Goal: Information Seeking & Learning: Learn about a topic

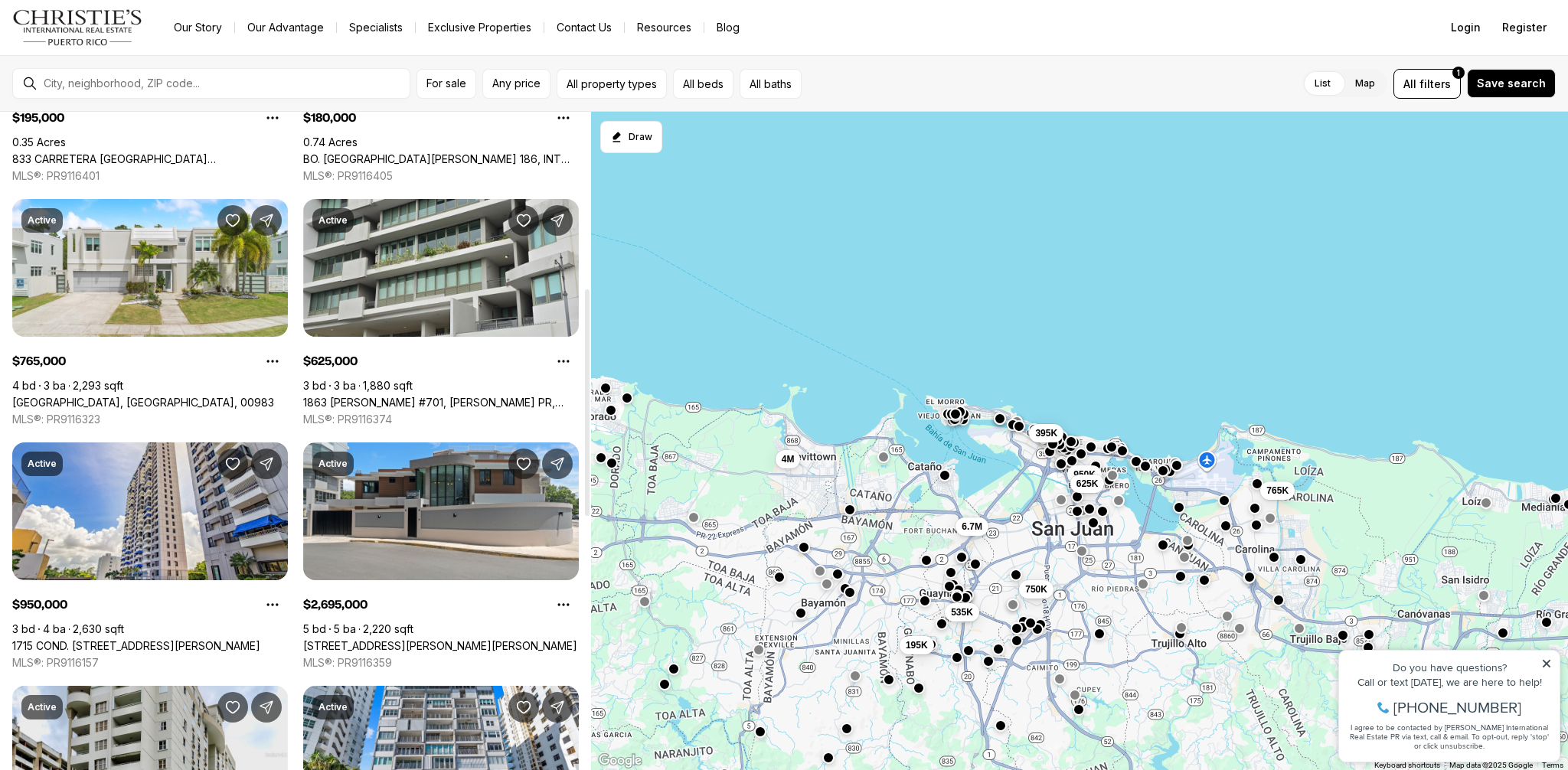
scroll to position [411, 0]
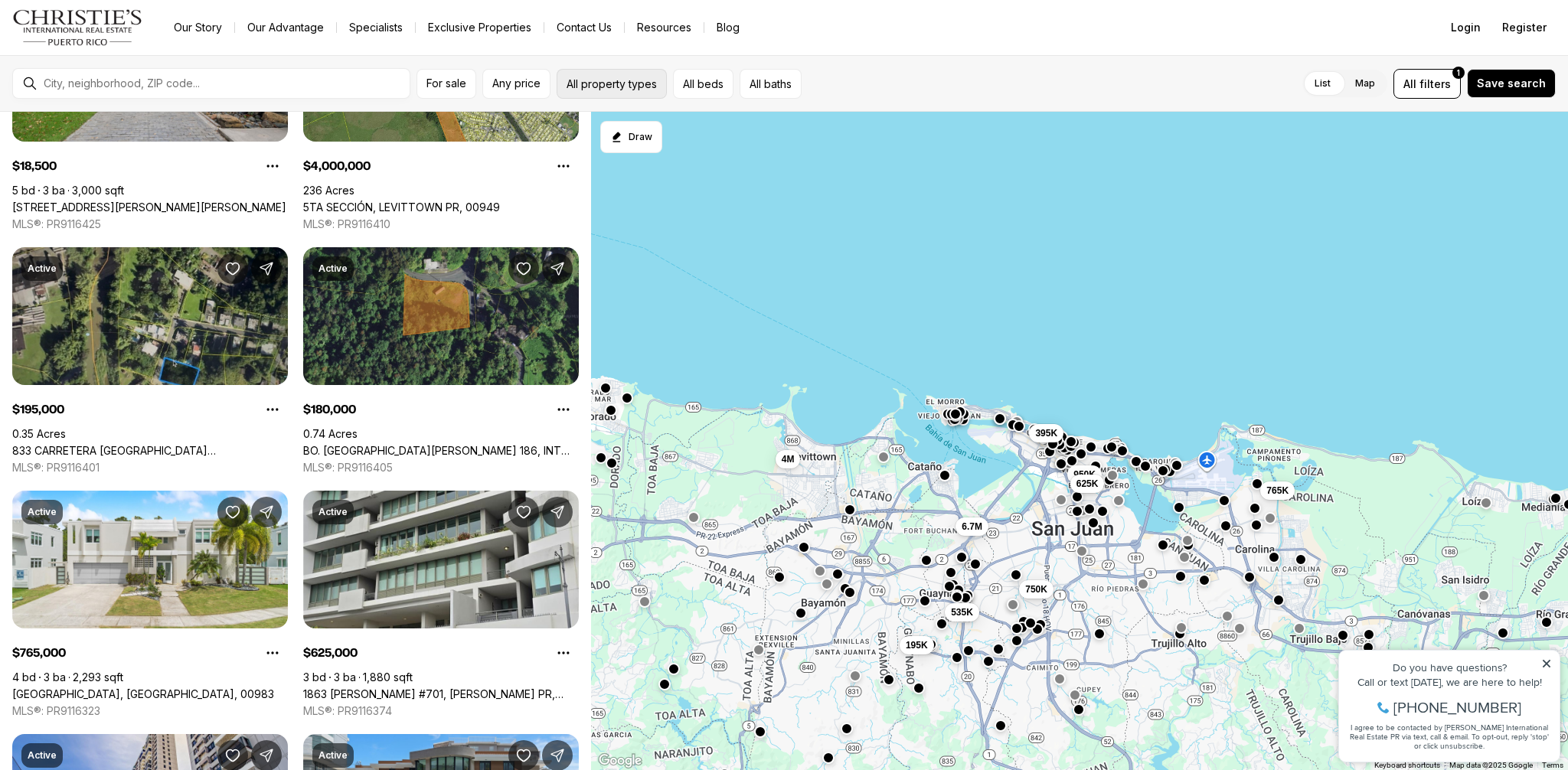
click at [638, 91] on button "All property types" at bounding box center [612, 84] width 111 height 30
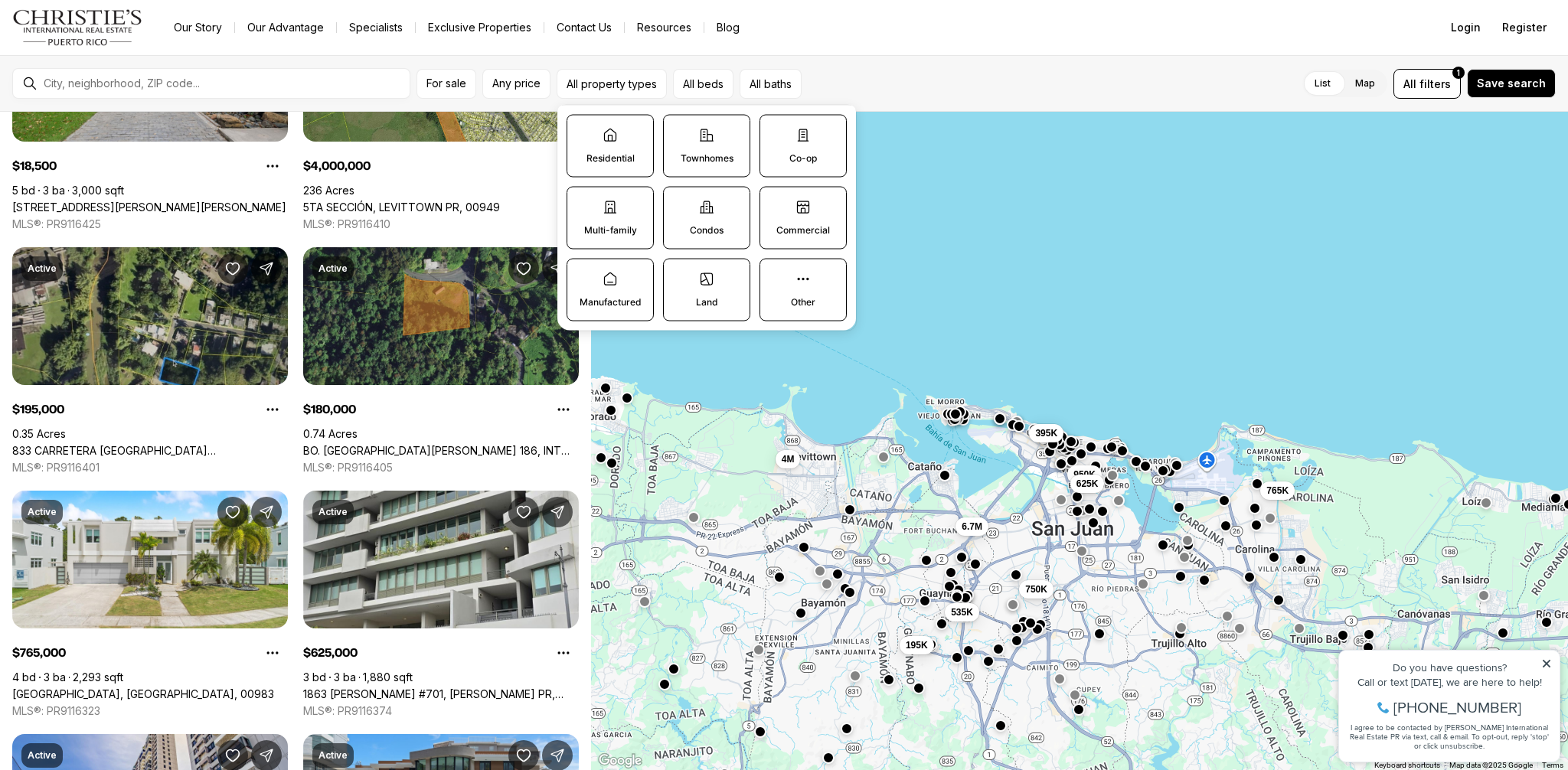
click at [712, 208] on icon at bounding box center [706, 207] width 15 height 15
click at [679, 203] on button "Condos" at bounding box center [671, 194] width 15 height 15
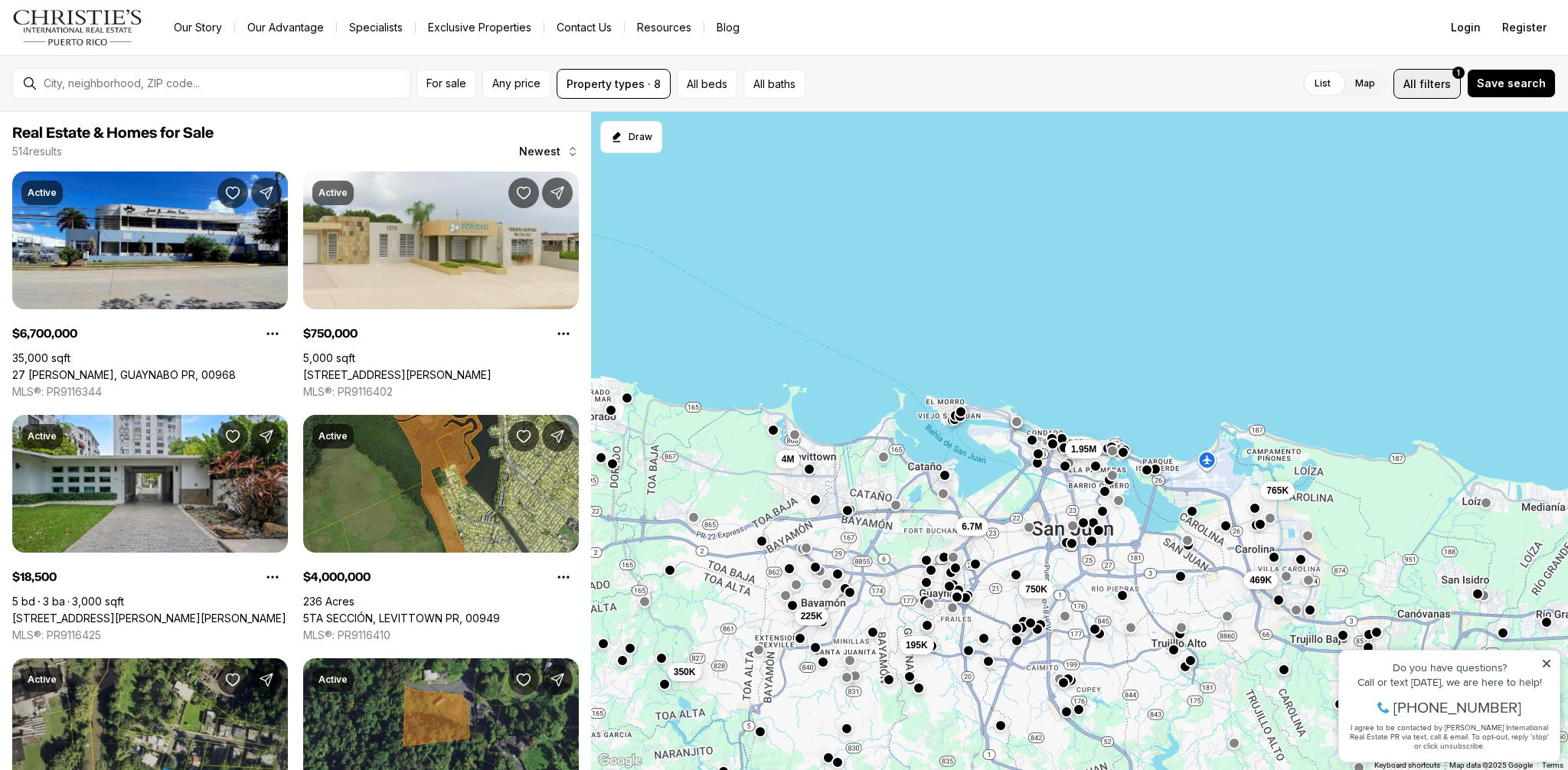
click at [1445, 84] on span "filters" at bounding box center [1436, 84] width 32 height 16
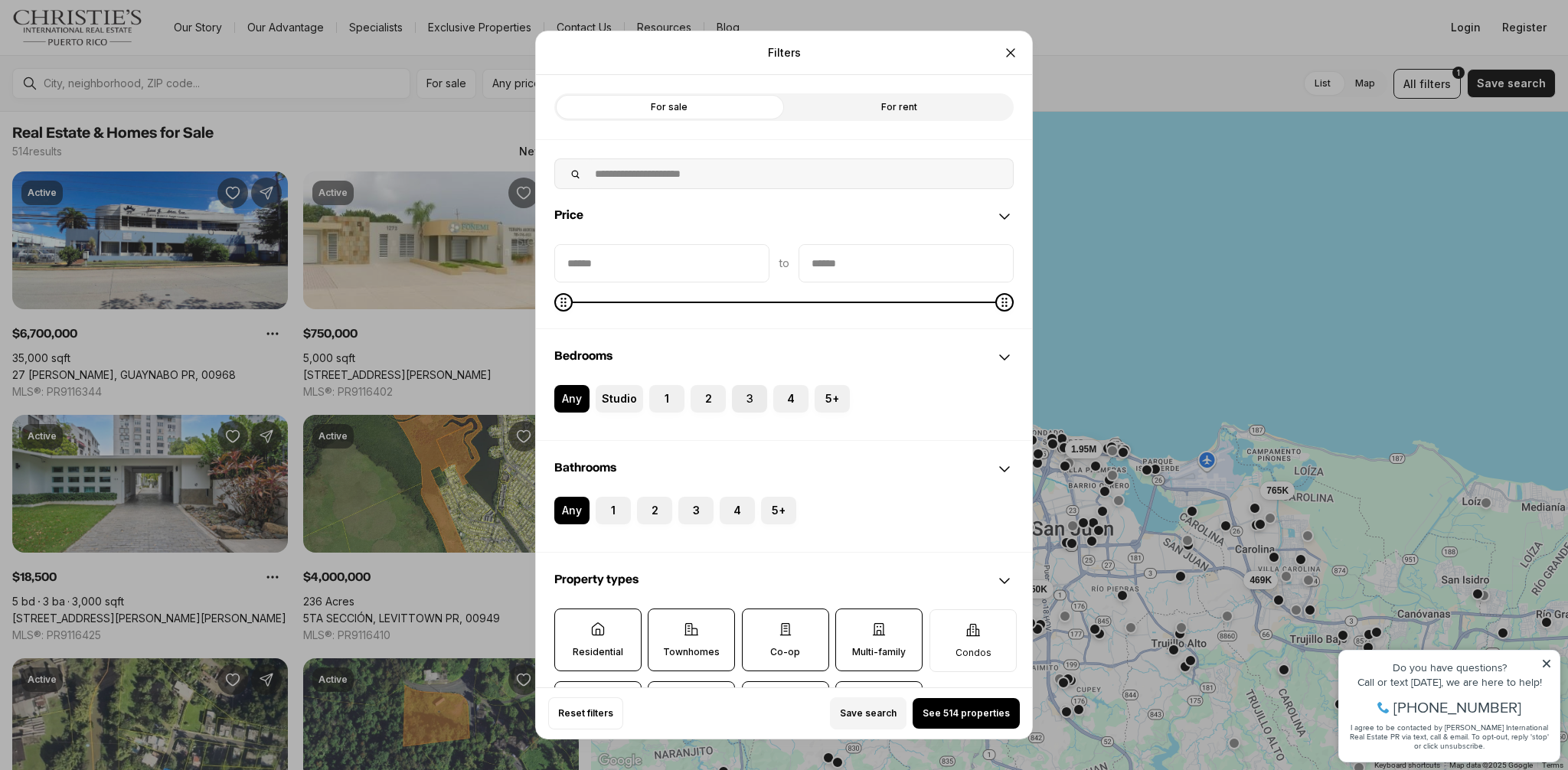
click at [754, 402] on label "3" at bounding box center [749, 399] width 35 height 28
click at [747, 400] on button "3" at bounding box center [739, 392] width 15 height 15
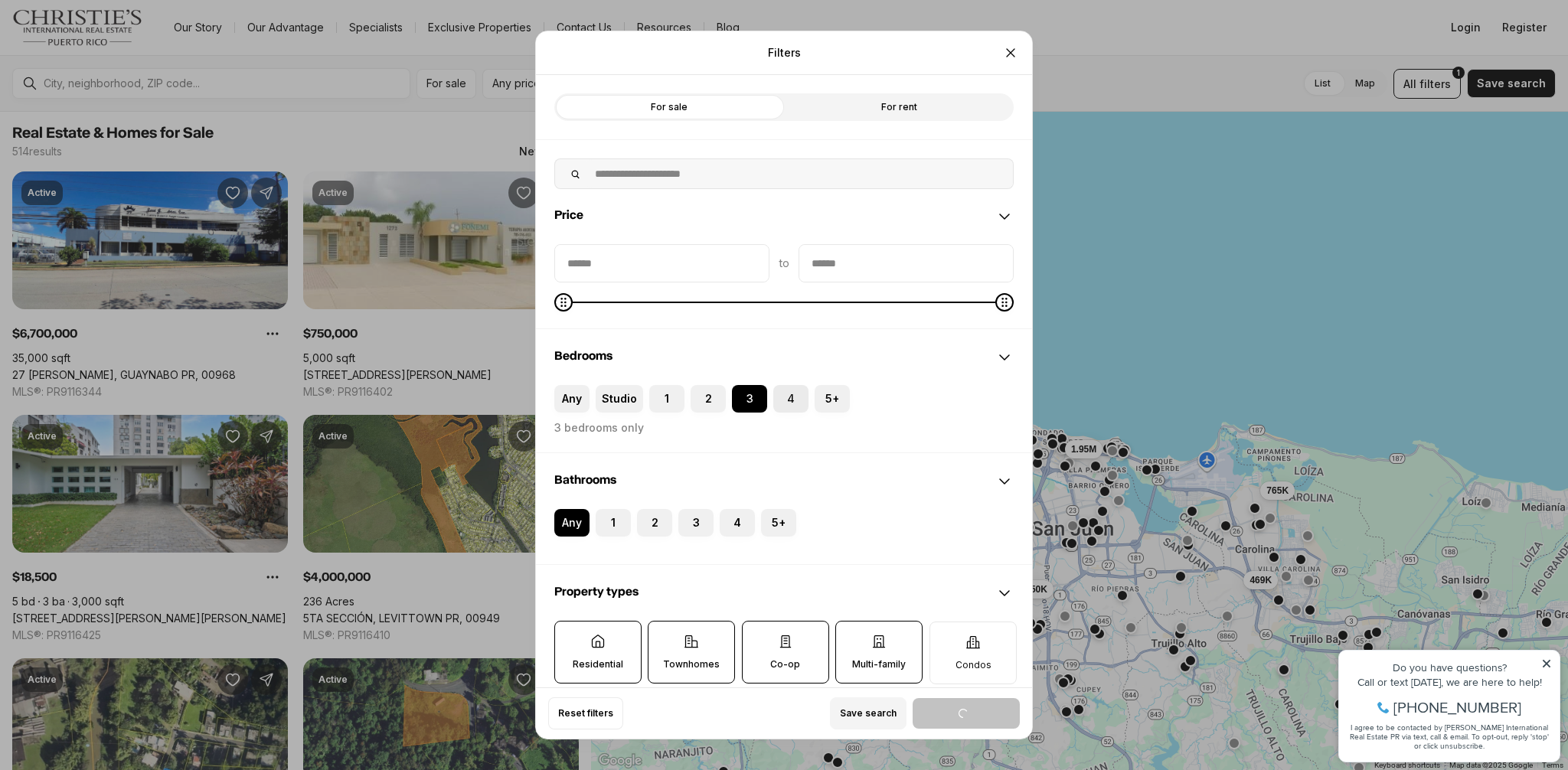
click at [789, 398] on label "4" at bounding box center [790, 399] width 35 height 28
click at [789, 398] on button "4" at bounding box center [780, 392] width 15 height 15
click at [655, 525] on label "2" at bounding box center [654, 523] width 35 height 28
click at [653, 525] on button "2" at bounding box center [645, 516] width 15 height 15
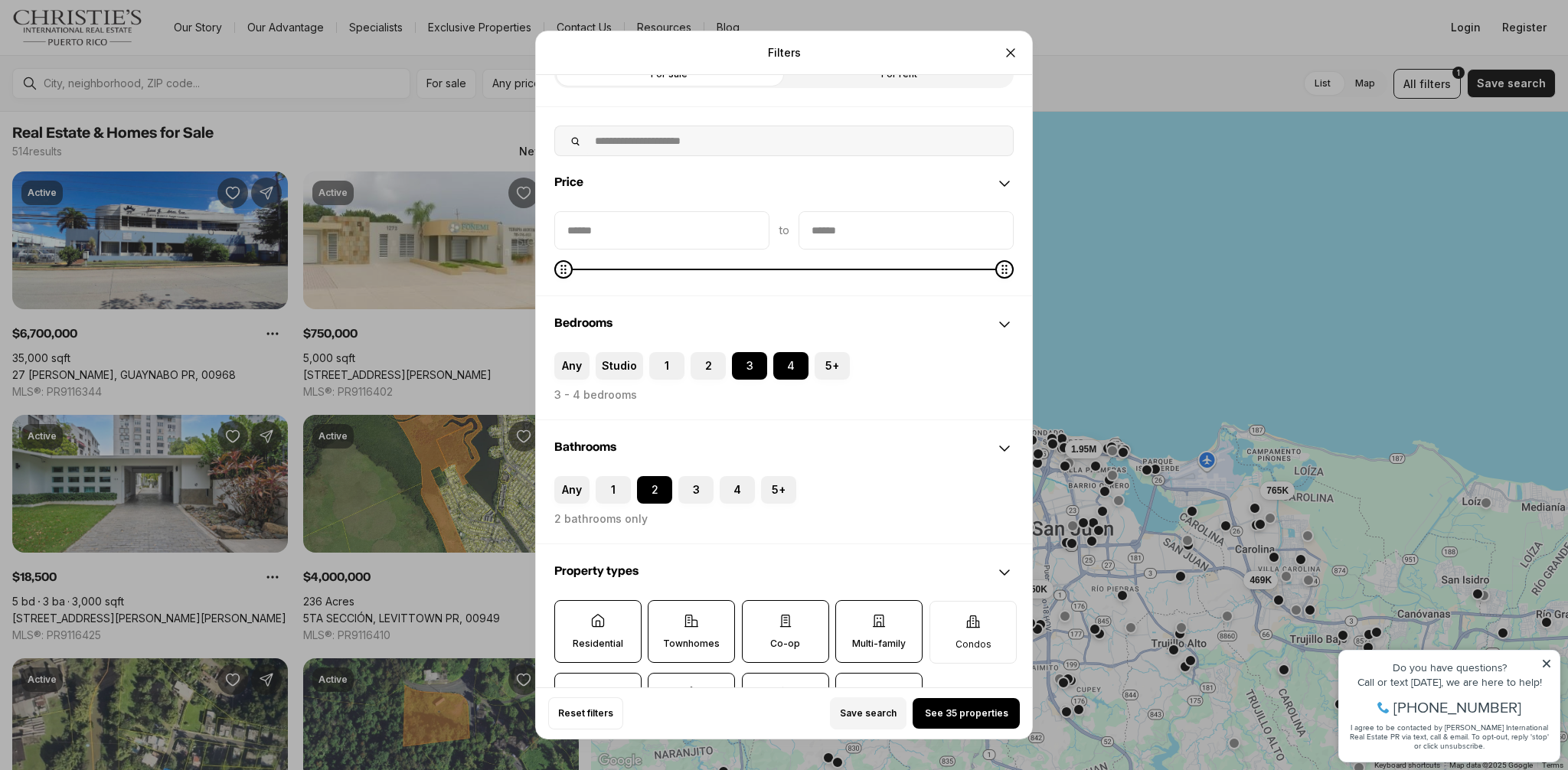
scroll to position [109, 0]
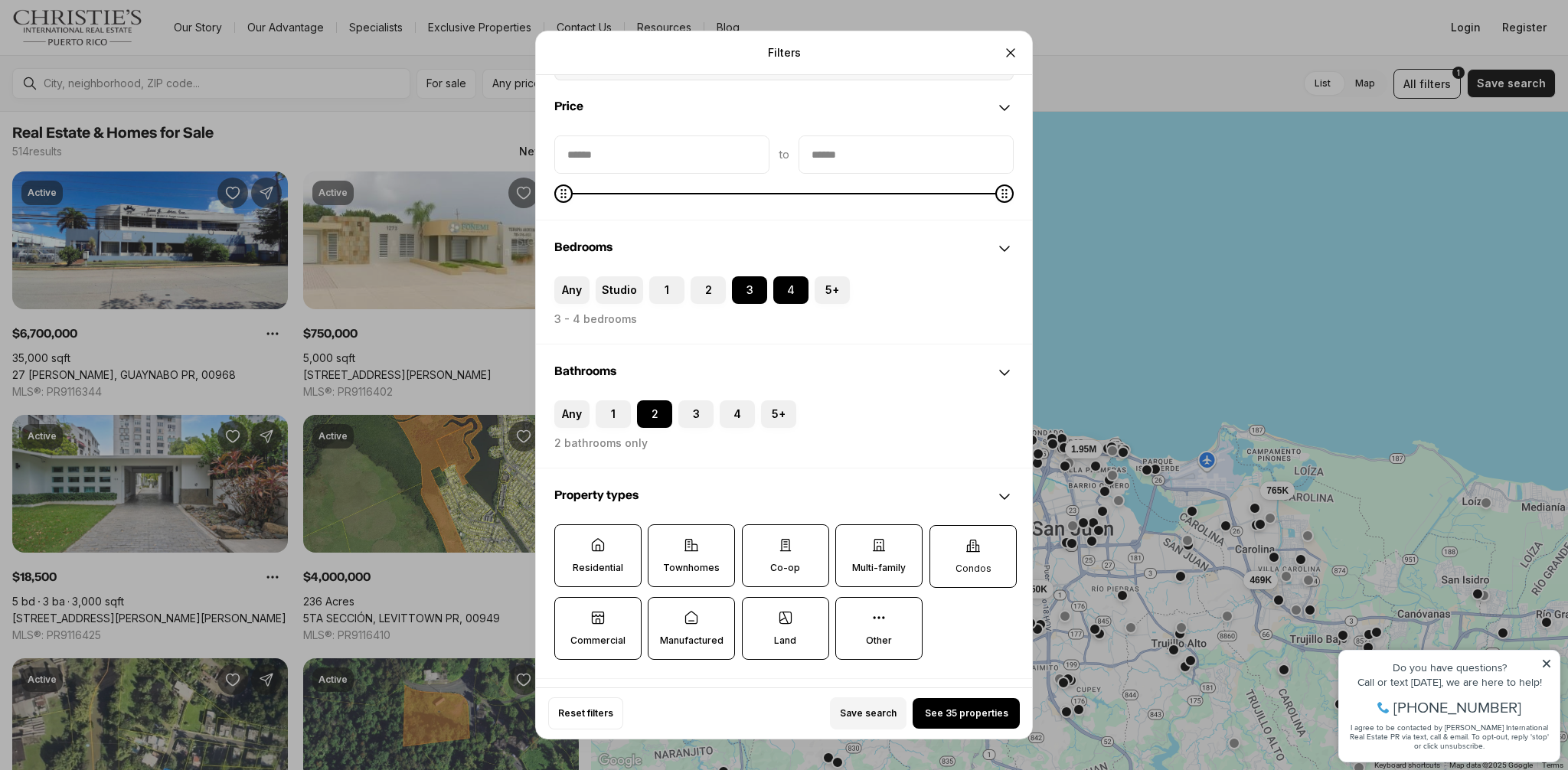
click at [965, 549] on icon at bounding box center [972, 545] width 15 height 15
click at [945, 542] on button "Condos" at bounding box center [937, 533] width 15 height 15
click at [616, 563] on p "Residential" at bounding box center [598, 568] width 51 height 12
click at [571, 541] on button "Residential" at bounding box center [562, 532] width 15 height 15
click at [892, 568] on p "Multi-family" at bounding box center [880, 568] width 54 height 12
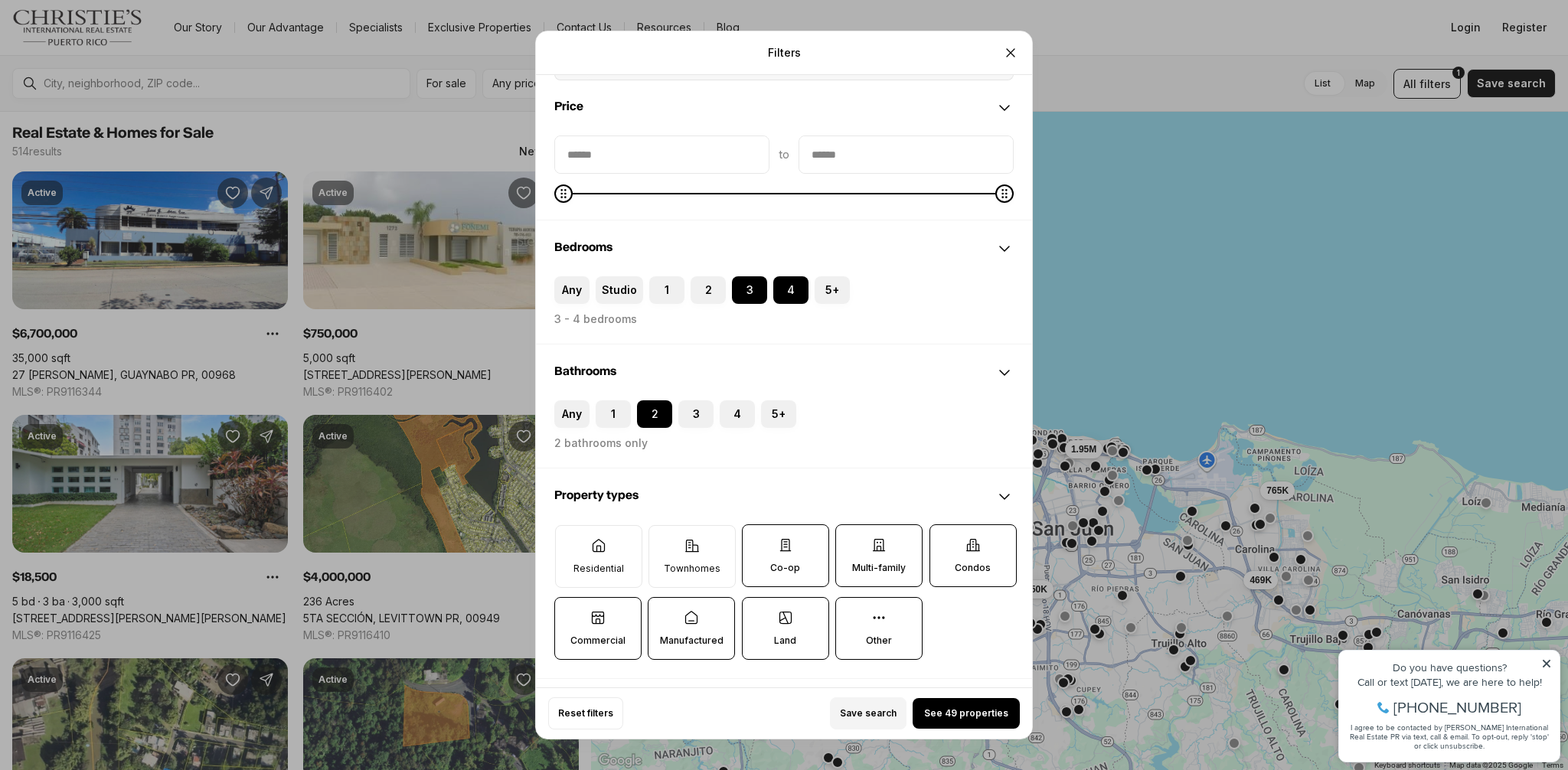
click at [852, 541] on button "Multi-family" at bounding box center [844, 532] width 15 height 15
click at [879, 638] on p "Other" at bounding box center [879, 641] width 26 height 12
click at [852, 614] on button "Other" at bounding box center [844, 605] width 15 height 15
click at [773, 635] on label "Land" at bounding box center [786, 629] width 88 height 63
click at [758, 614] on button "Land" at bounding box center [750, 605] width 15 height 15
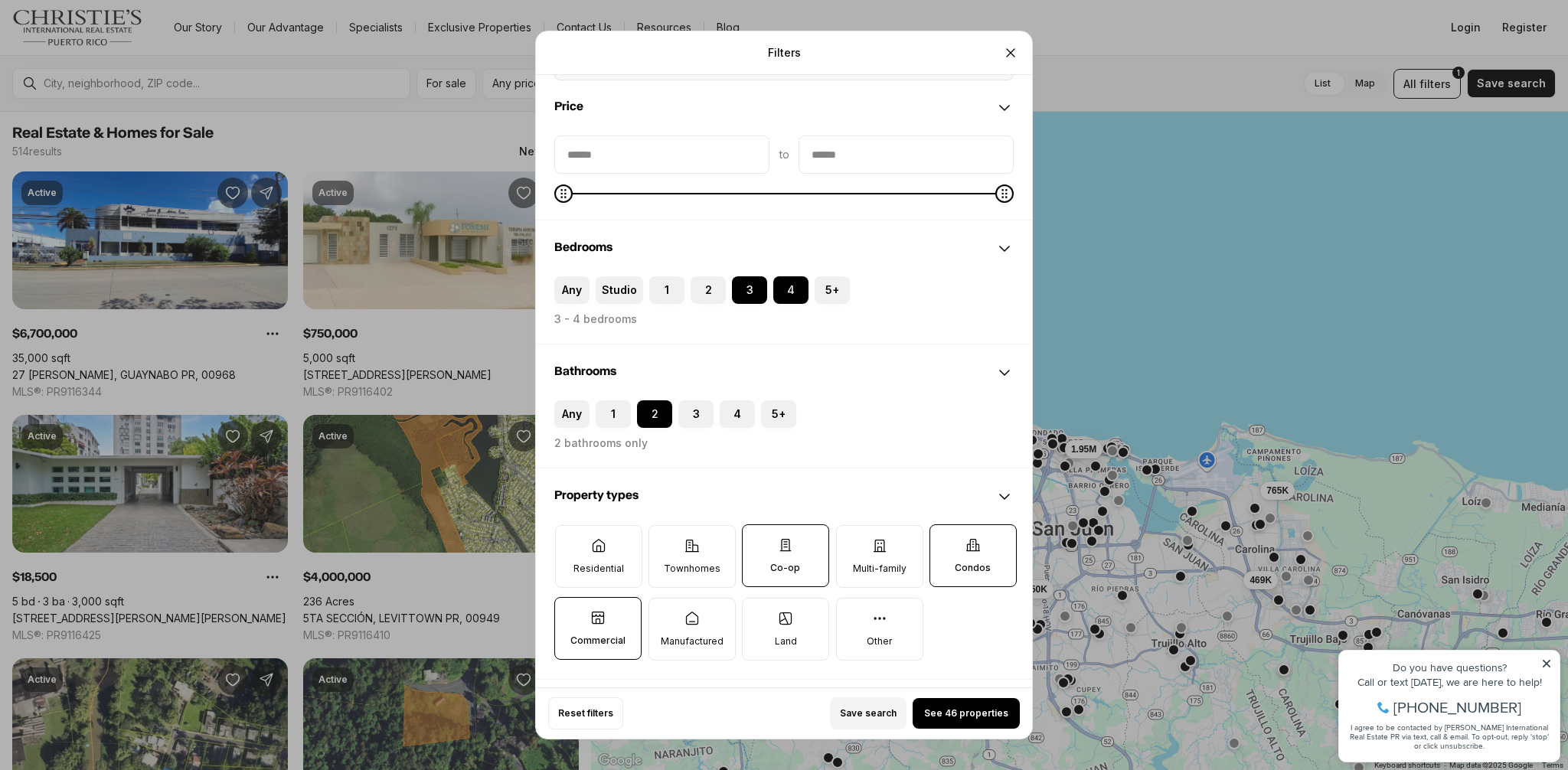
click at [611, 640] on p "Commercial" at bounding box center [598, 641] width 55 height 12
click at [571, 614] on button "Commercial" at bounding box center [562, 605] width 15 height 15
click at [798, 558] on label "Co-op" at bounding box center [786, 556] width 88 height 63
click at [758, 541] on button "Co-op" at bounding box center [750, 532] width 15 height 15
click at [988, 719] on span "See 46 properties" at bounding box center [966, 713] width 85 height 12
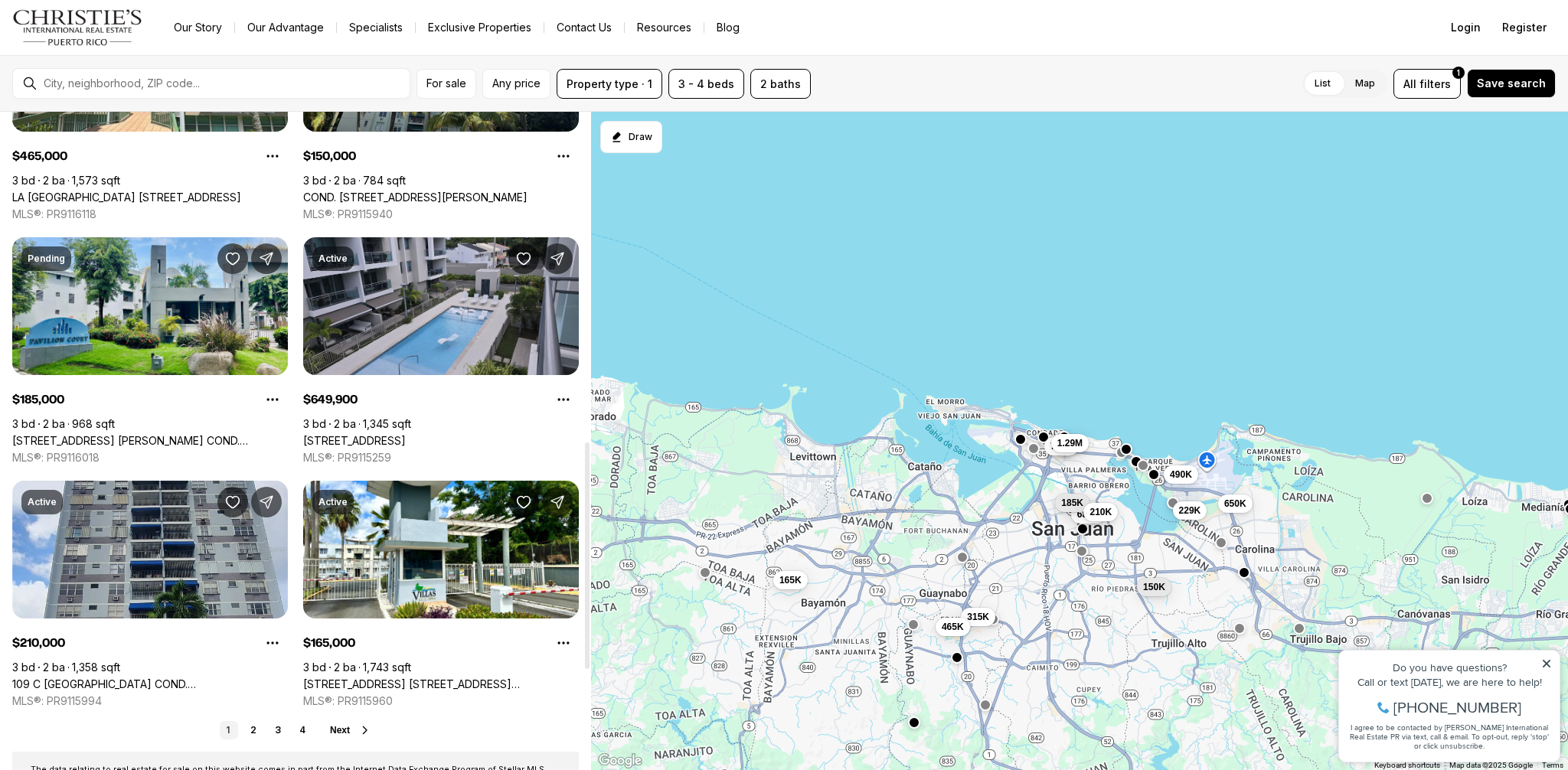
scroll to position [998, 0]
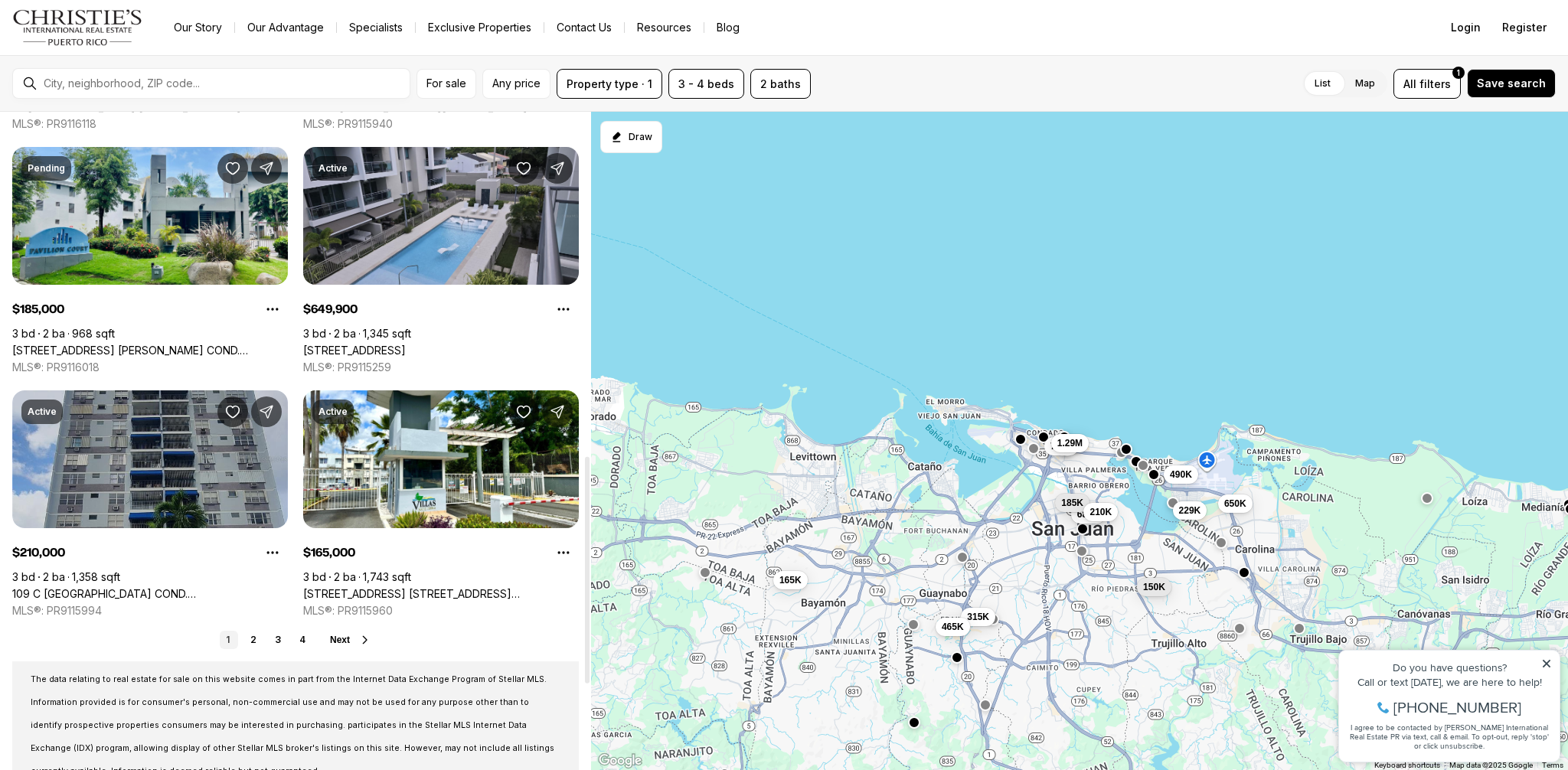
click at [164, 588] on link "109 C COSTA RICA COND. GRANADA #14-A, SAN JUAN PR, 00917" at bounding box center [149, 595] width 276 height 14
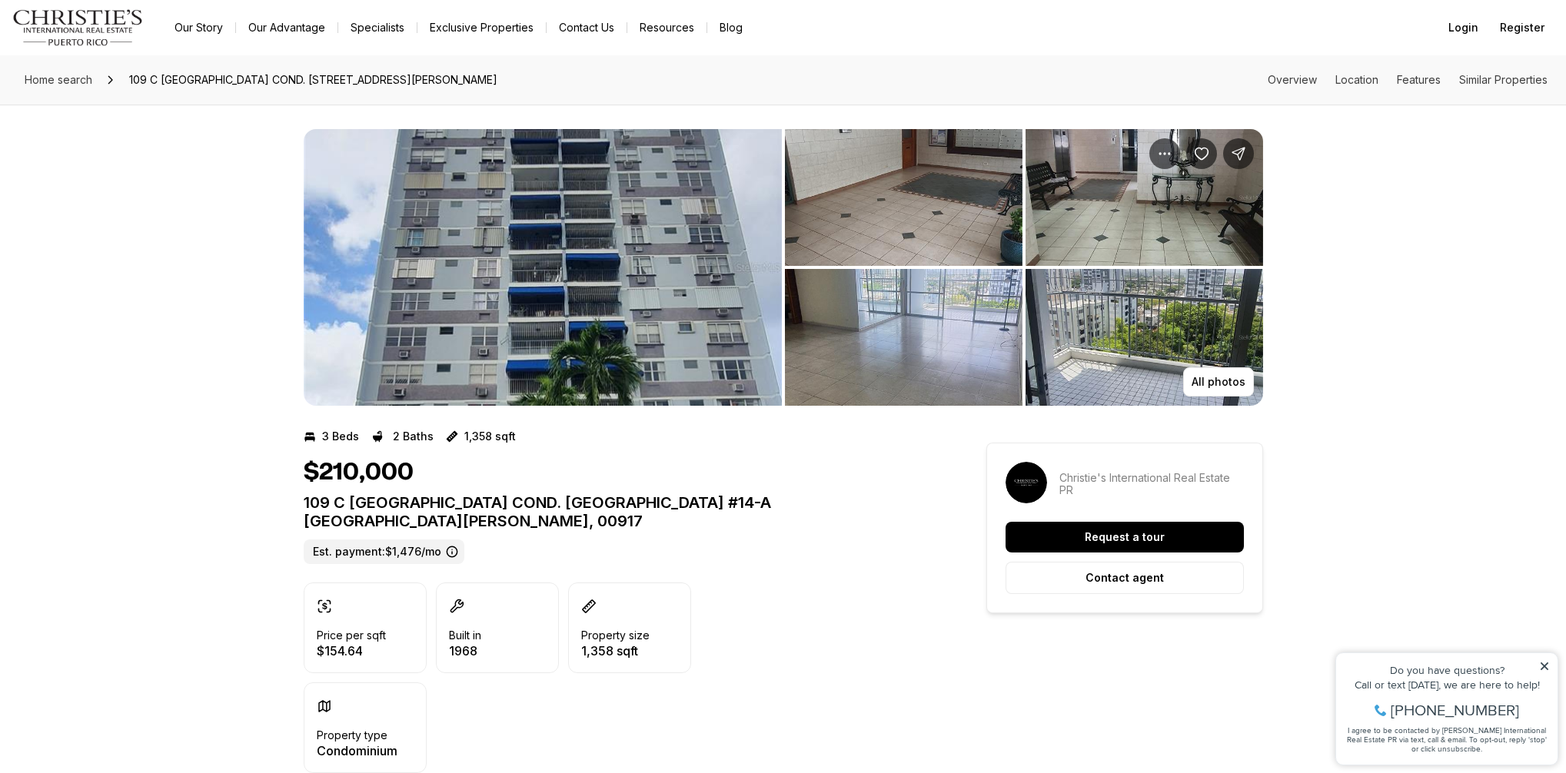
click at [583, 301] on img "View image gallery" at bounding box center [543, 267] width 478 height 277
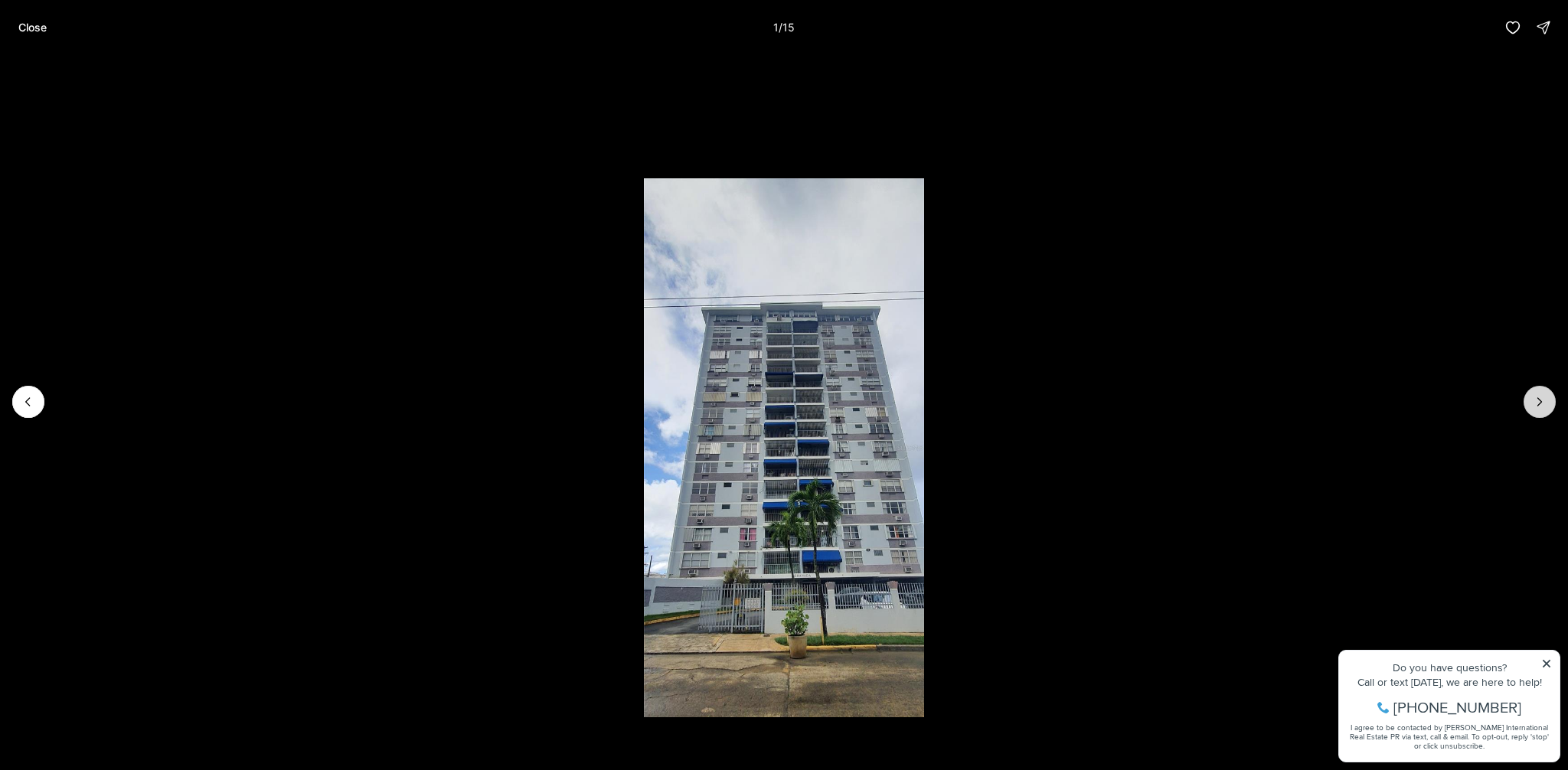
click at [1545, 402] on icon "Next slide" at bounding box center [1539, 401] width 15 height 15
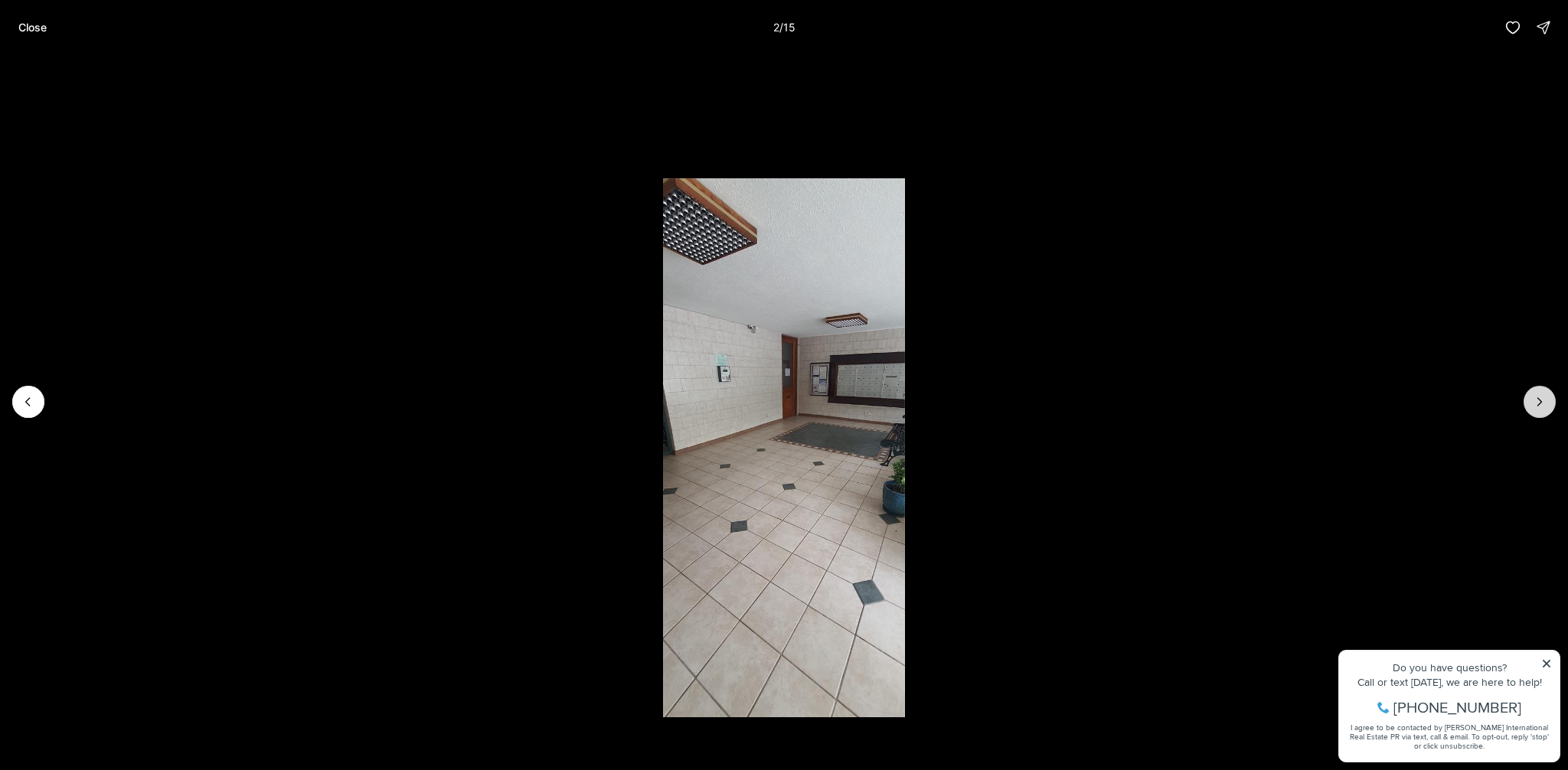
click at [1545, 402] on icon "Next slide" at bounding box center [1539, 401] width 15 height 15
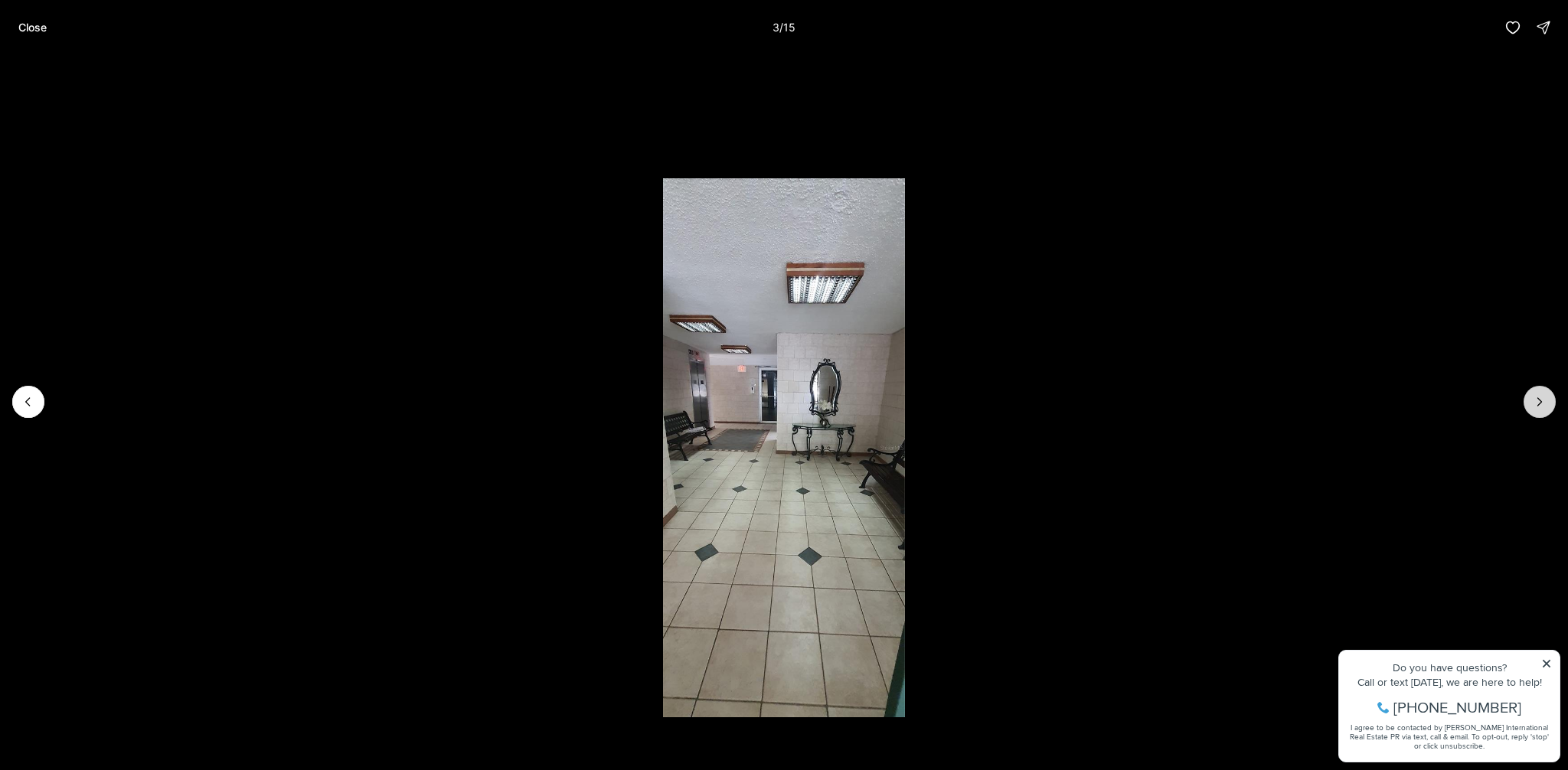
click at [1545, 402] on icon "Next slide" at bounding box center [1539, 401] width 15 height 15
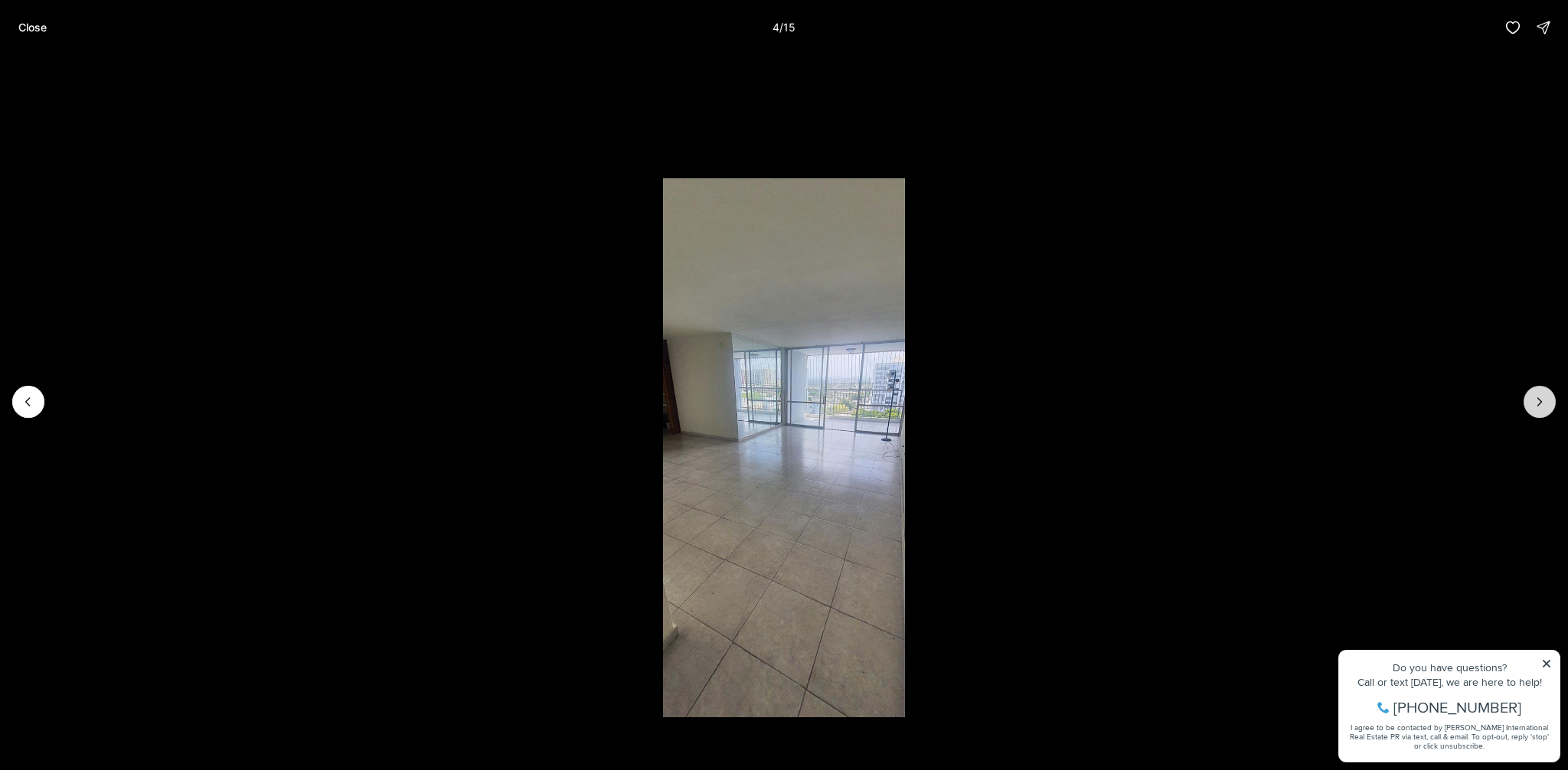
click at [1545, 402] on icon "Next slide" at bounding box center [1539, 401] width 15 height 15
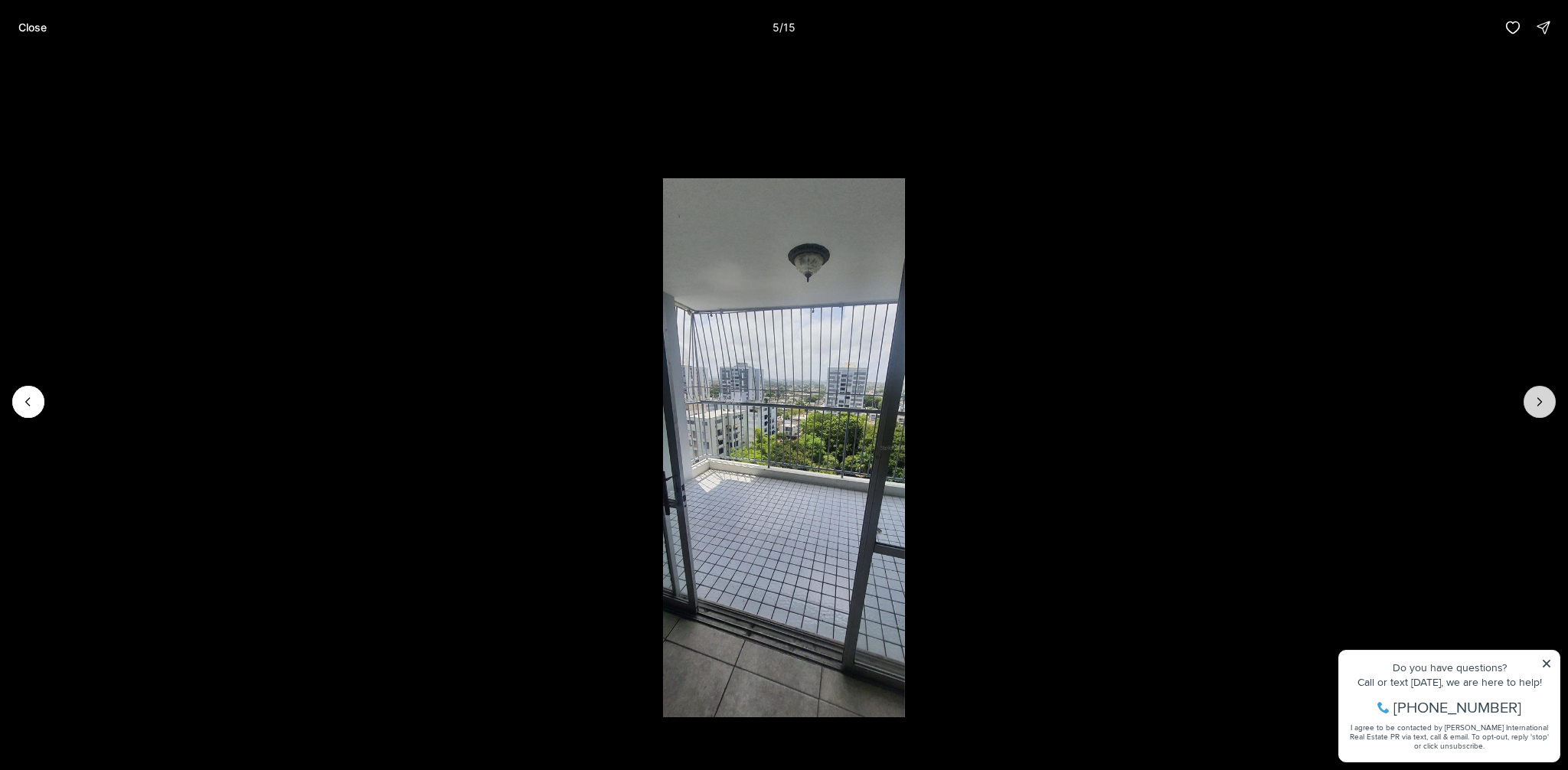
click at [1545, 402] on icon "Next slide" at bounding box center [1539, 401] width 15 height 15
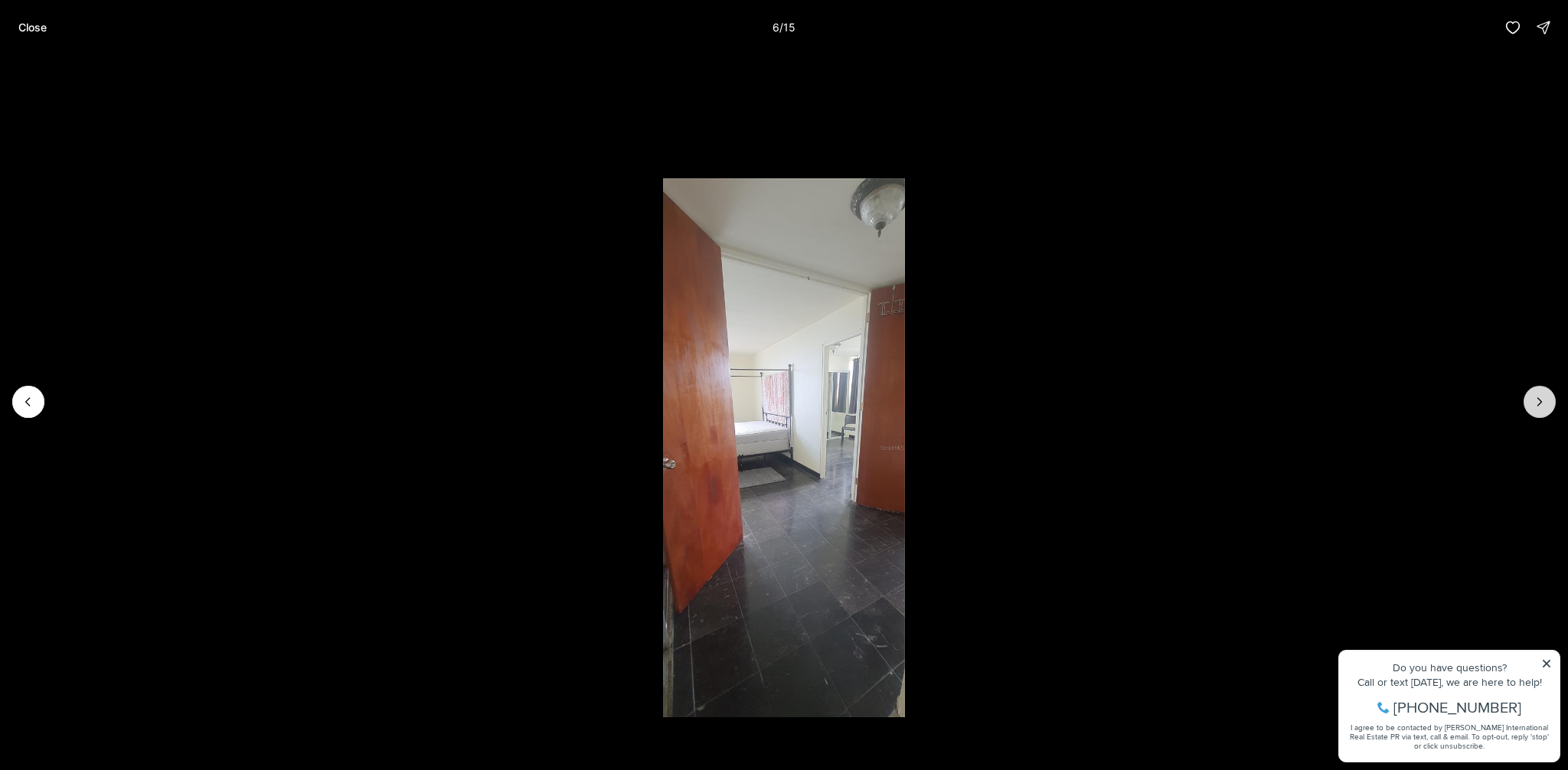
click at [1545, 402] on icon "Next slide" at bounding box center [1539, 401] width 15 height 15
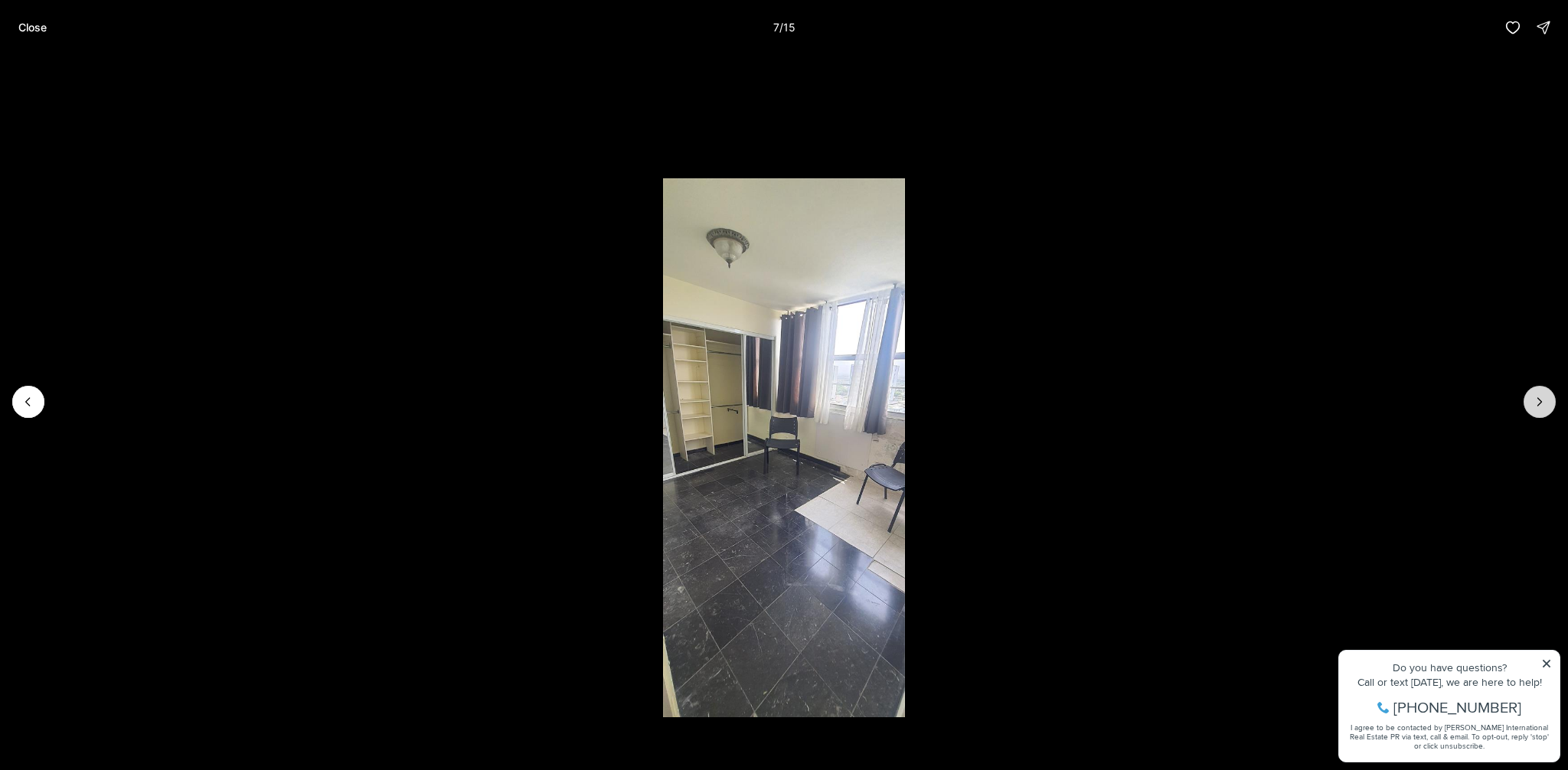
click at [1545, 402] on icon "Next slide" at bounding box center [1539, 401] width 15 height 15
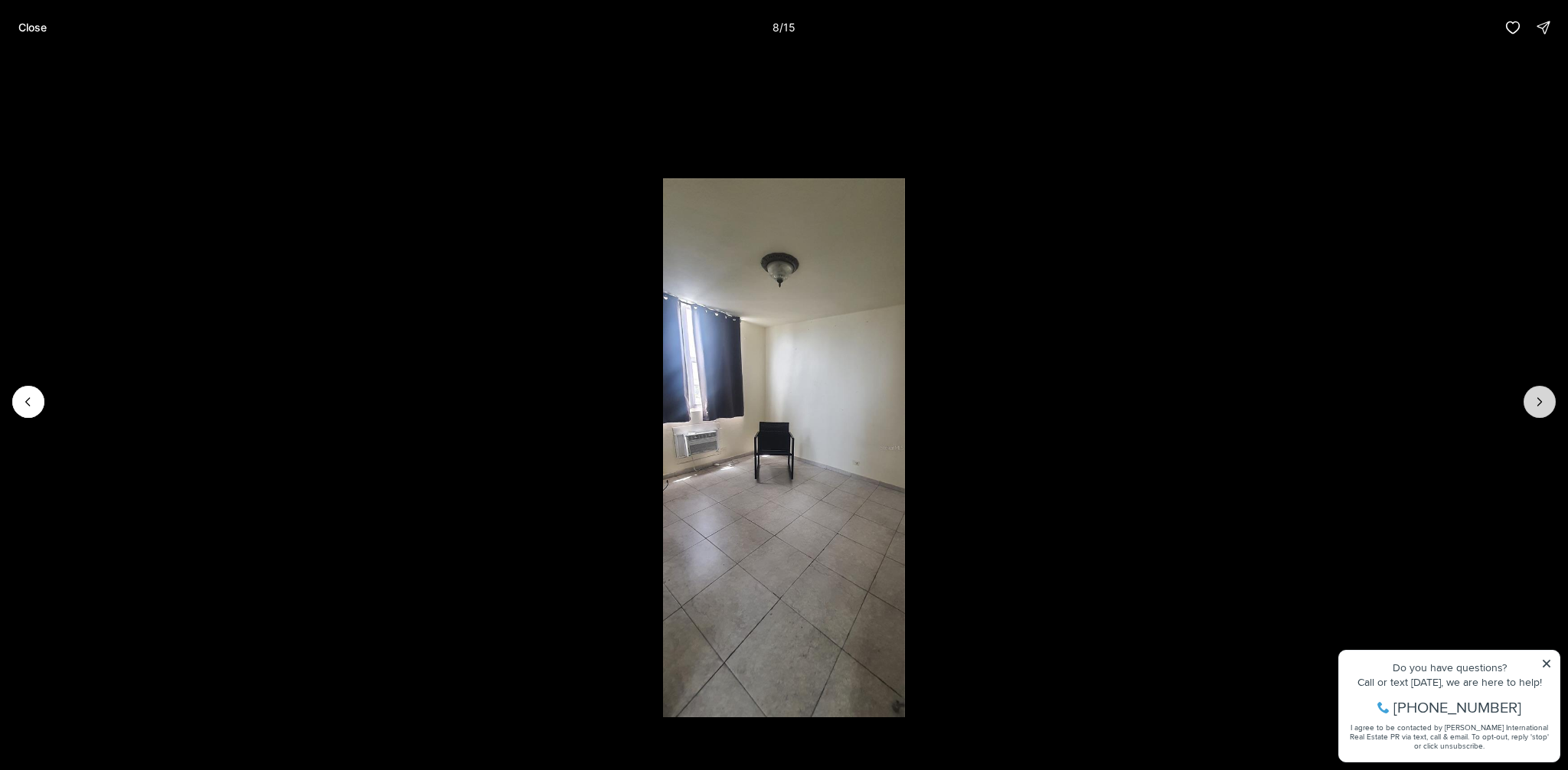
click at [1545, 402] on icon "Next slide" at bounding box center [1539, 401] width 15 height 15
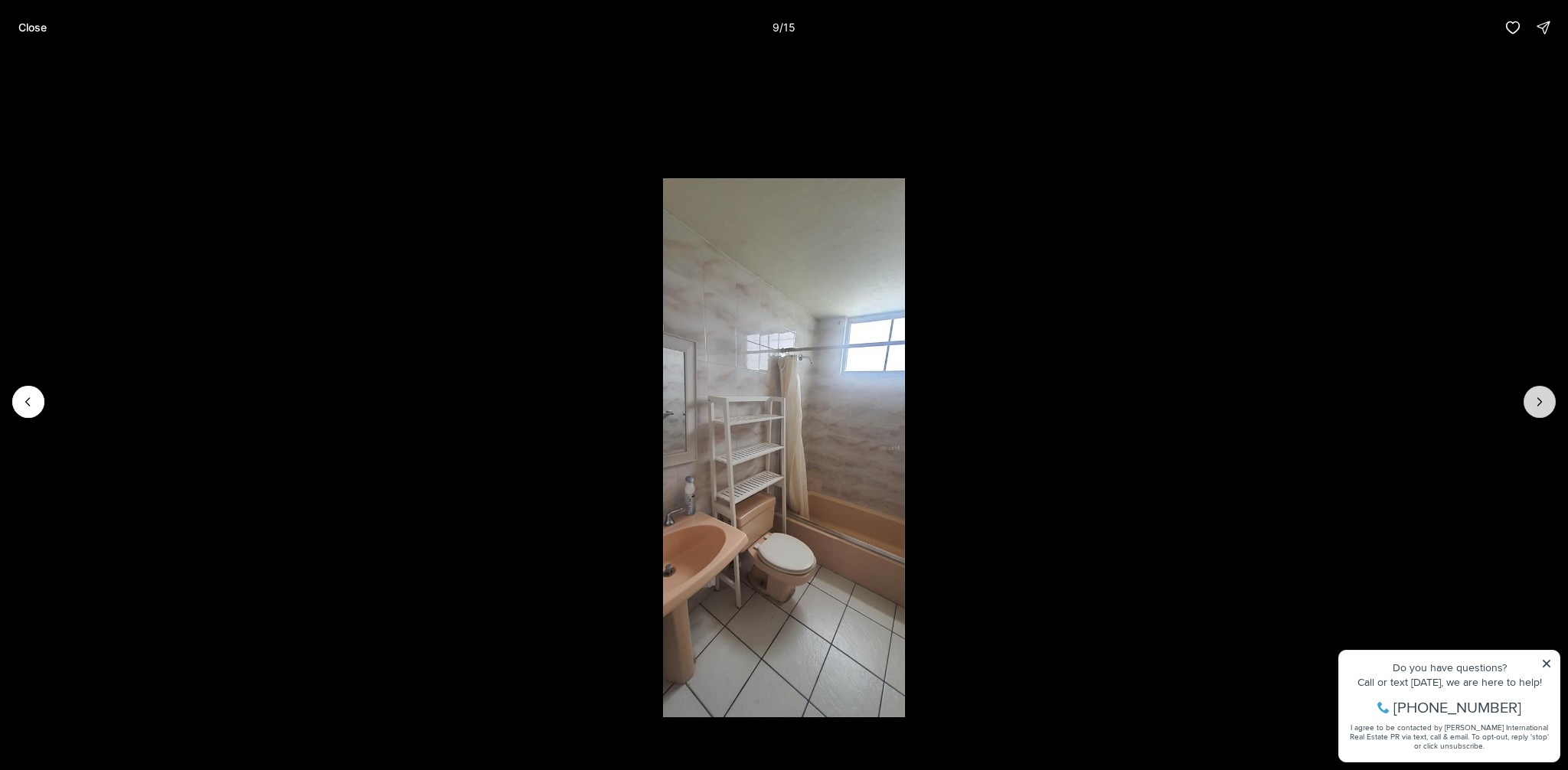
click at [1545, 402] on icon "Next slide" at bounding box center [1539, 401] width 15 height 15
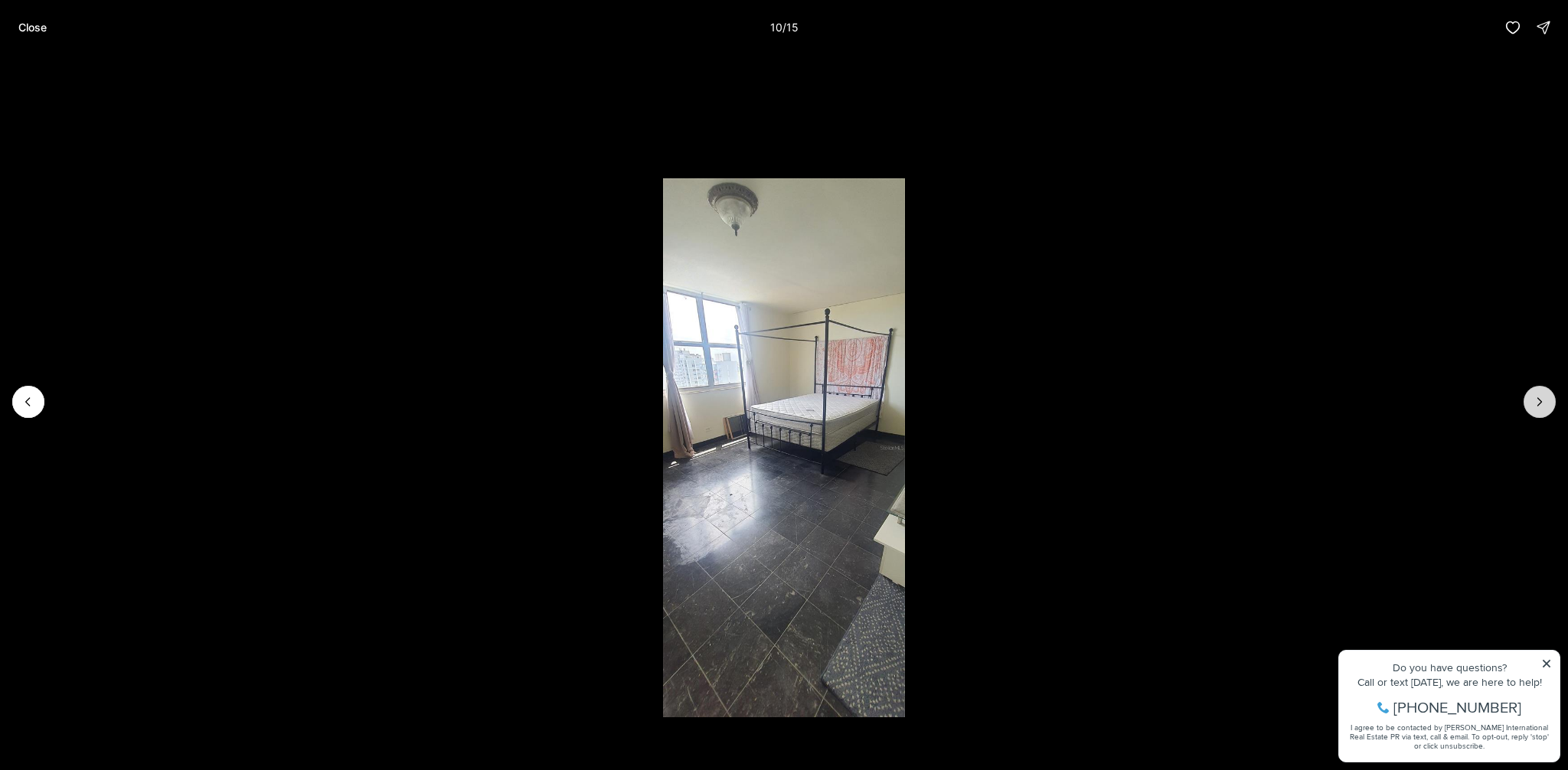
click at [1545, 402] on icon "Next slide" at bounding box center [1539, 401] width 15 height 15
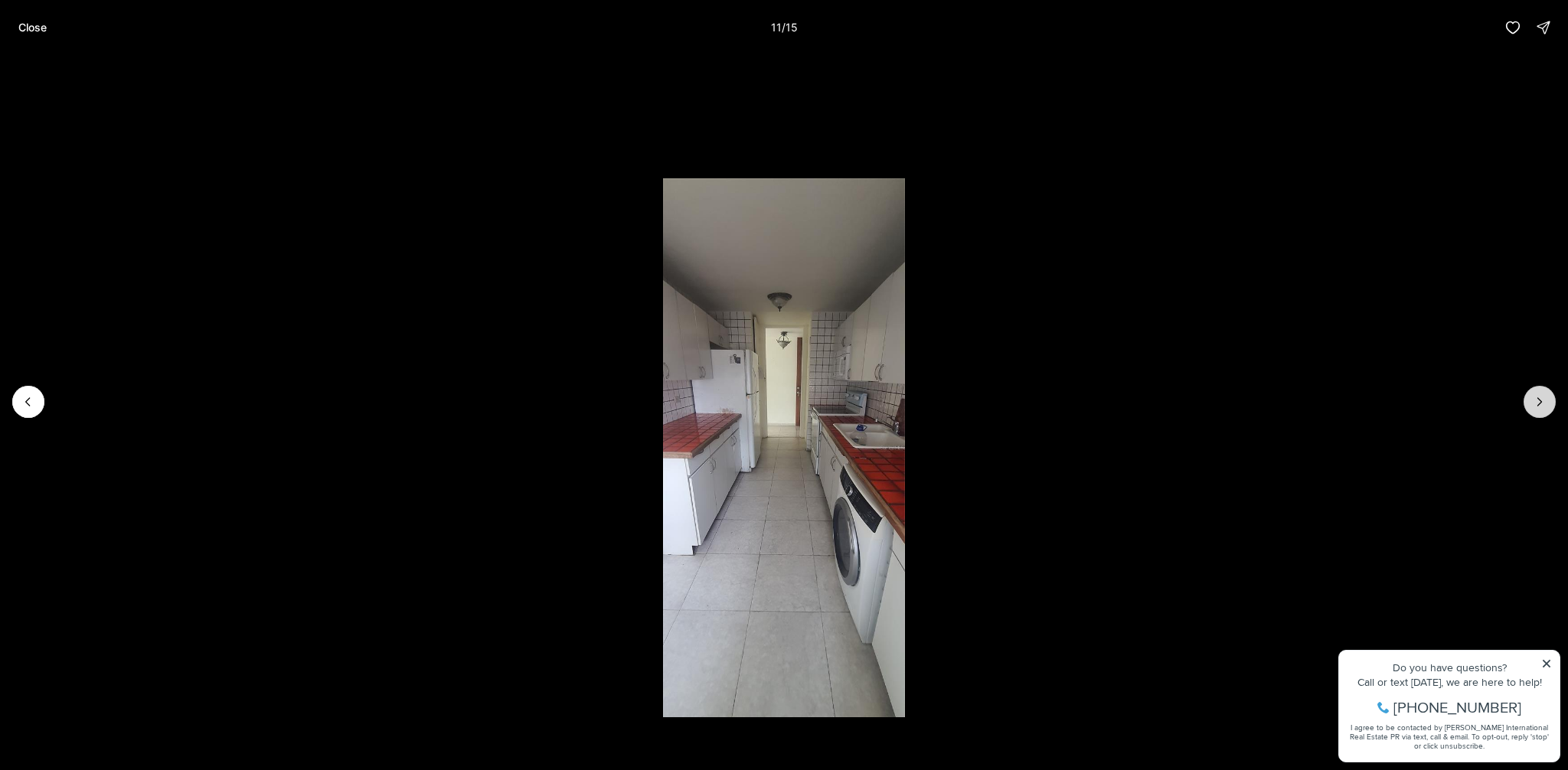
click at [1545, 402] on icon "Next slide" at bounding box center [1539, 401] width 15 height 15
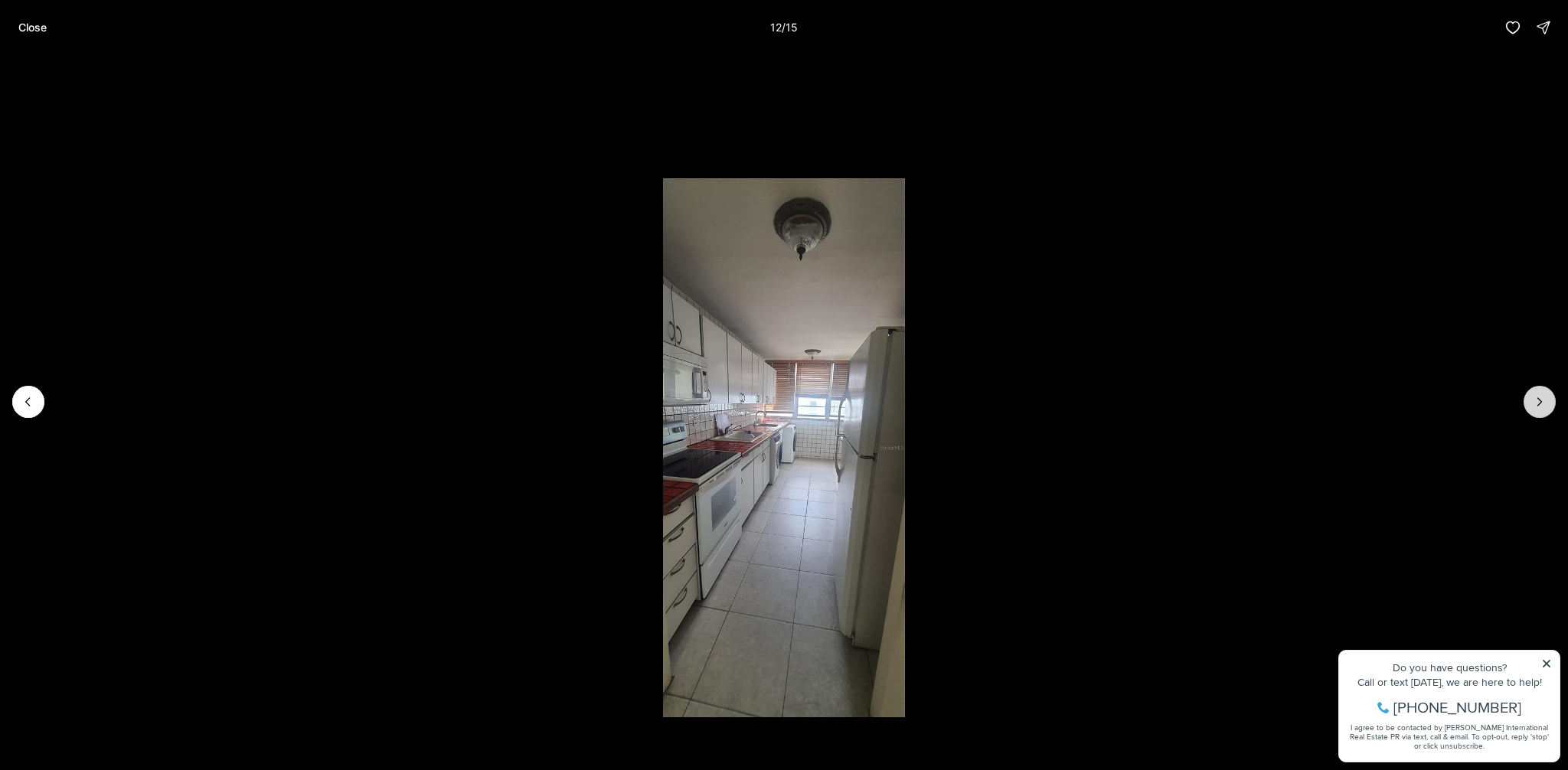
click at [1545, 402] on icon "Next slide" at bounding box center [1539, 401] width 15 height 15
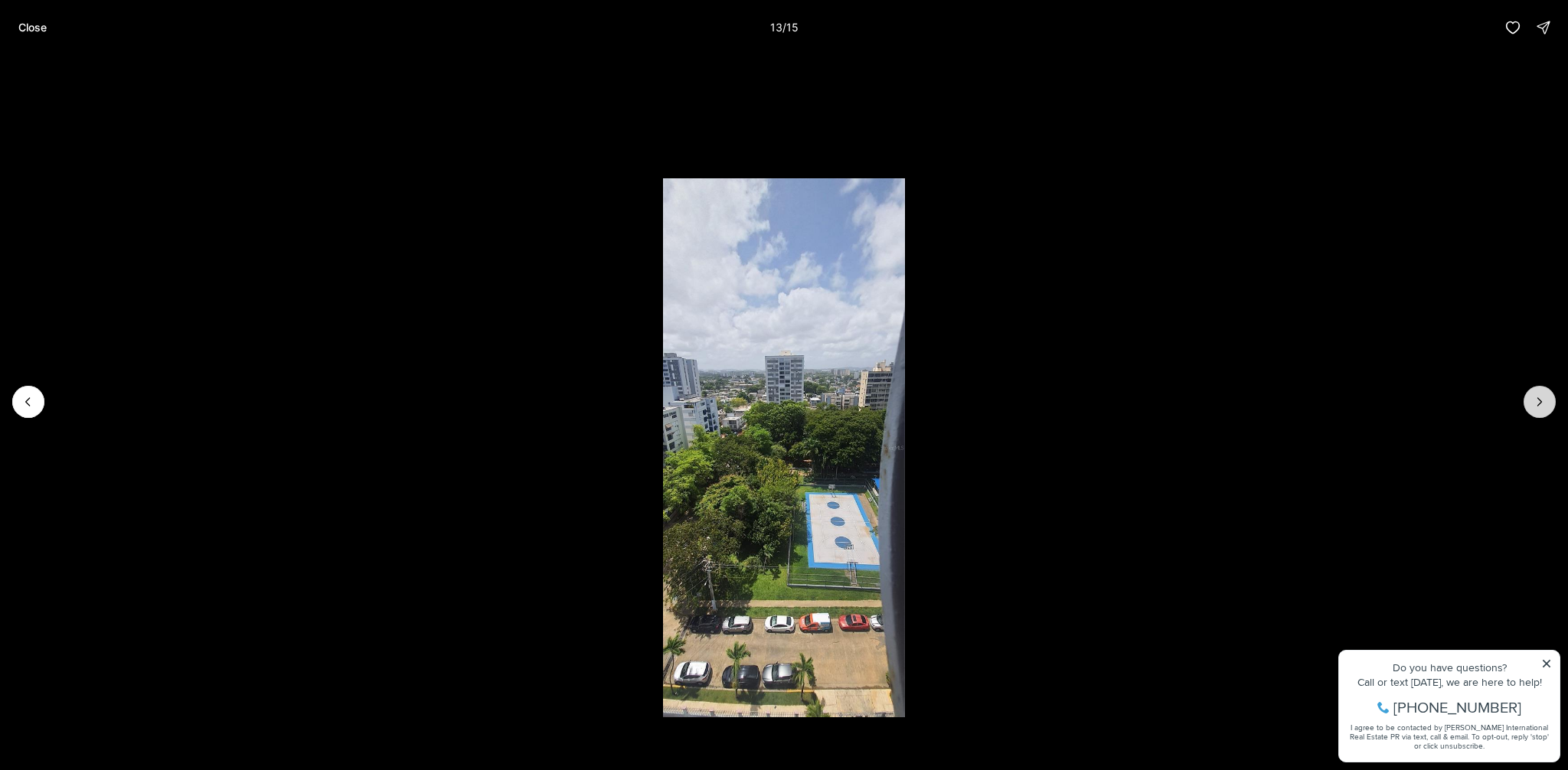
click at [1545, 402] on icon "Next slide" at bounding box center [1539, 401] width 15 height 15
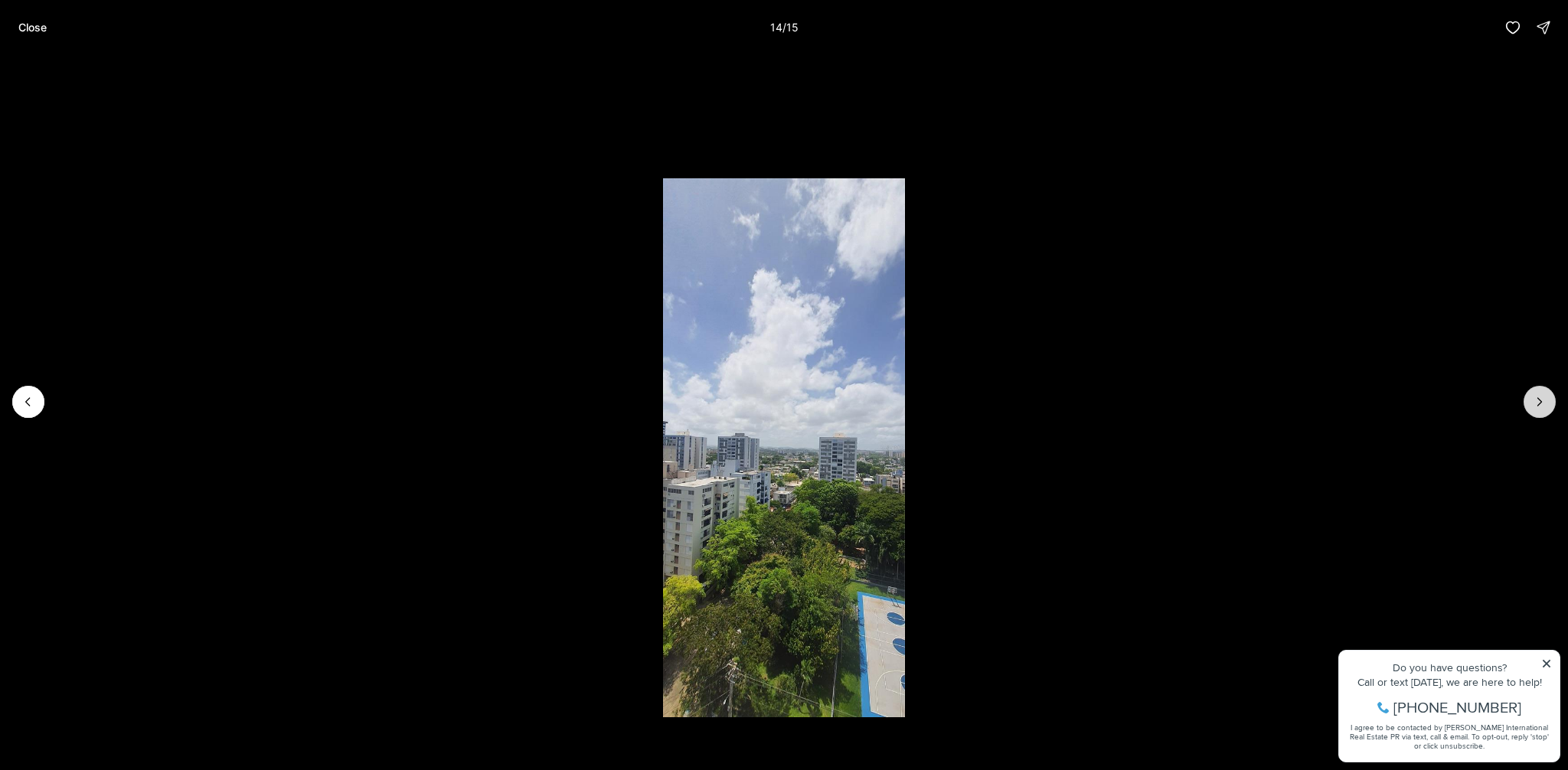
click at [1545, 402] on icon "Next slide" at bounding box center [1539, 401] width 15 height 15
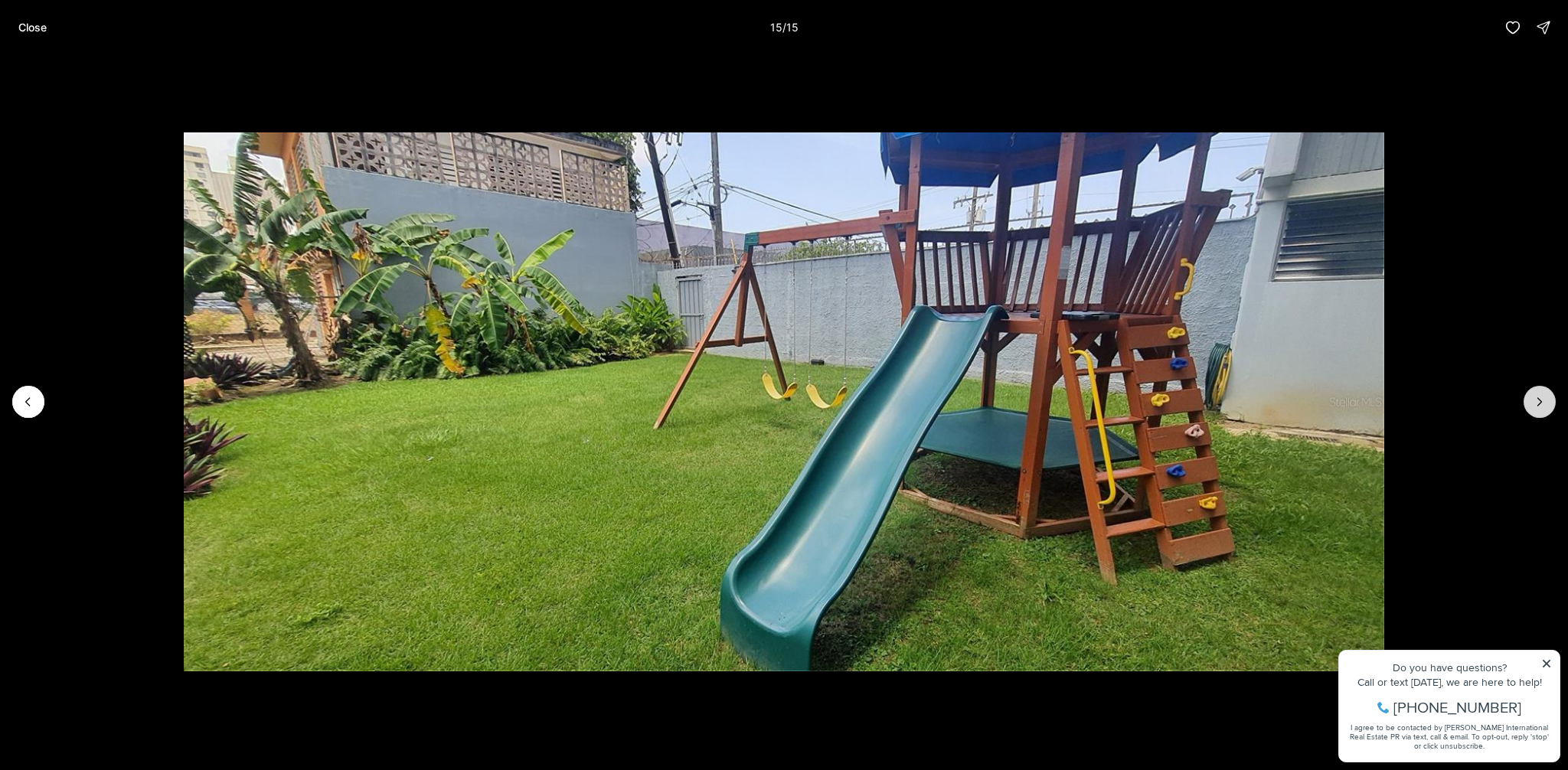
click at [1545, 402] on div at bounding box center [1540, 401] width 32 height 32
click at [33, 22] on p "Close" at bounding box center [32, 28] width 28 height 12
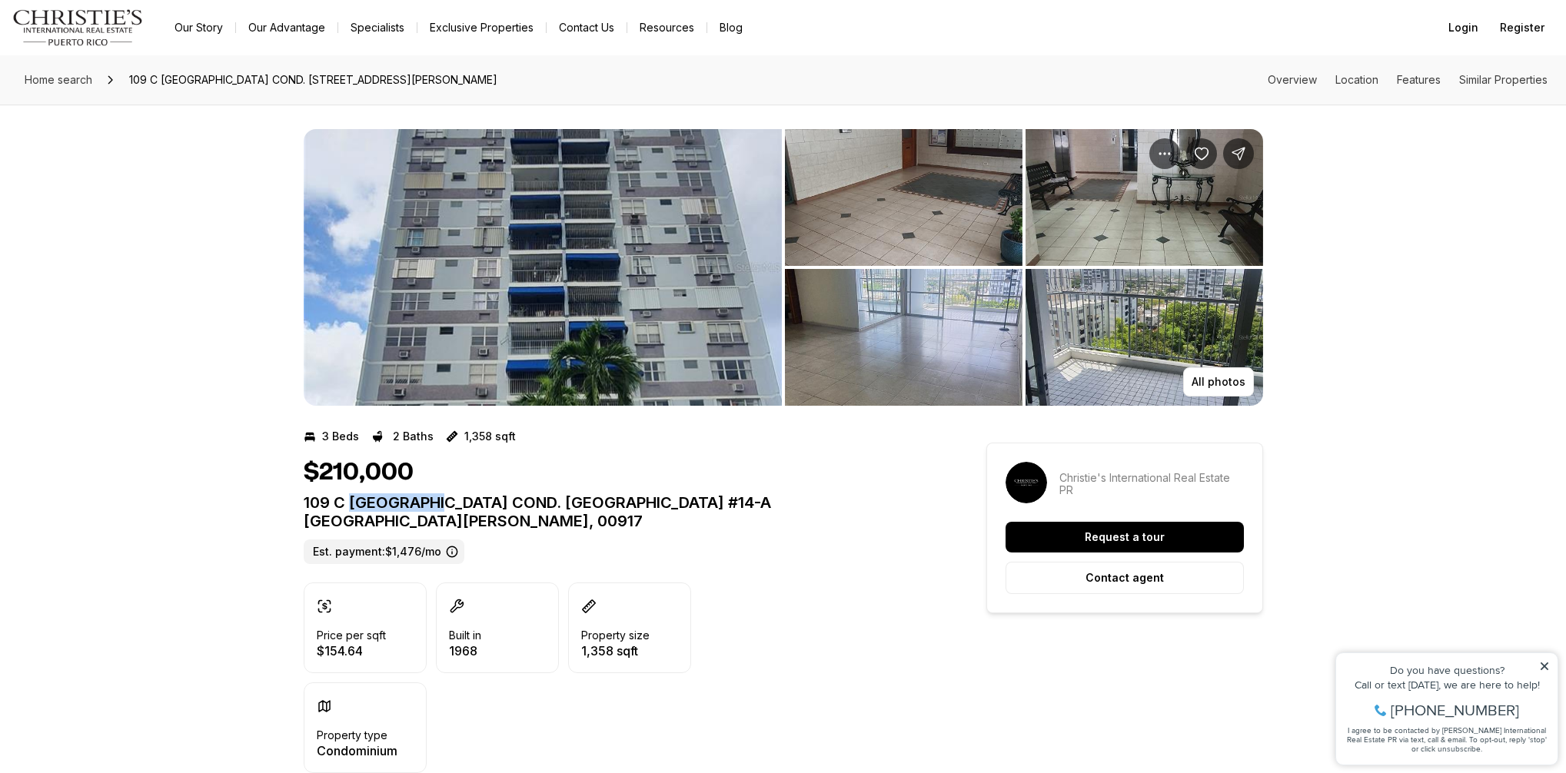
drag, startPoint x: 351, startPoint y: 500, endPoint x: 440, endPoint y: 504, distance: 88.5
click at [440, 504] on p "109 C COSTA RICA COND. GRANADA #14-A SAN JUAN PR, 00917" at bounding box center [617, 512] width 627 height 37
drag, startPoint x: 303, startPoint y: 497, endPoint x: 577, endPoint y: 500, distance: 273.7
click at [577, 500] on p "109 C COSTA RICA COND. GRANADA #14-A SAN JUAN PR, 00917" at bounding box center [617, 512] width 627 height 37
copy p "109 C COSTA RICA COND. GRANADA"
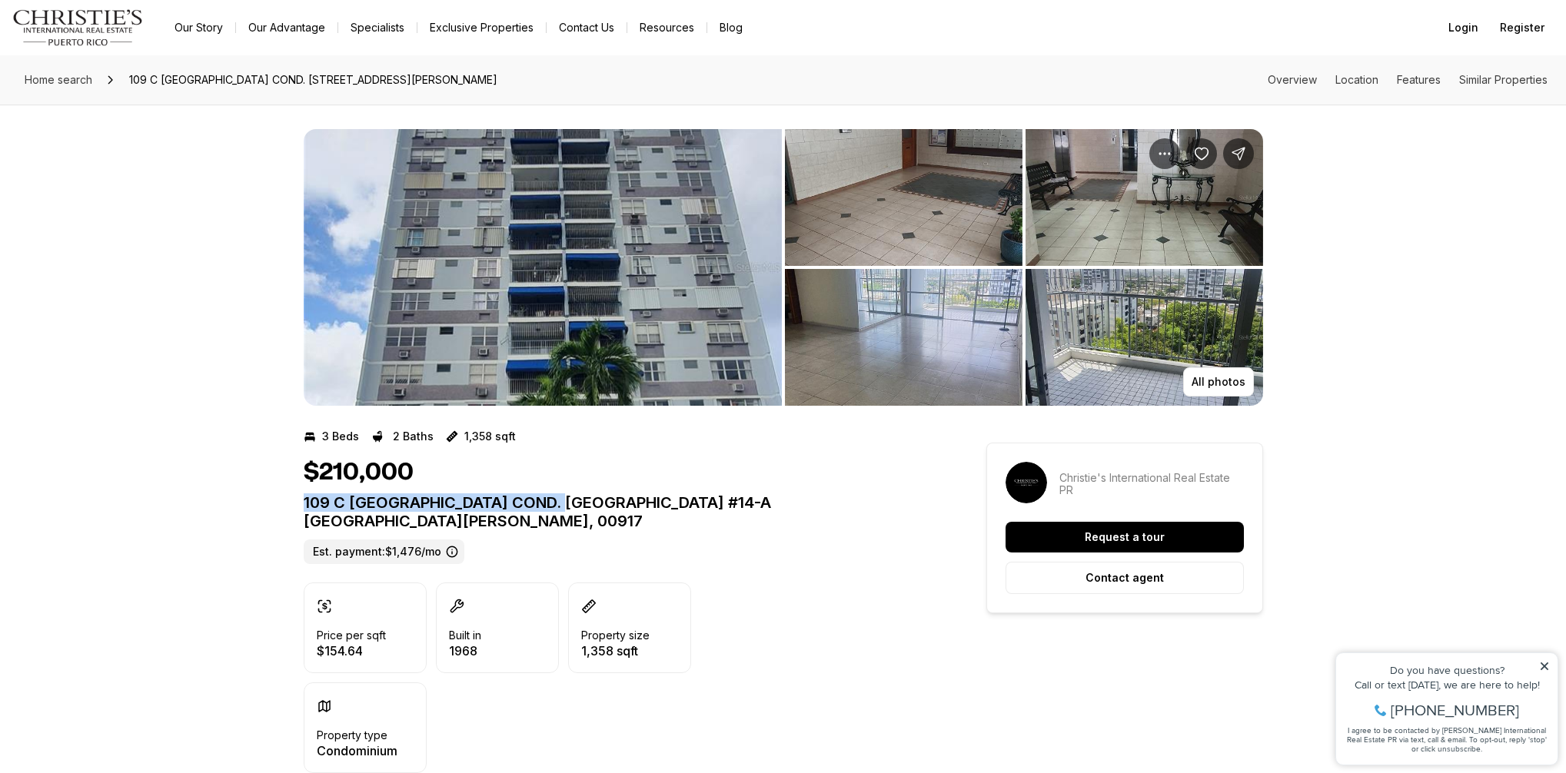
click at [93, 18] on img "Main navigation" at bounding box center [77, 27] width 131 height 37
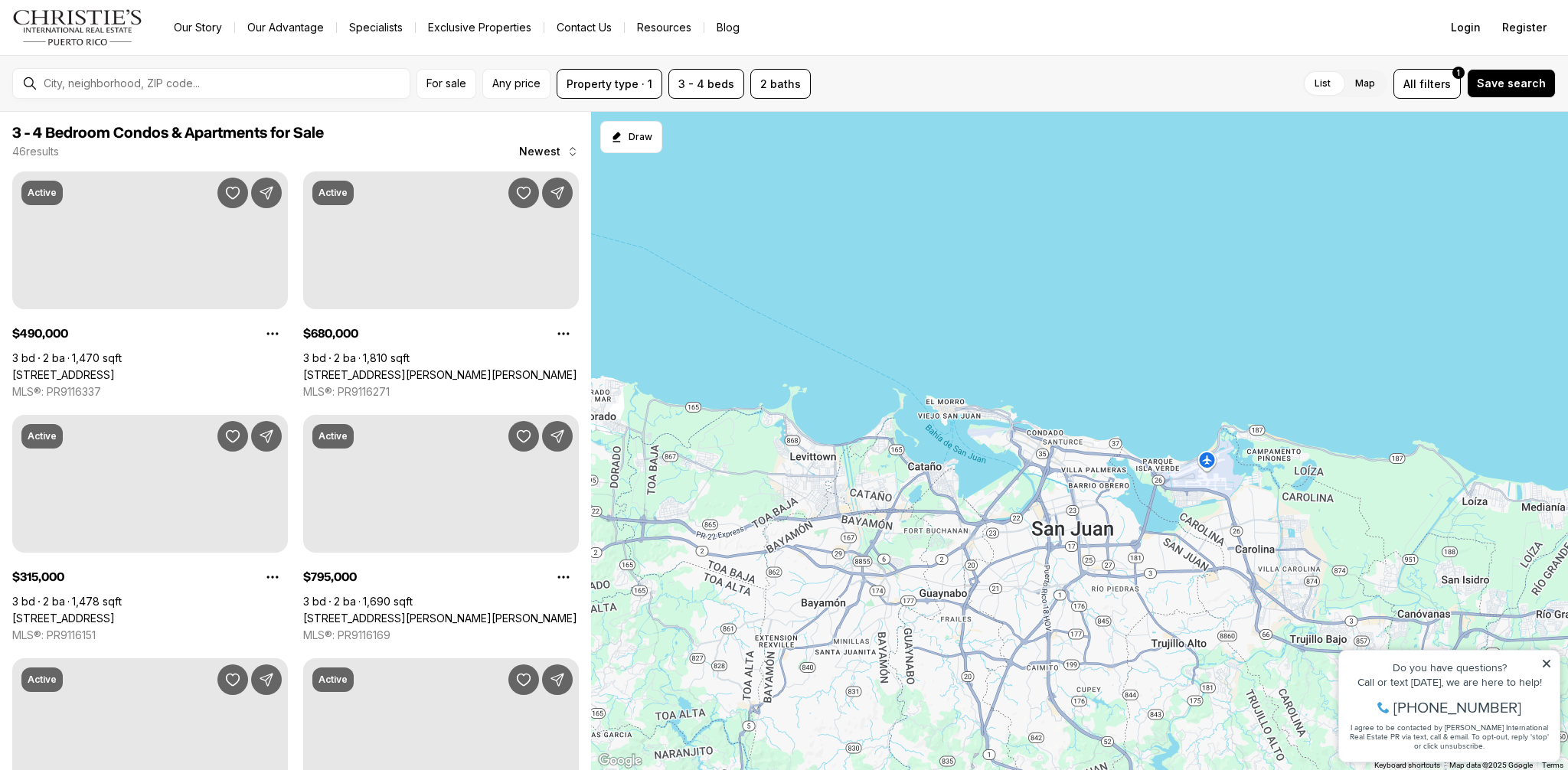
scroll to position [998, 0]
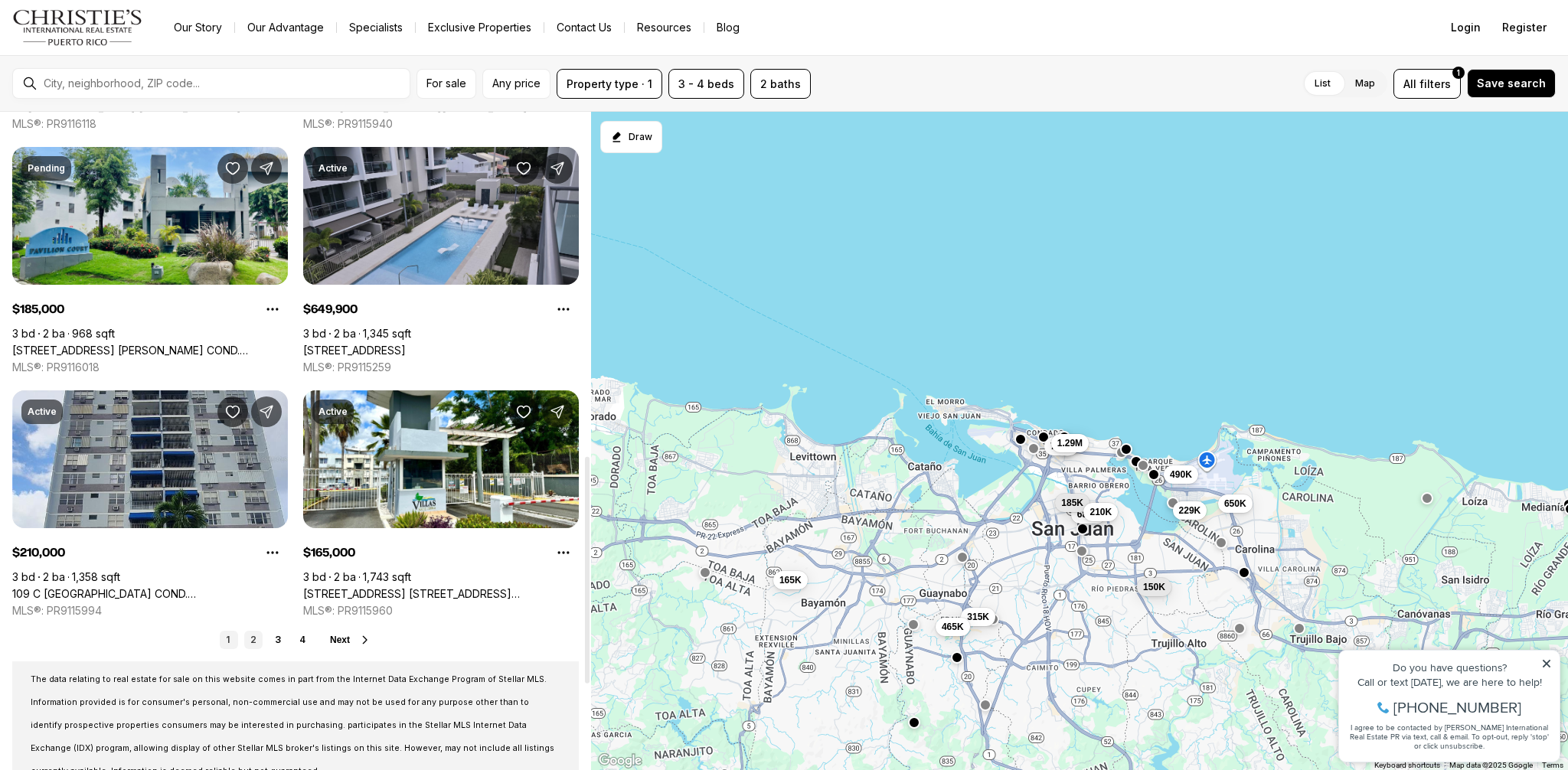
click at [254, 642] on link "2" at bounding box center [253, 640] width 18 height 18
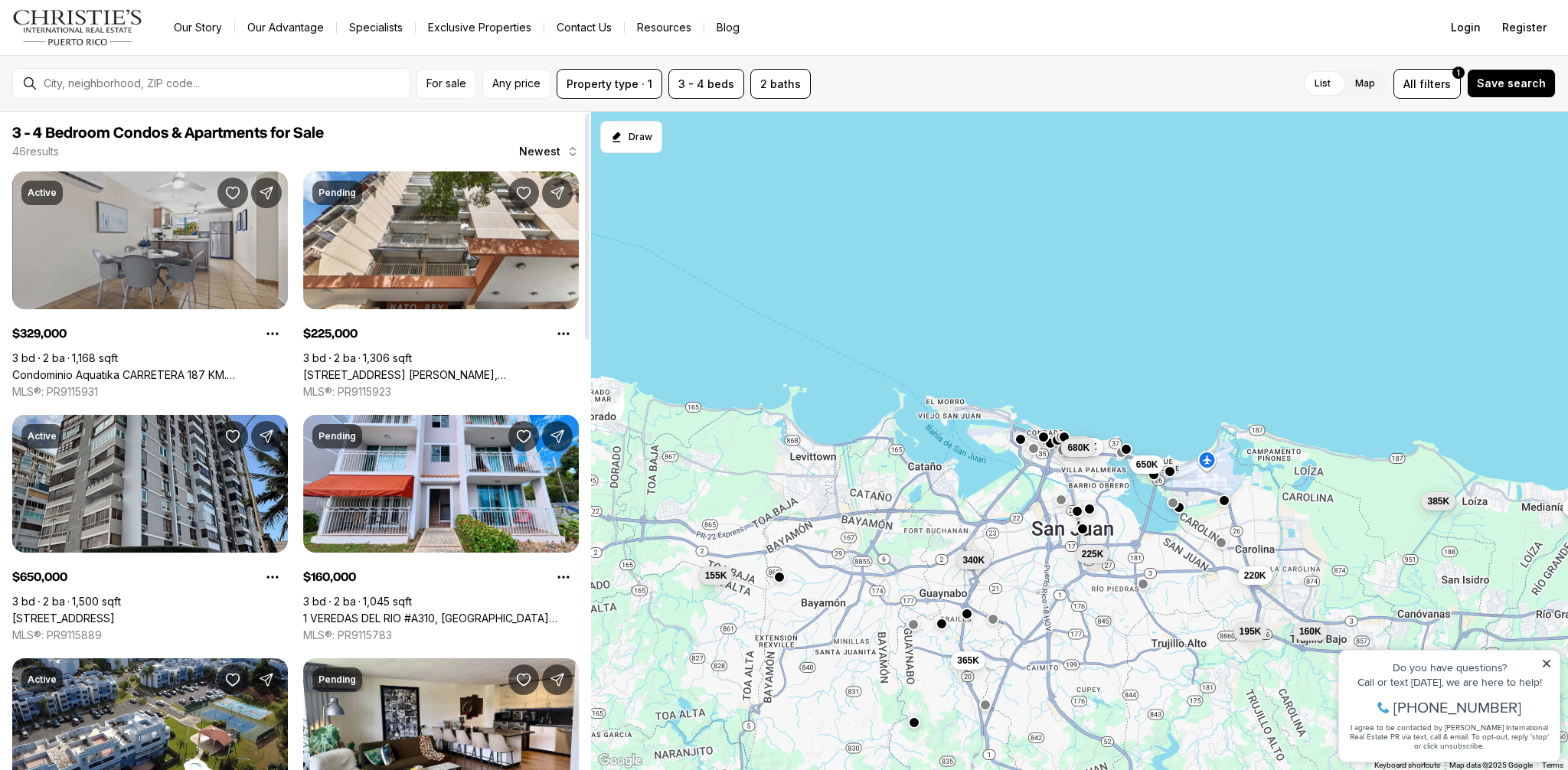
click at [132, 369] on link "Condominio Aquatika CARRETERA 187 KM. [STREET_ADDRESS]" at bounding box center [149, 376] width 276 height 14
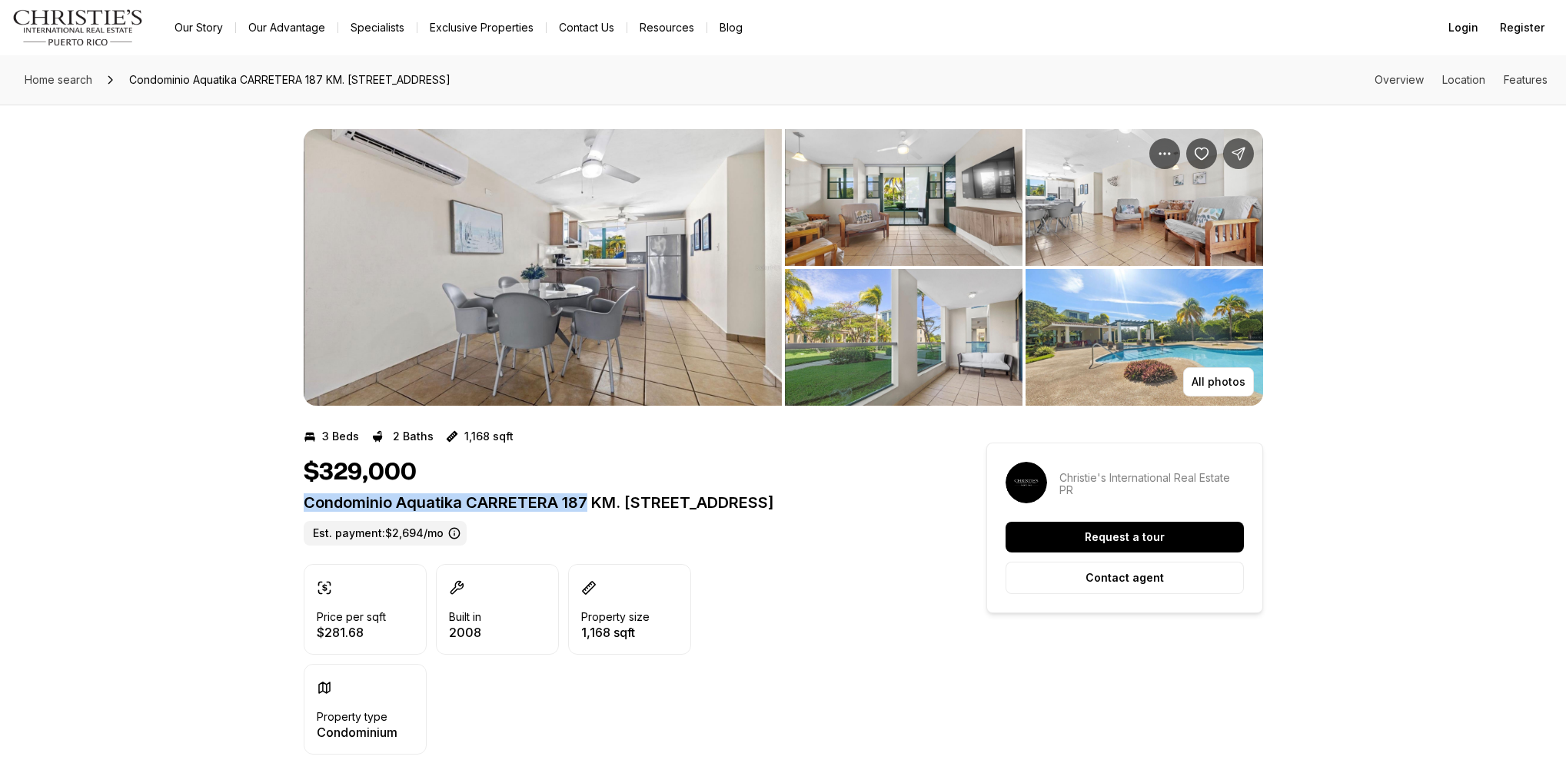
drag, startPoint x: 587, startPoint y: 504, endPoint x: 302, endPoint y: 504, distance: 284.4
copy p "Condominio Aquatika CARRETERA 187"
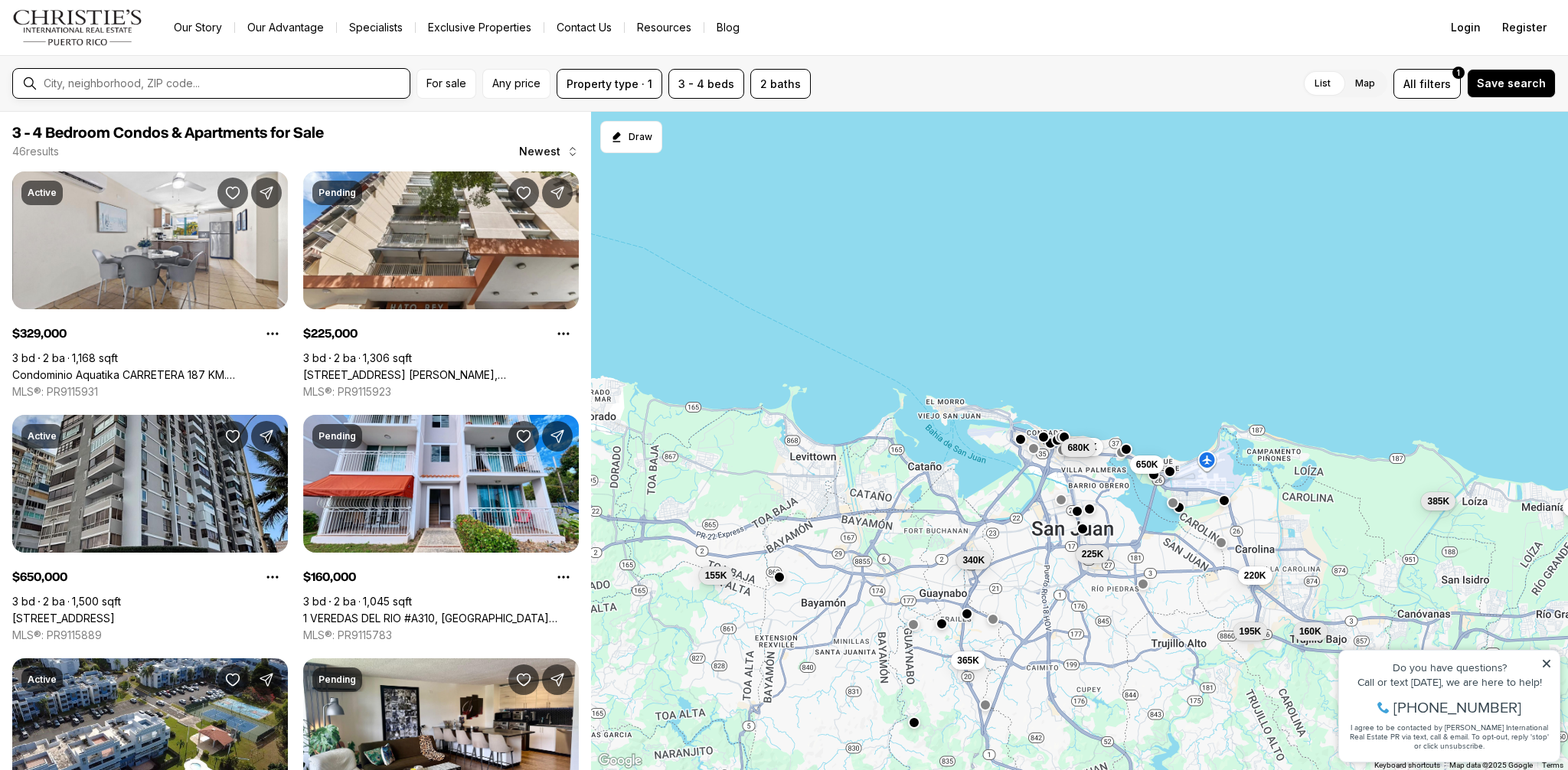
click at [257, 82] on input "text" at bounding box center [223, 84] width 360 height 12
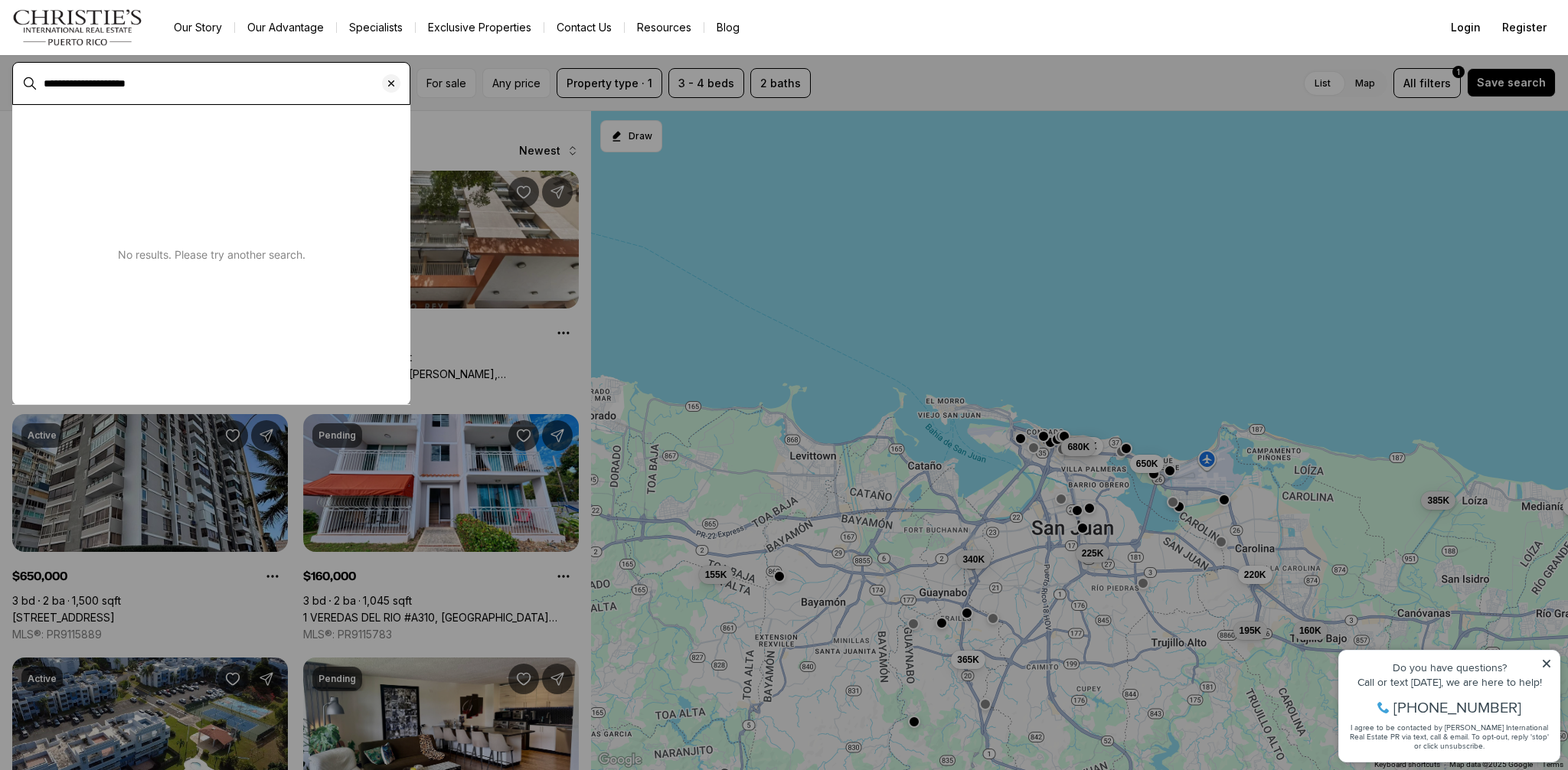
type input "**********"
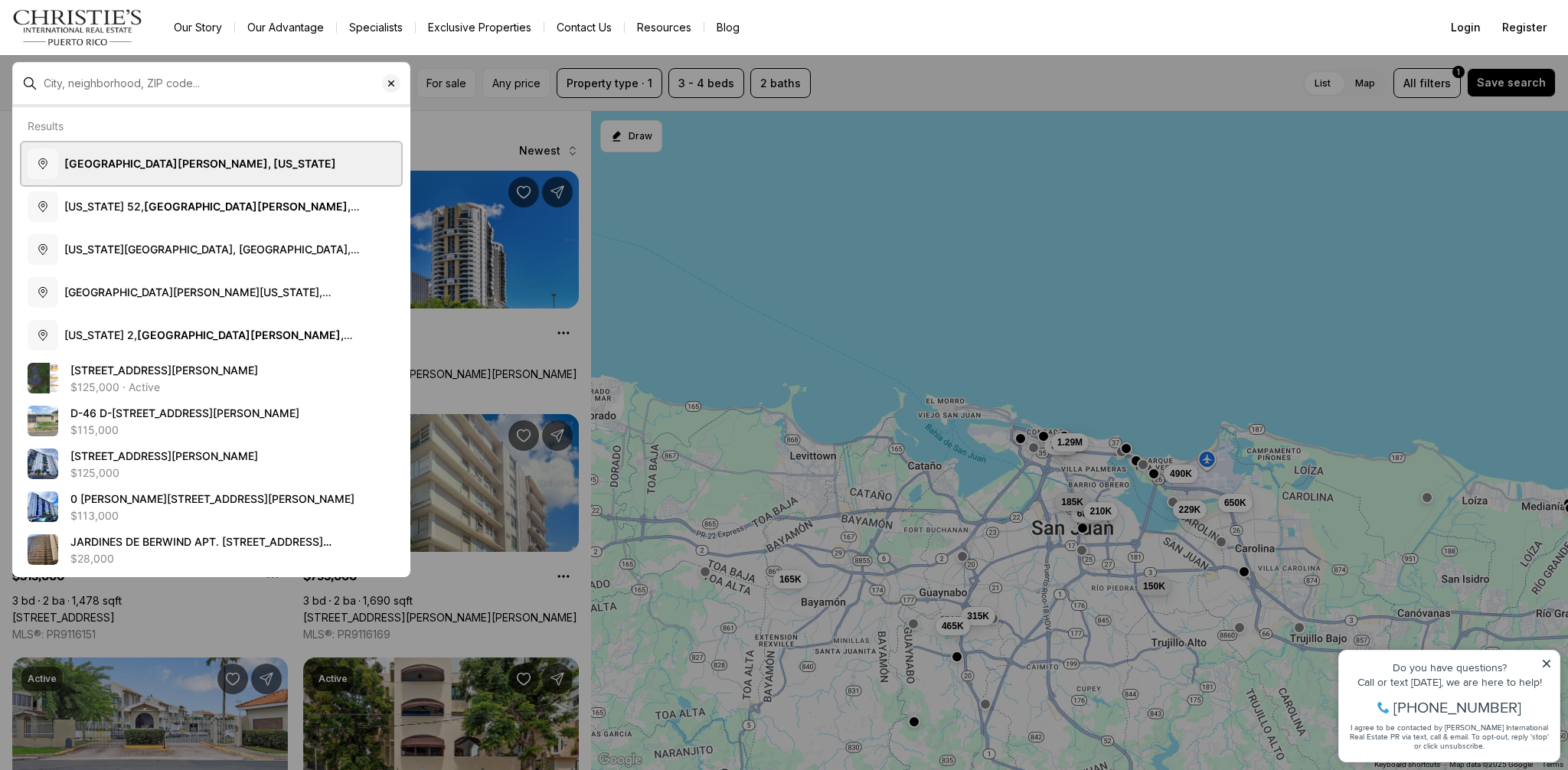
click at [166, 166] on b "San Juan, Puerto Rico" at bounding box center [200, 163] width 272 height 13
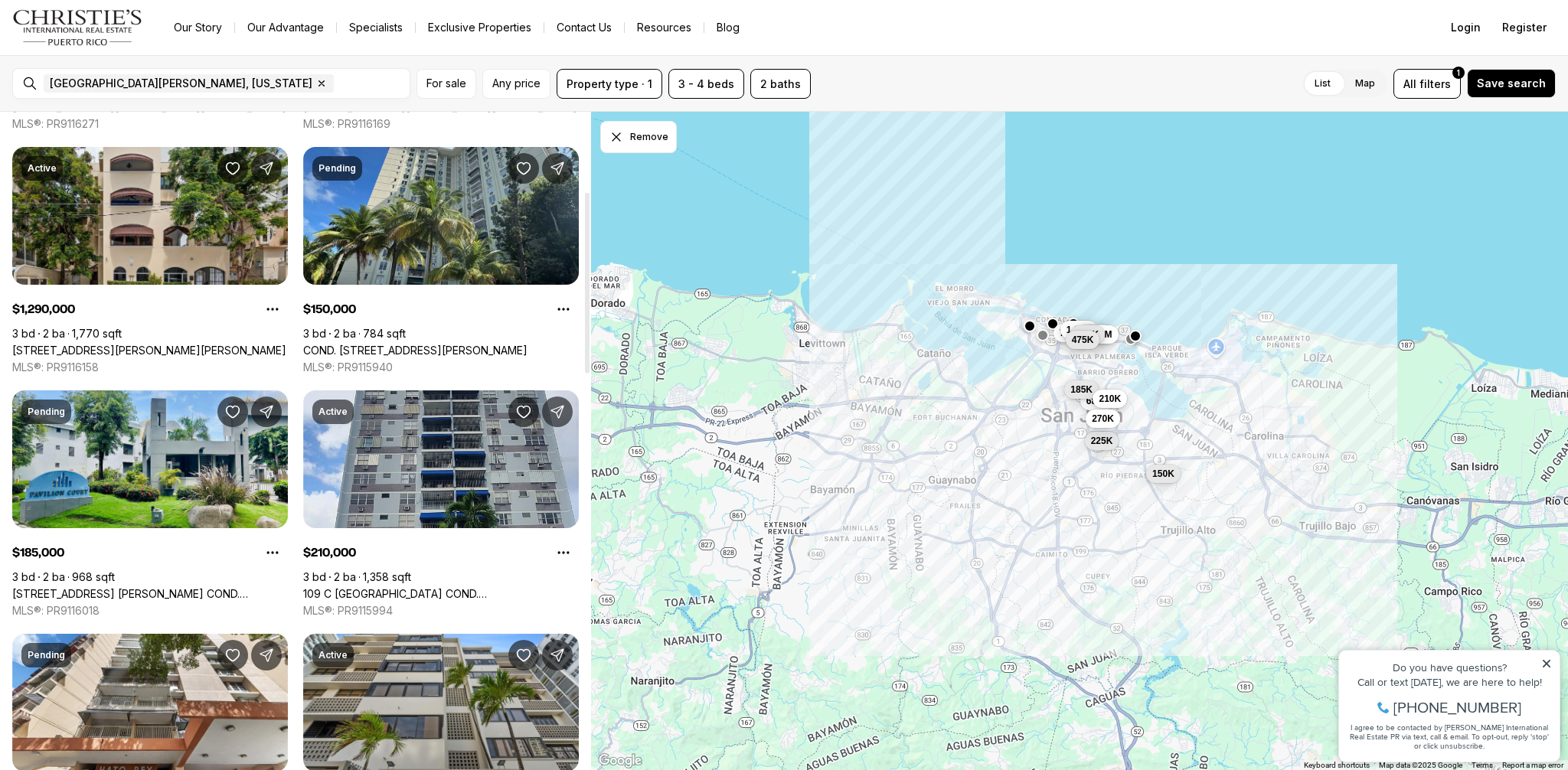
scroll to position [297, 0]
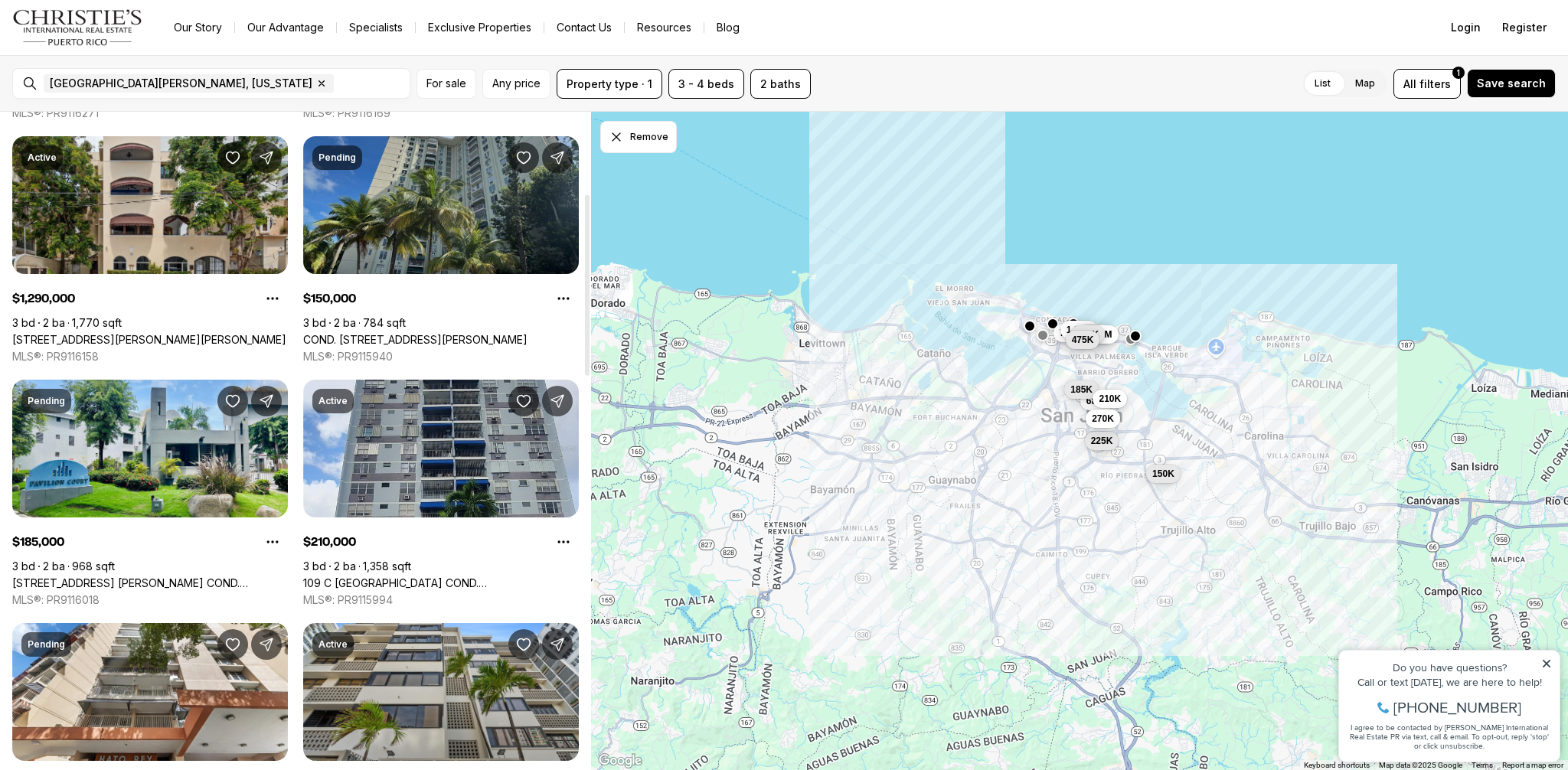
click at [447, 333] on link "COND. CONCORDIA GARDENS II #11-K, SAN JUAN PR, 00924" at bounding box center [414, 340] width 224 height 14
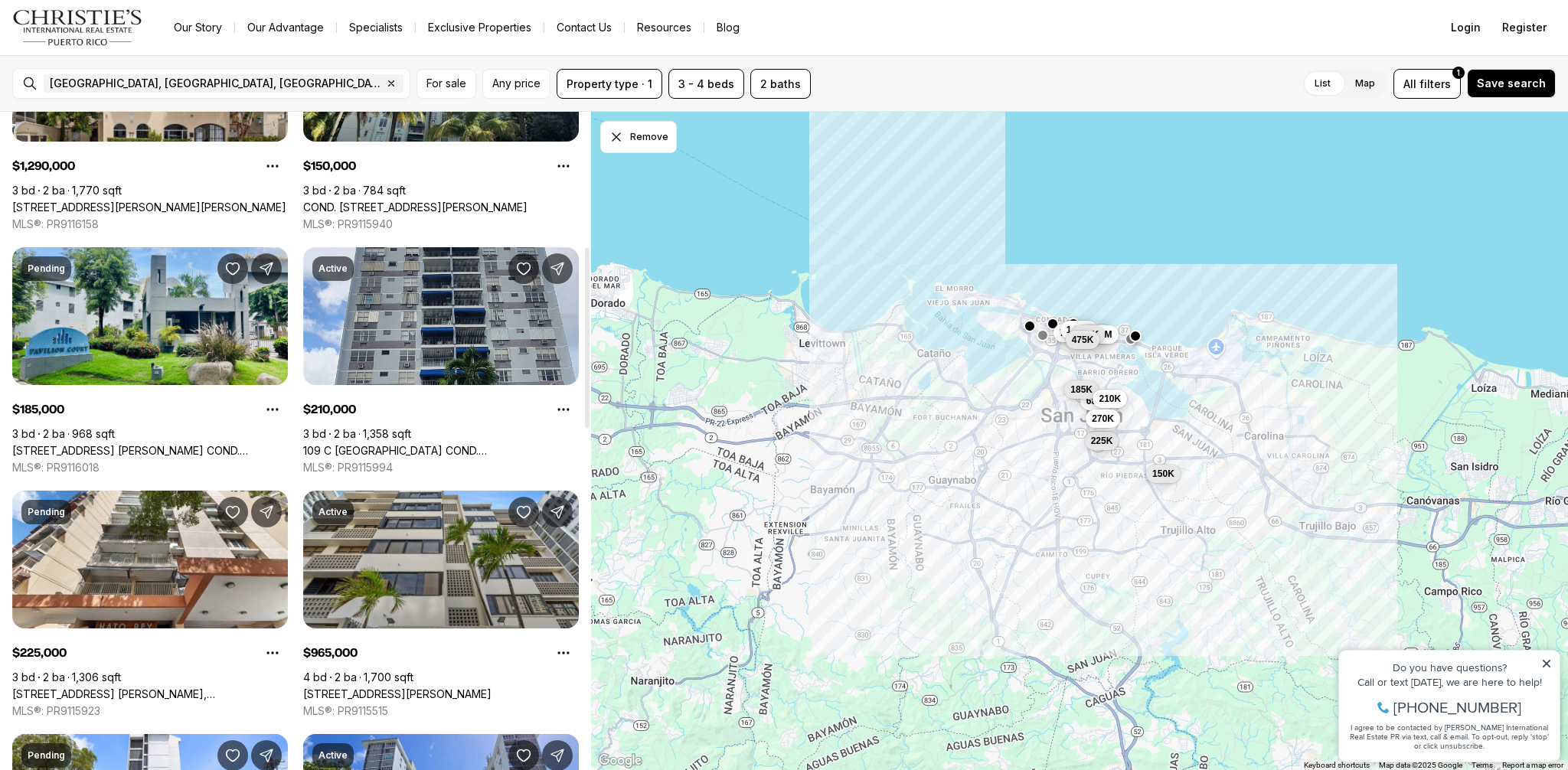
scroll to position [522, 0]
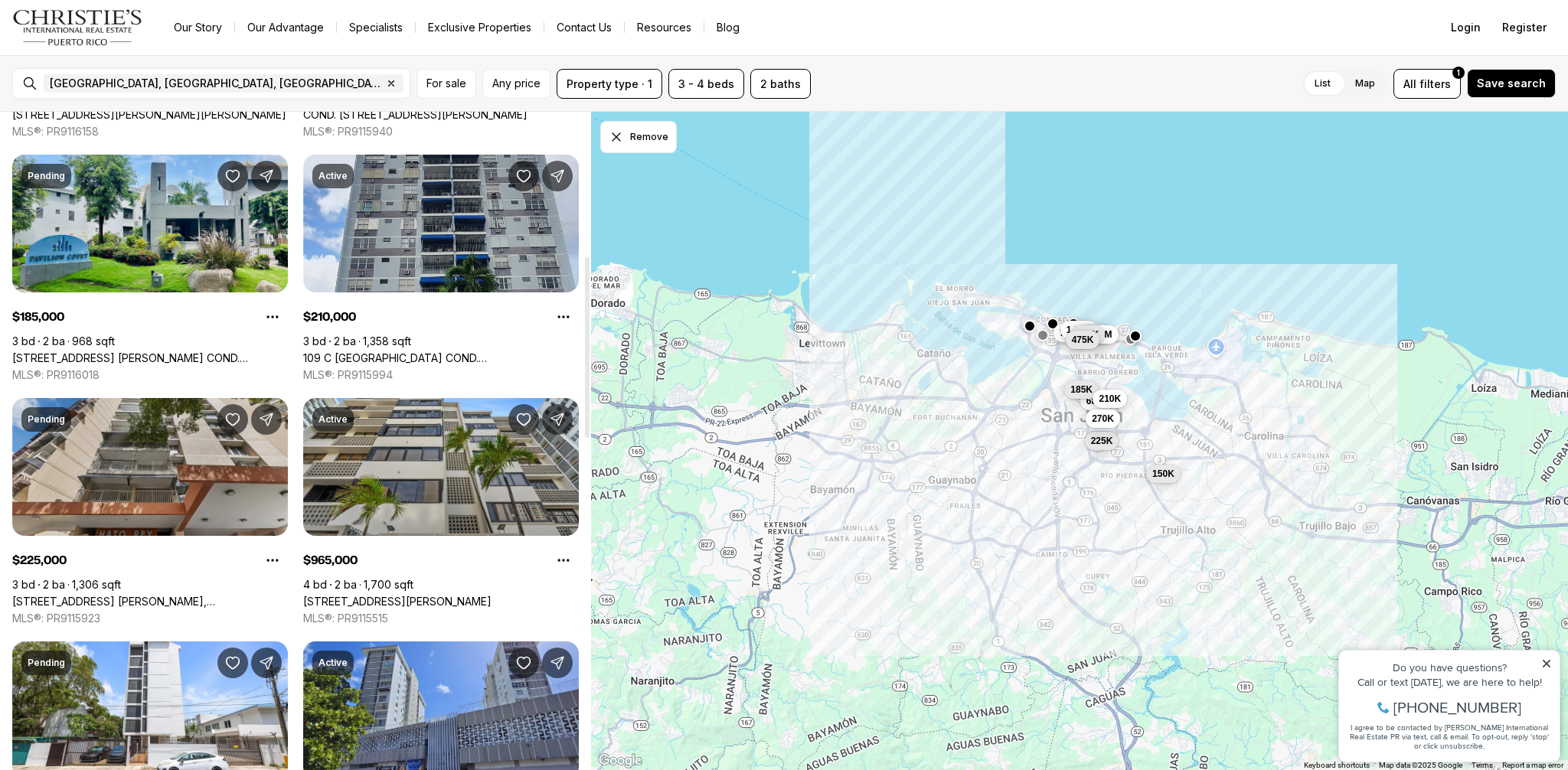
click at [146, 595] on link "[STREET_ADDRESS] [PERSON_NAME], [STREET_ADDRESS] [PERSON_NAME][STREET_ADDRESS][…" at bounding box center [149, 602] width 276 height 14
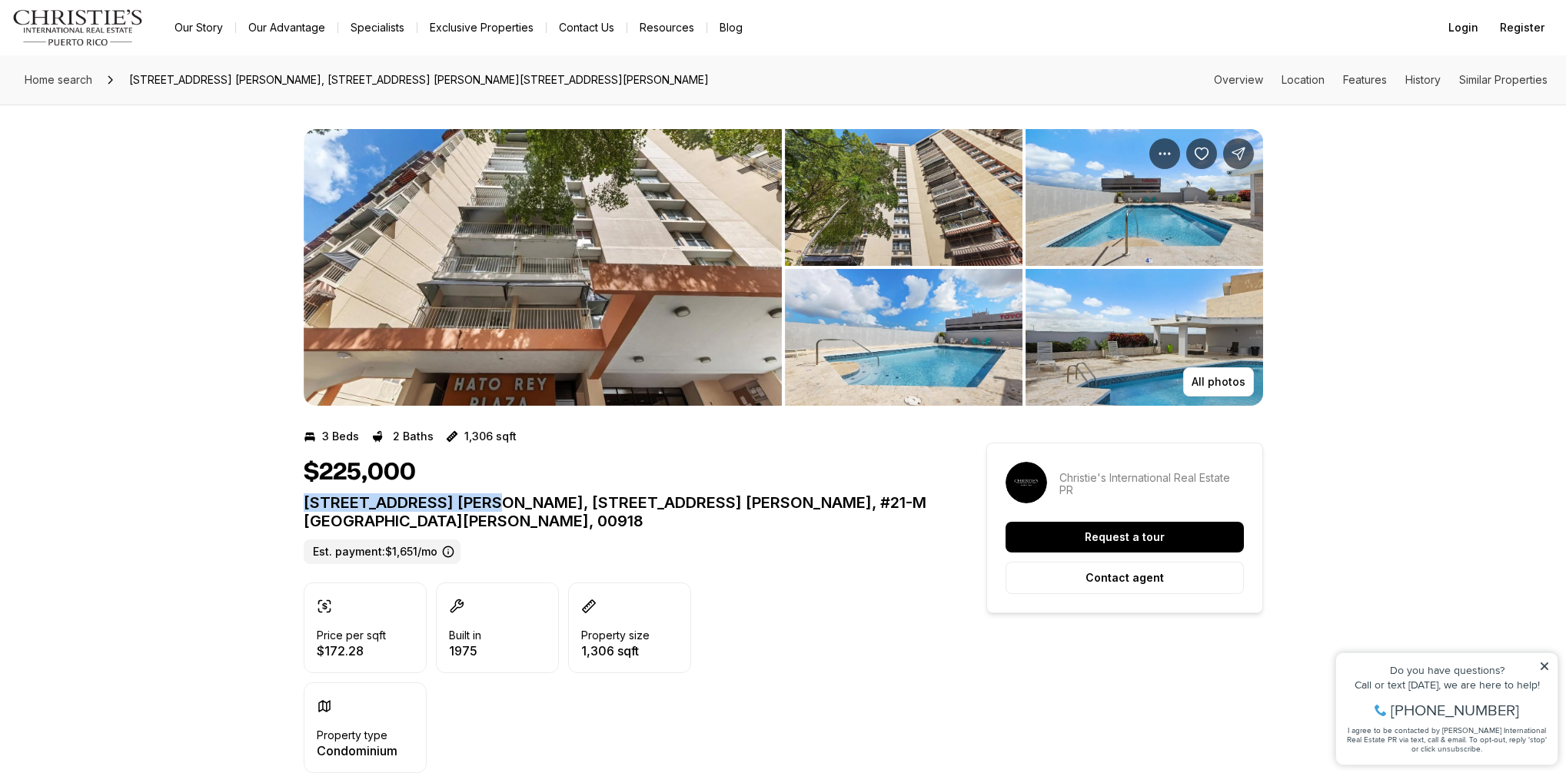
drag, startPoint x: 471, startPoint y: 497, endPoint x: 297, endPoint y: 497, distance: 174.5
drag, startPoint x: 478, startPoint y: 502, endPoint x: 299, endPoint y: 498, distance: 179.2
copy p "[STREET_ADDRESS] [PERSON_NAME]"
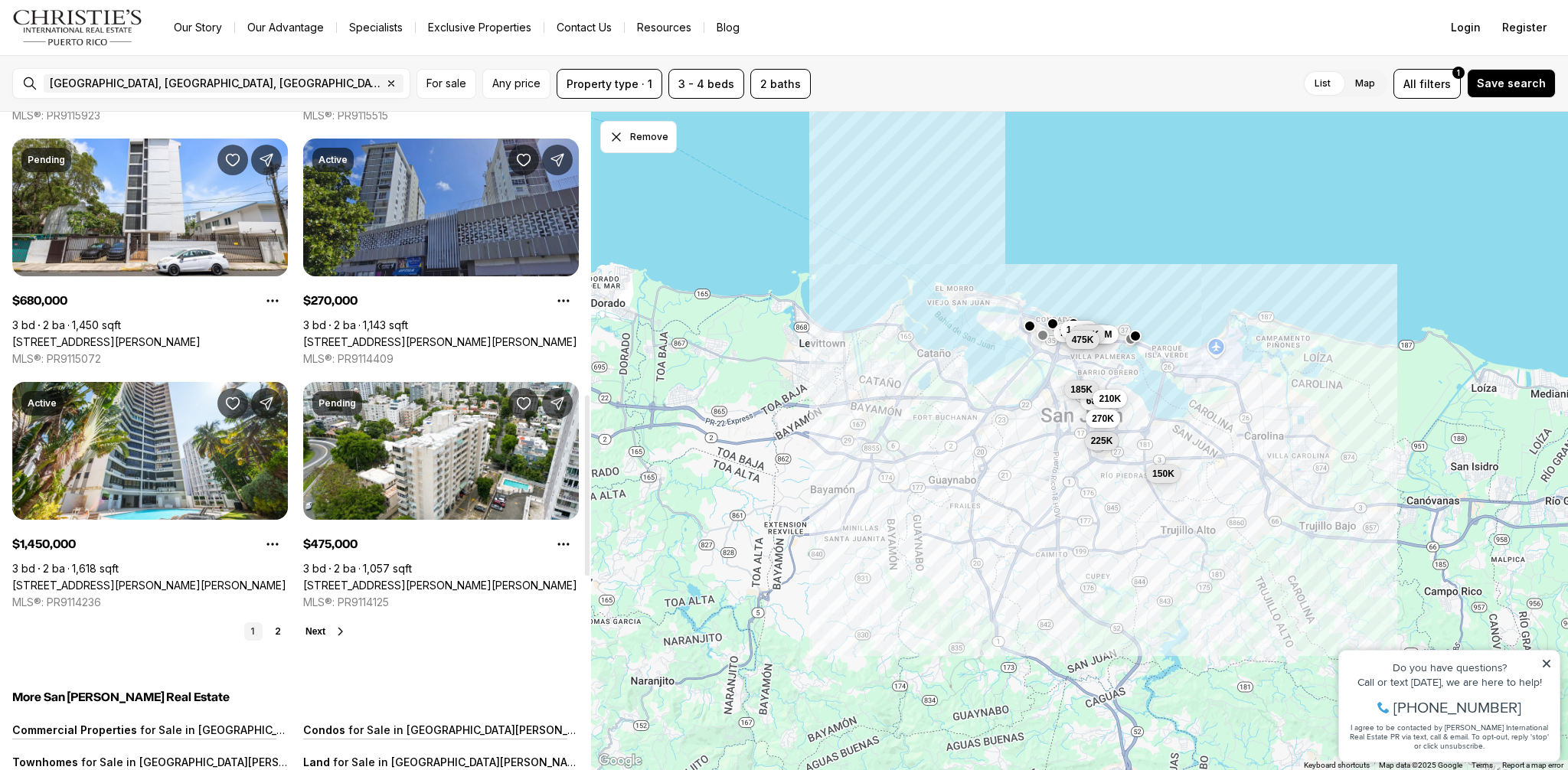
scroll to position [1099, 0]
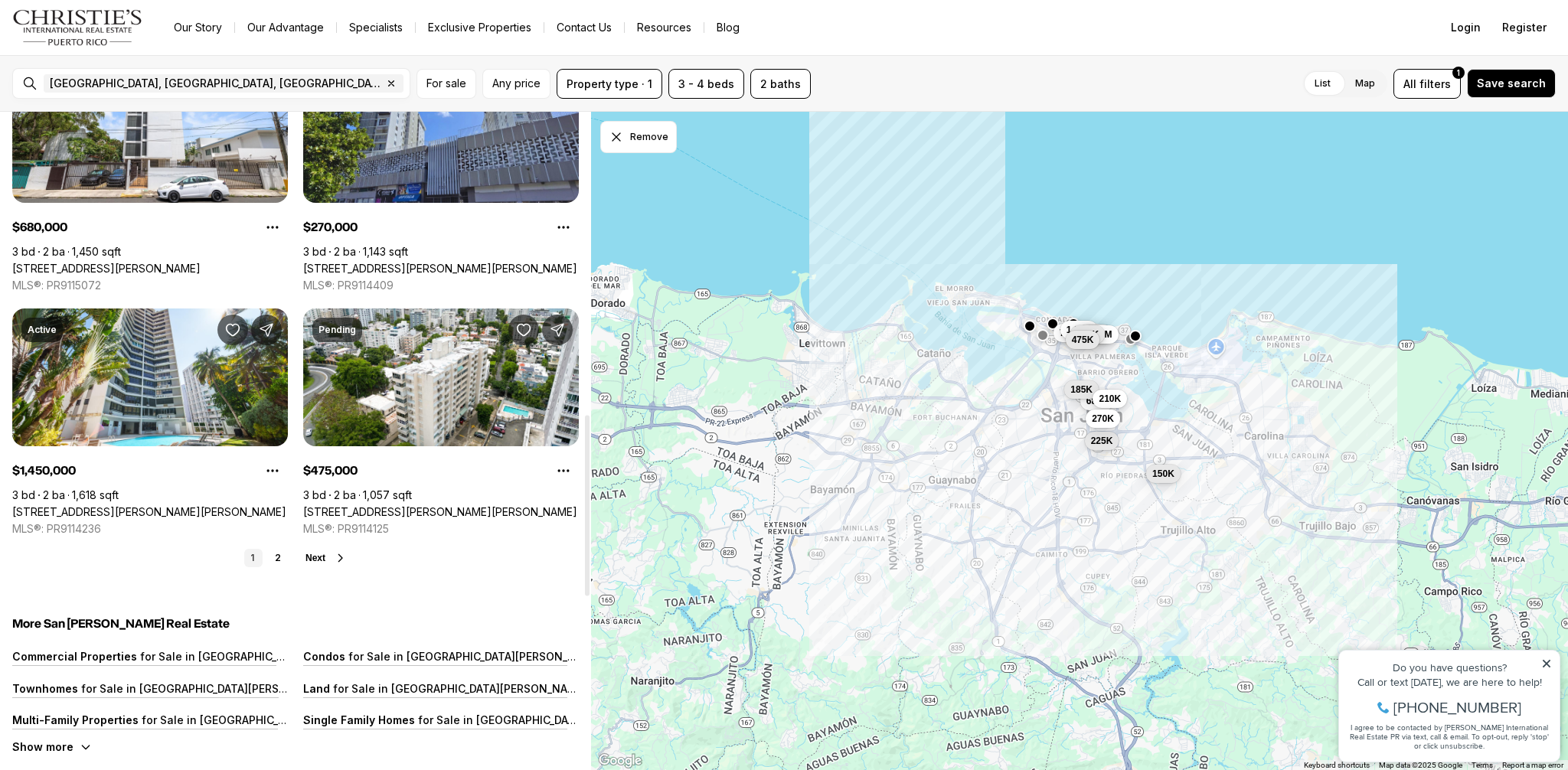
click at [315, 553] on span "Next" at bounding box center [316, 558] width 20 height 11
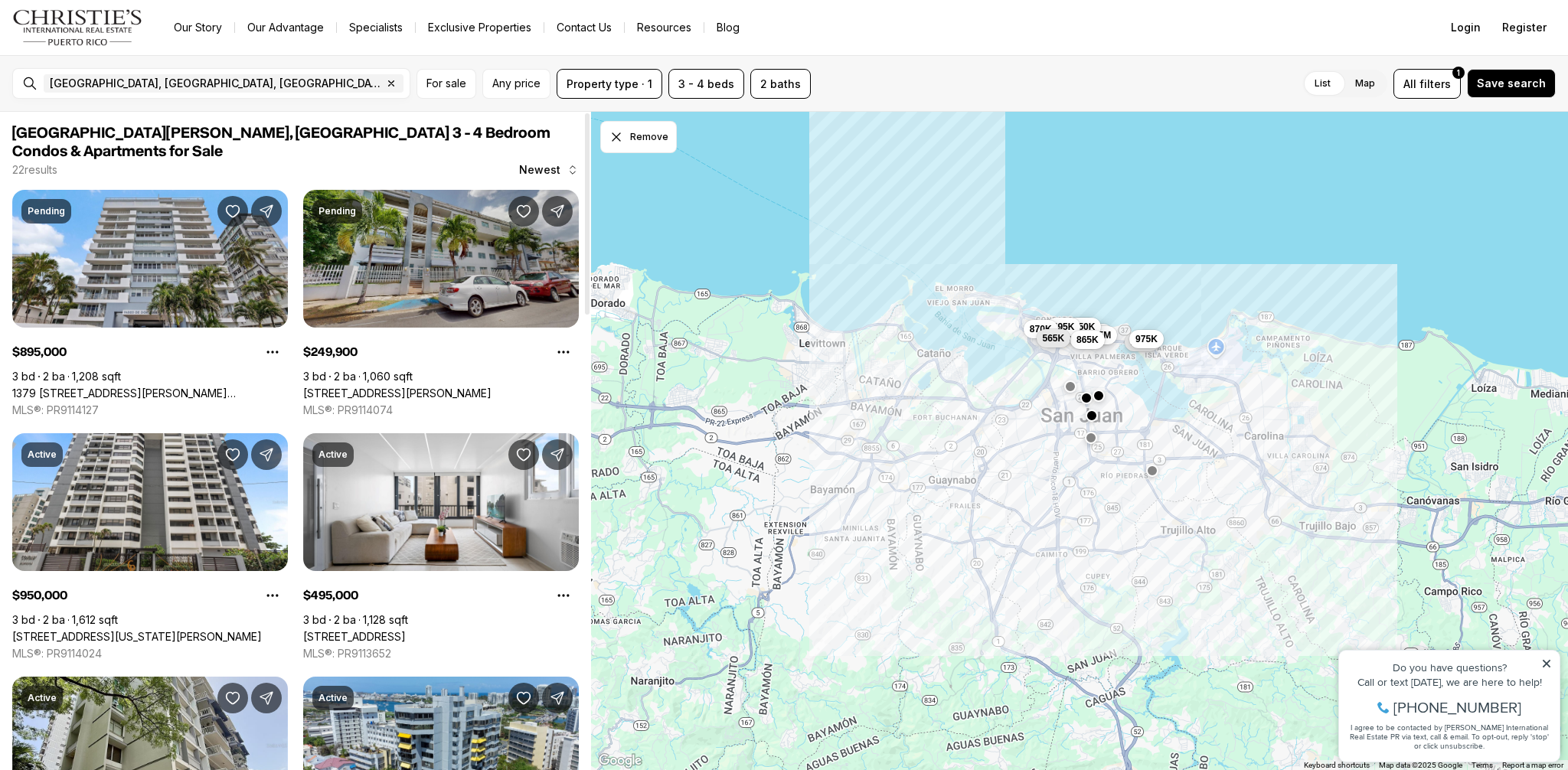
click at [458, 386] on link "[STREET_ADDRESS][PERSON_NAME]" at bounding box center [396, 393] width 188 height 14
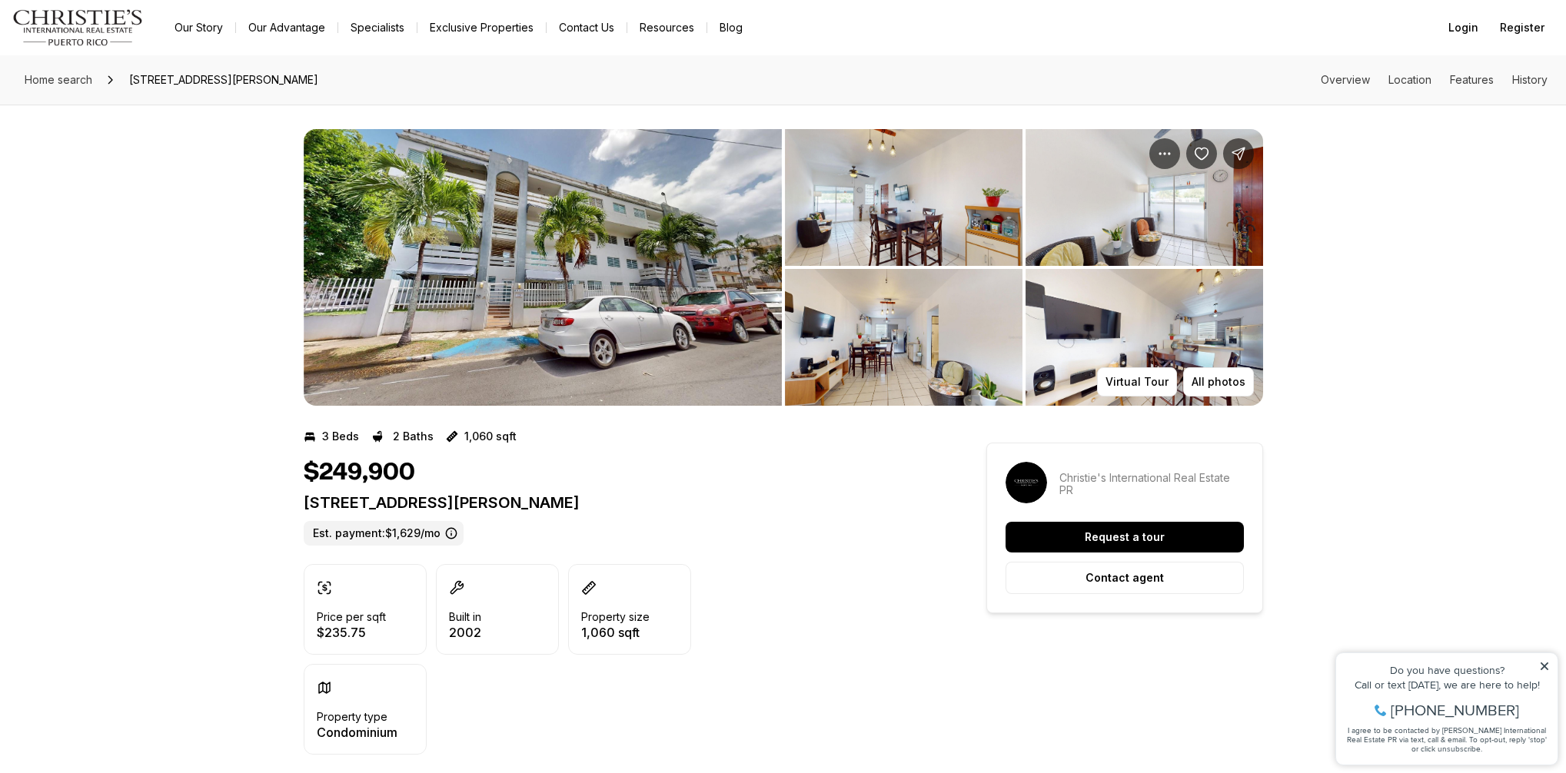
click at [460, 229] on img "View image gallery" at bounding box center [543, 267] width 478 height 277
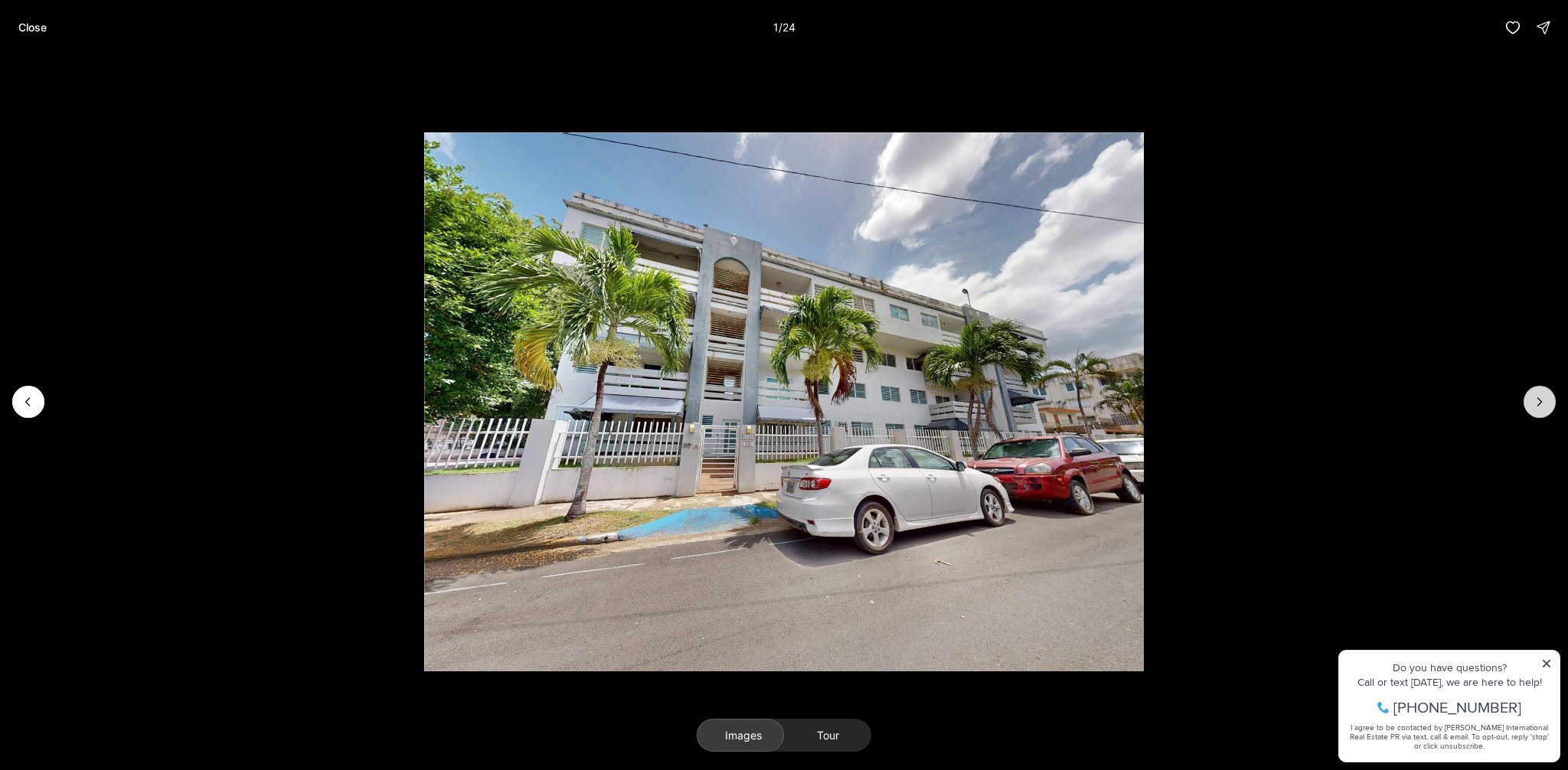
click at [1538, 405] on icon "Next slide" at bounding box center [1540, 402] width 4 height 8
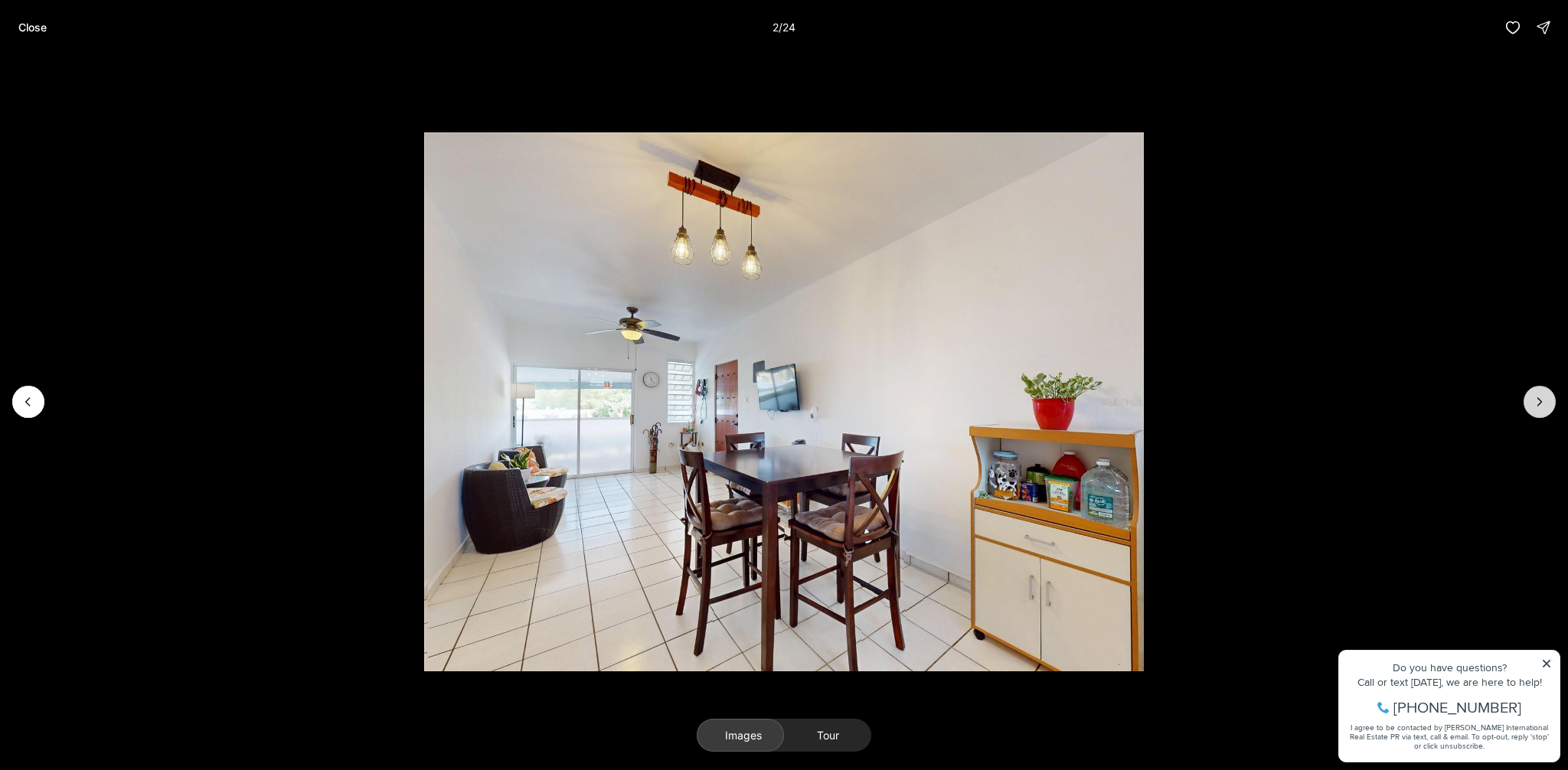
click at [1538, 405] on icon "Next slide" at bounding box center [1540, 402] width 4 height 8
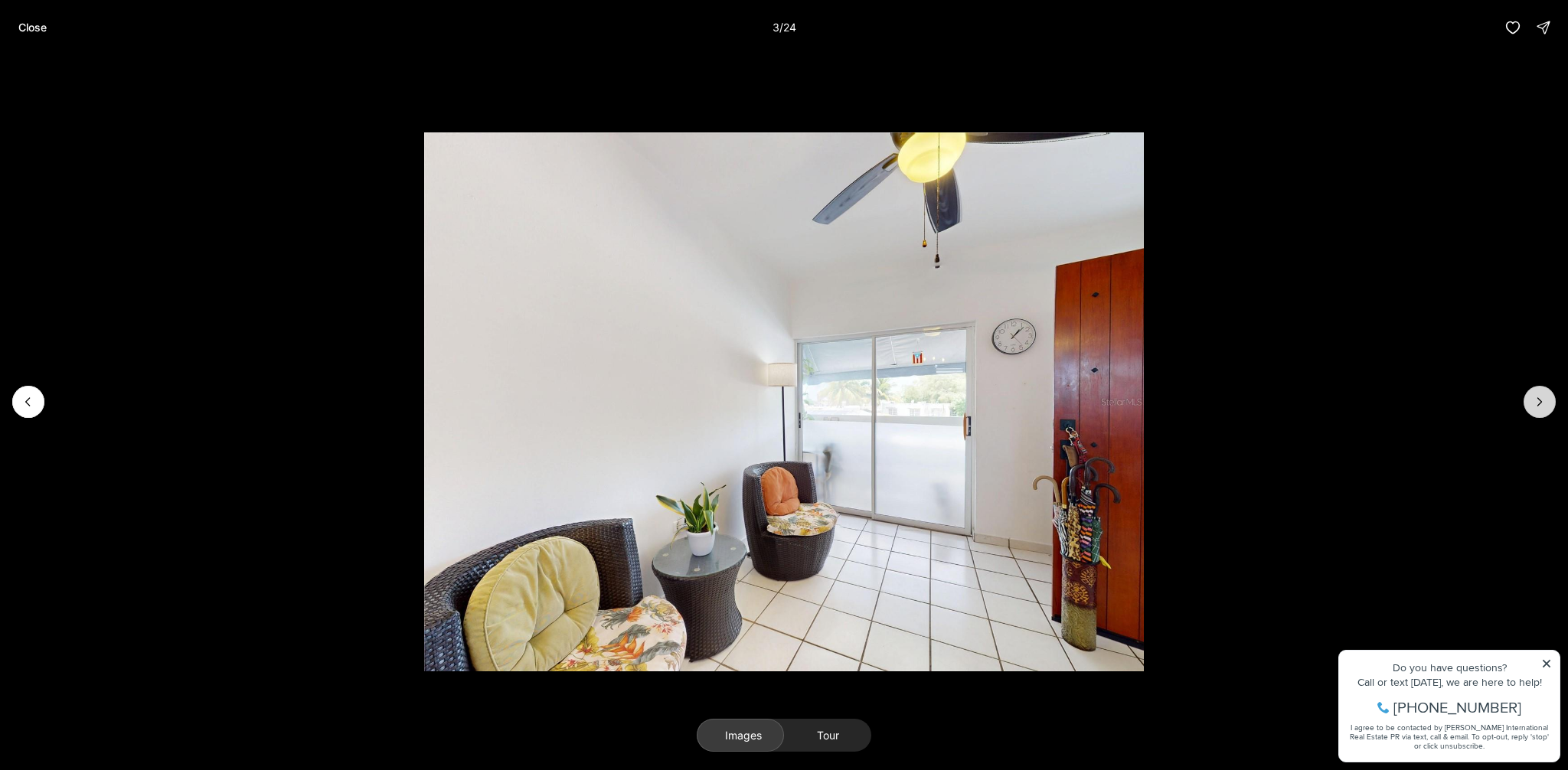
click at [1538, 405] on icon "Next slide" at bounding box center [1540, 402] width 4 height 8
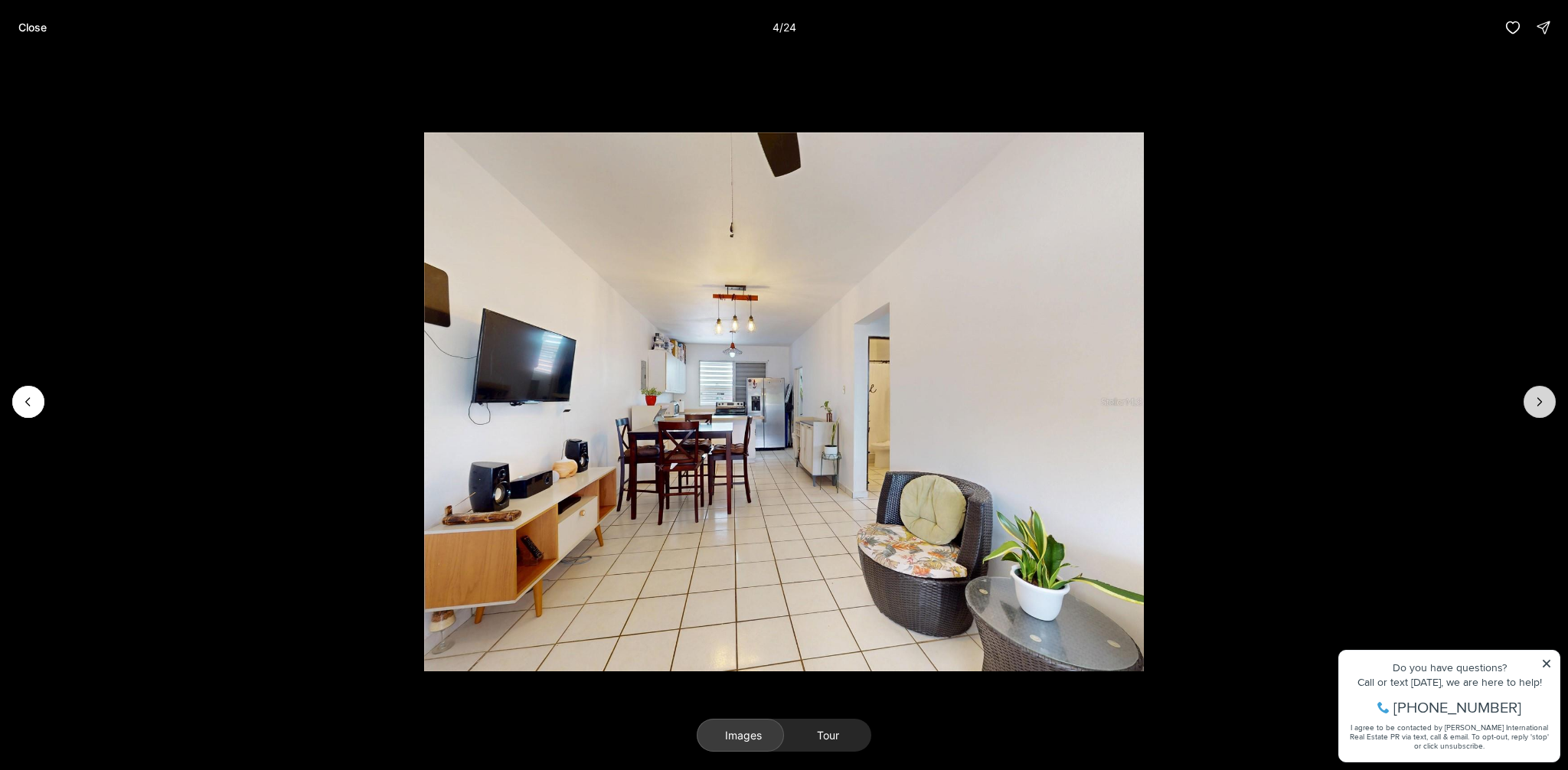
click at [1538, 405] on icon "Next slide" at bounding box center [1540, 402] width 4 height 8
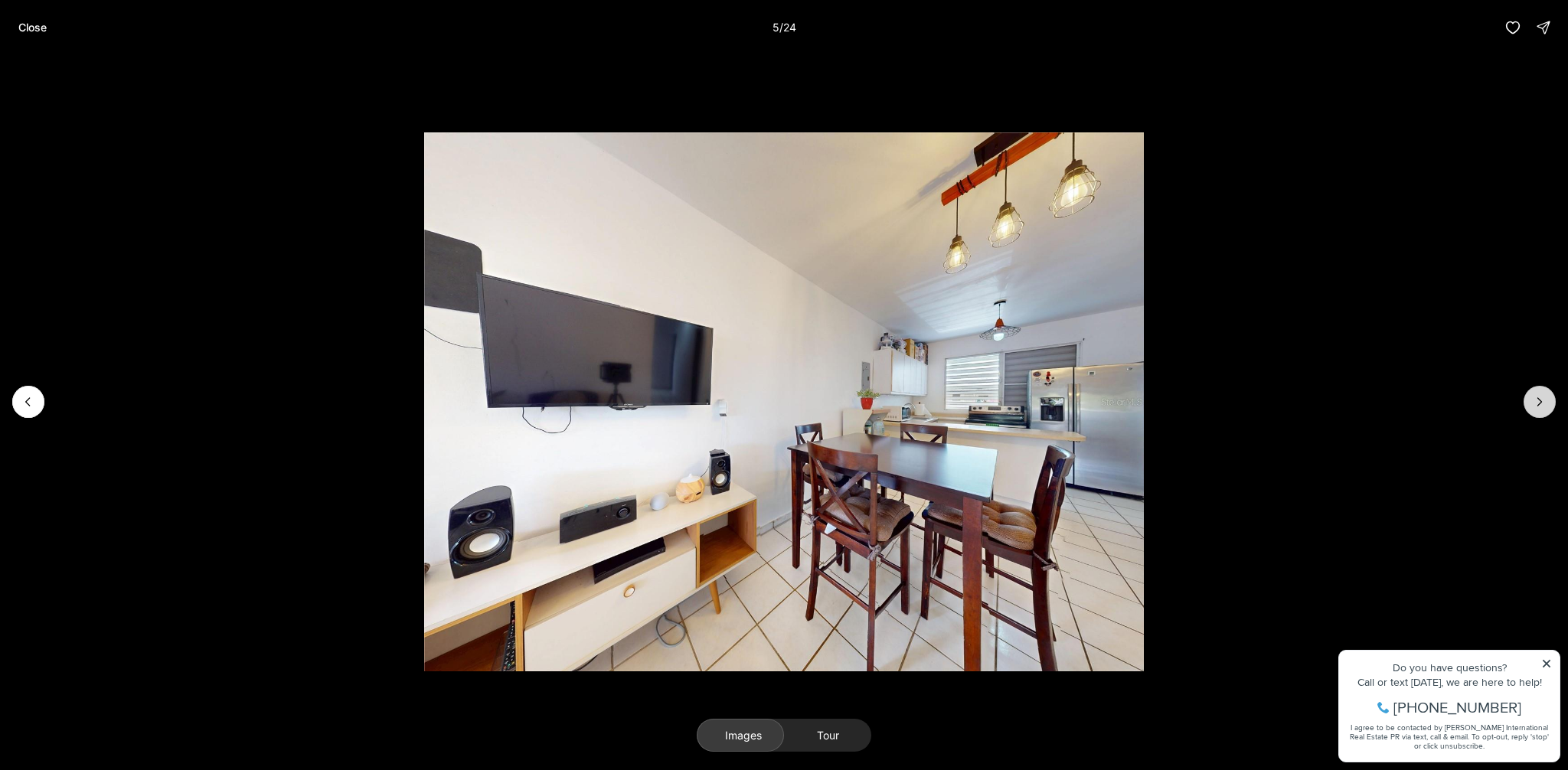
click at [1538, 405] on icon "Next slide" at bounding box center [1540, 402] width 4 height 8
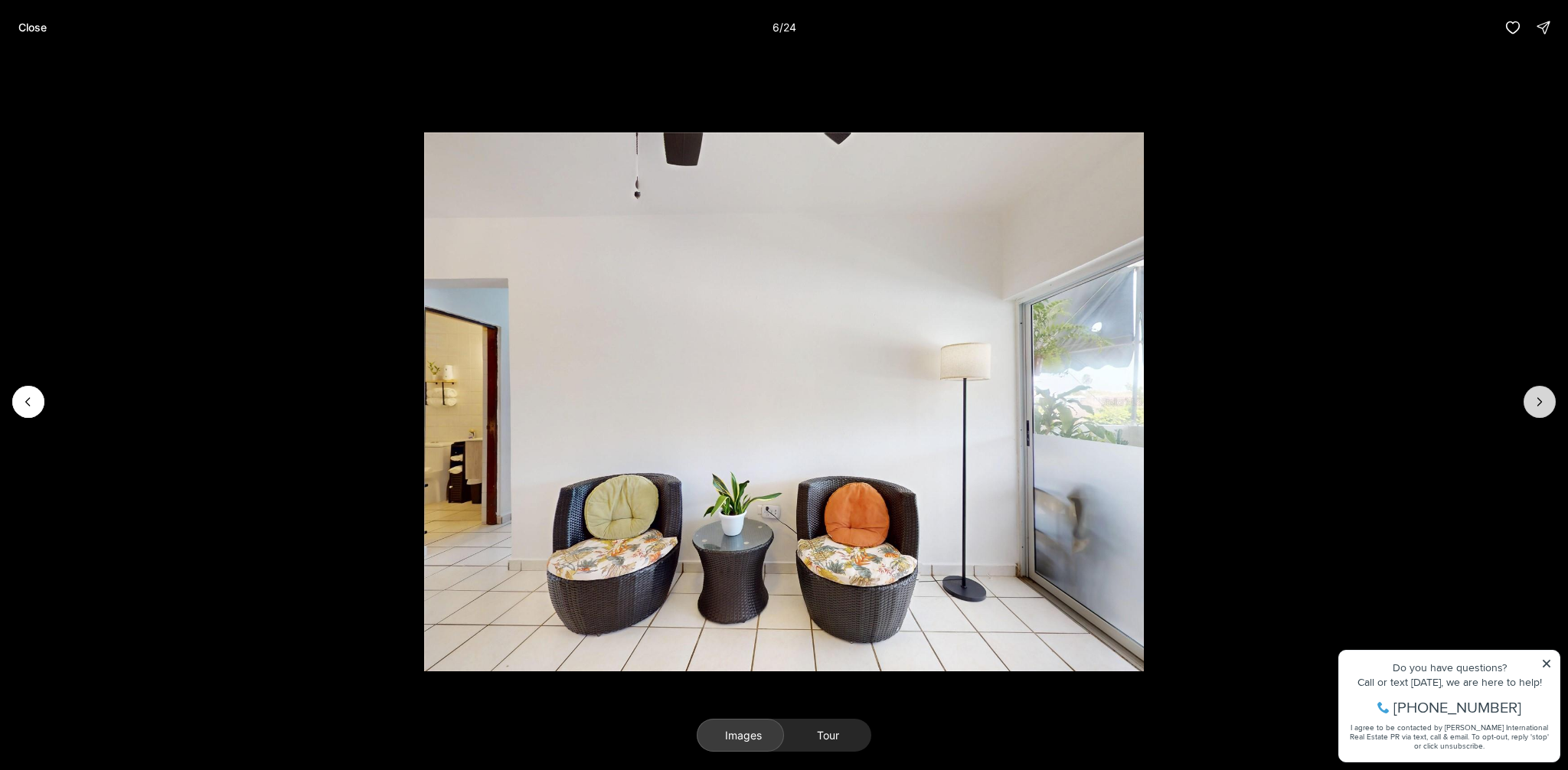
click at [1538, 405] on icon "Next slide" at bounding box center [1540, 402] width 4 height 8
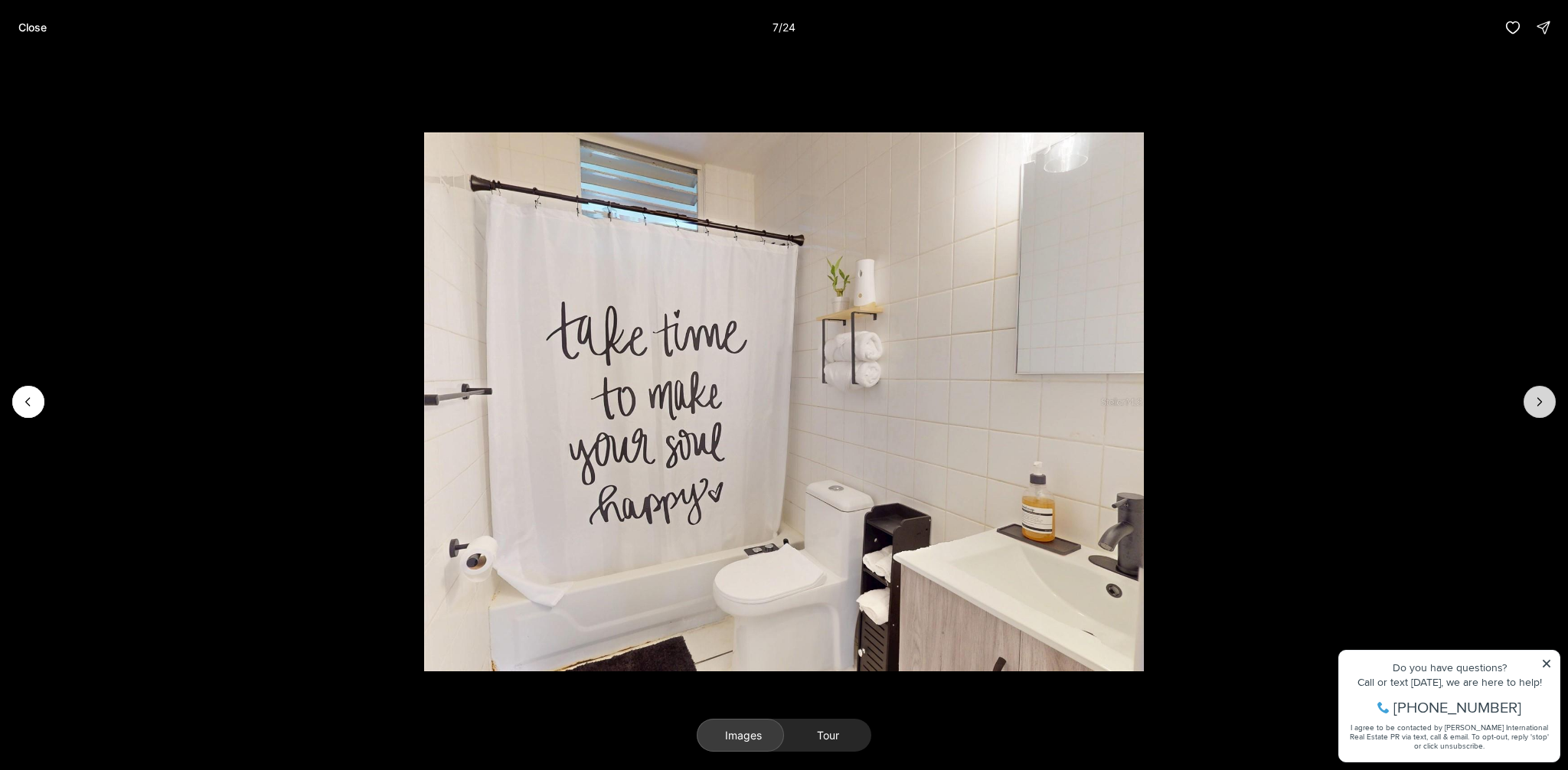
click at [1538, 405] on icon "Next slide" at bounding box center [1540, 402] width 4 height 8
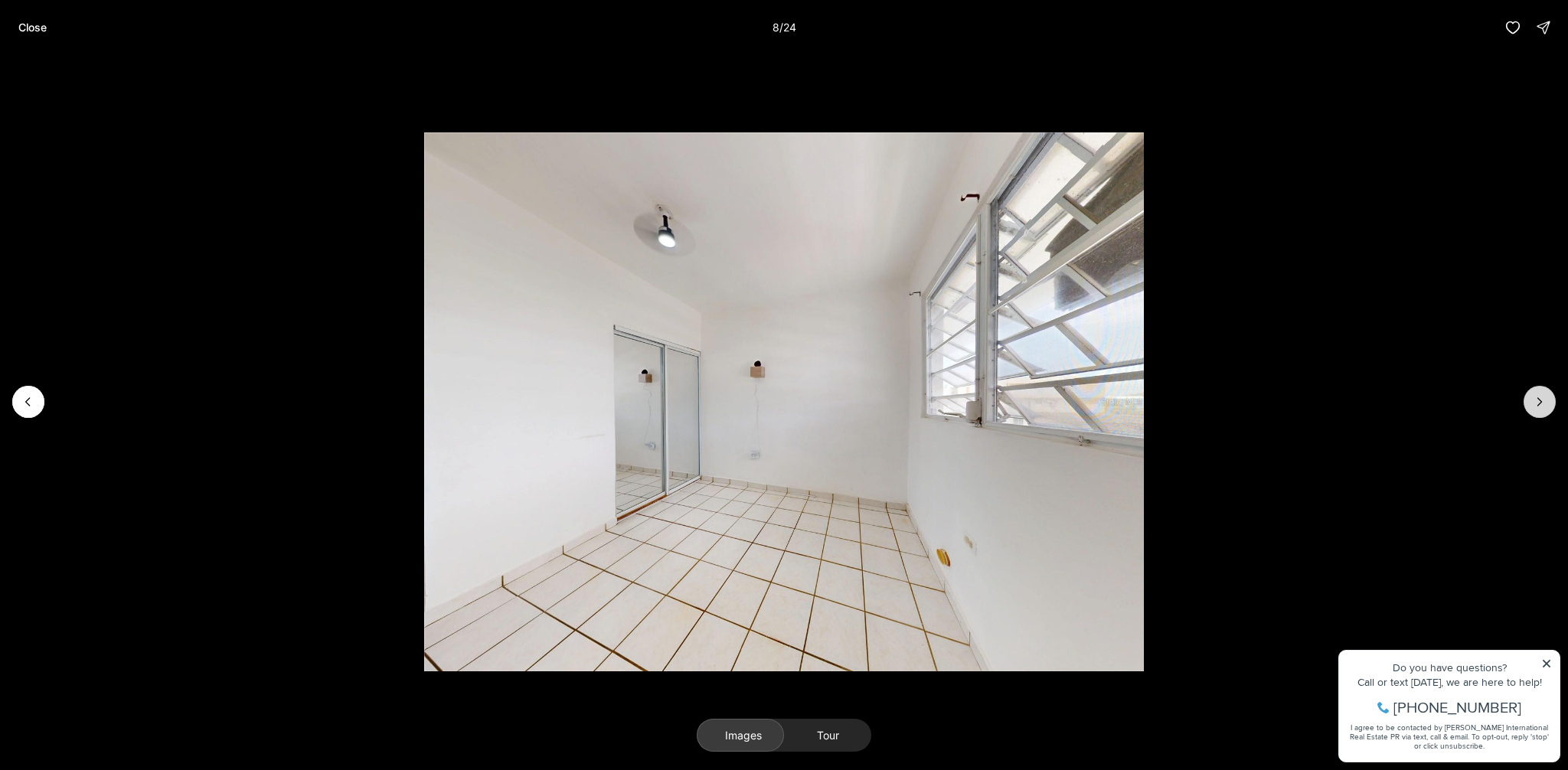
click at [1538, 405] on icon "Next slide" at bounding box center [1540, 402] width 4 height 8
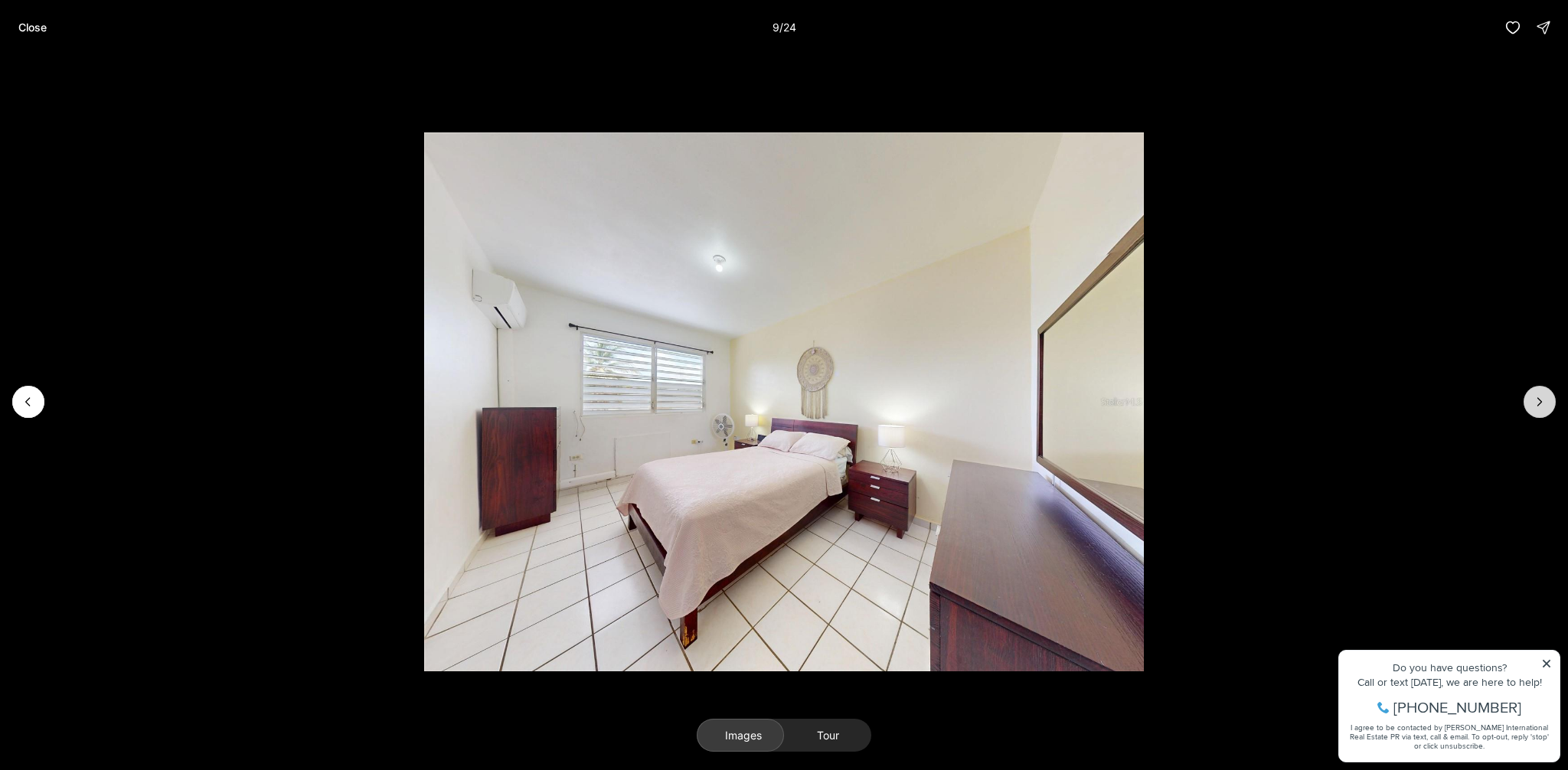
click at [1538, 405] on icon "Next slide" at bounding box center [1540, 402] width 4 height 8
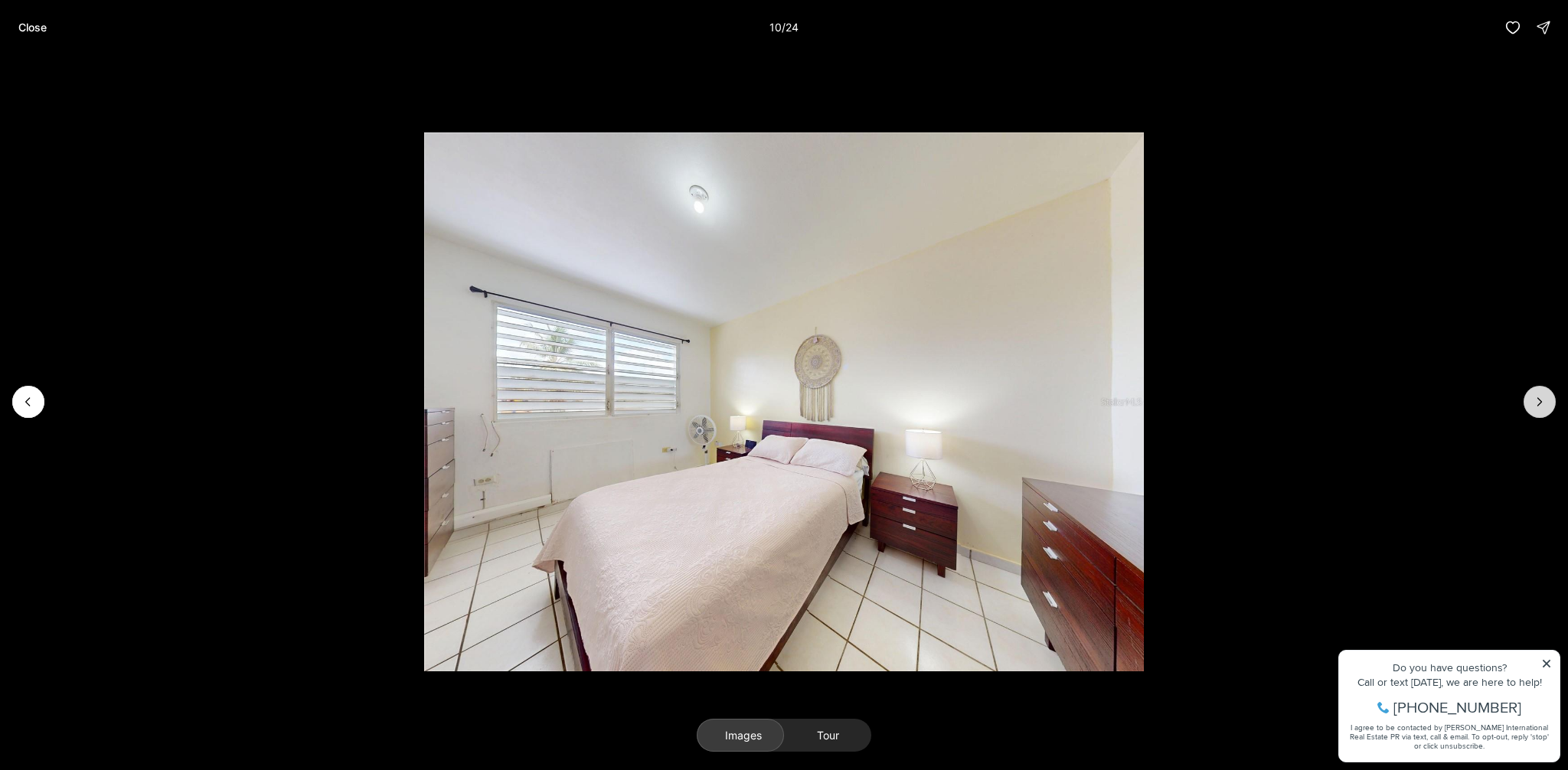
click at [1538, 405] on icon "Next slide" at bounding box center [1540, 402] width 4 height 8
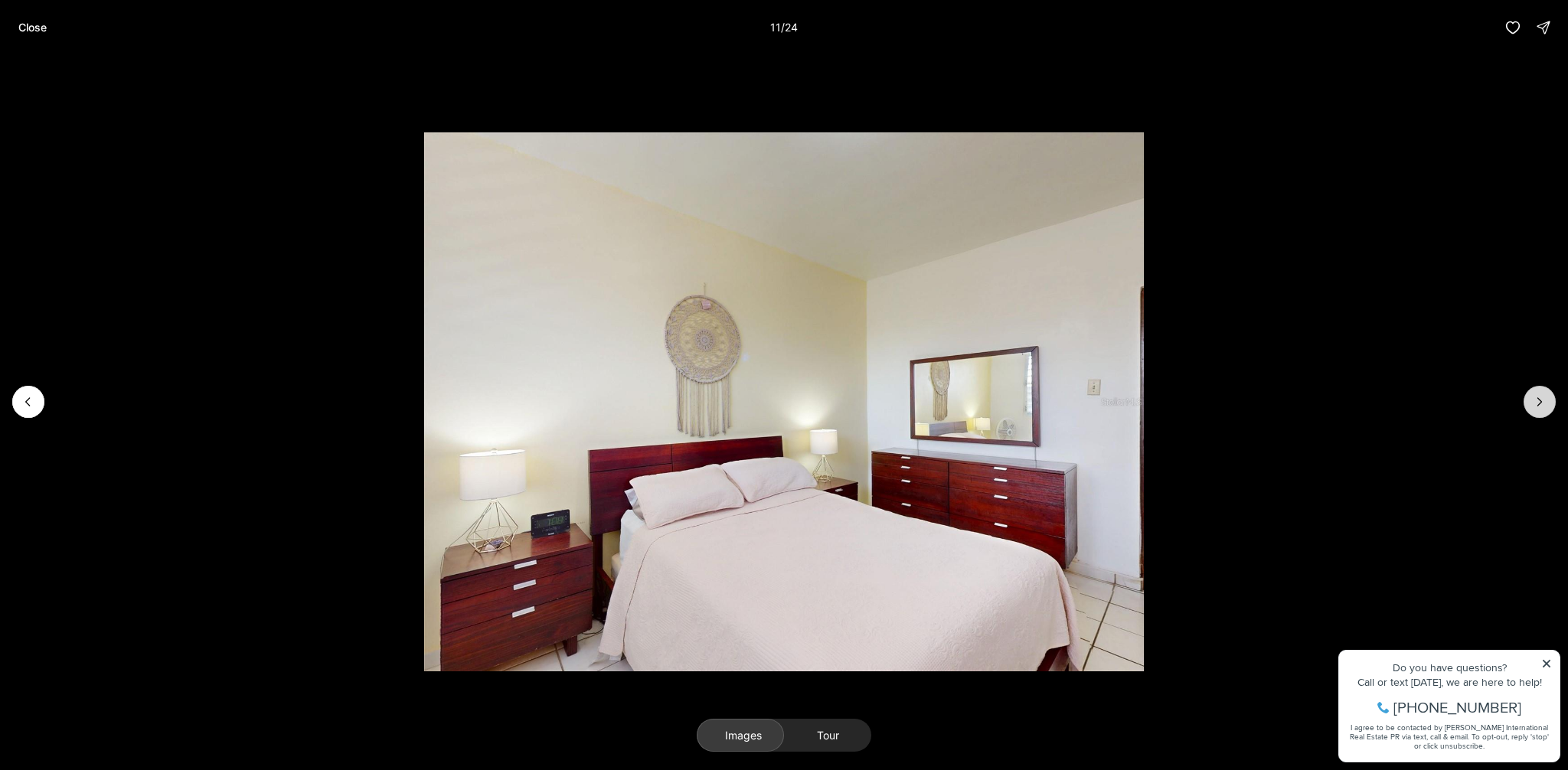
click at [1538, 405] on icon "Next slide" at bounding box center [1540, 402] width 4 height 8
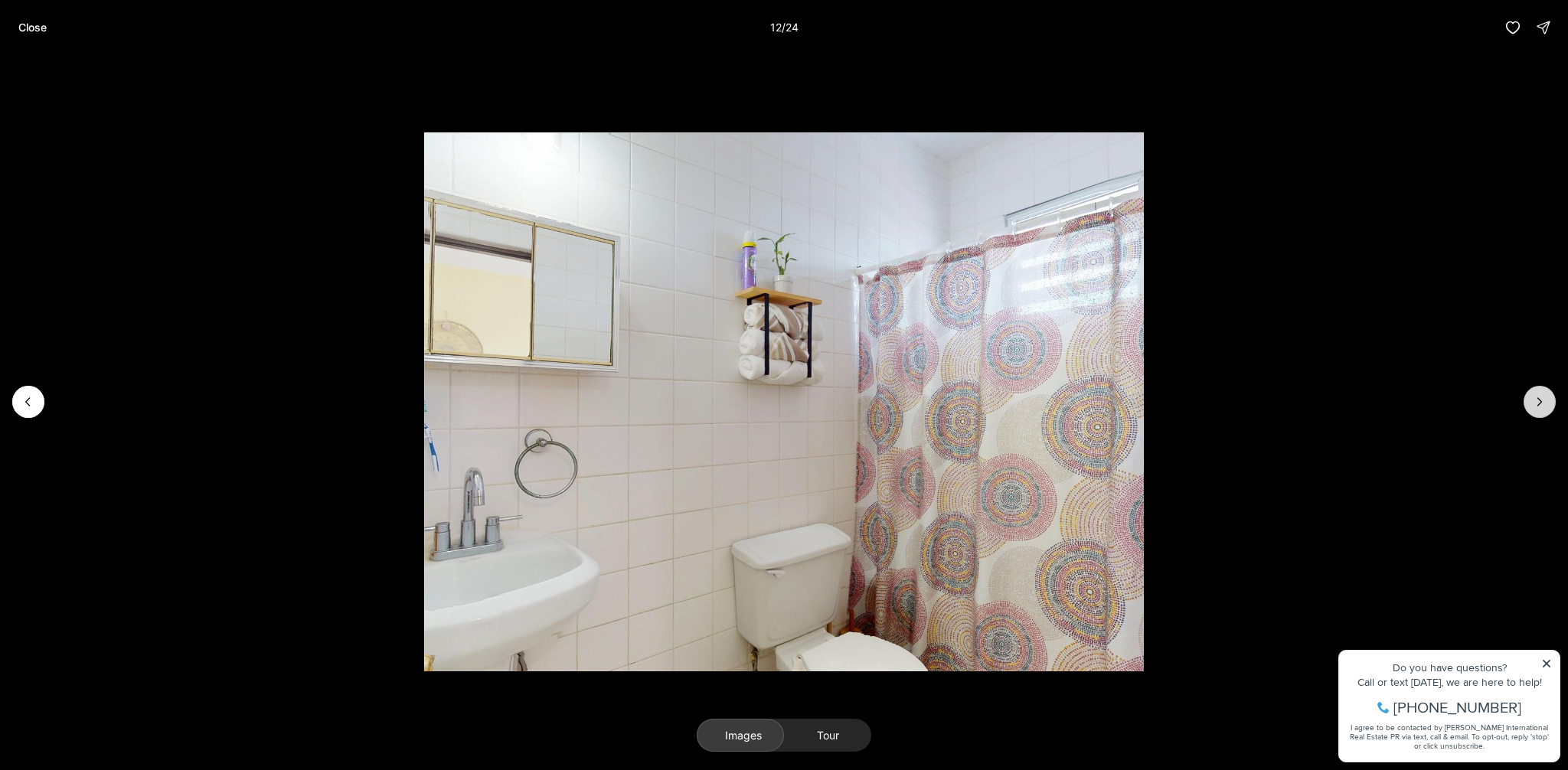
click at [1538, 405] on icon "Next slide" at bounding box center [1540, 402] width 4 height 8
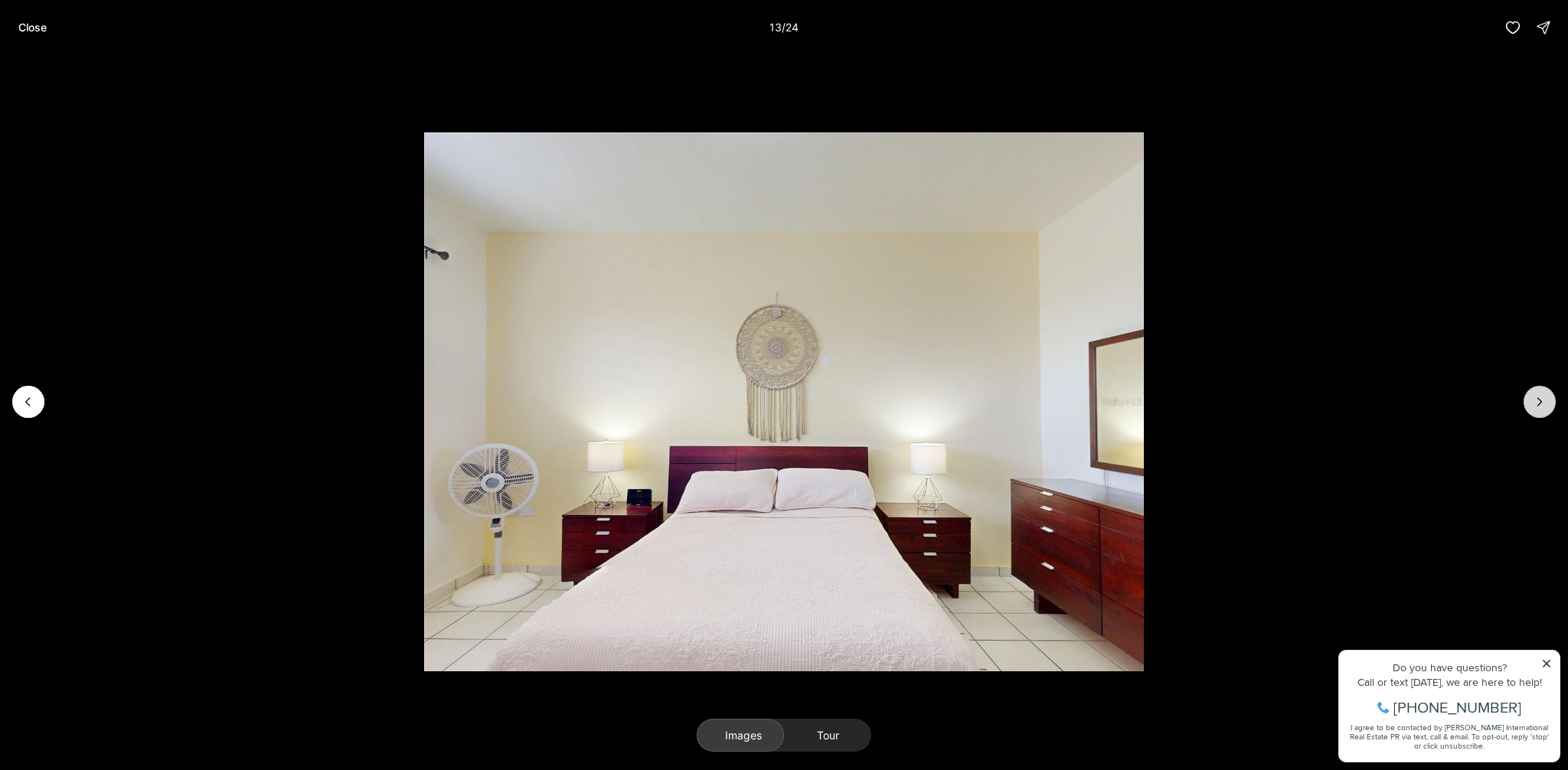
click at [1538, 405] on icon "Next slide" at bounding box center [1540, 402] width 4 height 8
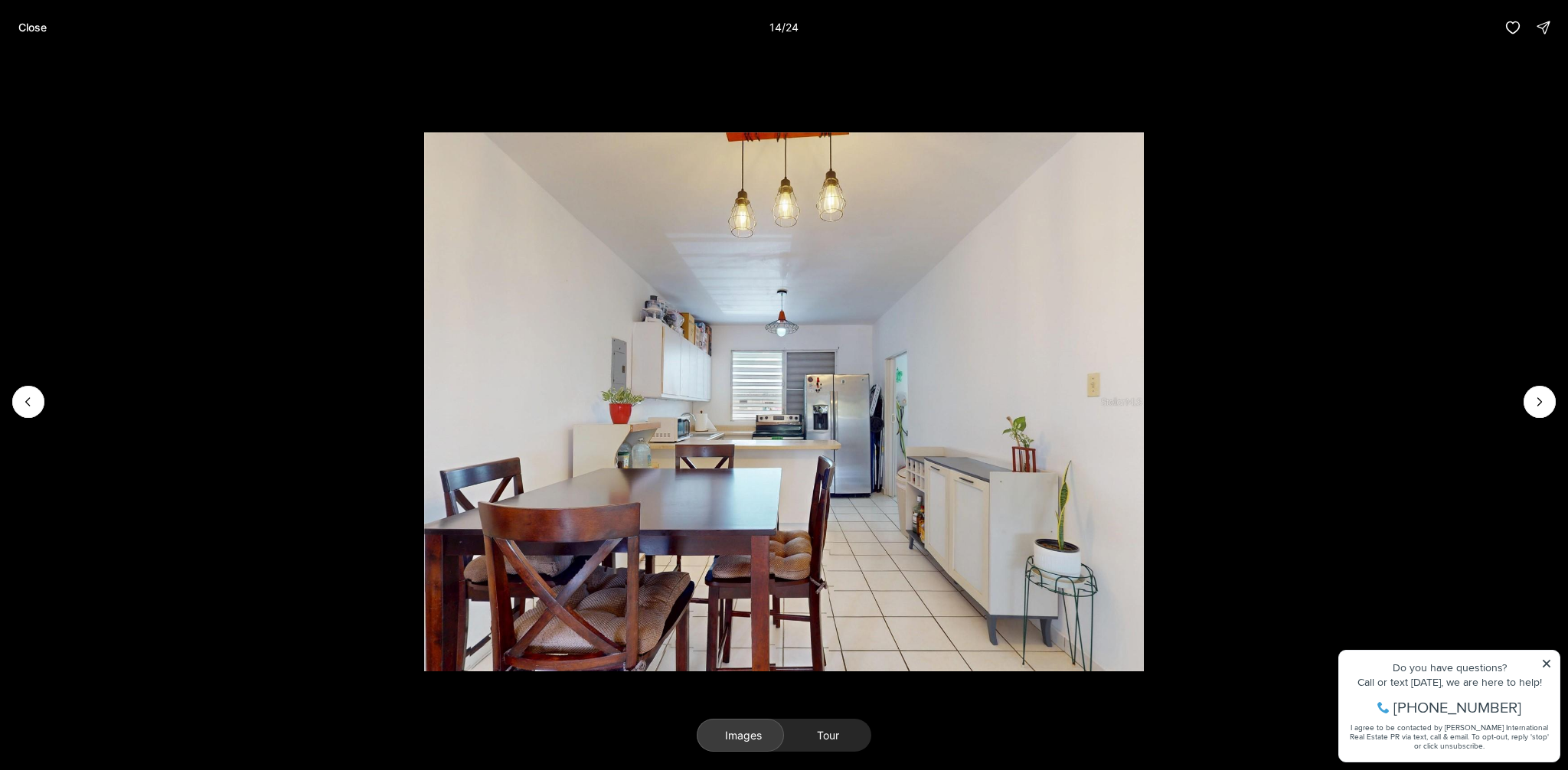
click at [1548, 385] on li "14 of 24" at bounding box center [784, 401] width 1568 height 694
click at [1545, 391] on button "Next slide" at bounding box center [1540, 401] width 32 height 32
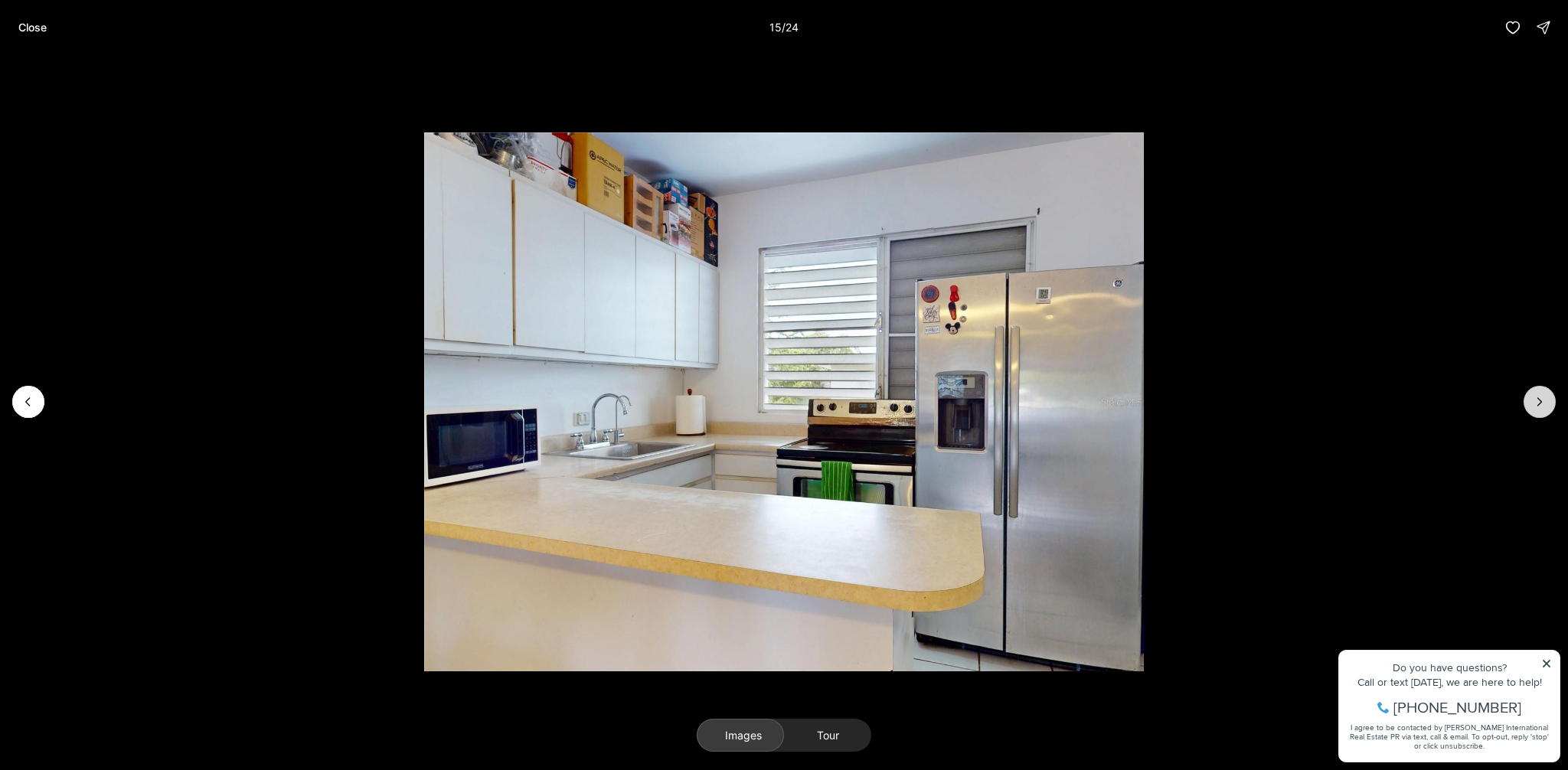
click at [1545, 391] on button "Next slide" at bounding box center [1540, 401] width 32 height 32
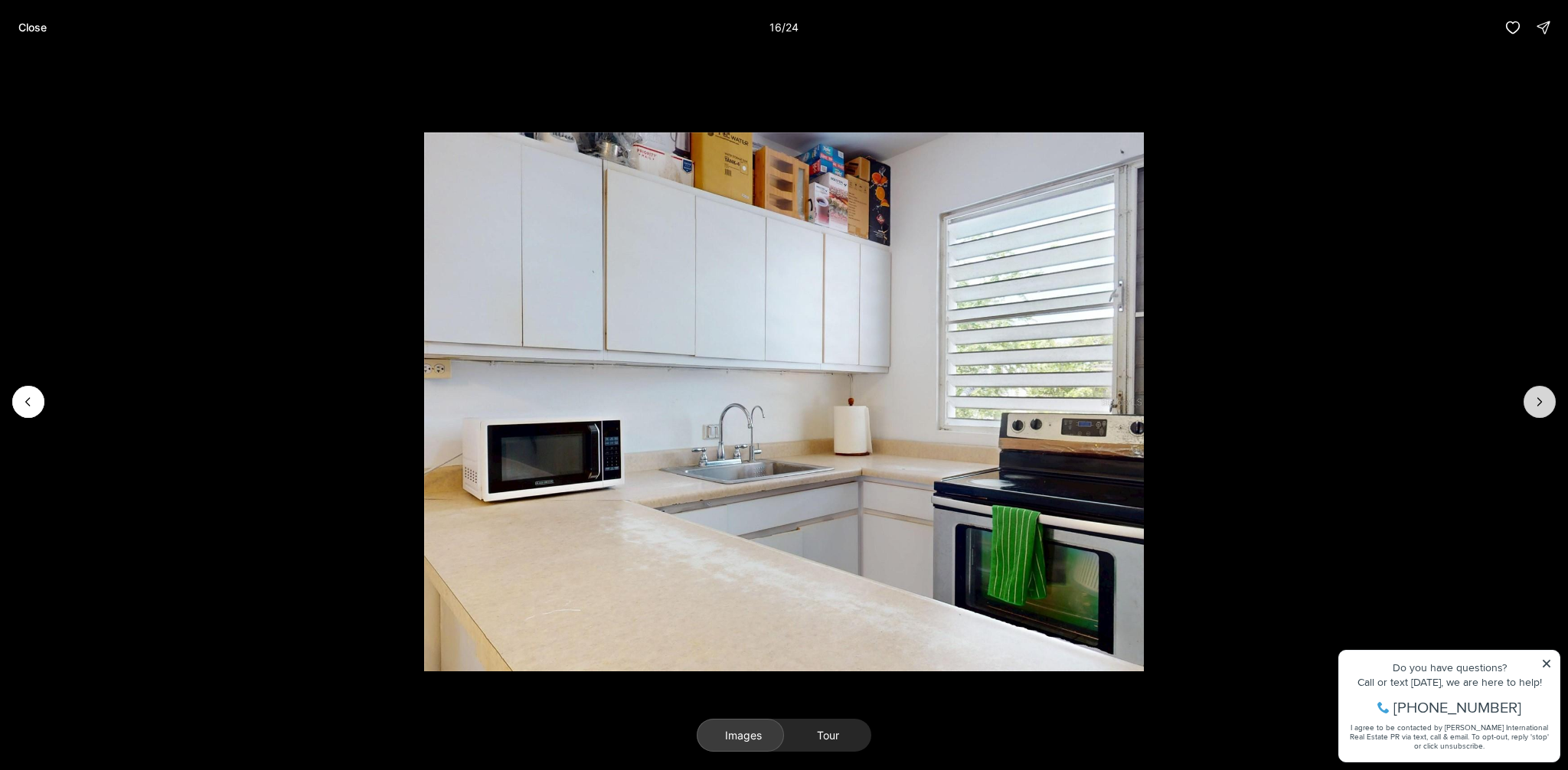
click at [1545, 391] on button "Next slide" at bounding box center [1540, 401] width 32 height 32
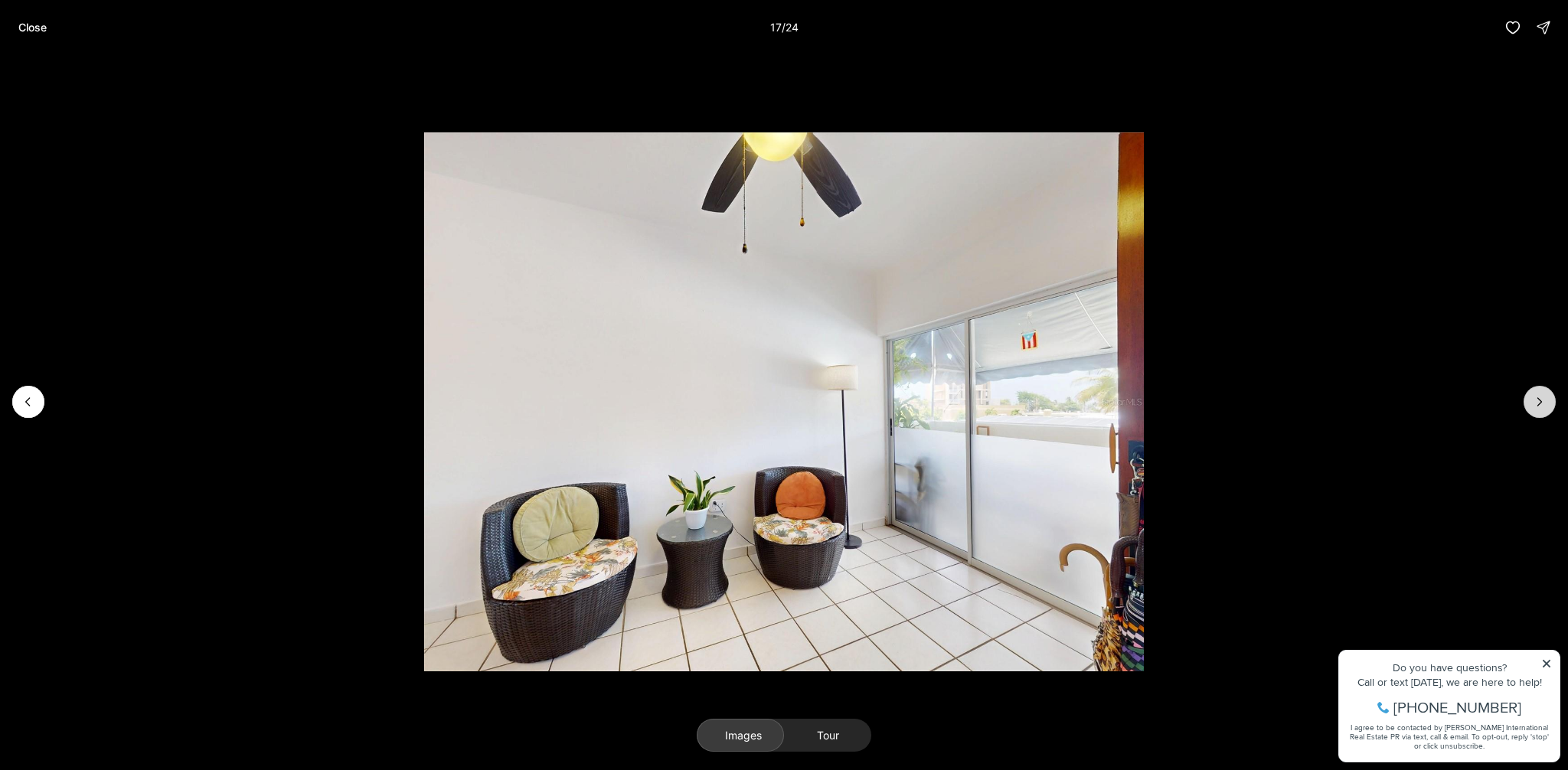
click at [1545, 391] on button "Next slide" at bounding box center [1540, 401] width 32 height 32
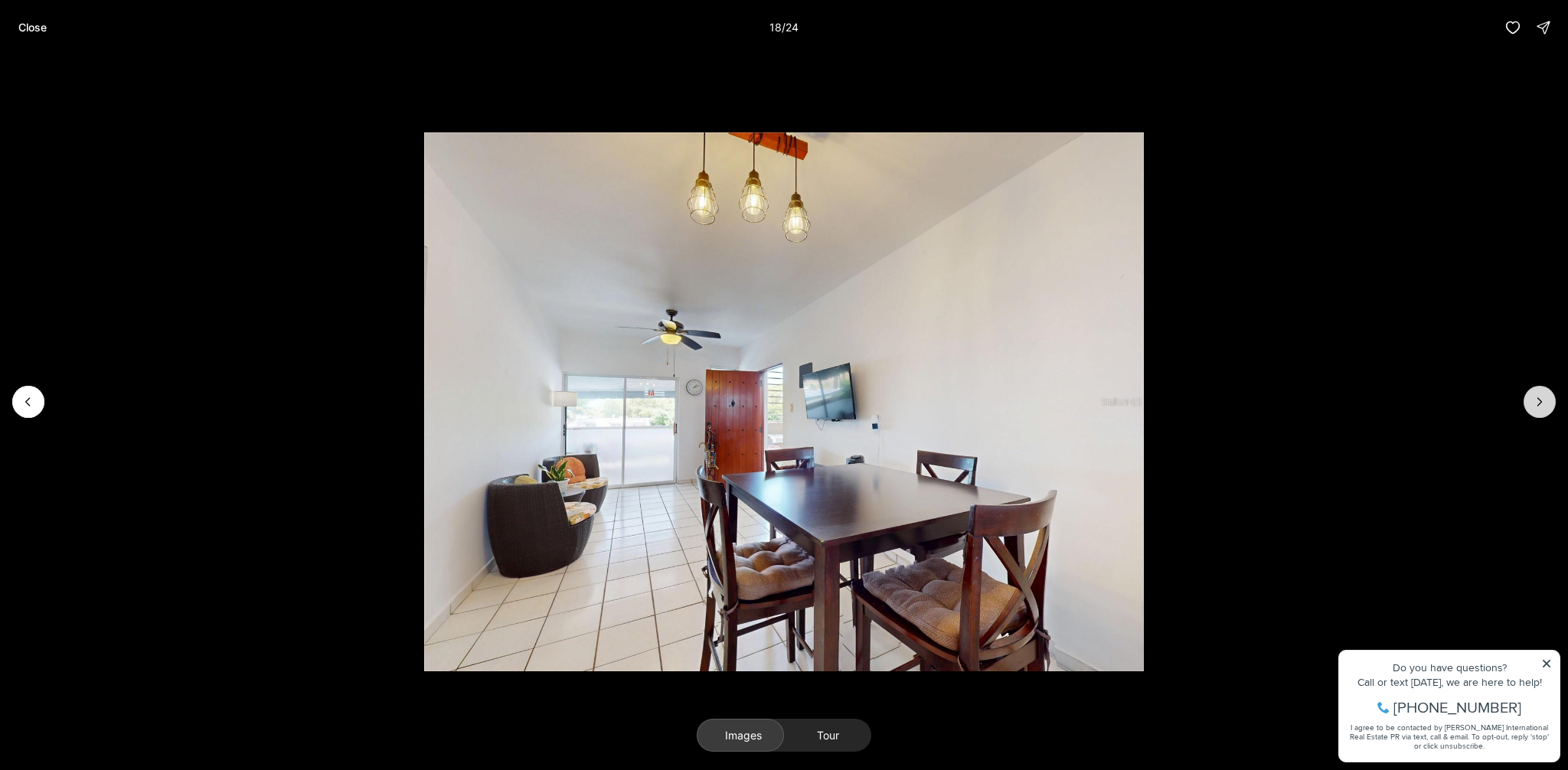
click at [1545, 391] on button "Next slide" at bounding box center [1540, 401] width 32 height 32
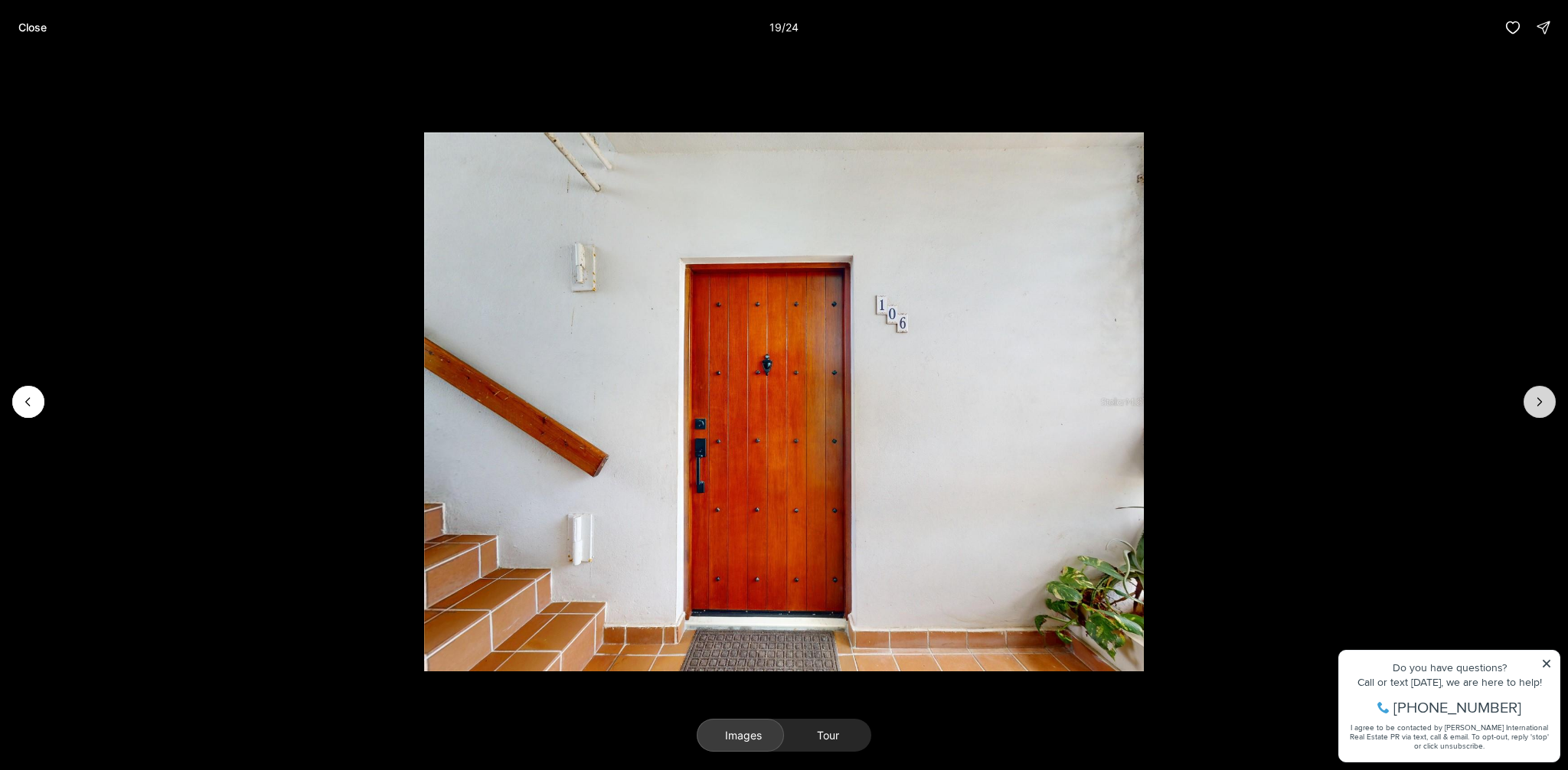
click at [1545, 391] on button "Next slide" at bounding box center [1540, 401] width 32 height 32
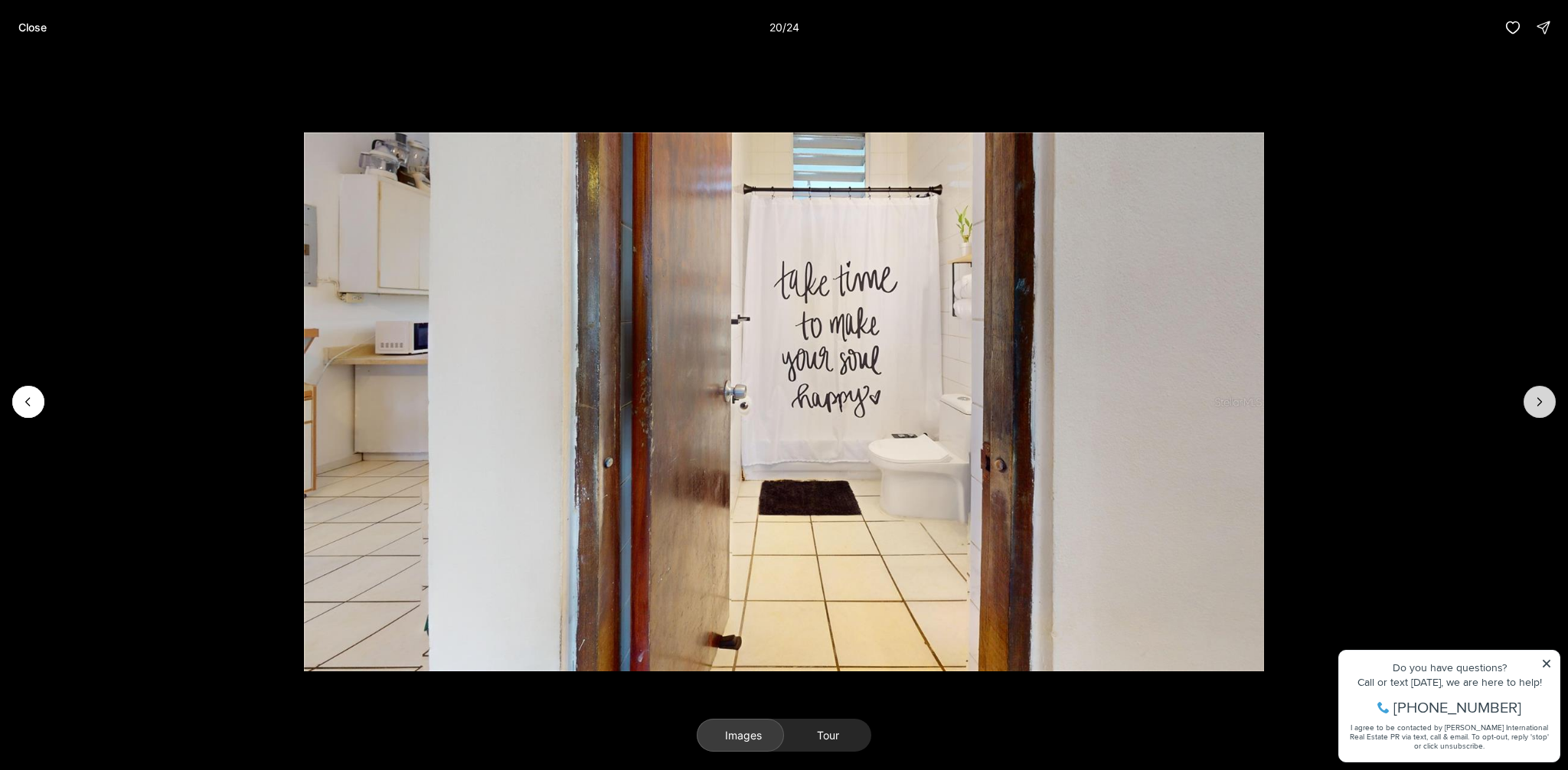
click at [1545, 391] on button "Next slide" at bounding box center [1540, 401] width 32 height 32
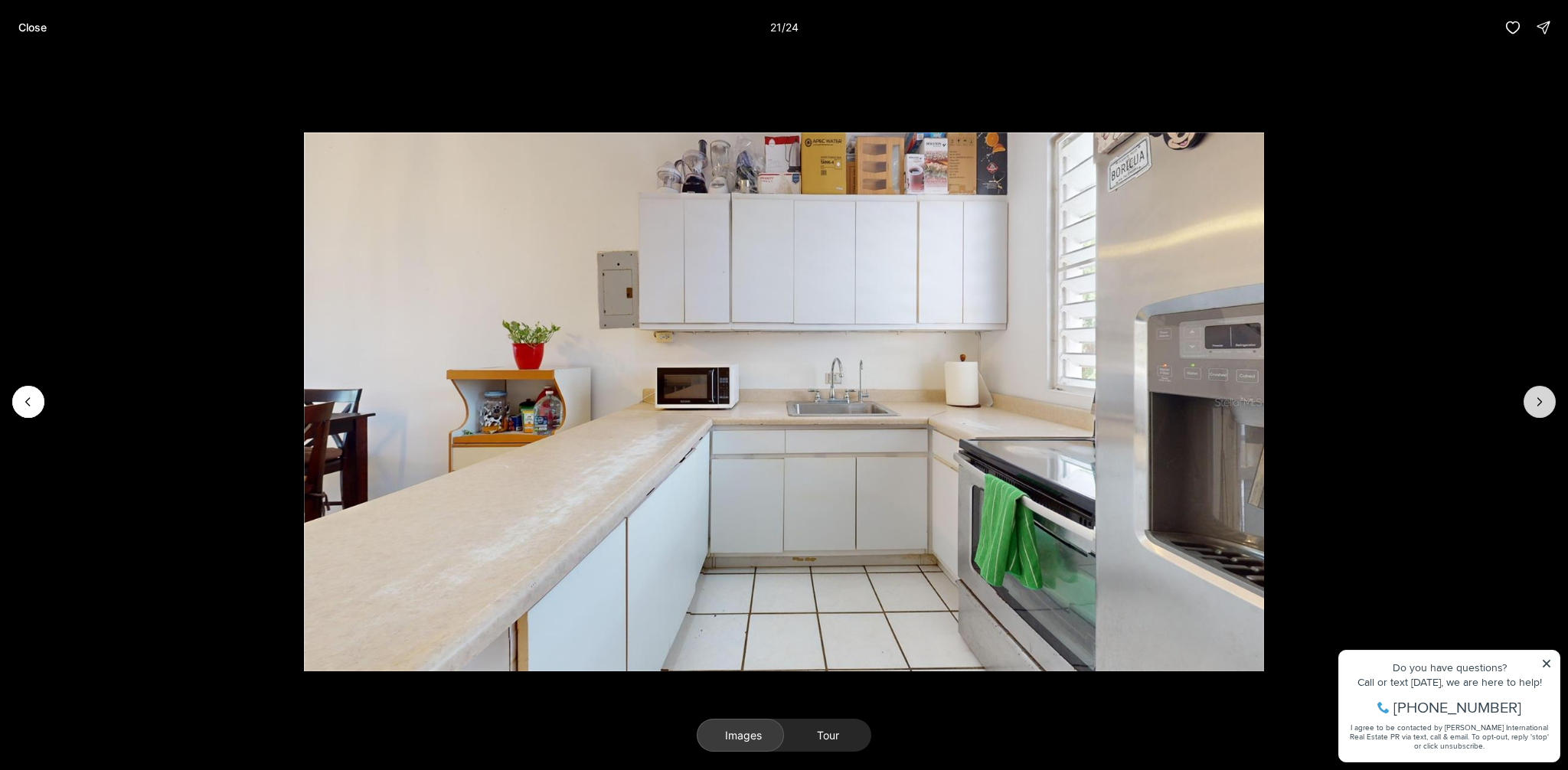
click at [1545, 391] on button "Next slide" at bounding box center [1540, 401] width 32 height 32
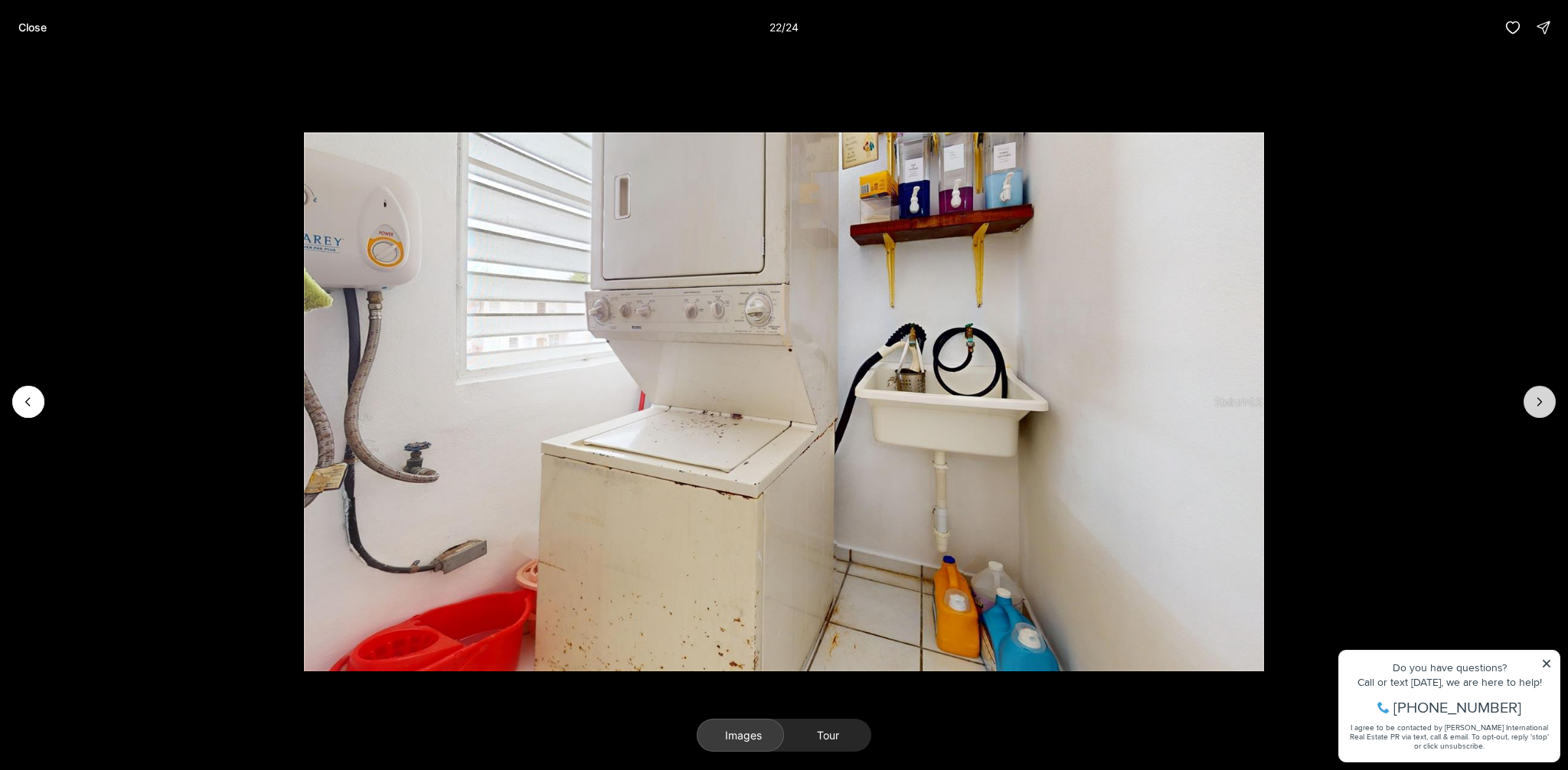
click at [1545, 391] on button "Next slide" at bounding box center [1540, 401] width 32 height 32
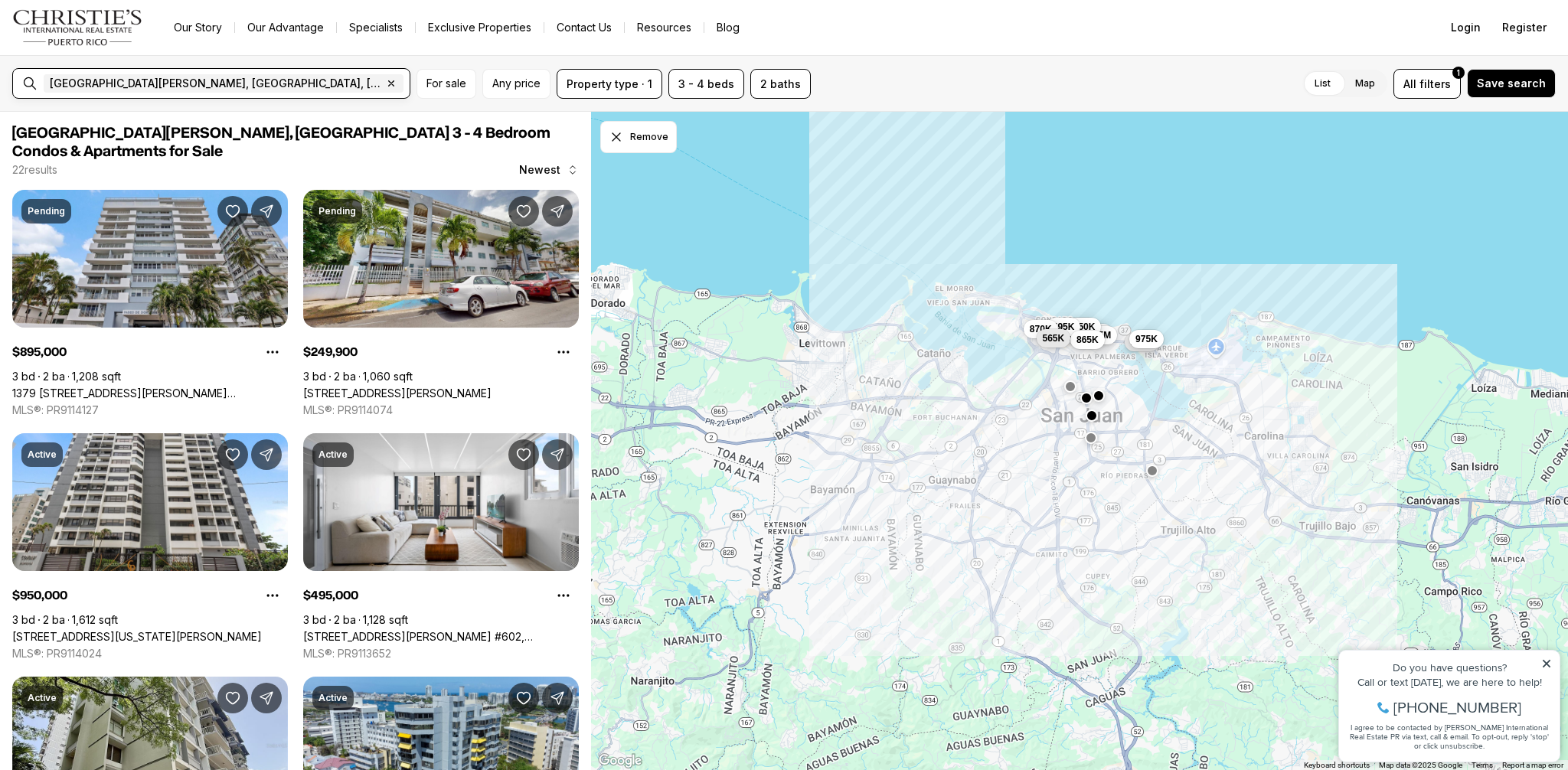
click at [95, 81] on span "[GEOGRAPHIC_DATA][PERSON_NAME], [GEOGRAPHIC_DATA], [GEOGRAPHIC_DATA]" at bounding box center [216, 84] width 333 height 12
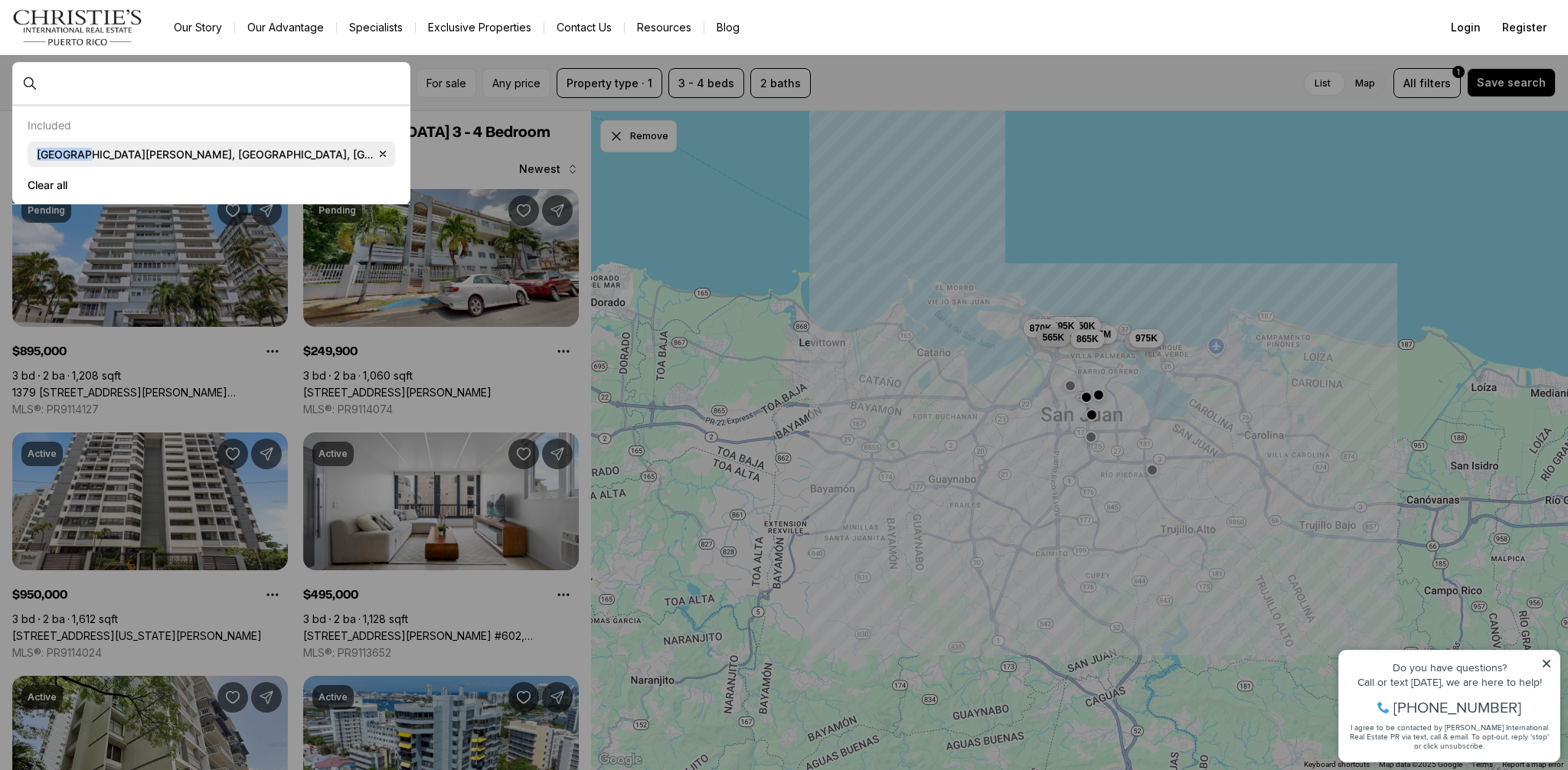
drag, startPoint x: 84, startPoint y: 149, endPoint x: 30, endPoint y: 145, distance: 54.1
click at [30, 145] on span "[GEOGRAPHIC_DATA][PERSON_NAME], [GEOGRAPHIC_DATA], [GEOGRAPHIC_DATA] Remove [GE…" at bounding box center [211, 154] width 368 height 26
click at [131, 66] on div at bounding box center [211, 83] width 398 height 43
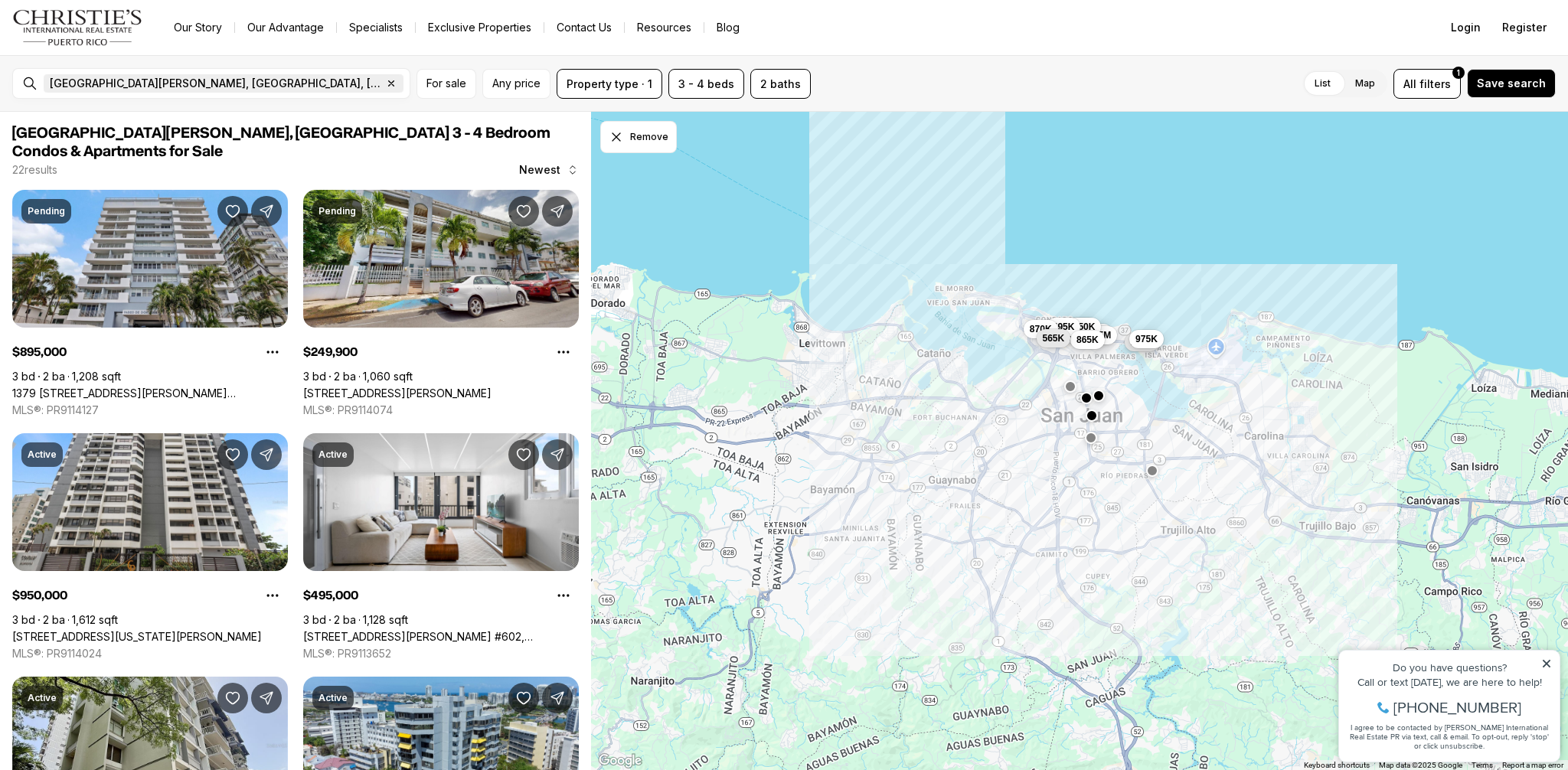
click at [126, 83] on span "San Juan, PR, US" at bounding box center [216, 84] width 333 height 12
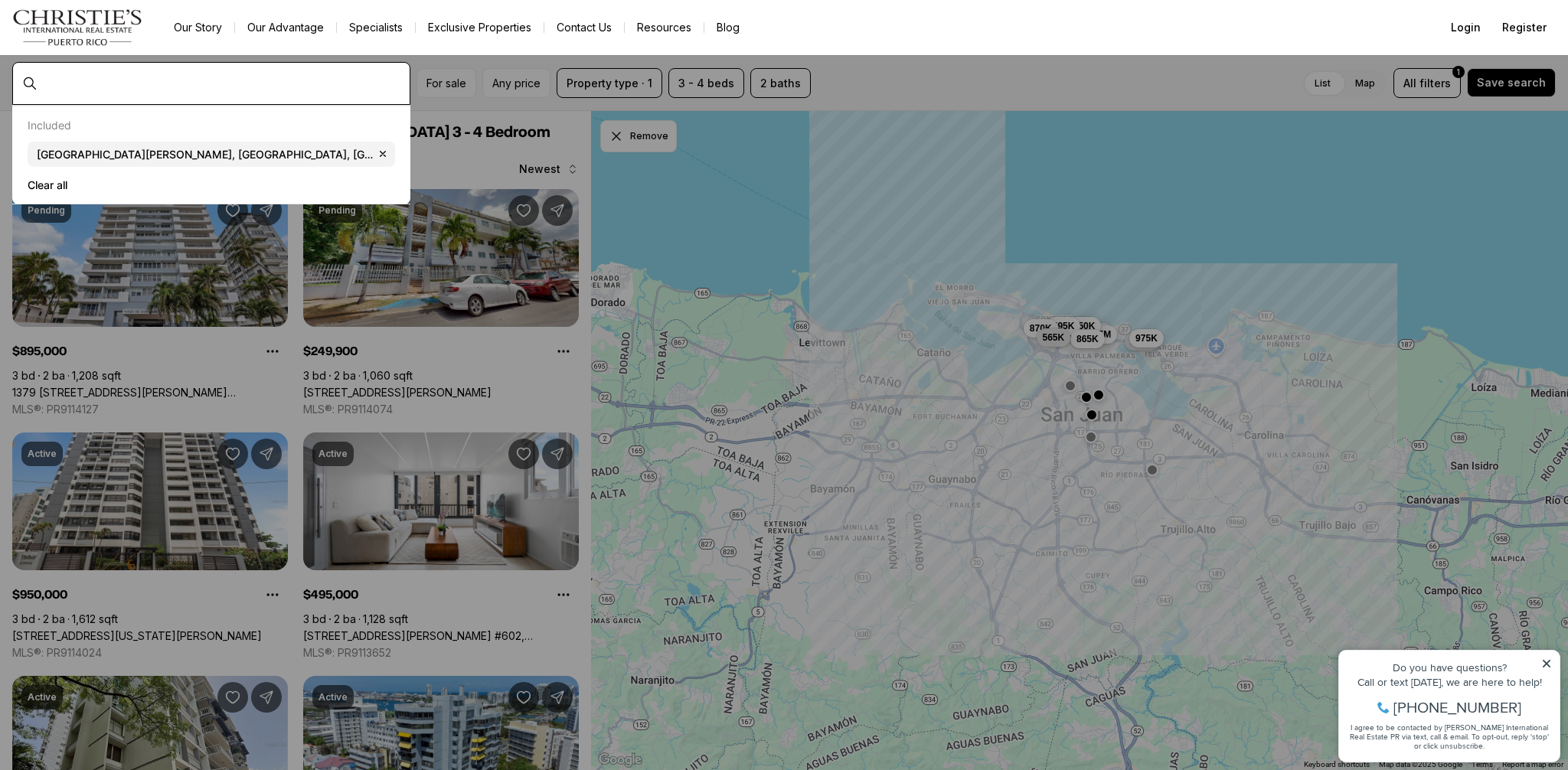
click at [126, 84] on input "text" at bounding box center [223, 84] width 360 height 12
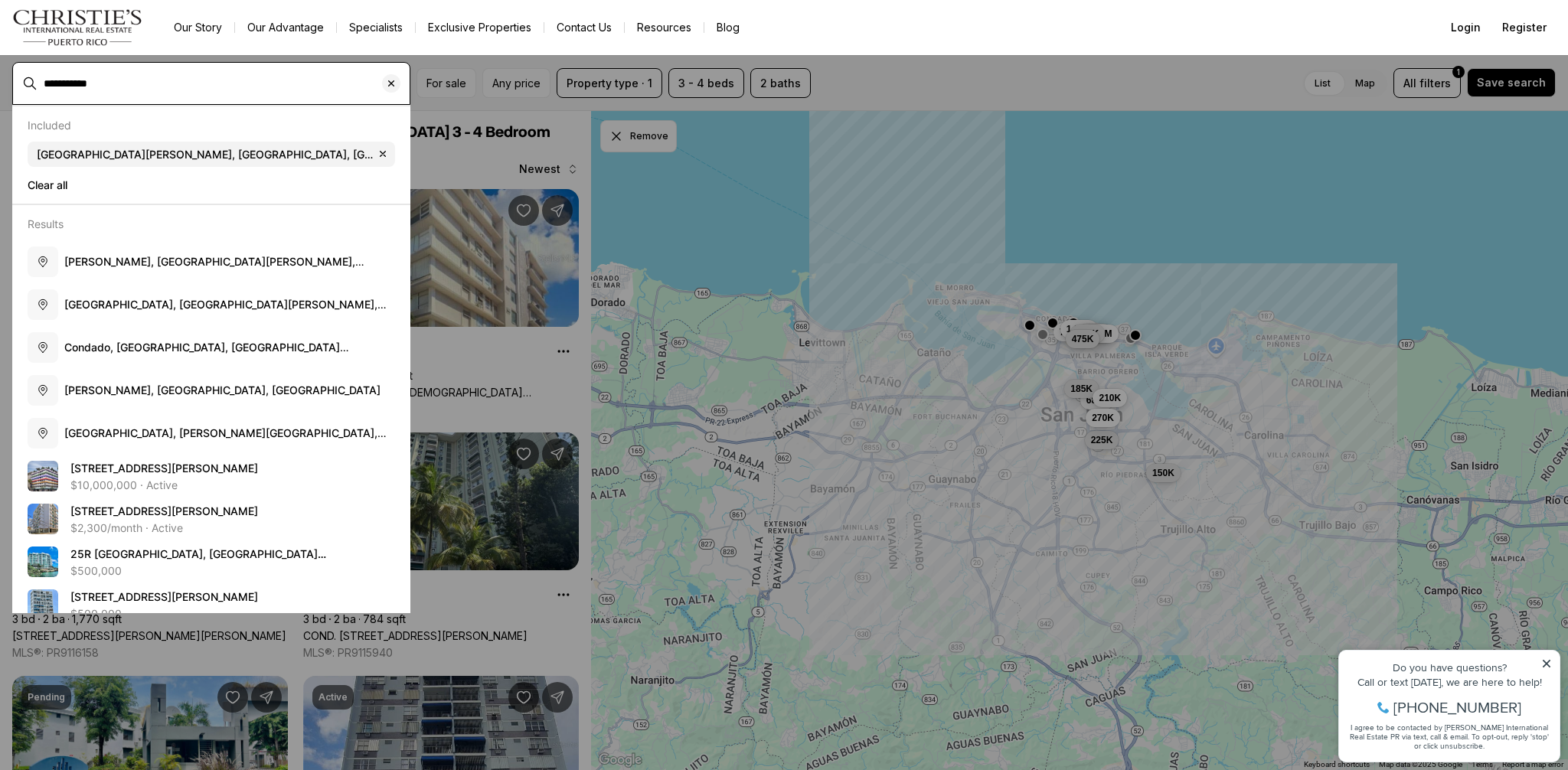
type input "**********"
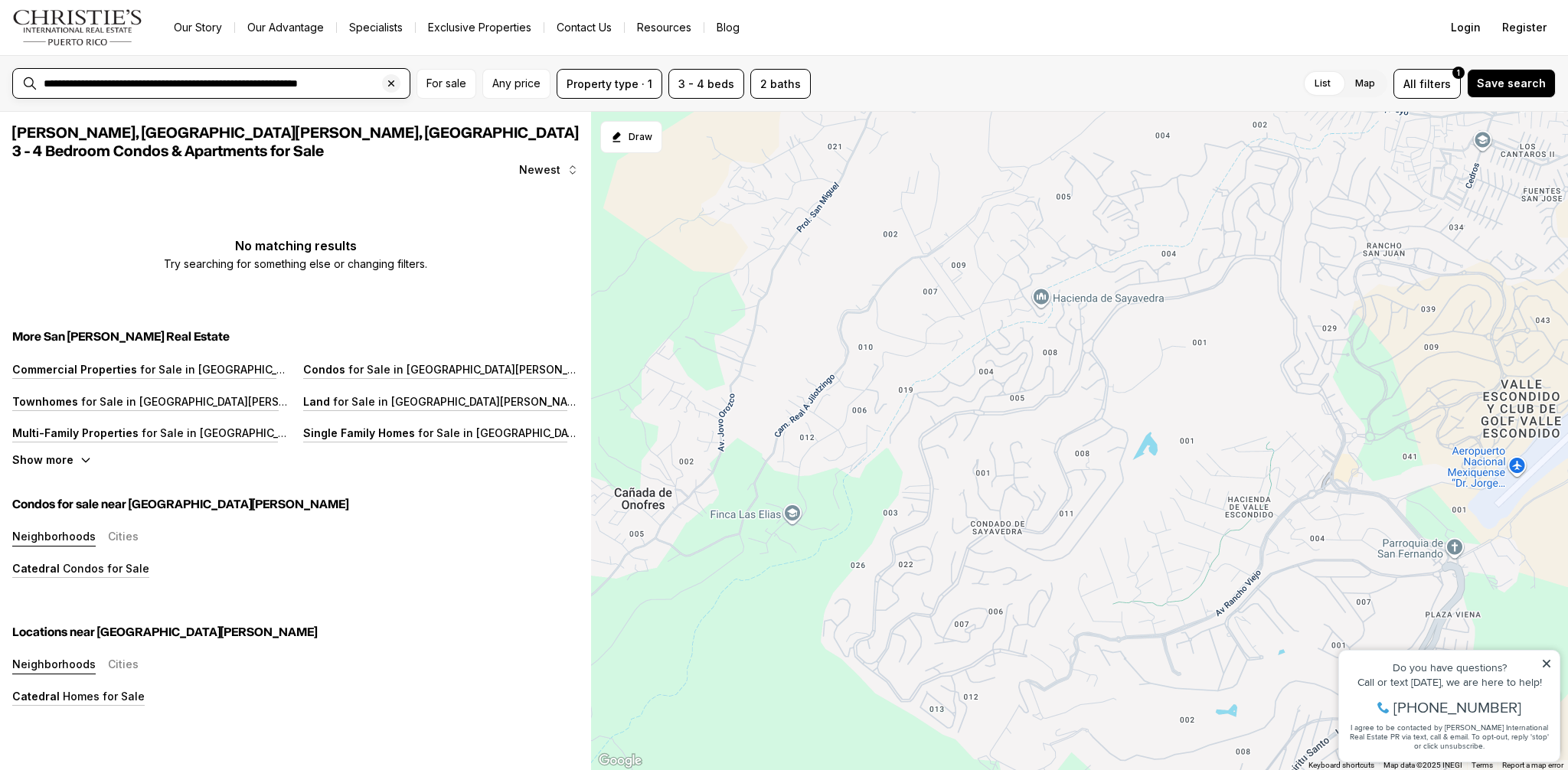
scroll to position [0, 4]
drag, startPoint x: 91, startPoint y: 78, endPoint x: 349, endPoint y: 149, distance: 267.6
click at [378, 140] on div "**********" at bounding box center [784, 412] width 1568 height 715
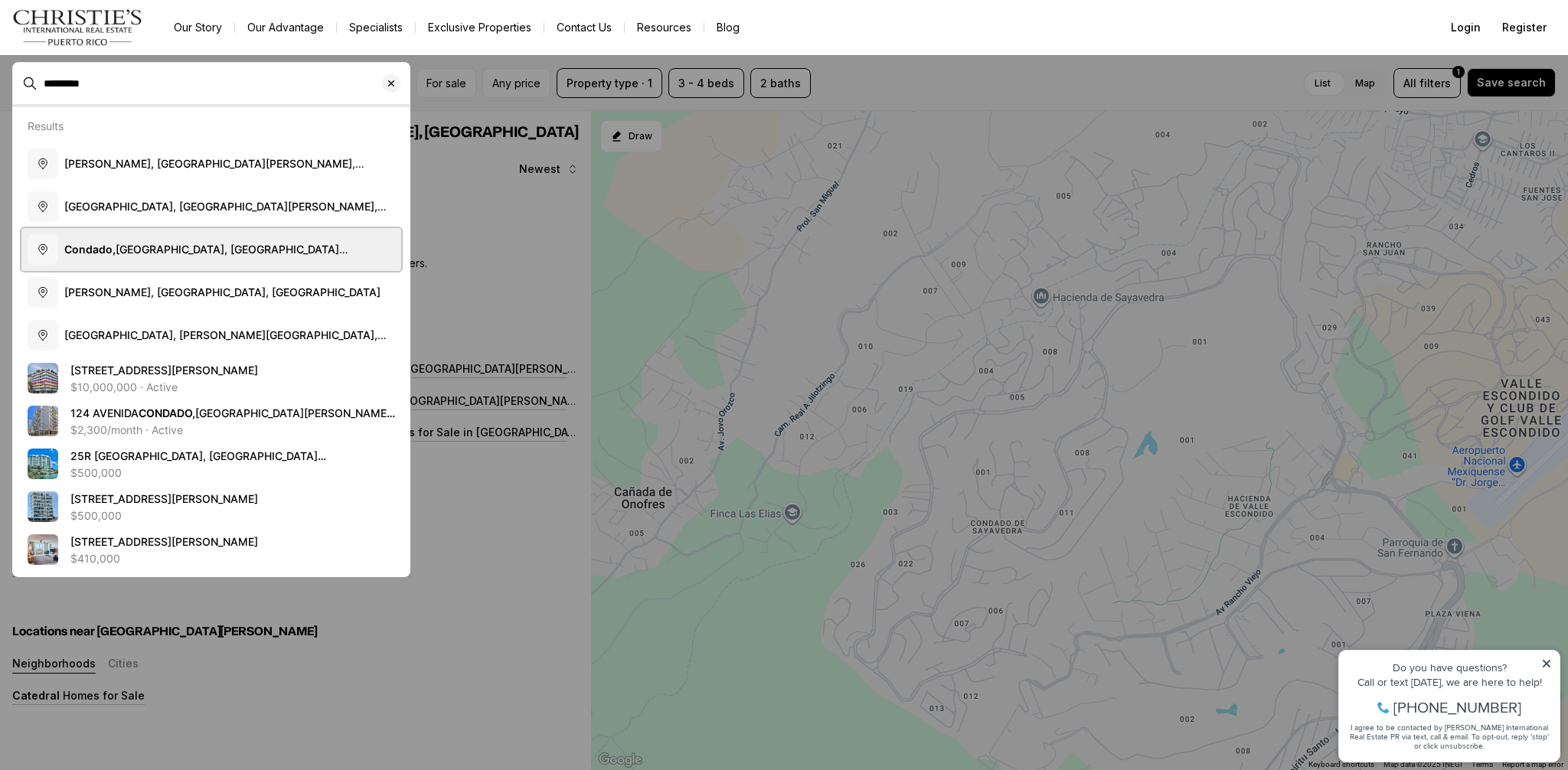
click at [130, 243] on span "Condado, Santurce, San Juan, Puerto Rico" at bounding box center [206, 257] width 284 height 28
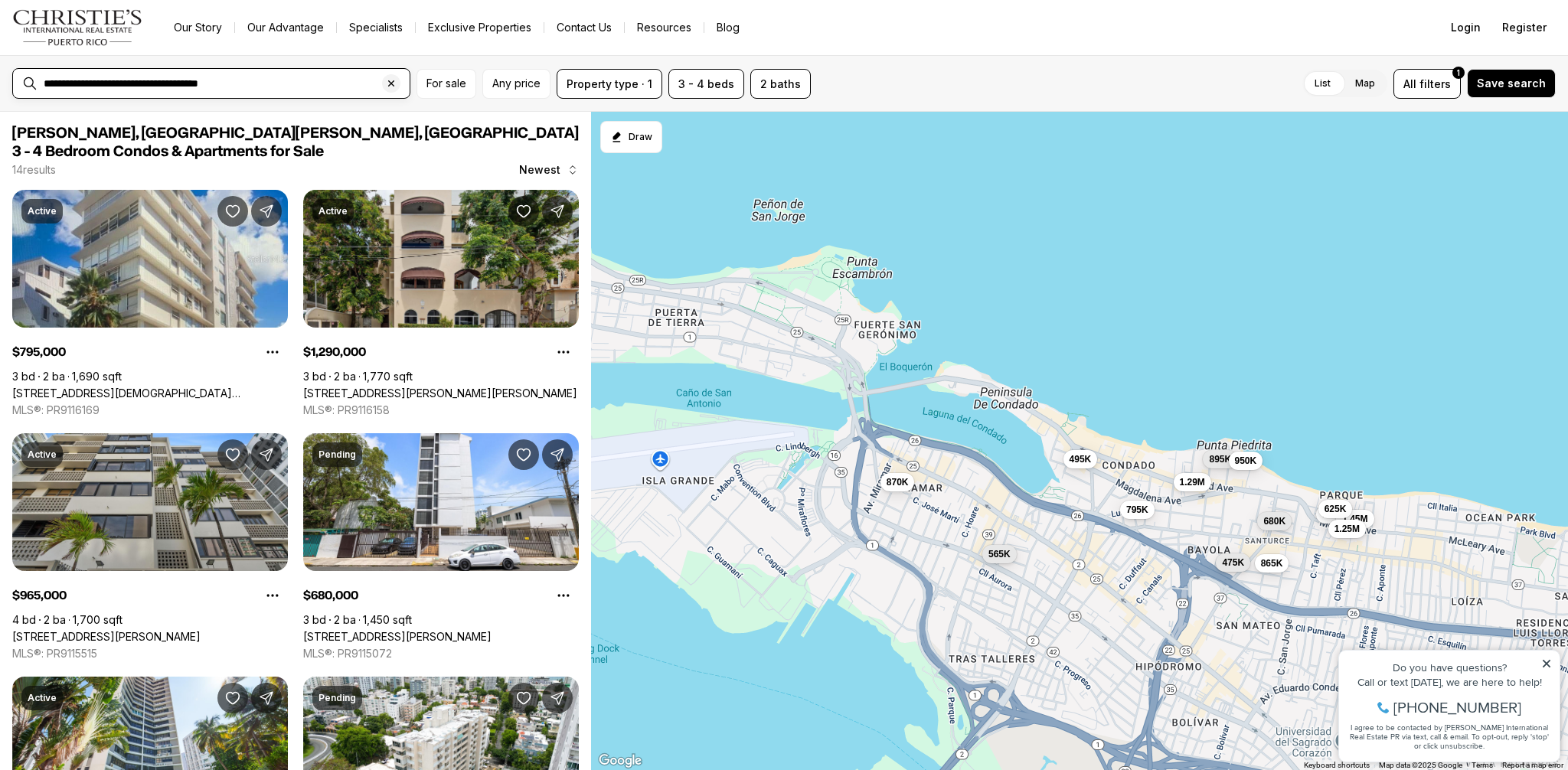
drag, startPoint x: 98, startPoint y: 81, endPoint x: 11, endPoint y: 72, distance: 87.5
click at [11, 72] on div "**********" at bounding box center [784, 83] width 1568 height 57
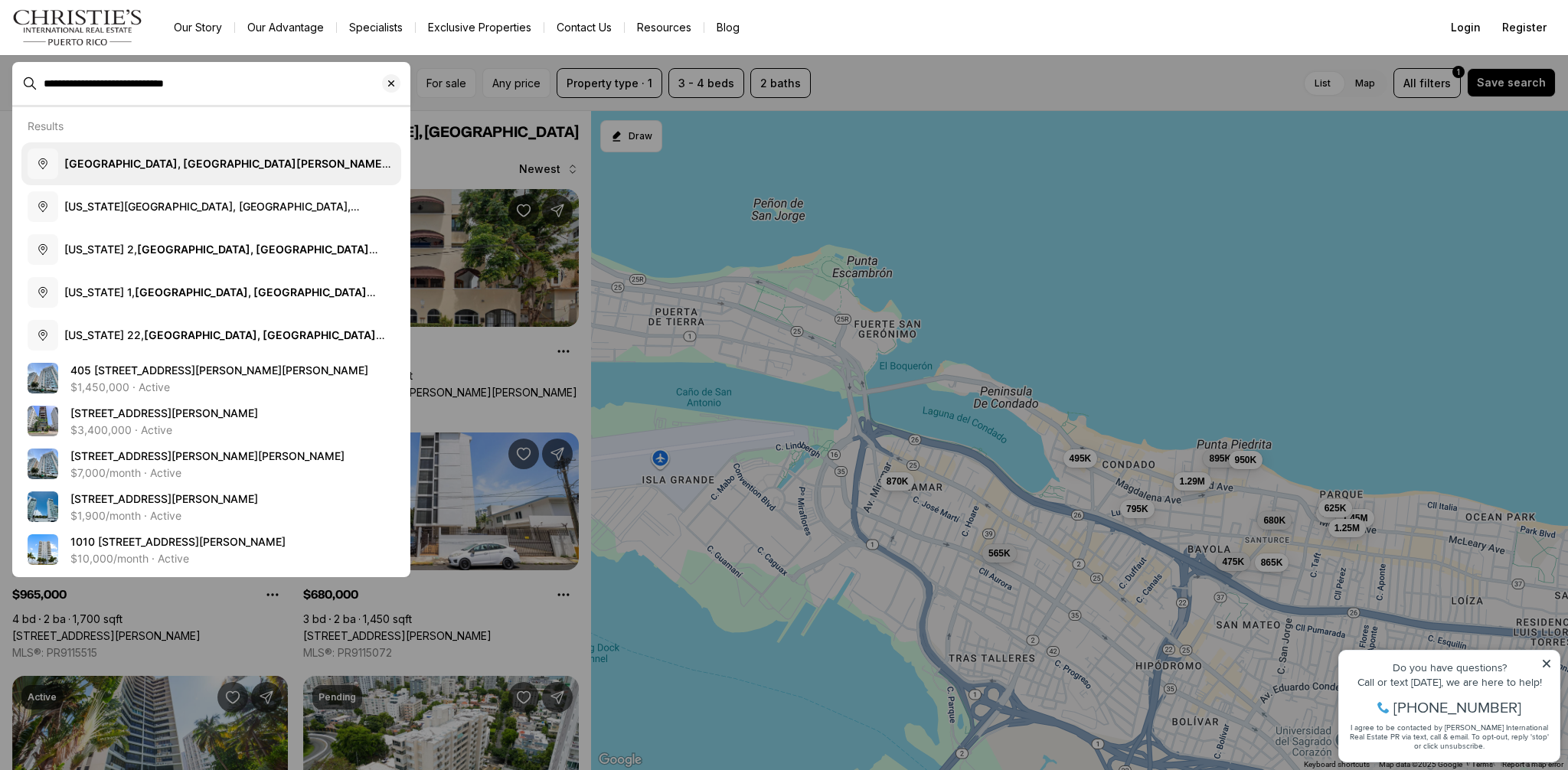
type input "**********"
click at [207, 160] on b "Santurce, San Juan, Puerto Rico" at bounding box center [228, 171] width 327 height 28
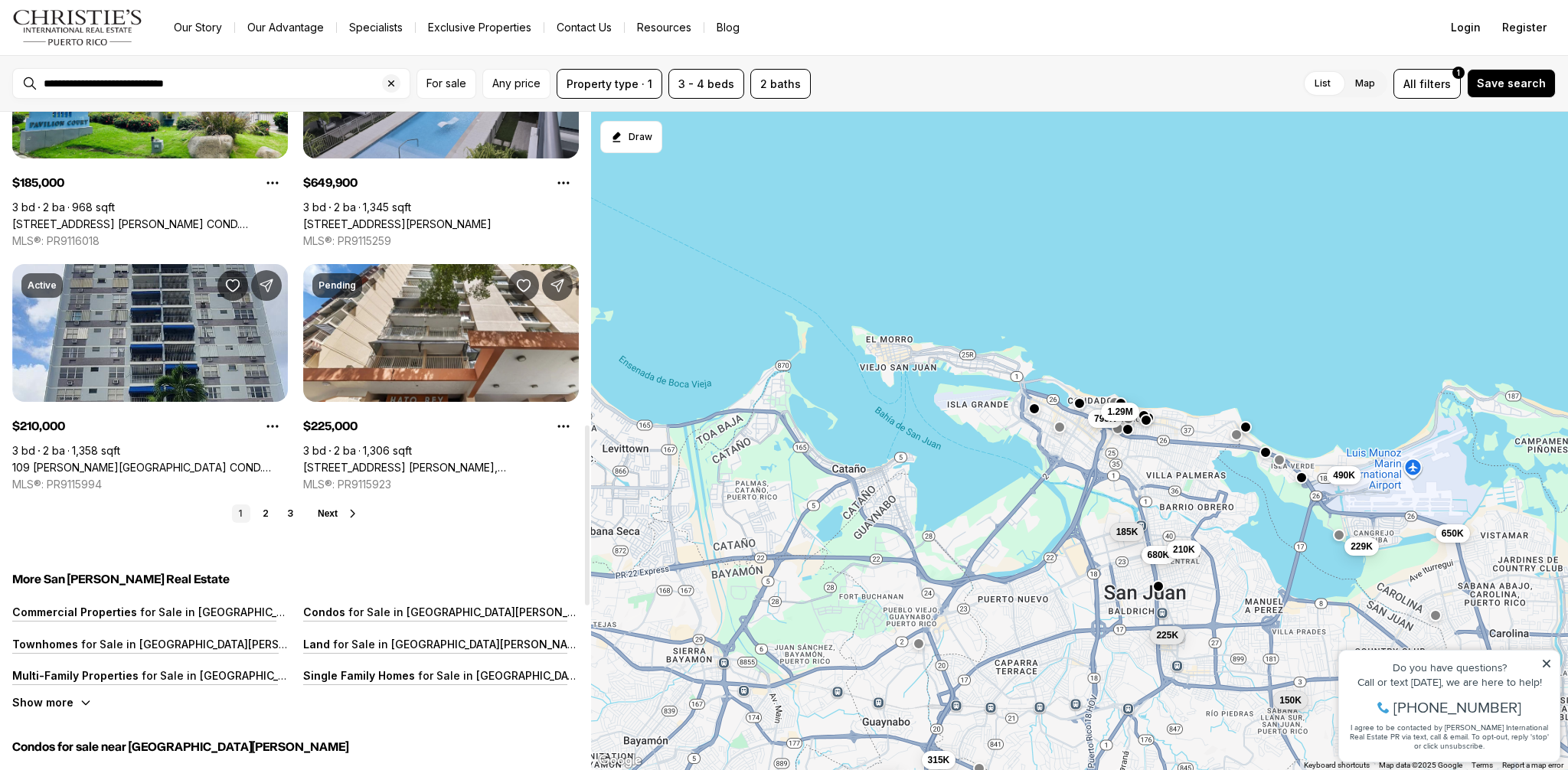
scroll to position [1141, 0]
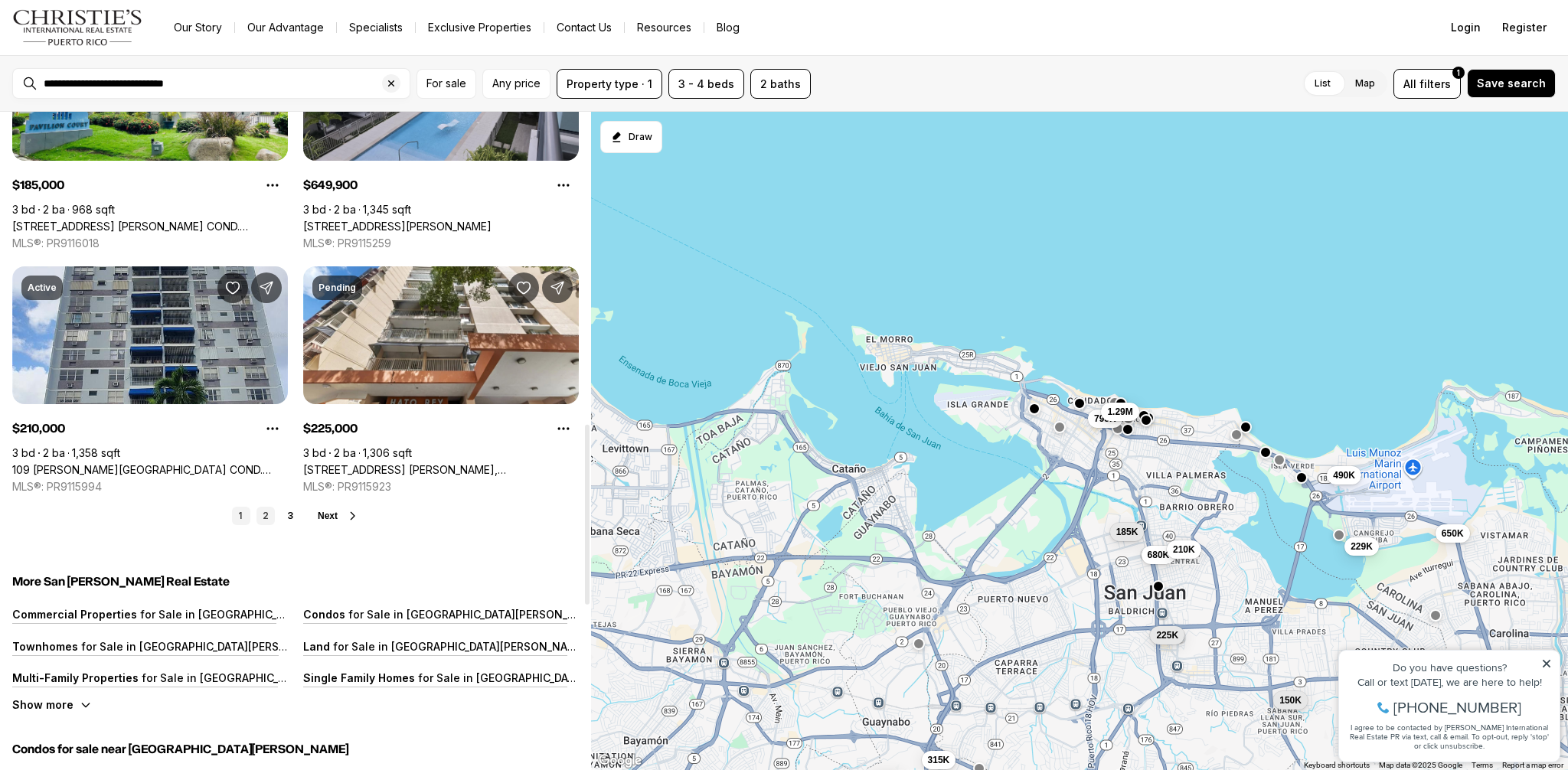
click at [271, 518] on link "2" at bounding box center [266, 516] width 18 height 18
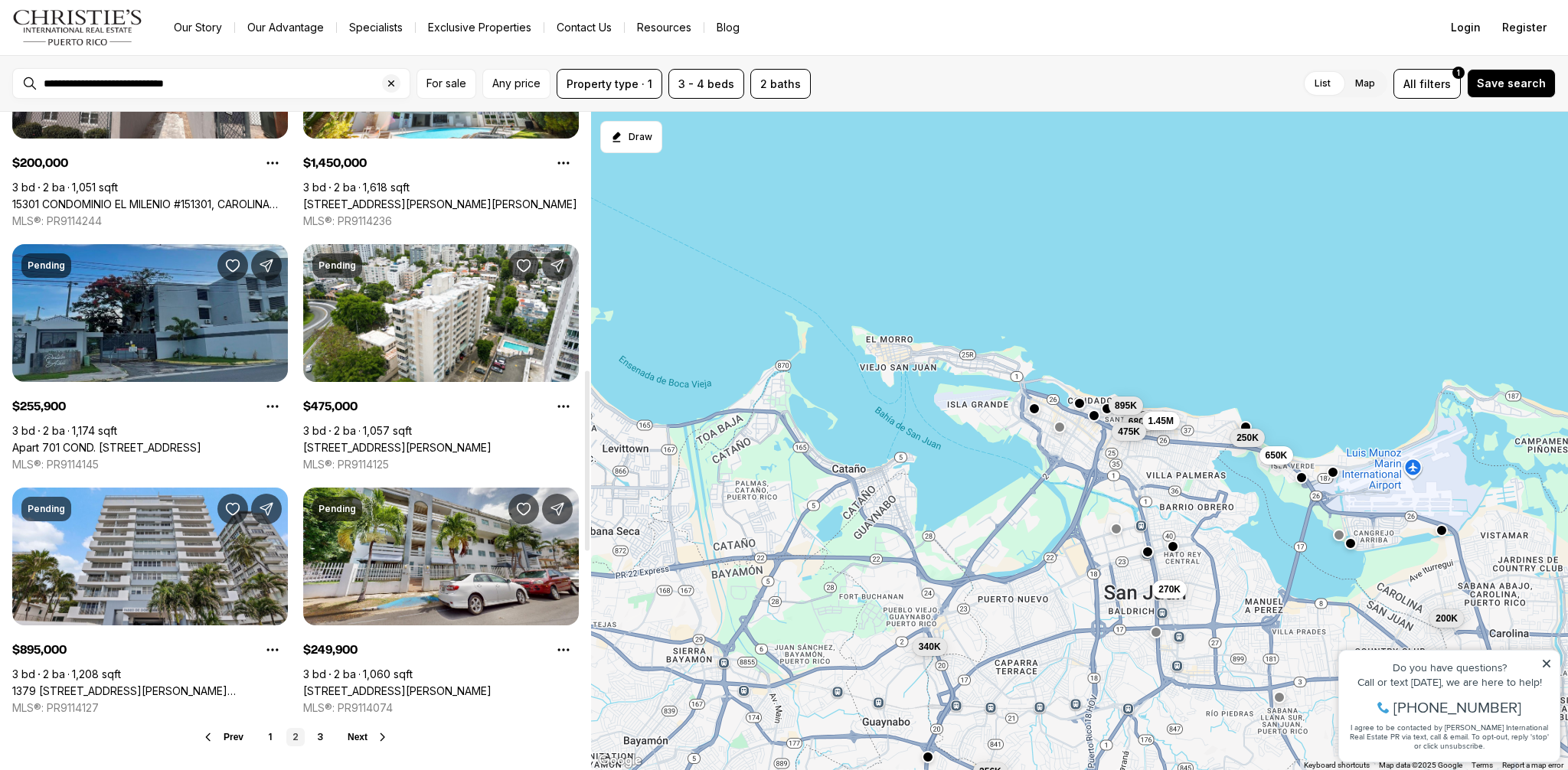
scroll to position [944, 0]
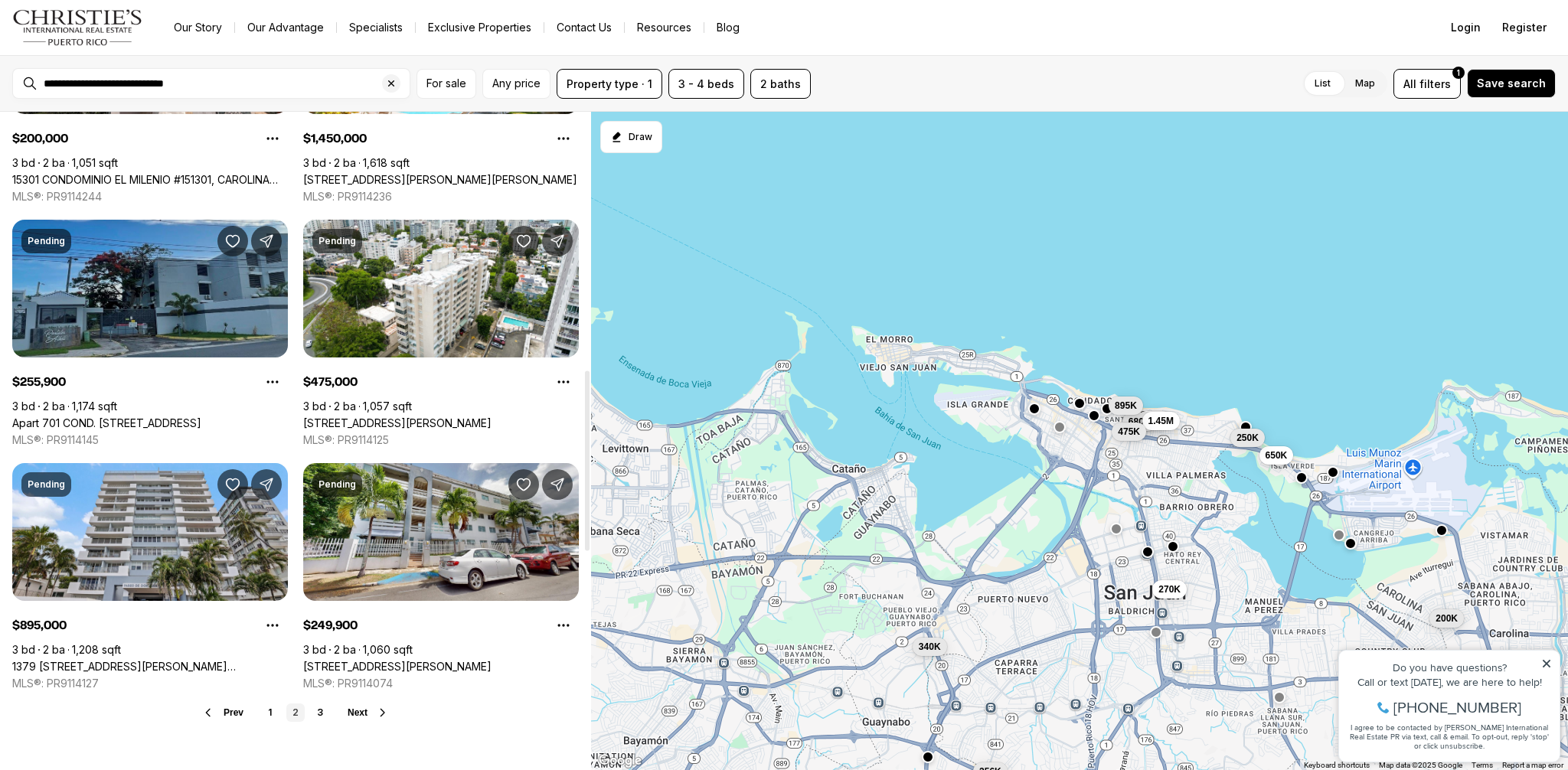
click at [189, 416] on link "Apart 701 COND. [STREET_ADDRESS]" at bounding box center [107, 423] width 189 height 14
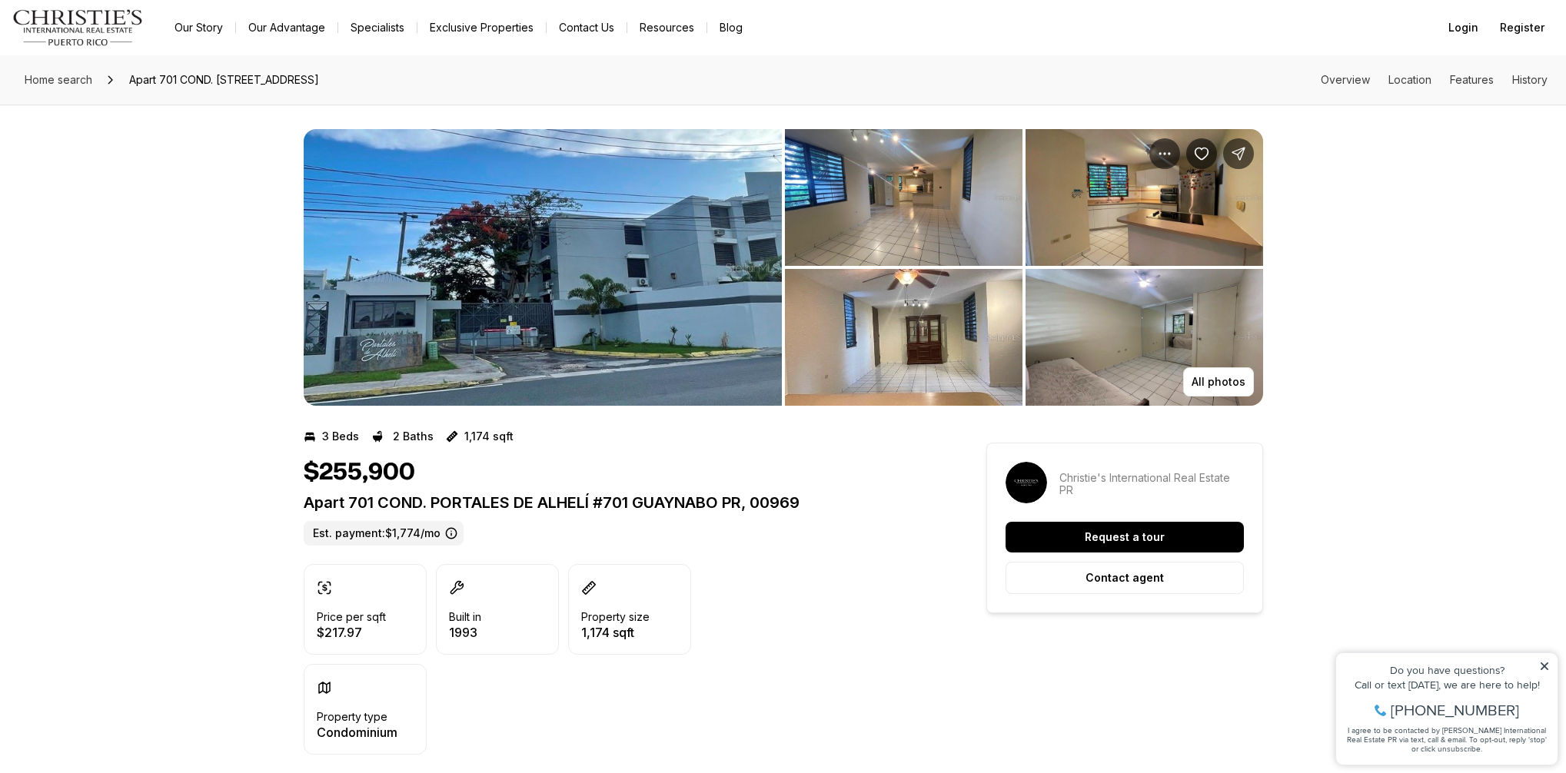
click at [564, 325] on img "View image gallery" at bounding box center [543, 267] width 478 height 277
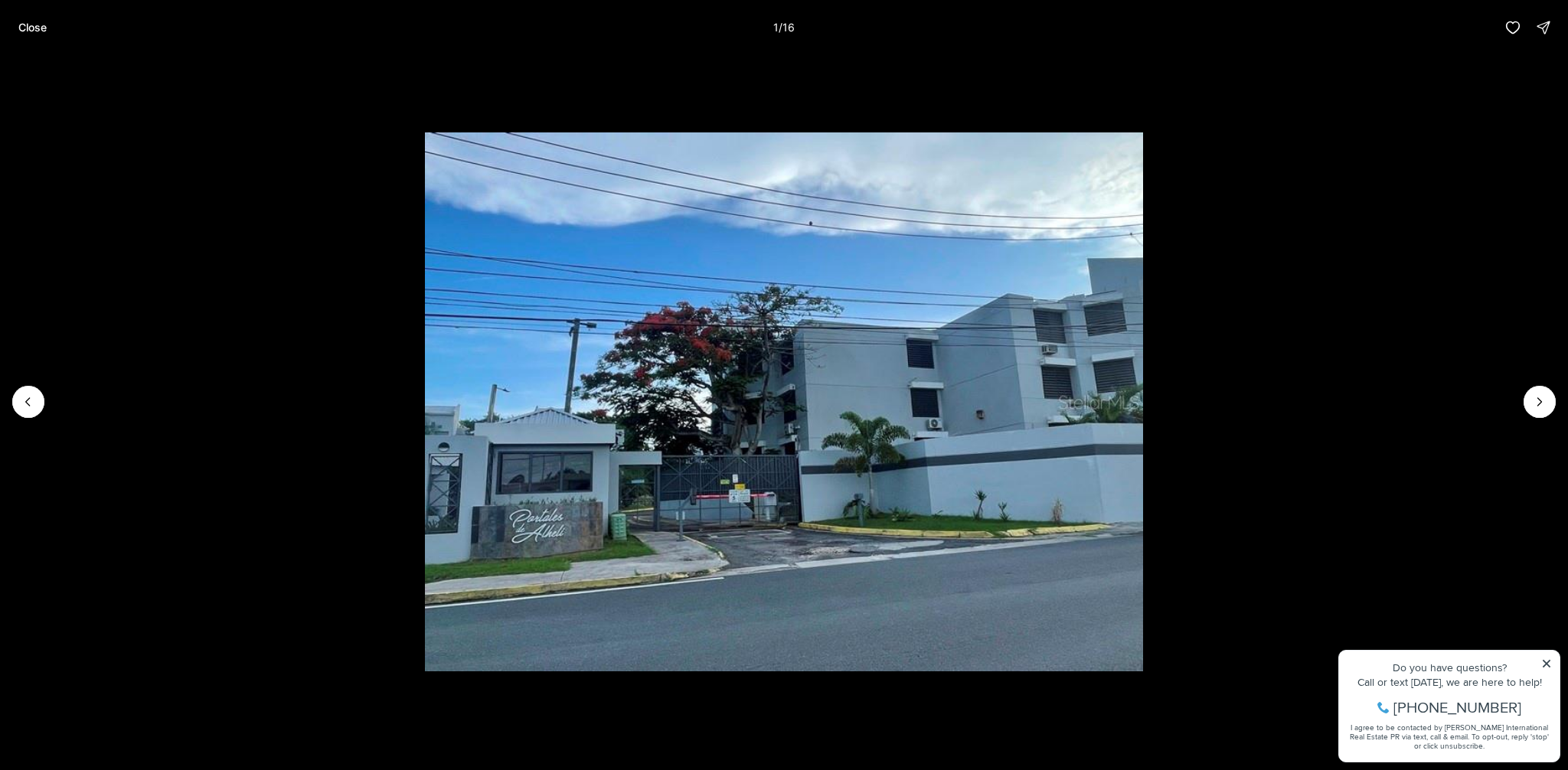
click at [734, 417] on img "1 of 16" at bounding box center [785, 401] width 719 height 539
click at [1550, 405] on button "Next slide" at bounding box center [1540, 401] width 32 height 32
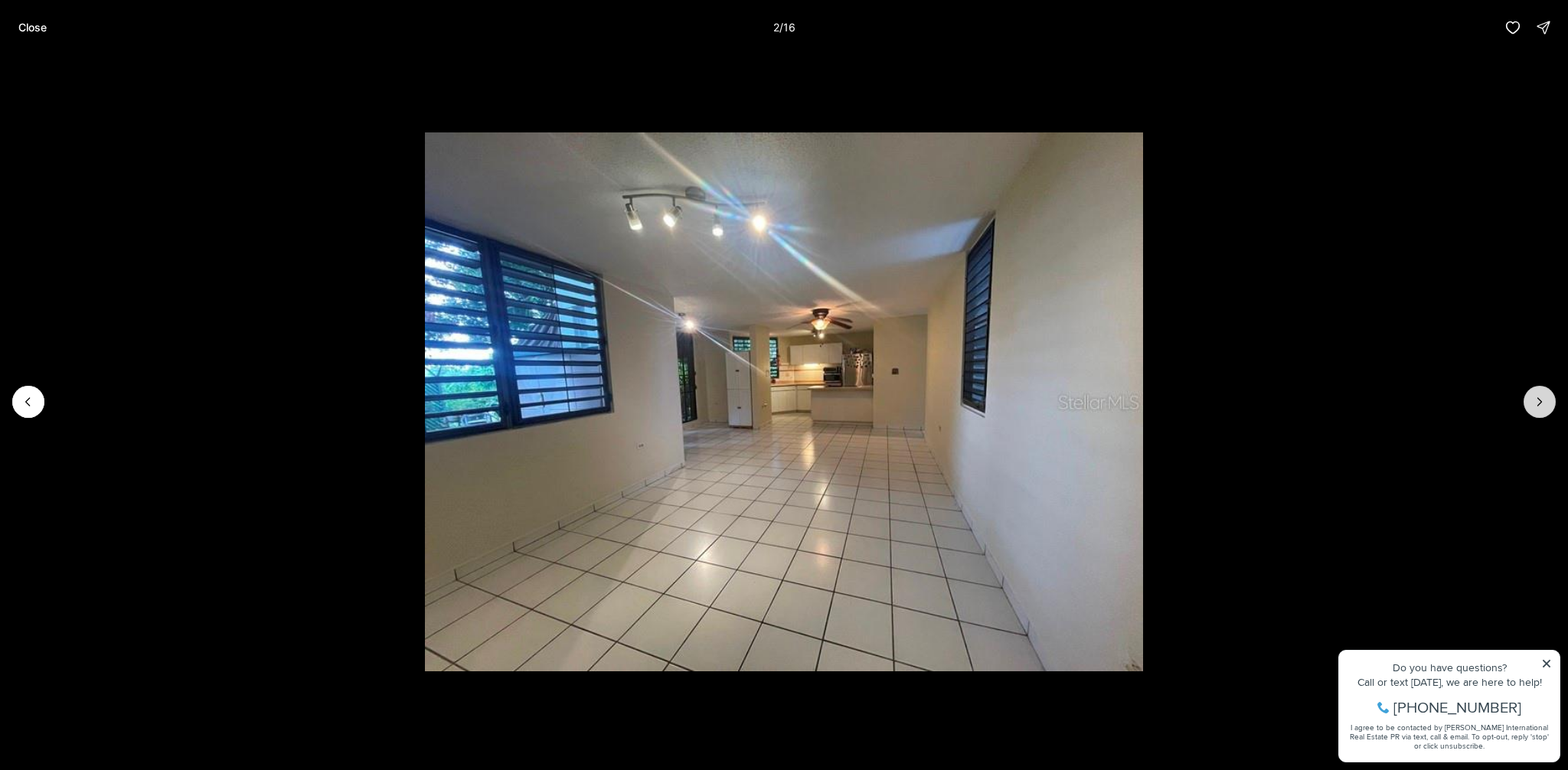
click at [1550, 405] on button "Next slide" at bounding box center [1540, 401] width 32 height 32
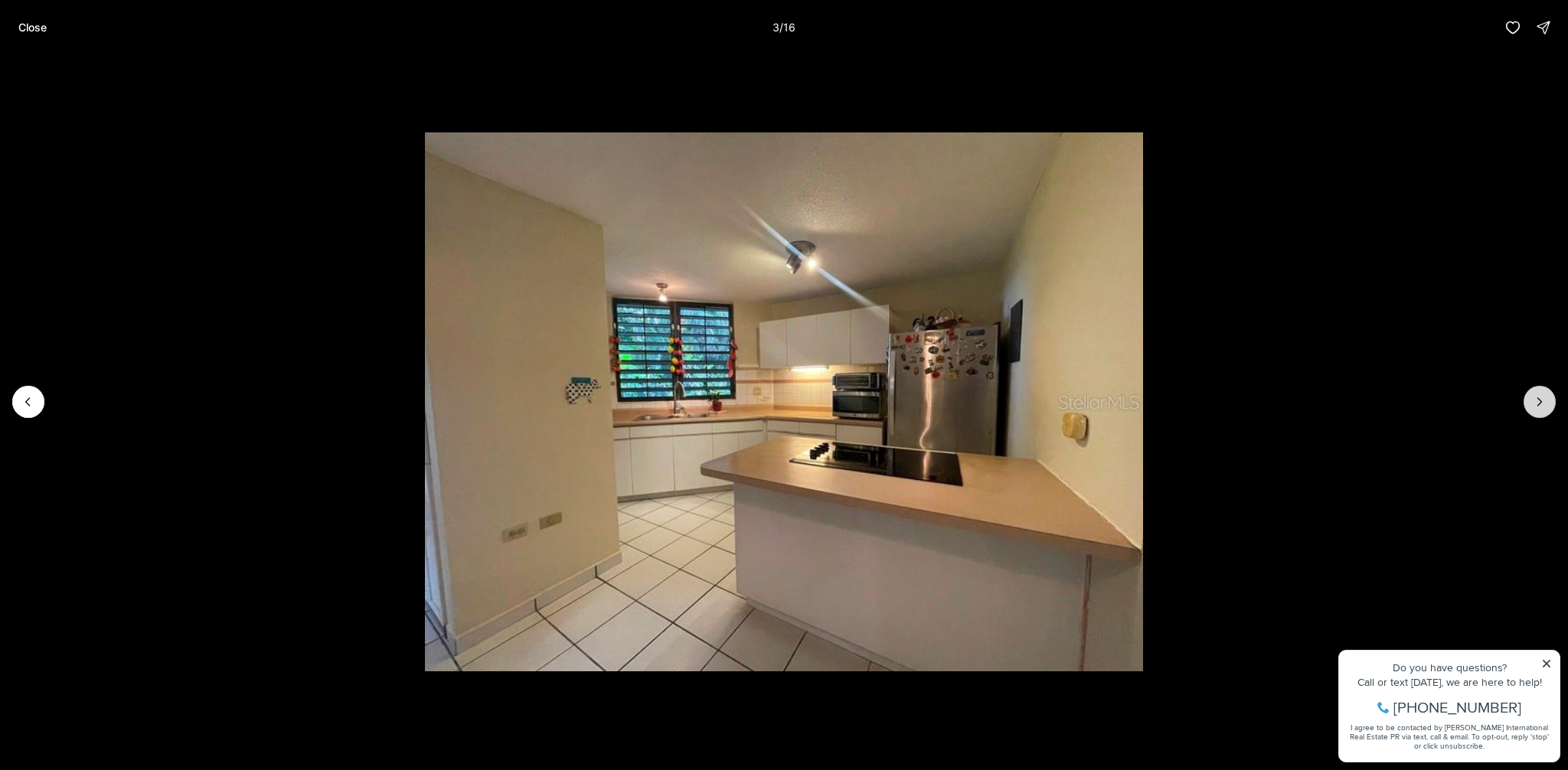
click at [1550, 405] on button "Next slide" at bounding box center [1540, 401] width 32 height 32
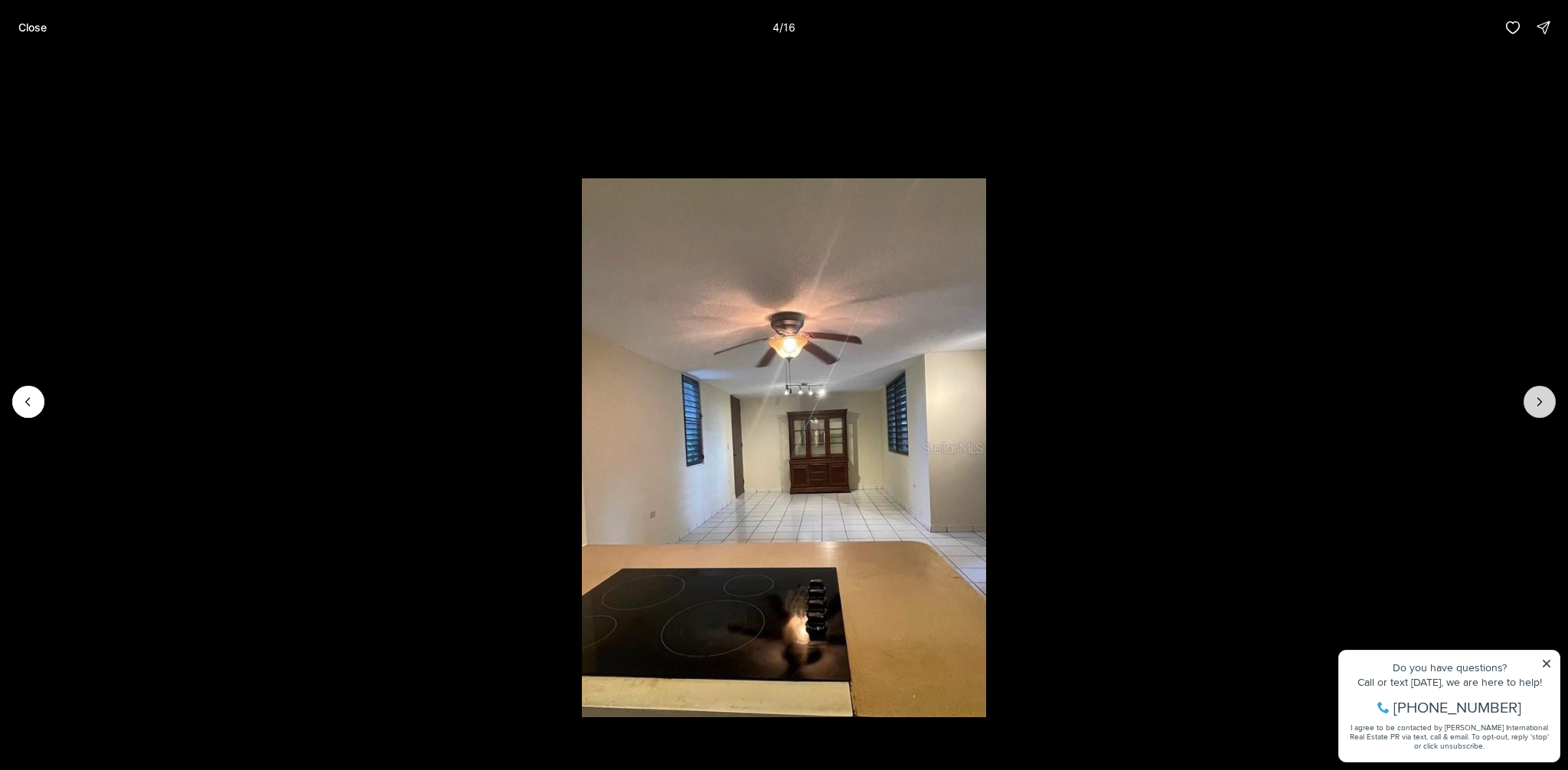
click at [1550, 405] on button "Next slide" at bounding box center [1540, 401] width 32 height 32
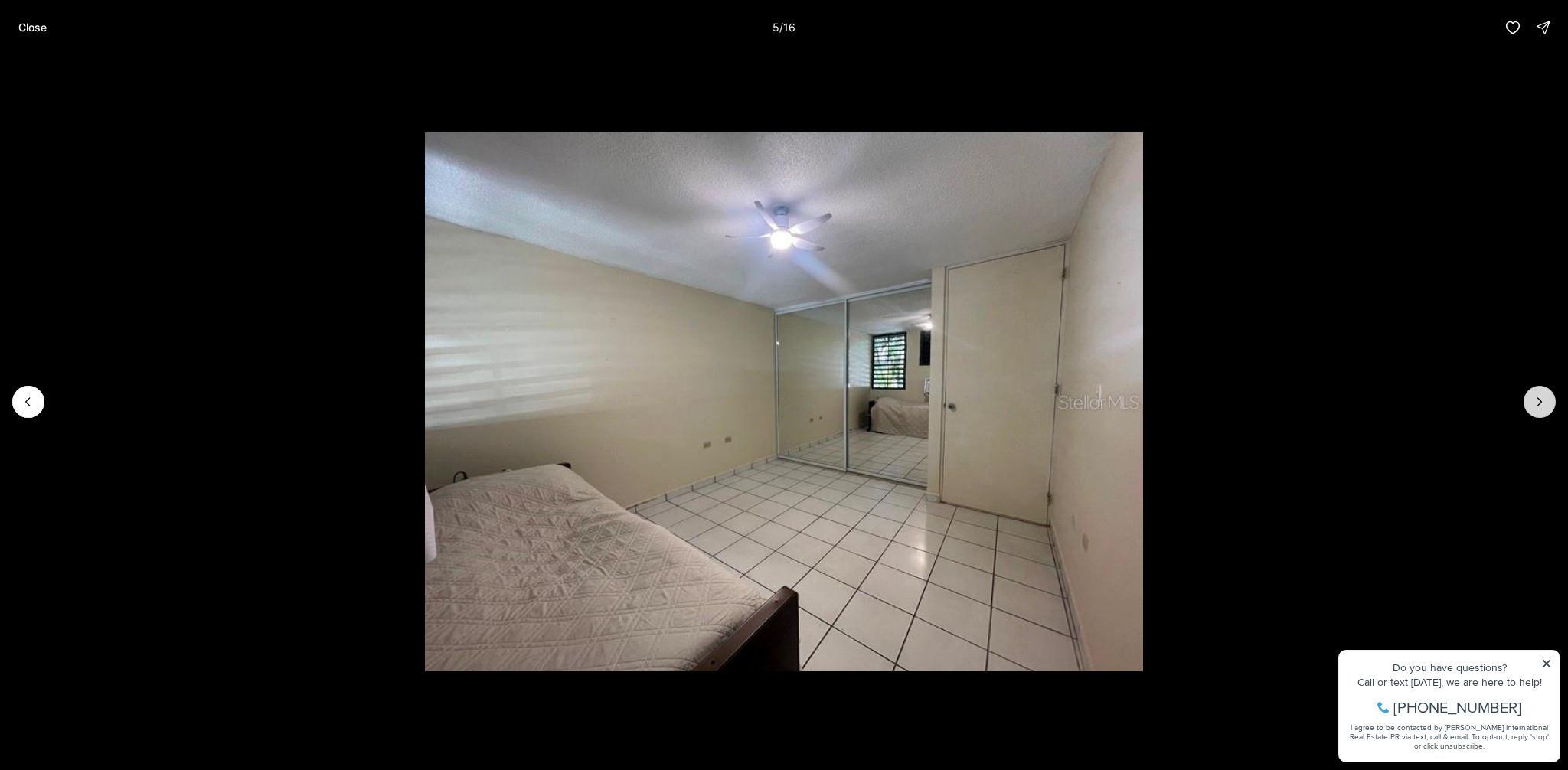
click at [1550, 405] on button "Next slide" at bounding box center [1540, 401] width 32 height 32
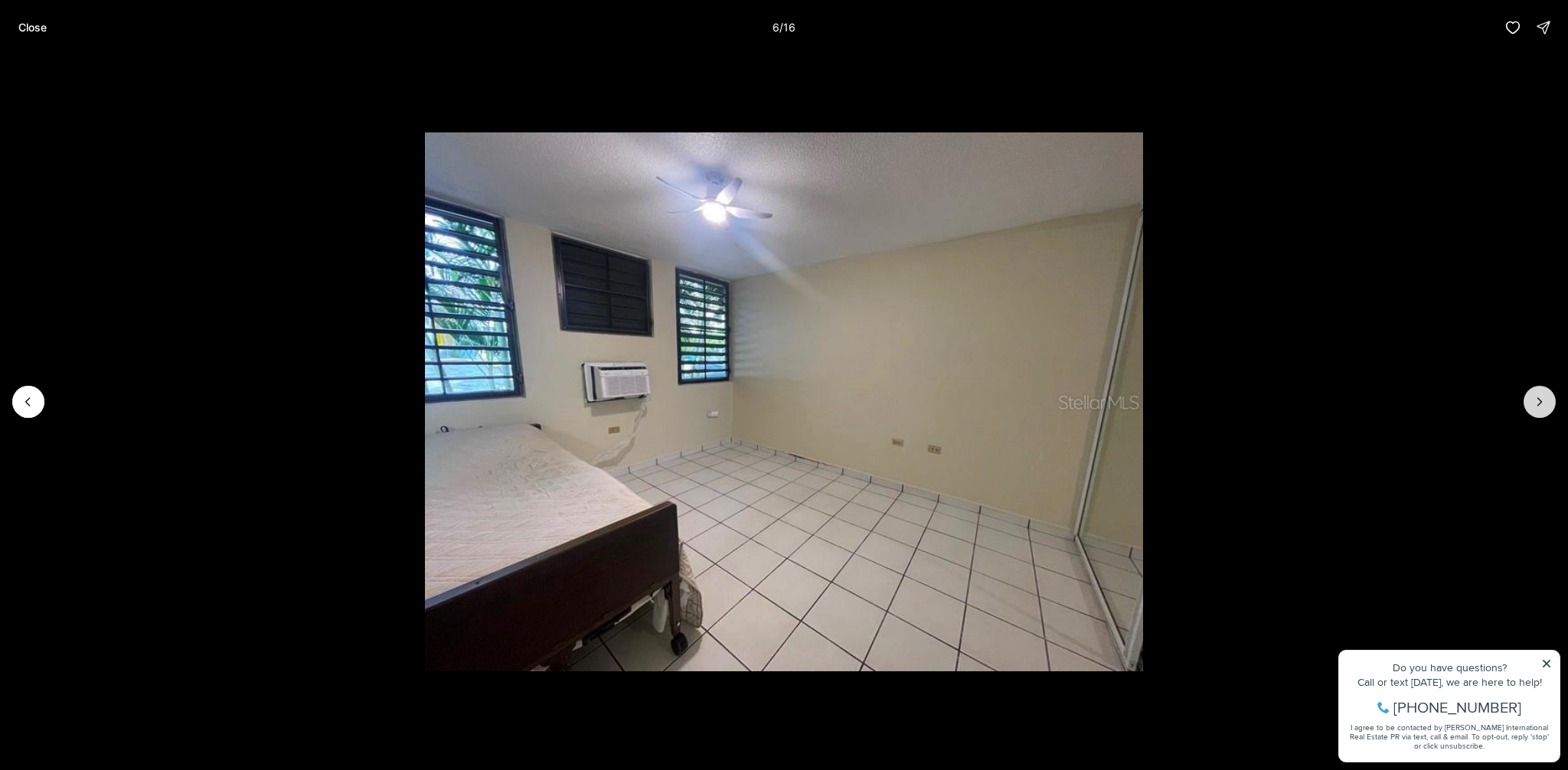
click at [1550, 405] on button "Next slide" at bounding box center [1540, 401] width 32 height 32
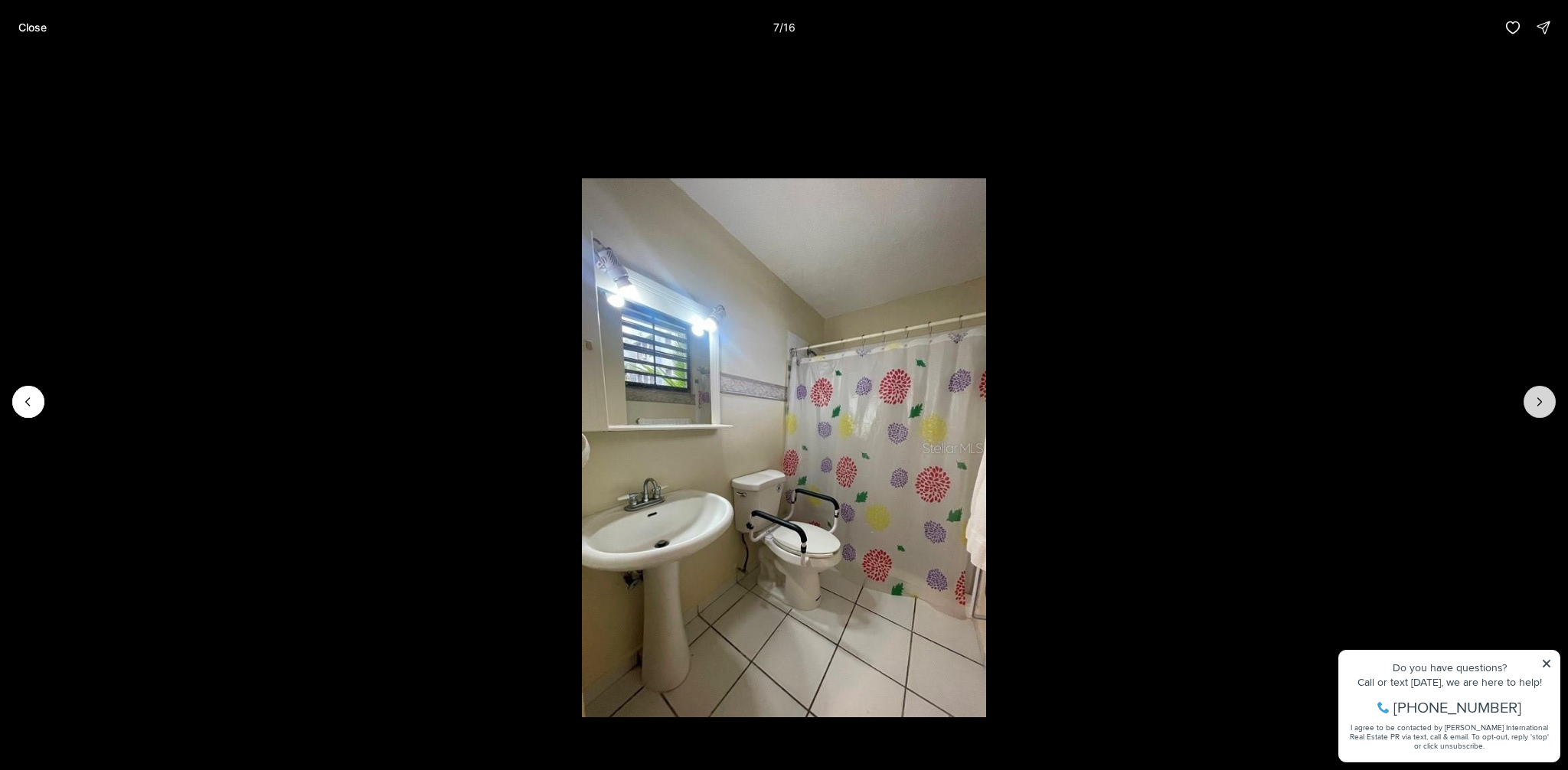
click at [1550, 405] on button "Next slide" at bounding box center [1540, 401] width 32 height 32
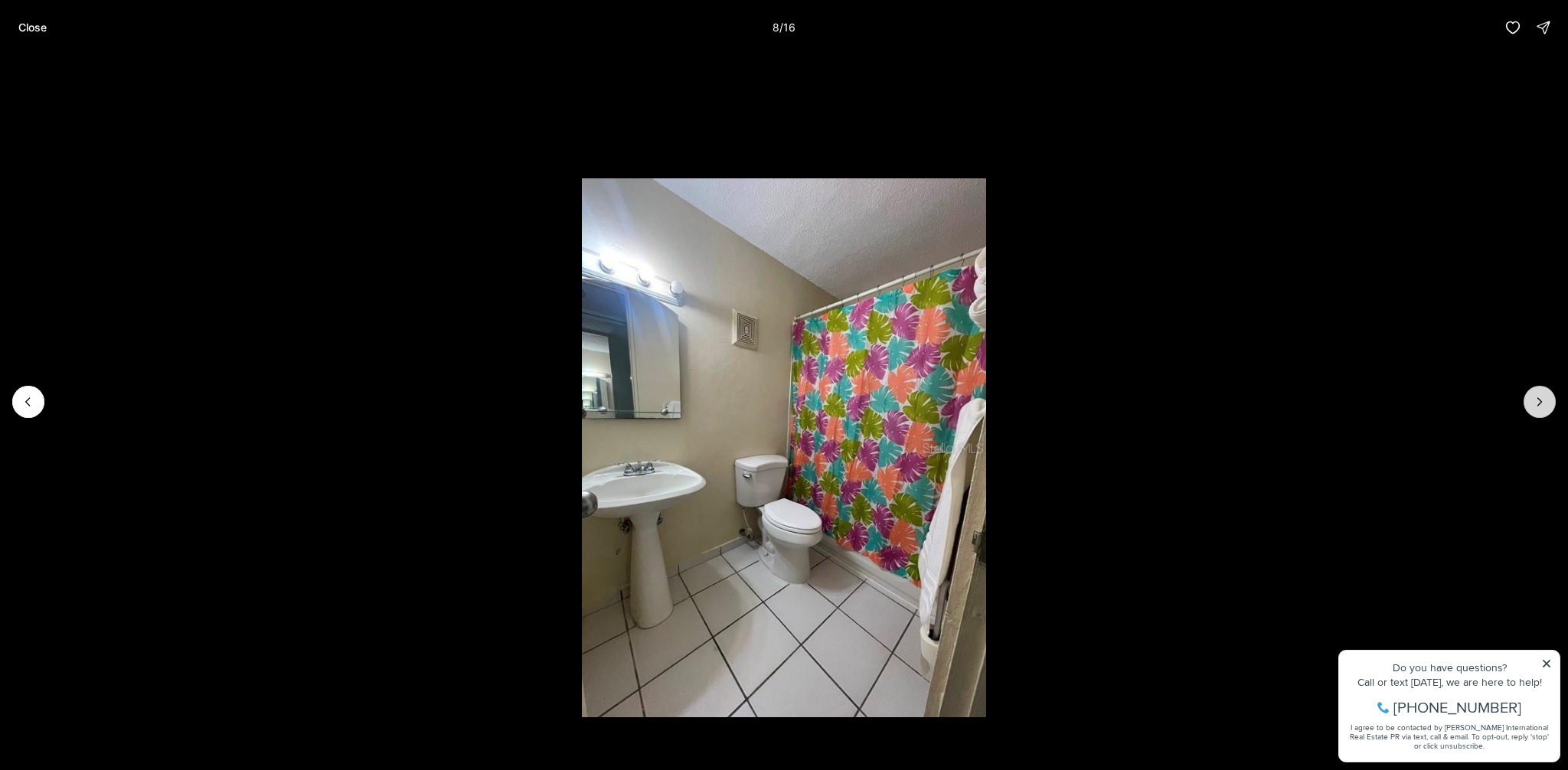
click at [1550, 405] on button "Next slide" at bounding box center [1540, 401] width 32 height 32
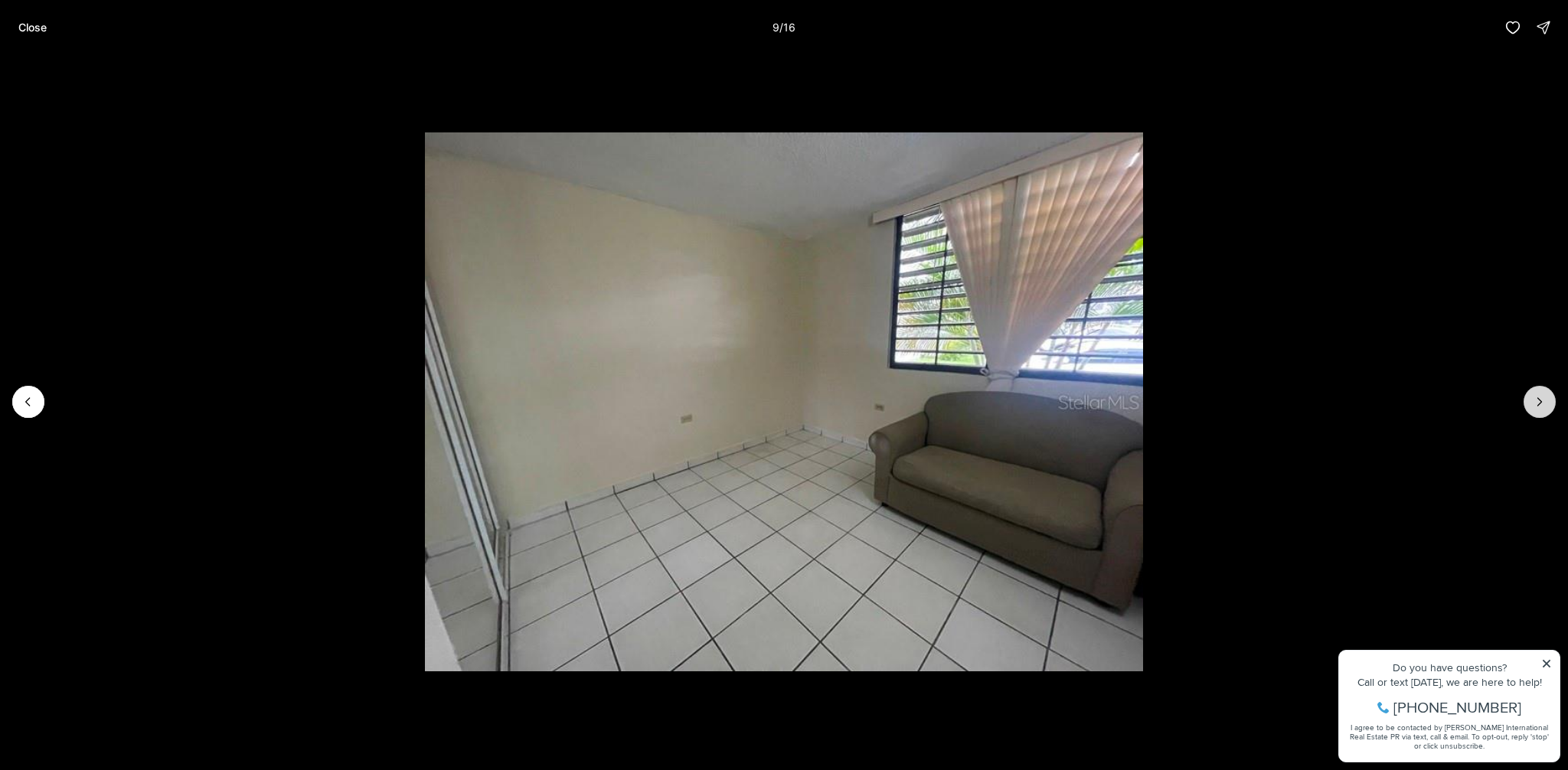
click at [1550, 405] on button "Next slide" at bounding box center [1540, 401] width 32 height 32
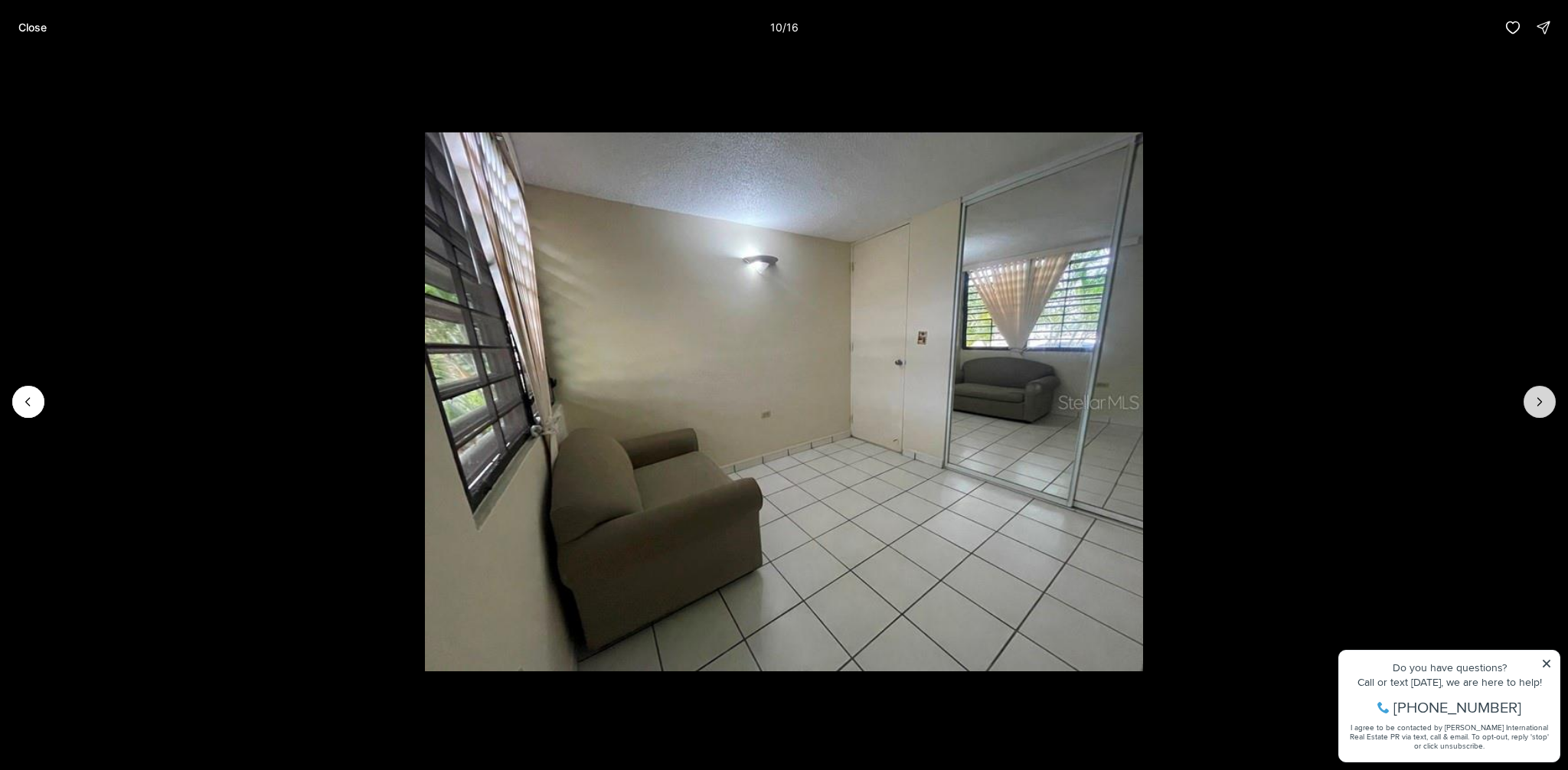
click at [1550, 405] on button "Next slide" at bounding box center [1540, 401] width 32 height 32
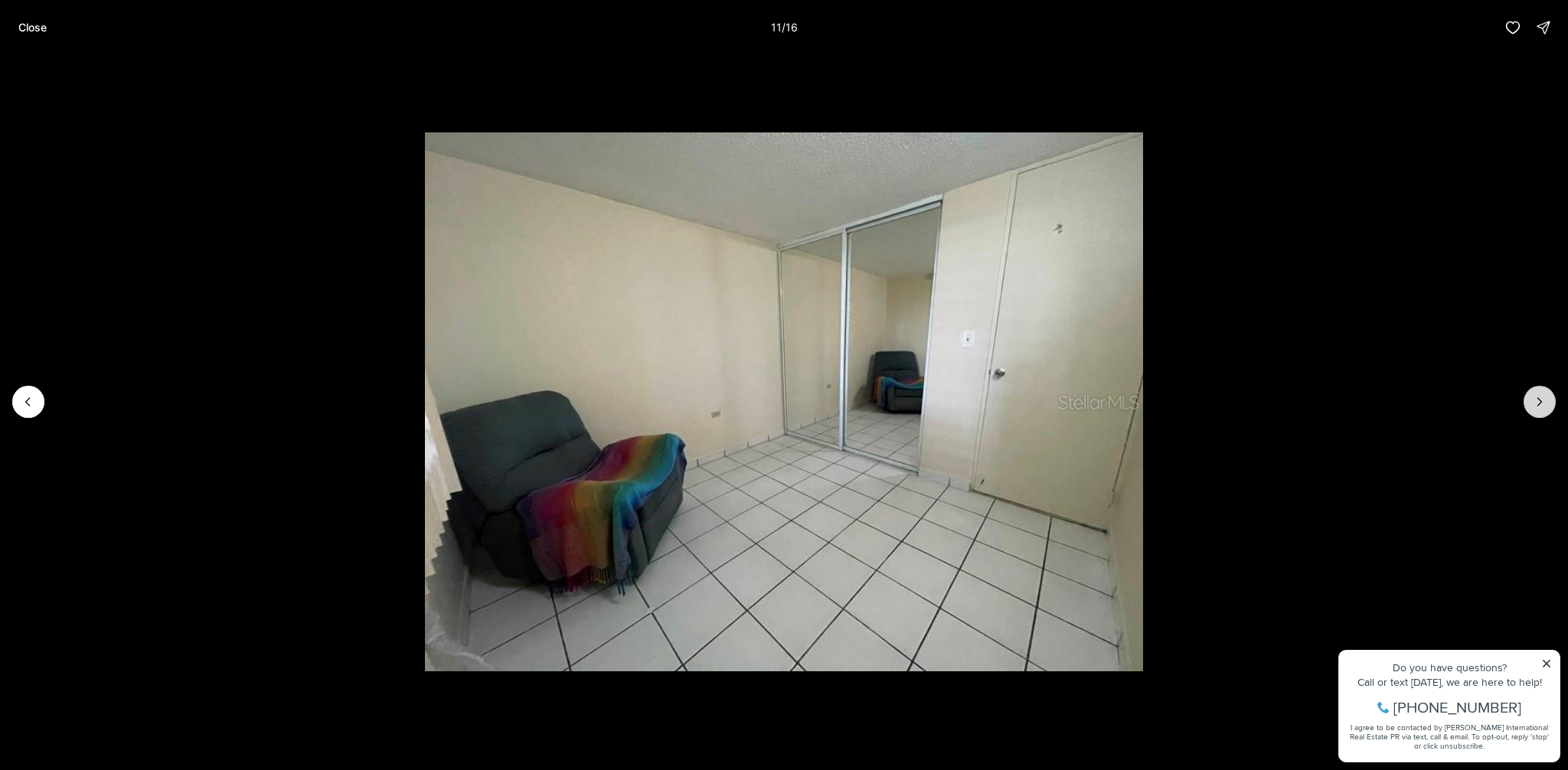
click at [1550, 405] on button "Next slide" at bounding box center [1540, 401] width 32 height 32
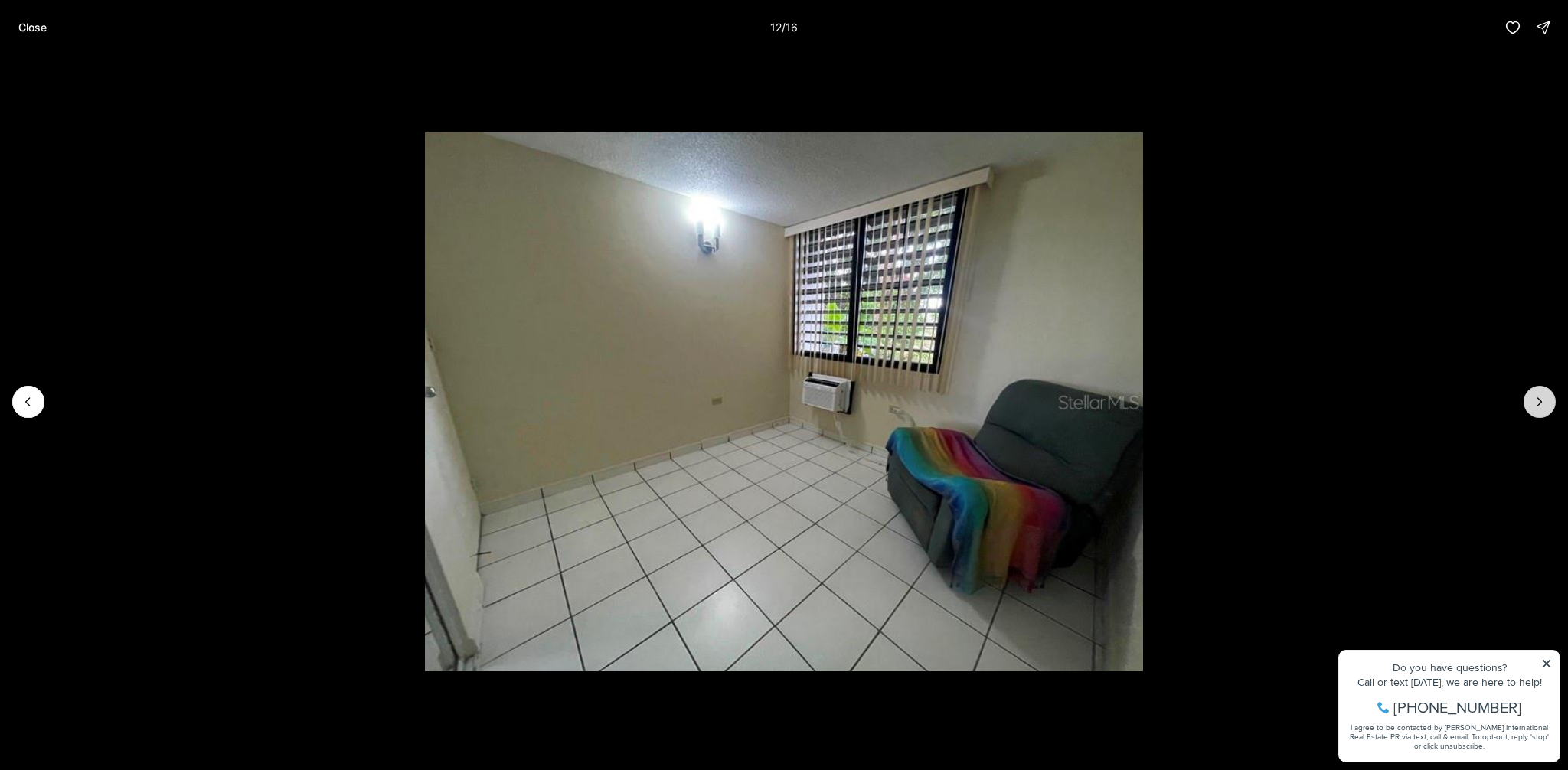
click at [1550, 405] on button "Next slide" at bounding box center [1540, 401] width 32 height 32
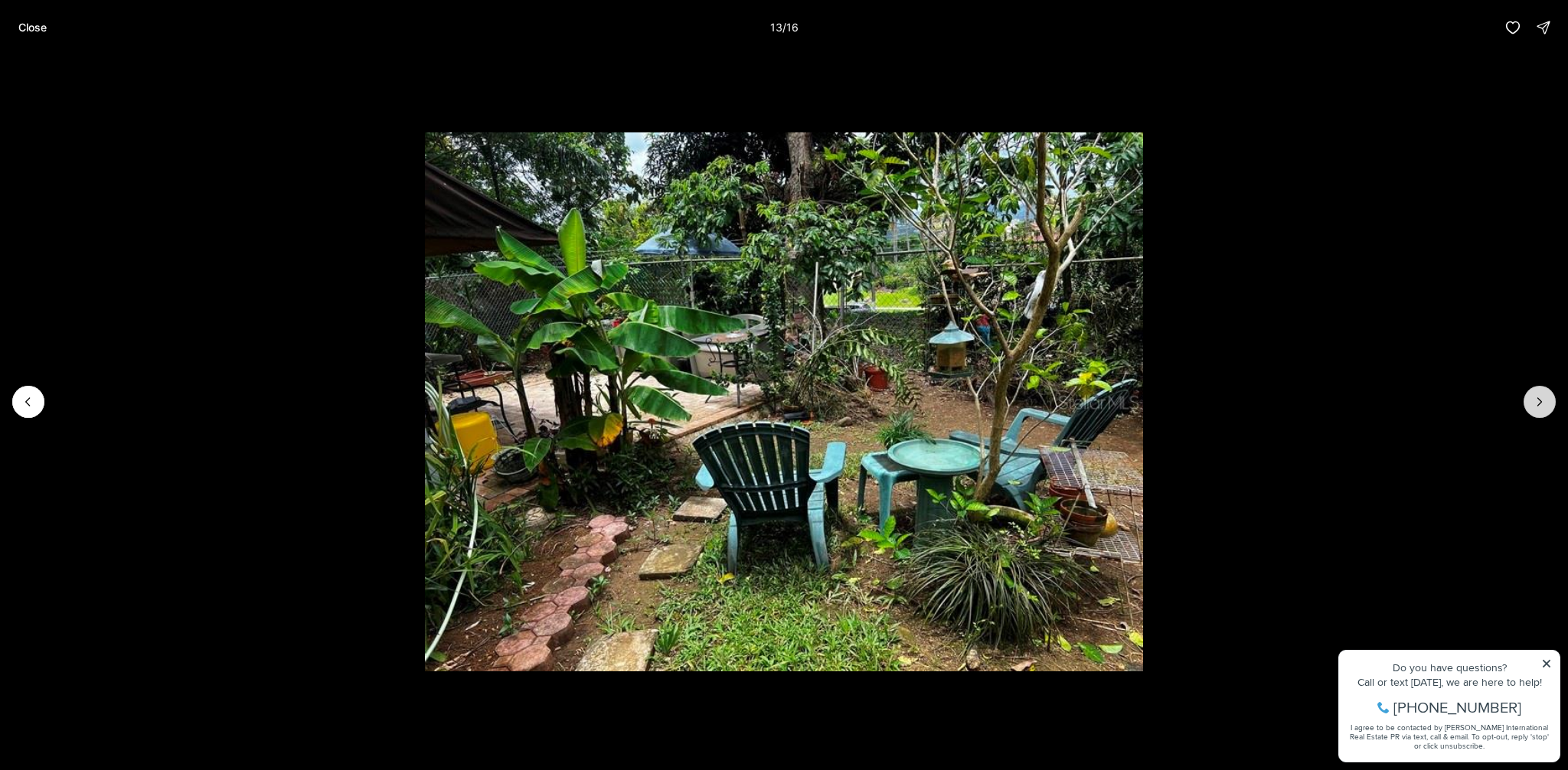
click at [1550, 405] on button "Next slide" at bounding box center [1540, 401] width 32 height 32
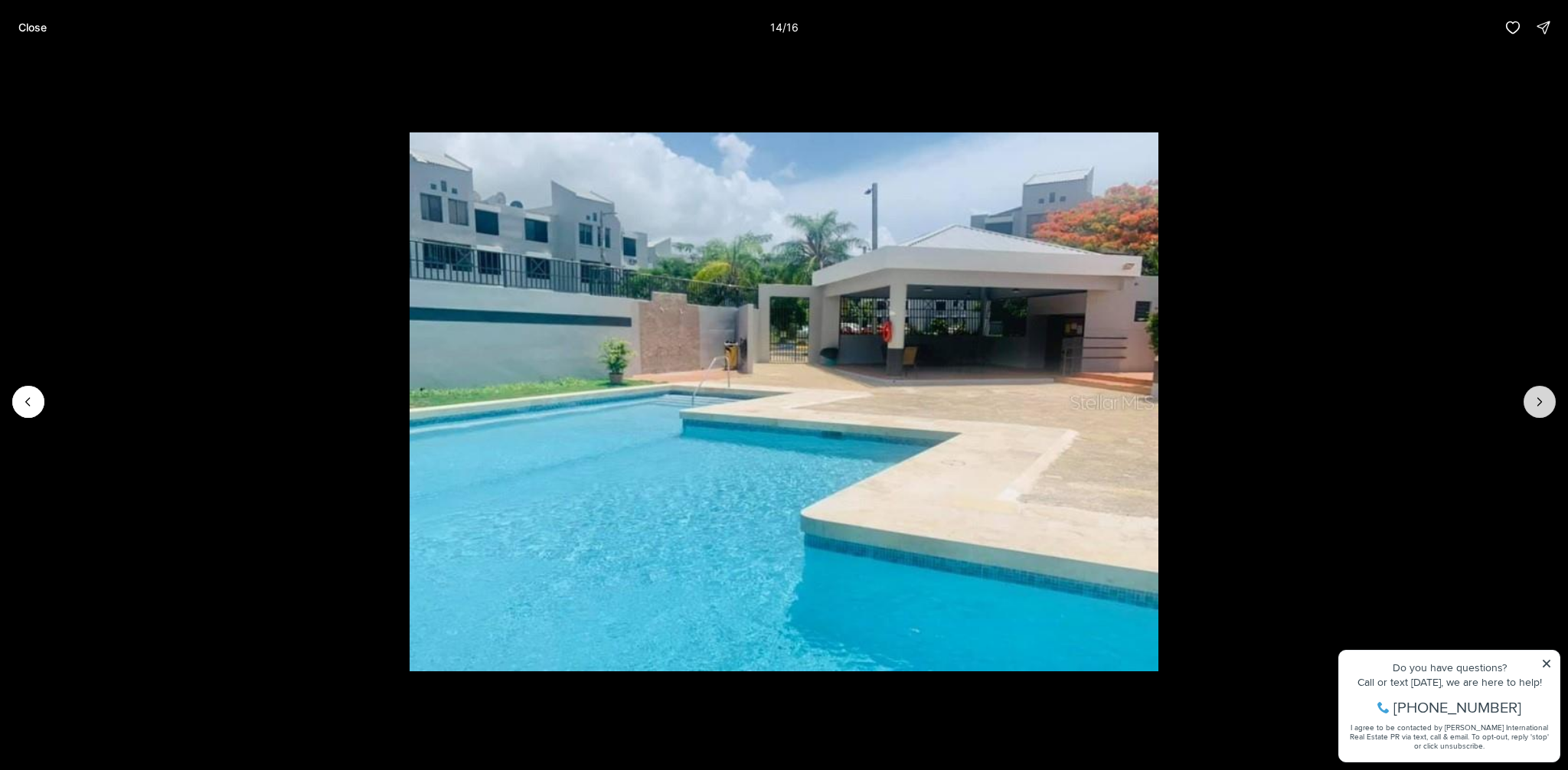
click at [1550, 405] on button "Next slide" at bounding box center [1540, 401] width 32 height 32
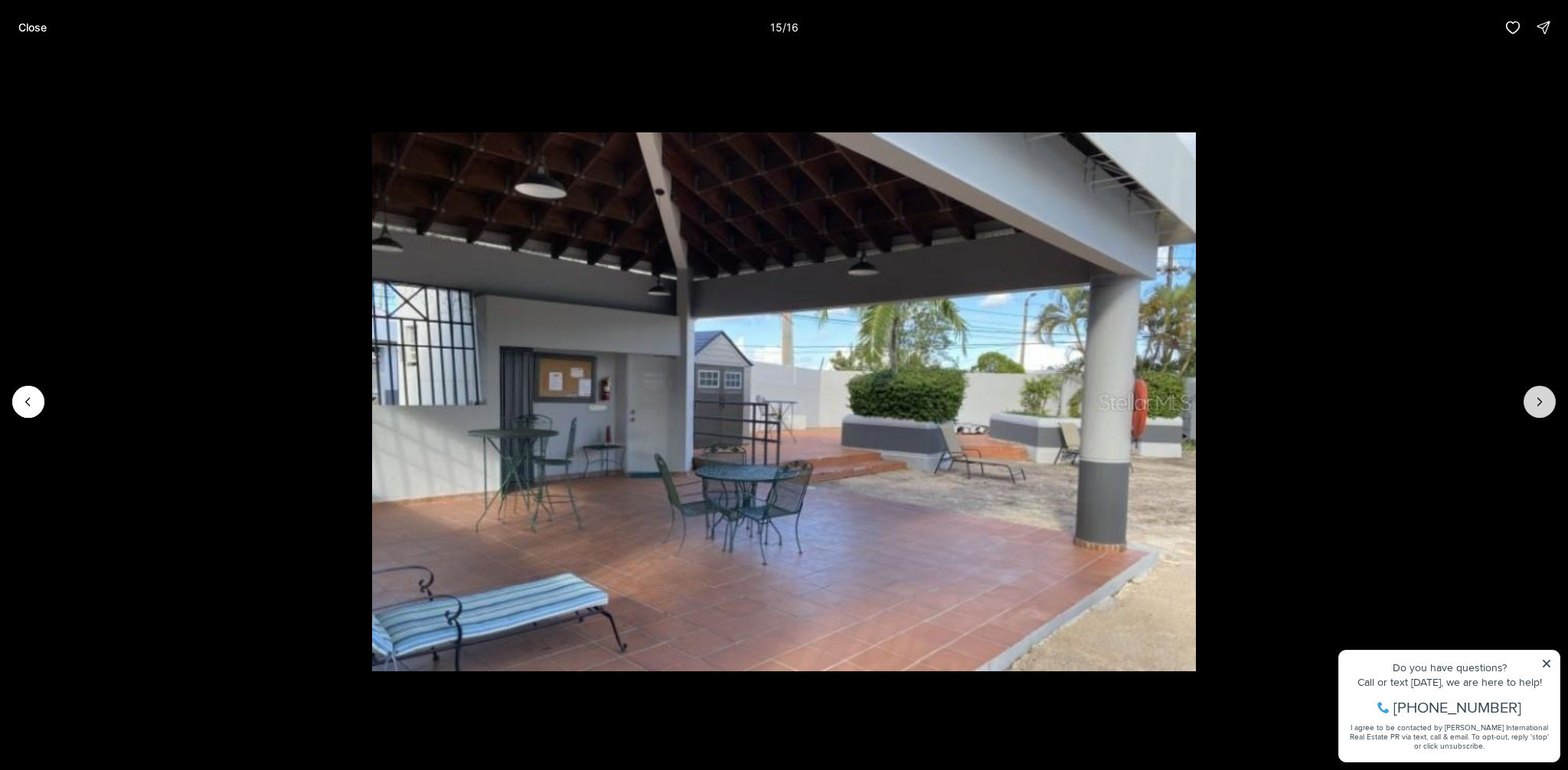
click at [1550, 405] on button "Next slide" at bounding box center [1540, 401] width 32 height 32
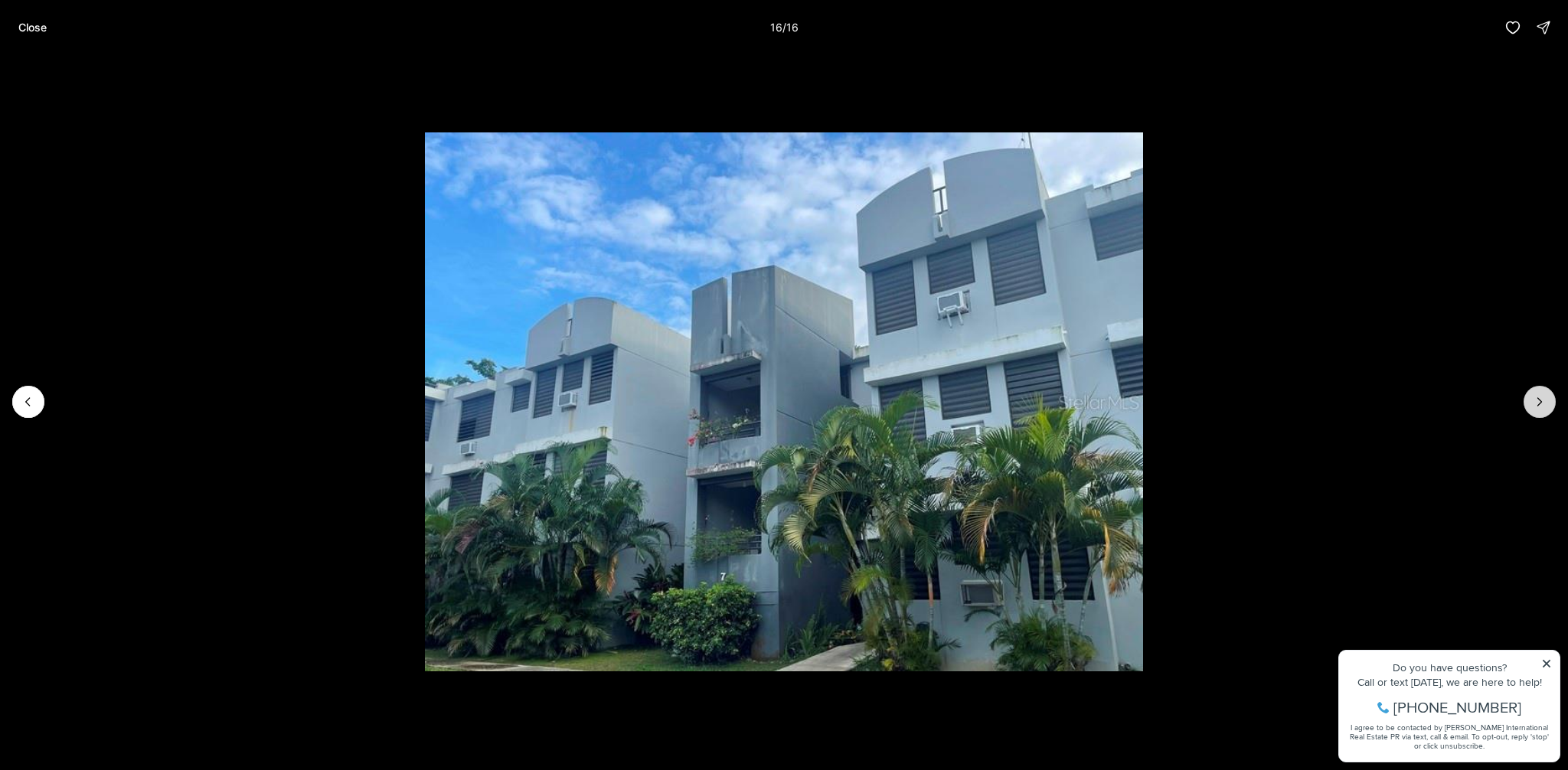
click at [1550, 405] on div at bounding box center [1540, 401] width 32 height 32
click at [14, 392] on li "16 of 16" at bounding box center [784, 401] width 1568 height 694
click at [28, 396] on icon "Previous slide" at bounding box center [28, 401] width 15 height 15
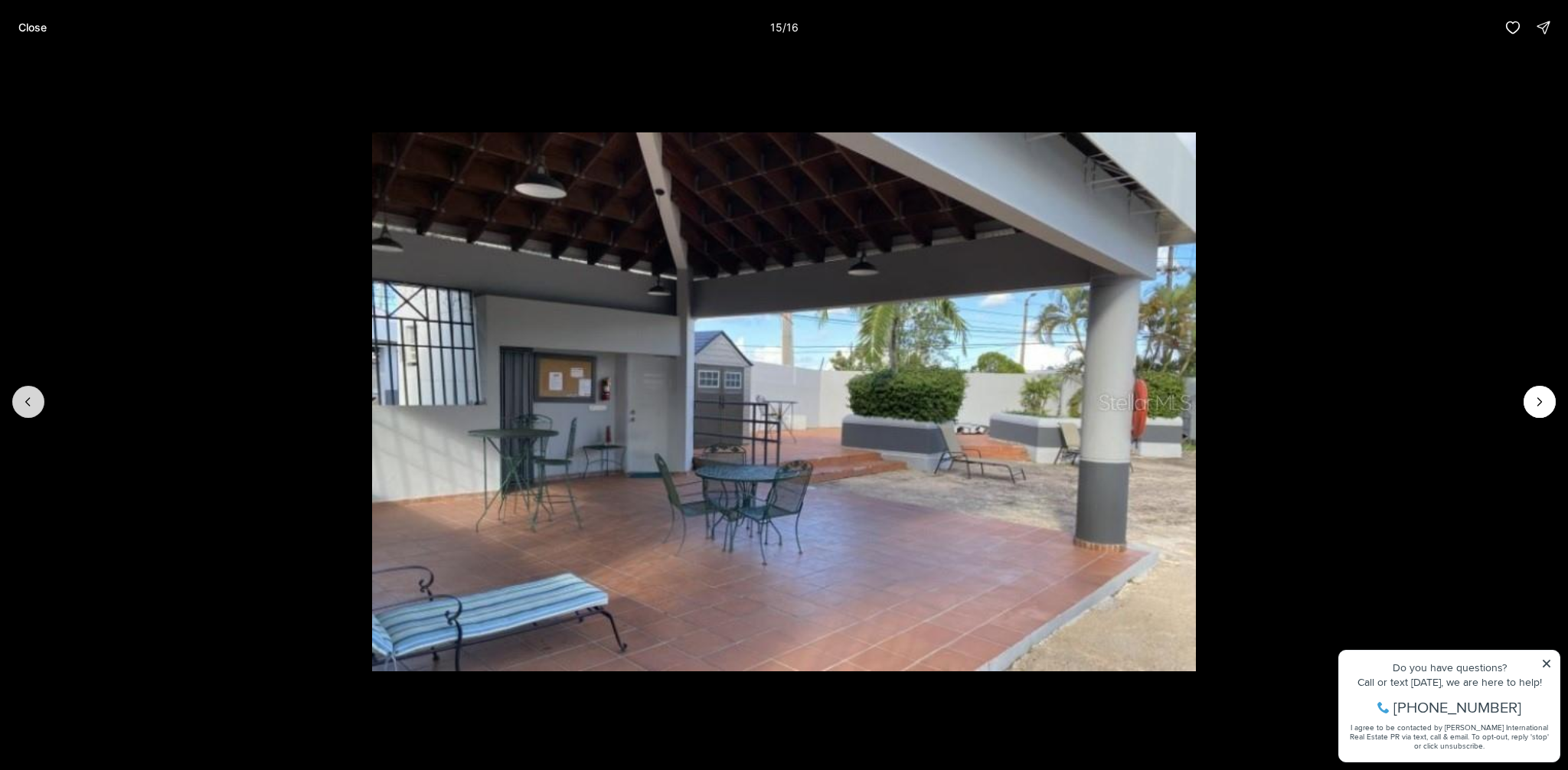
click at [28, 396] on icon "Previous slide" at bounding box center [28, 401] width 15 height 15
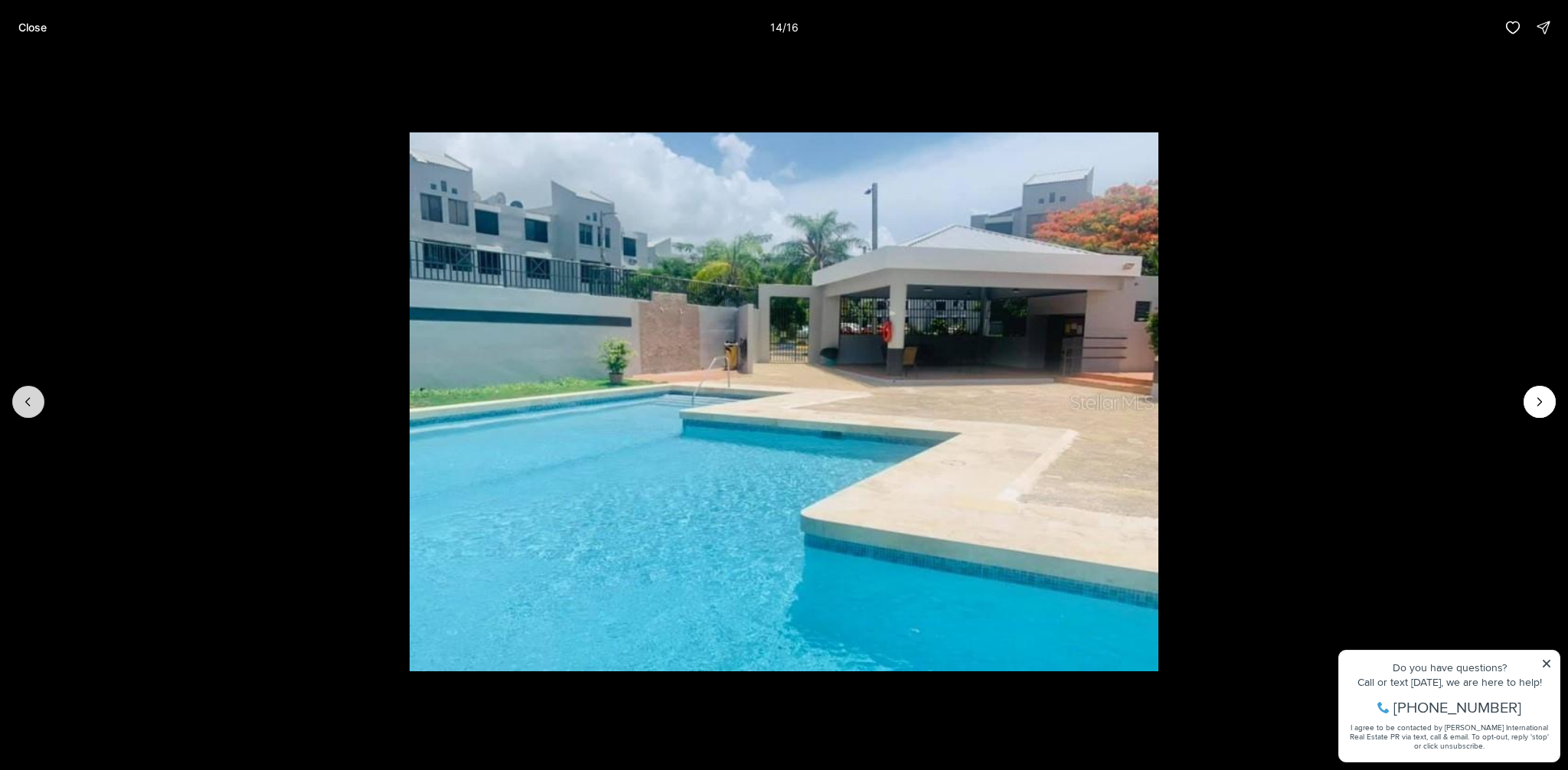
click at [28, 396] on icon "Previous slide" at bounding box center [28, 401] width 15 height 15
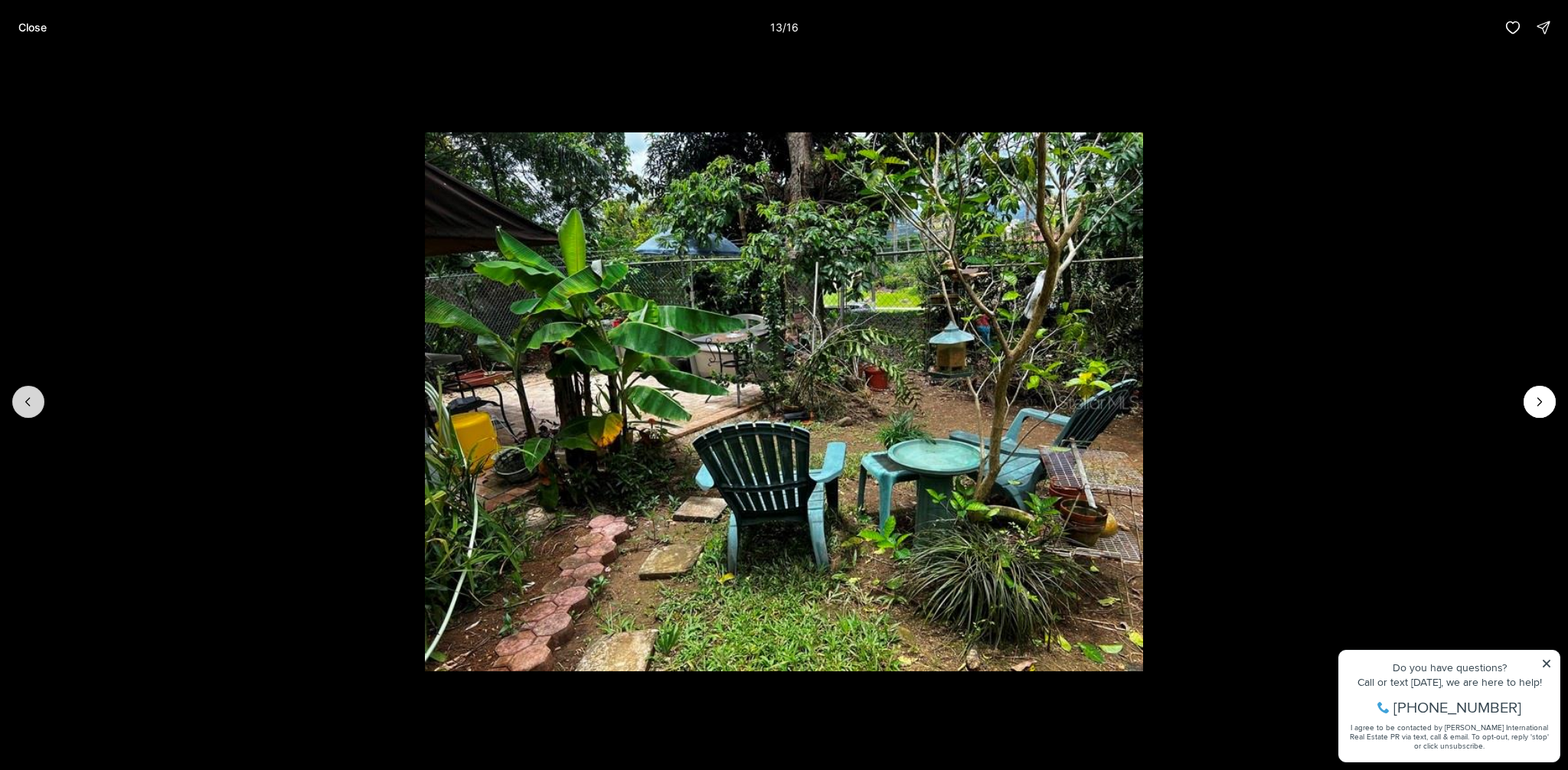
click at [28, 396] on icon "Previous slide" at bounding box center [28, 401] width 15 height 15
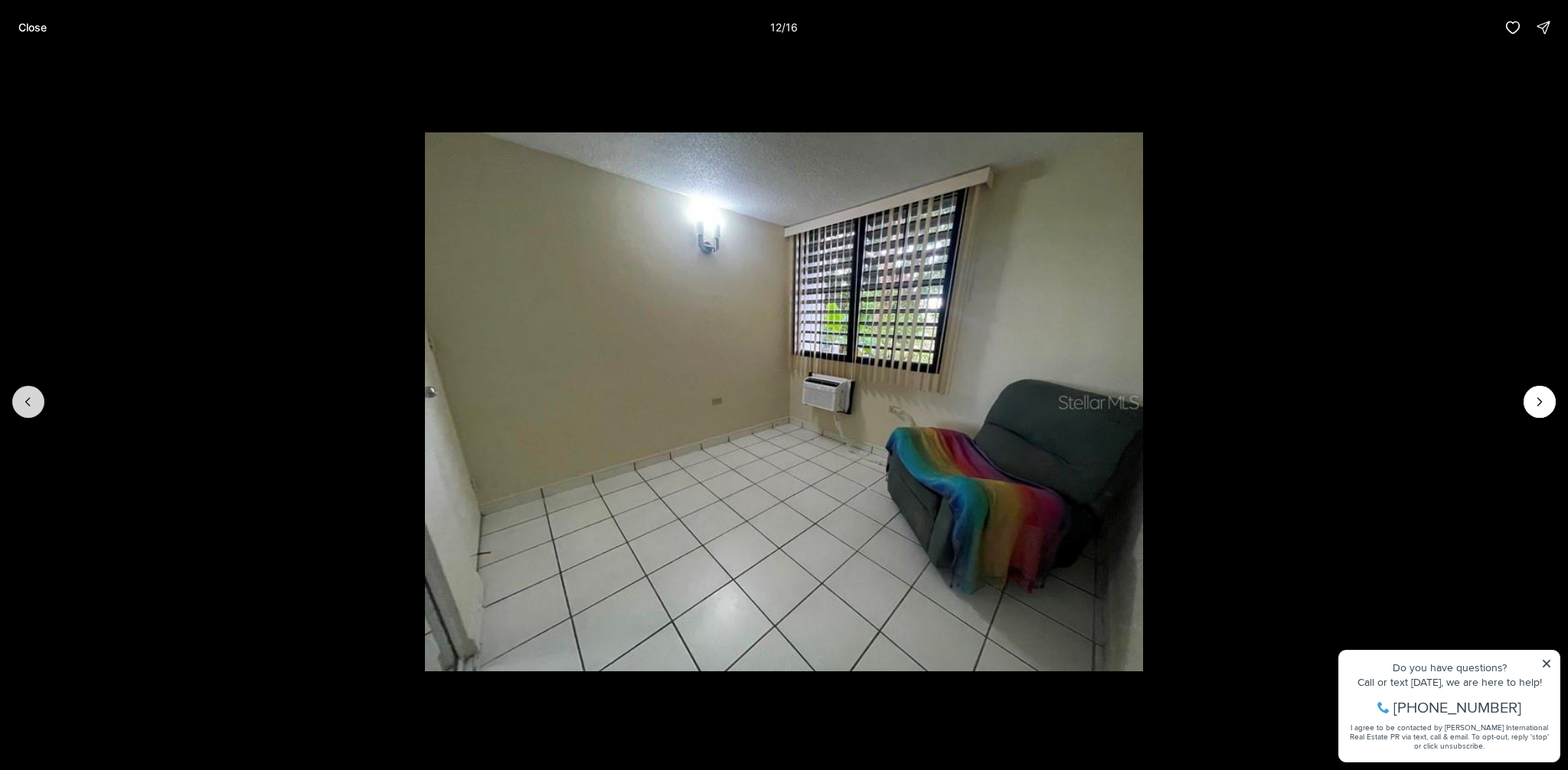
click at [28, 396] on icon "Previous slide" at bounding box center [28, 401] width 15 height 15
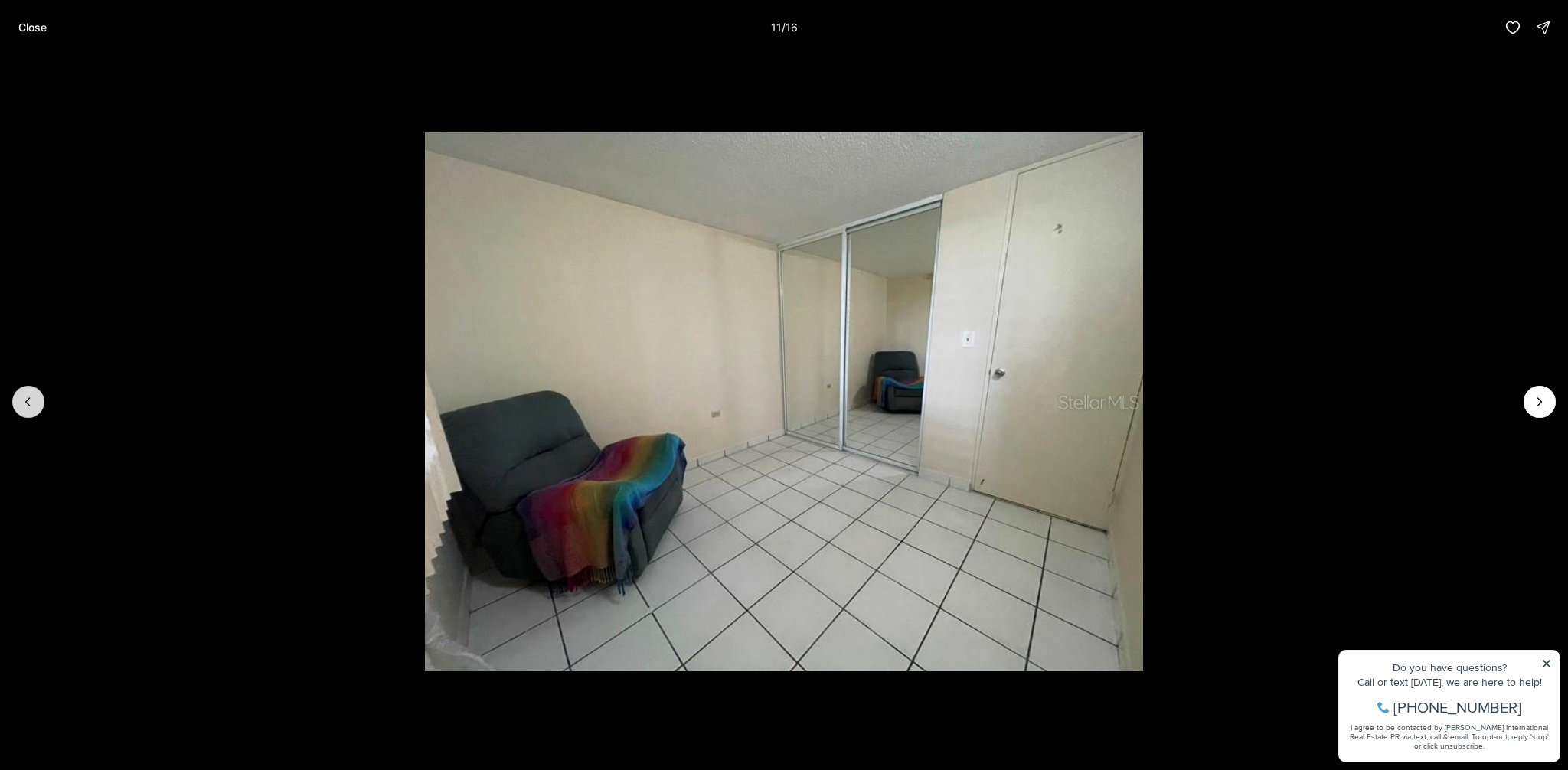
click at [28, 396] on icon "Previous slide" at bounding box center [28, 401] width 15 height 15
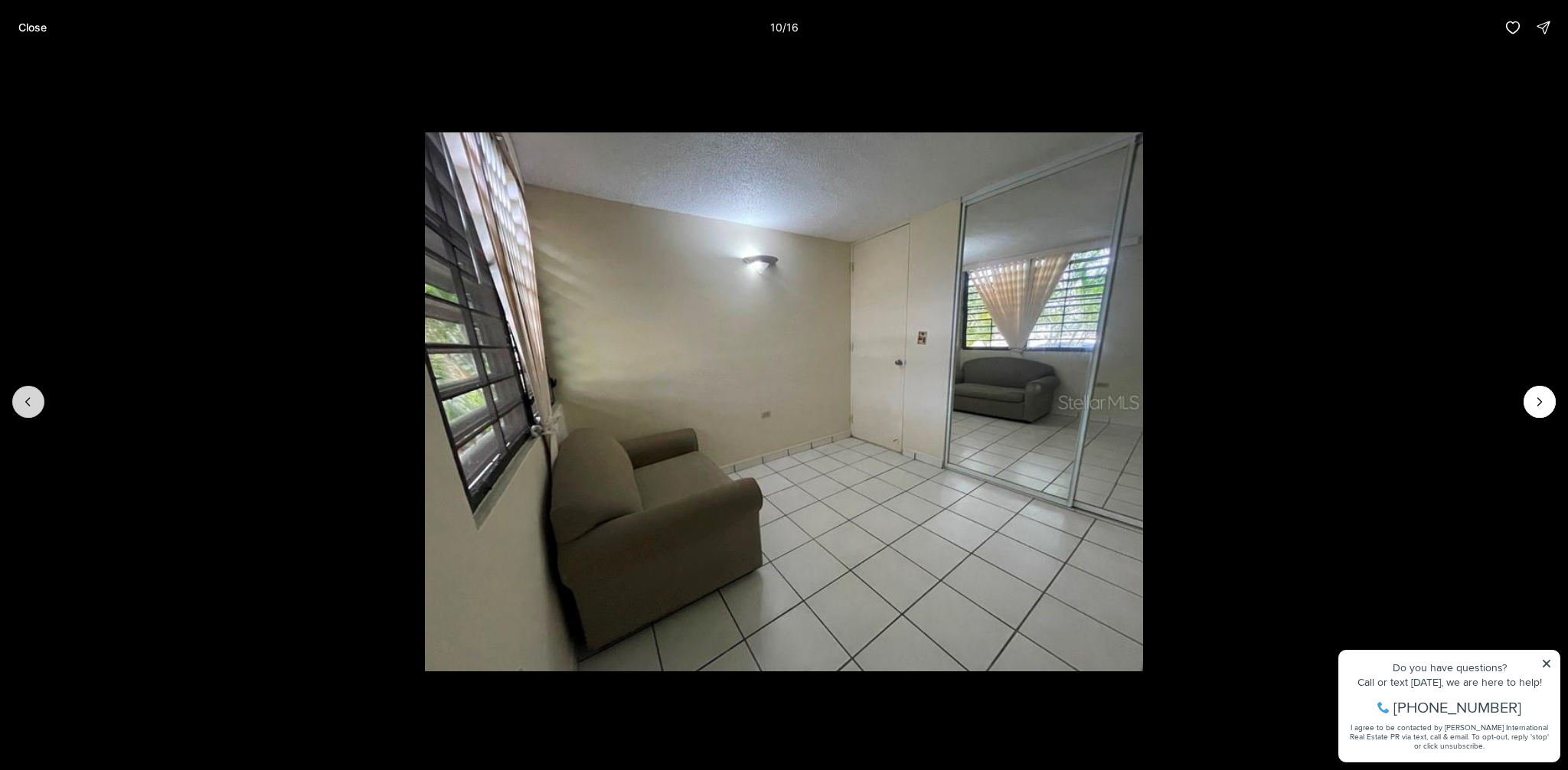
click at [28, 396] on icon "Previous slide" at bounding box center [28, 401] width 15 height 15
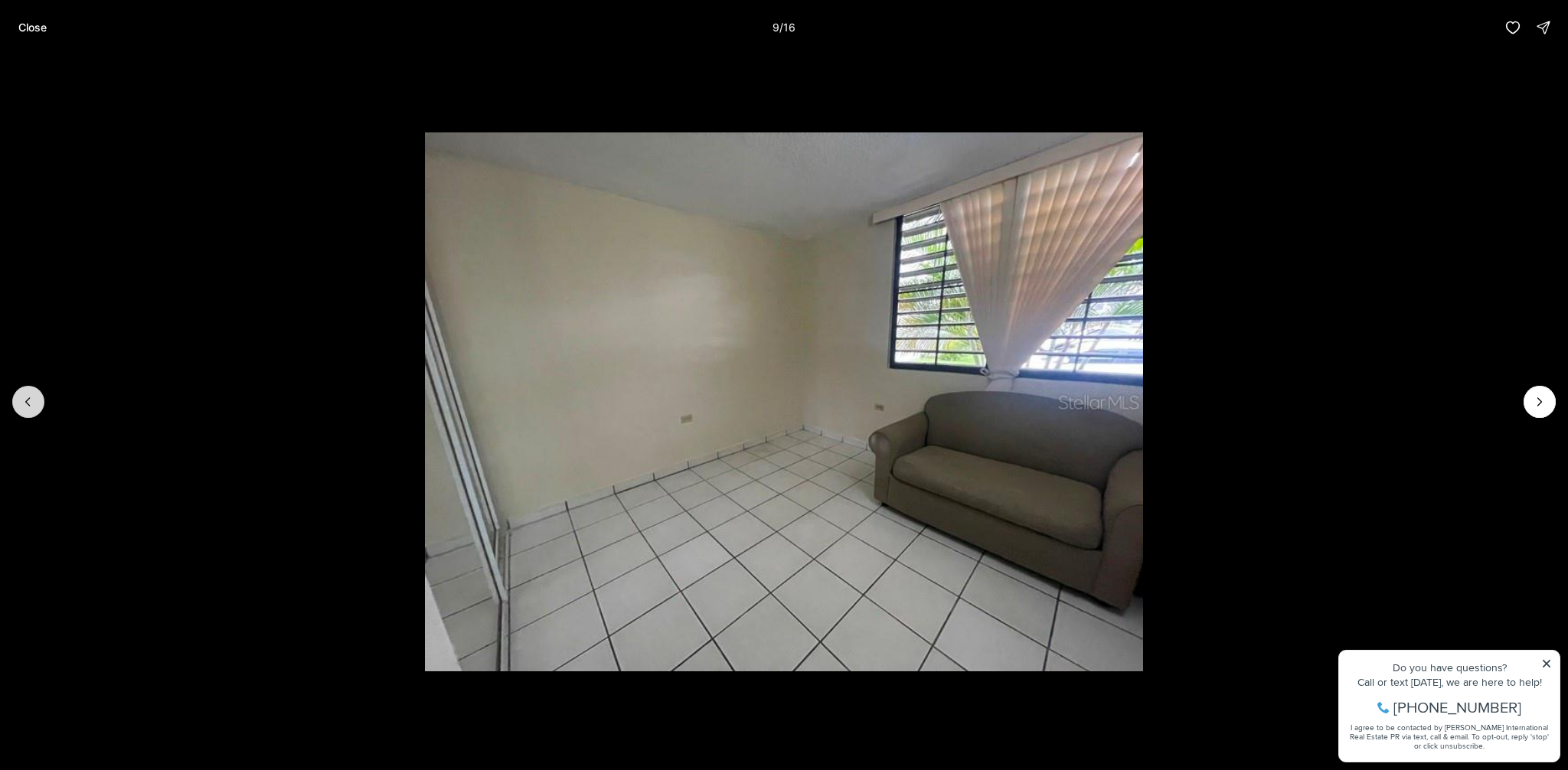
click at [28, 396] on icon "Previous slide" at bounding box center [28, 401] width 15 height 15
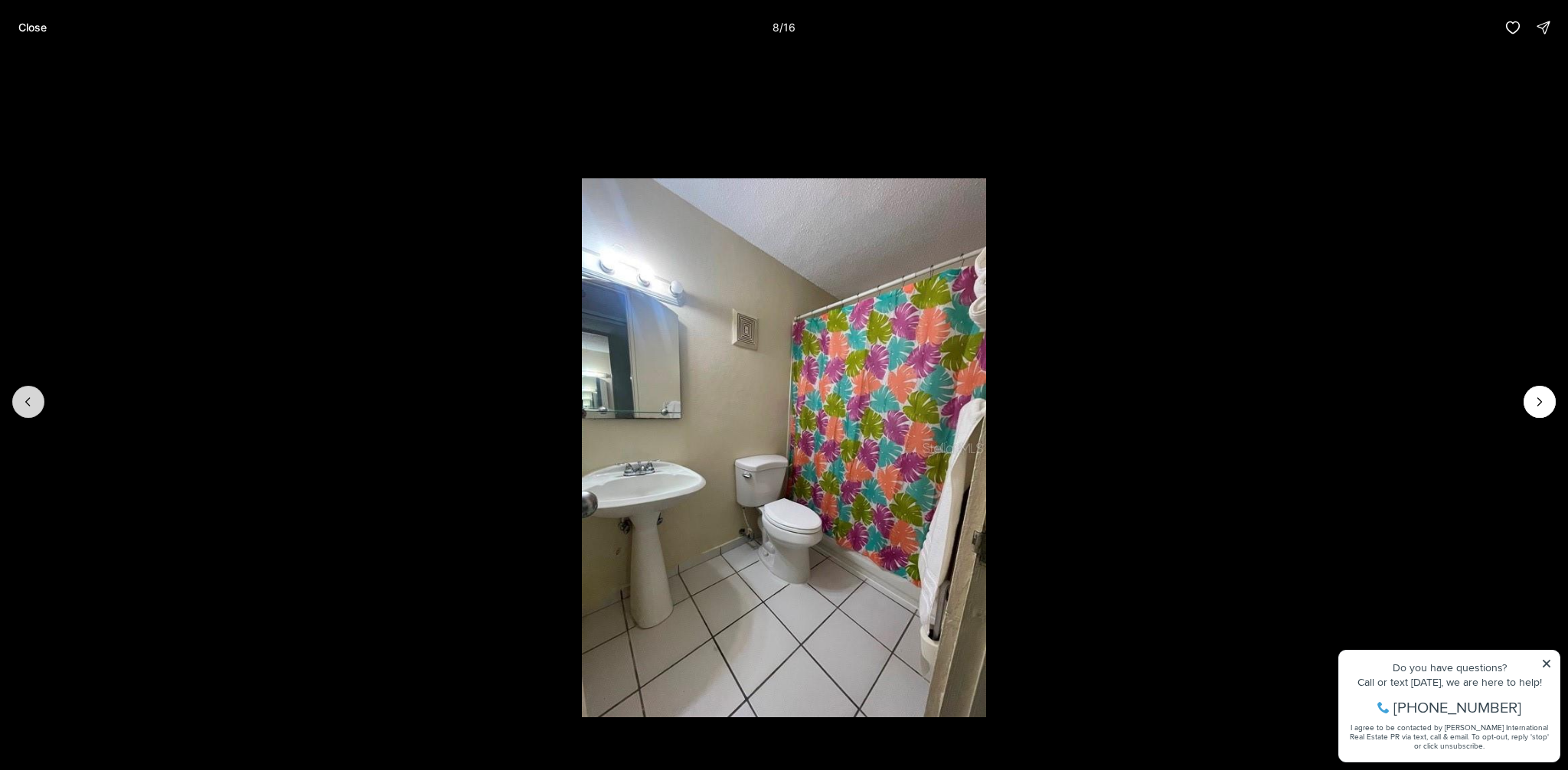
click at [28, 396] on icon "Previous slide" at bounding box center [28, 401] width 15 height 15
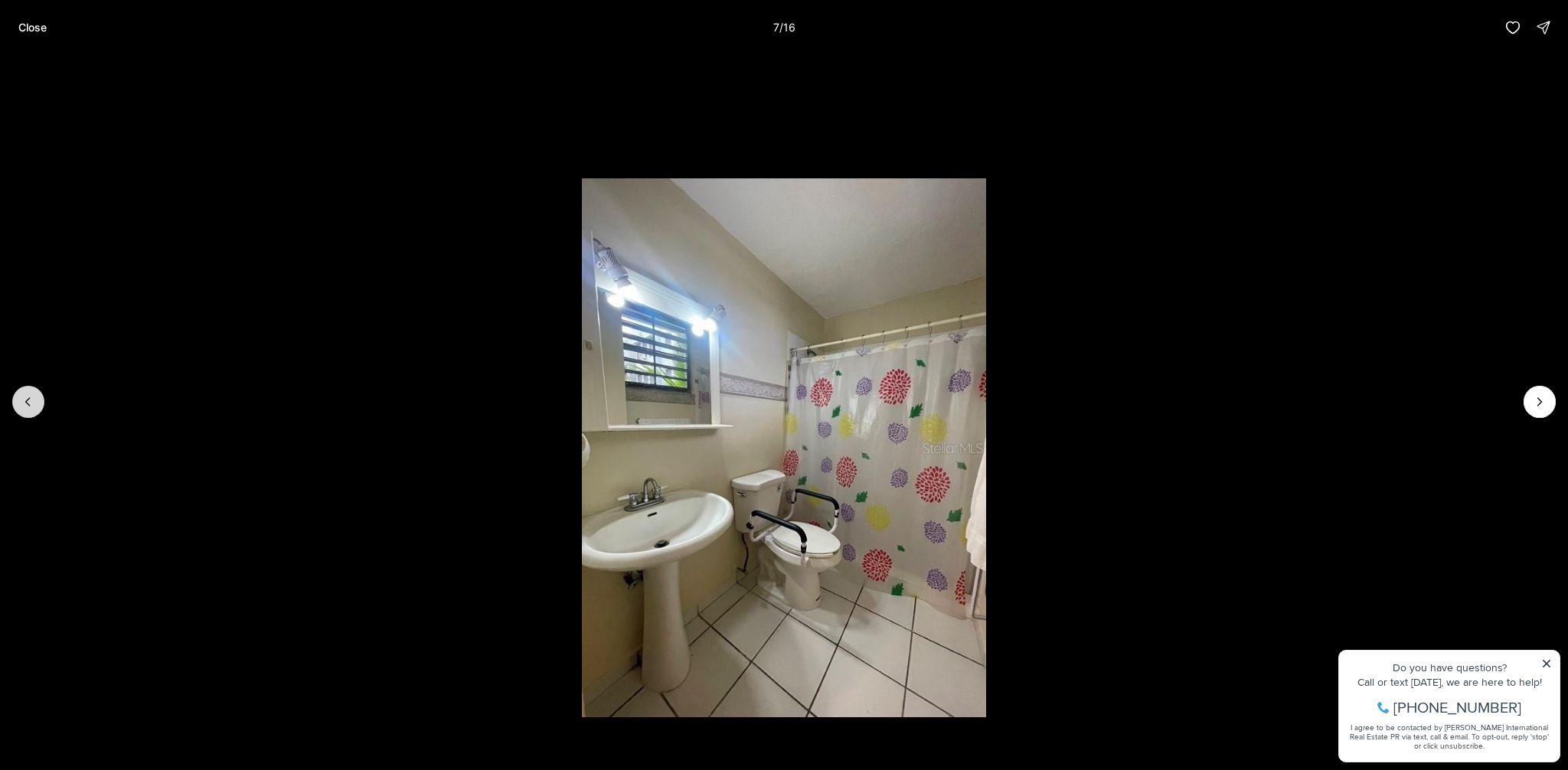
click at [28, 396] on icon "Previous slide" at bounding box center [28, 401] width 15 height 15
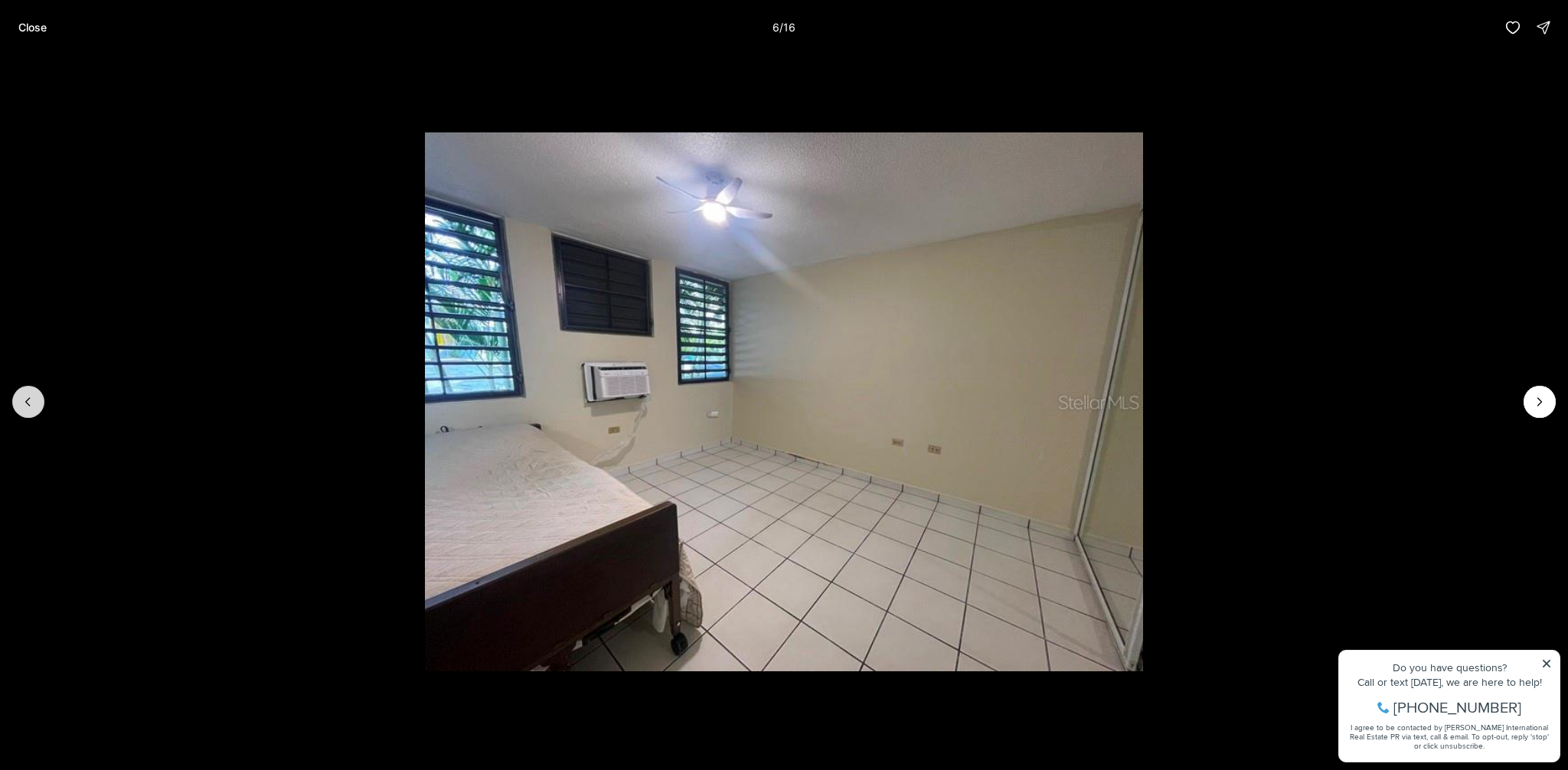
click at [28, 396] on icon "Previous slide" at bounding box center [28, 401] width 15 height 15
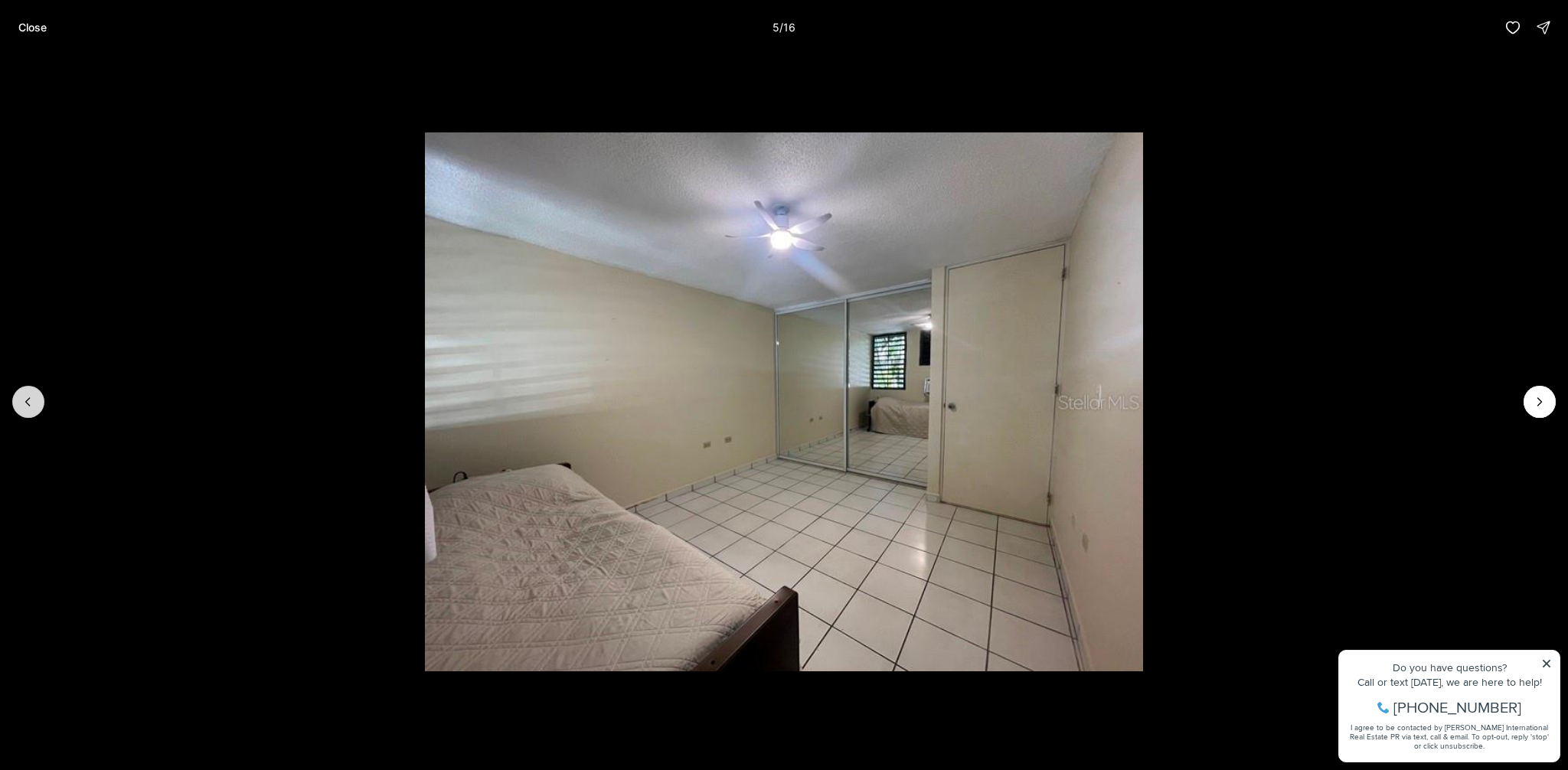
click at [28, 396] on icon "Previous slide" at bounding box center [28, 401] width 15 height 15
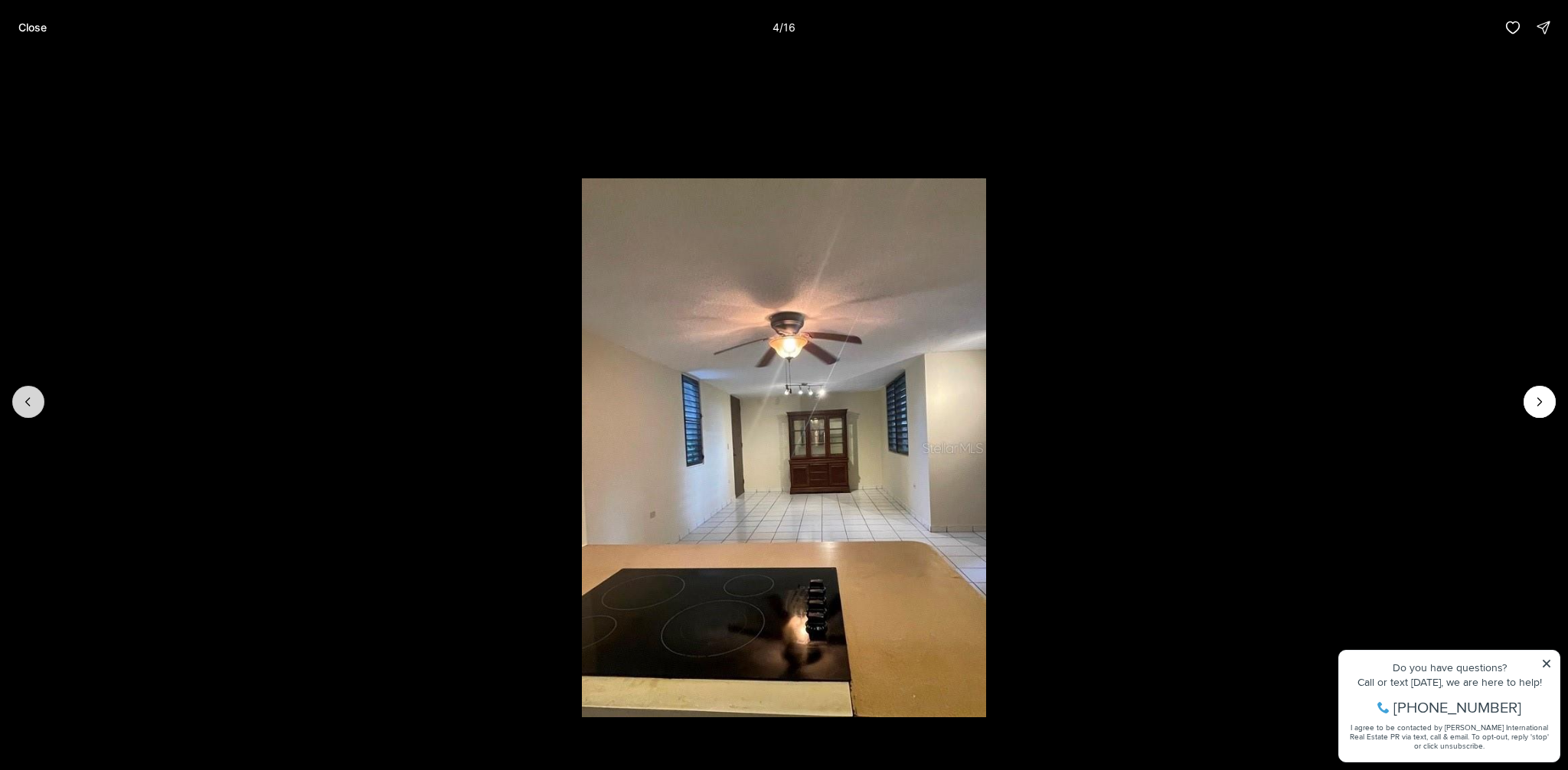
click at [28, 396] on icon "Previous slide" at bounding box center [28, 401] width 15 height 15
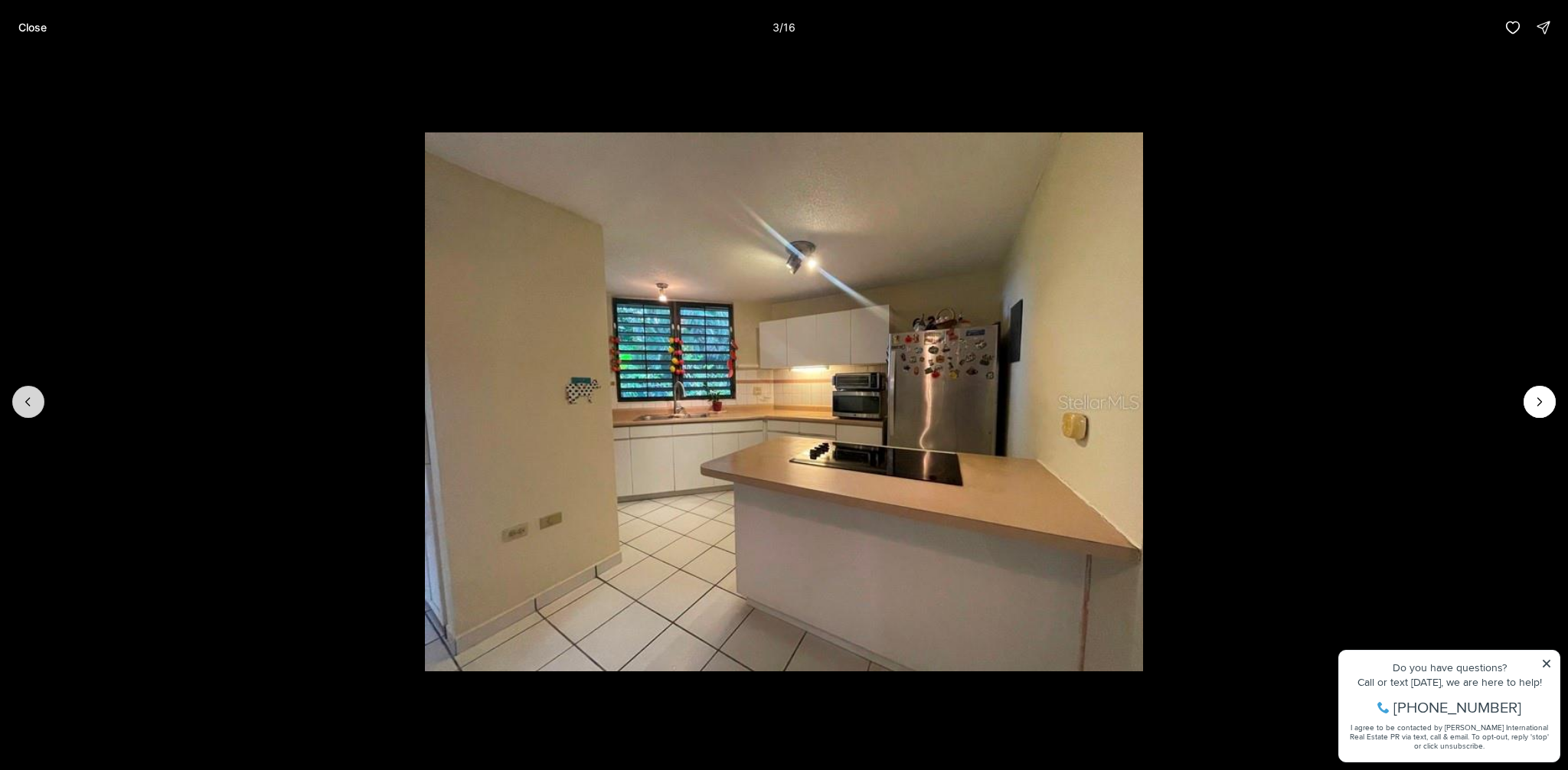
click at [28, 396] on icon "Previous slide" at bounding box center [28, 401] width 15 height 15
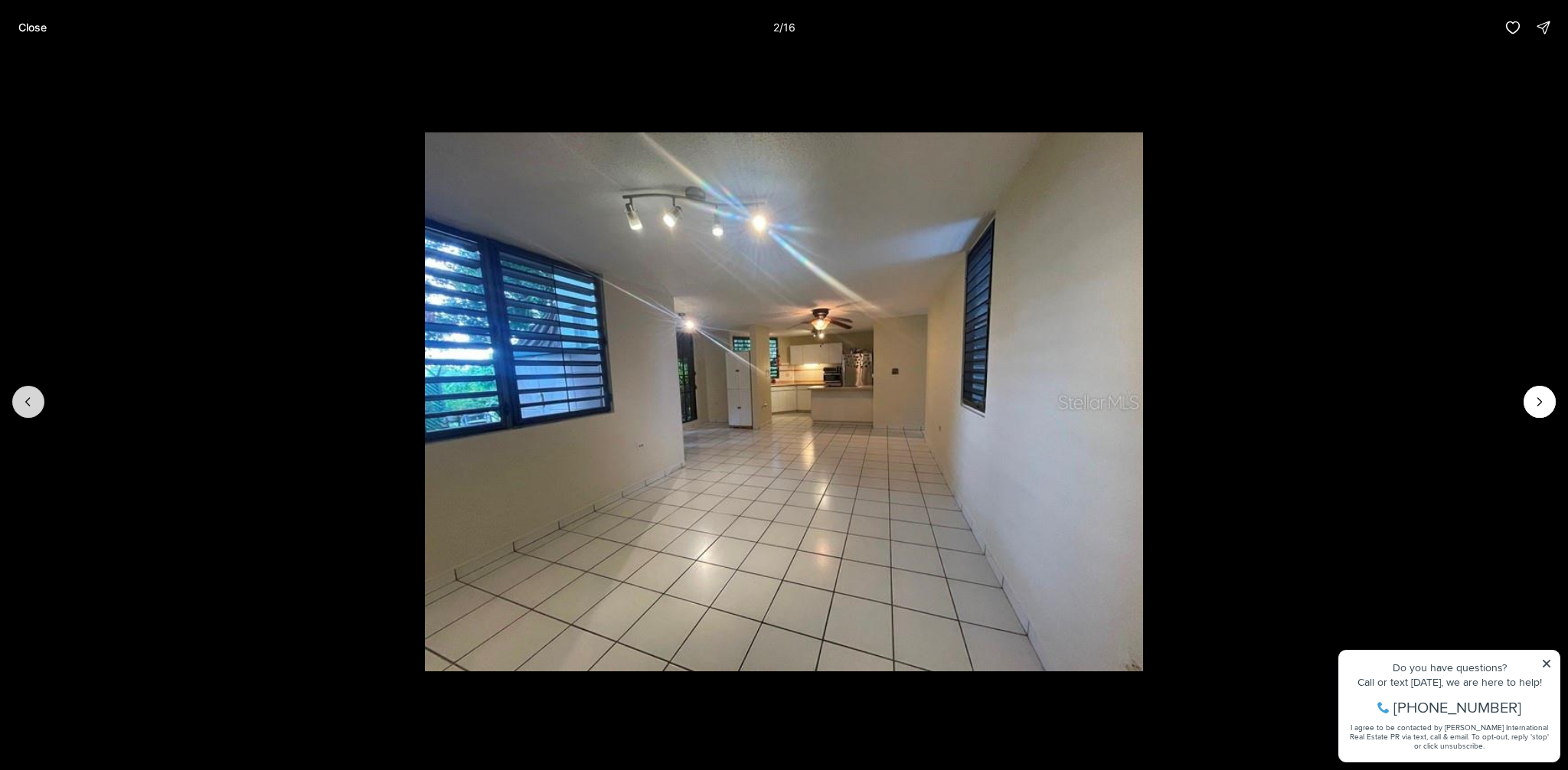
click at [28, 396] on icon "Previous slide" at bounding box center [28, 401] width 15 height 15
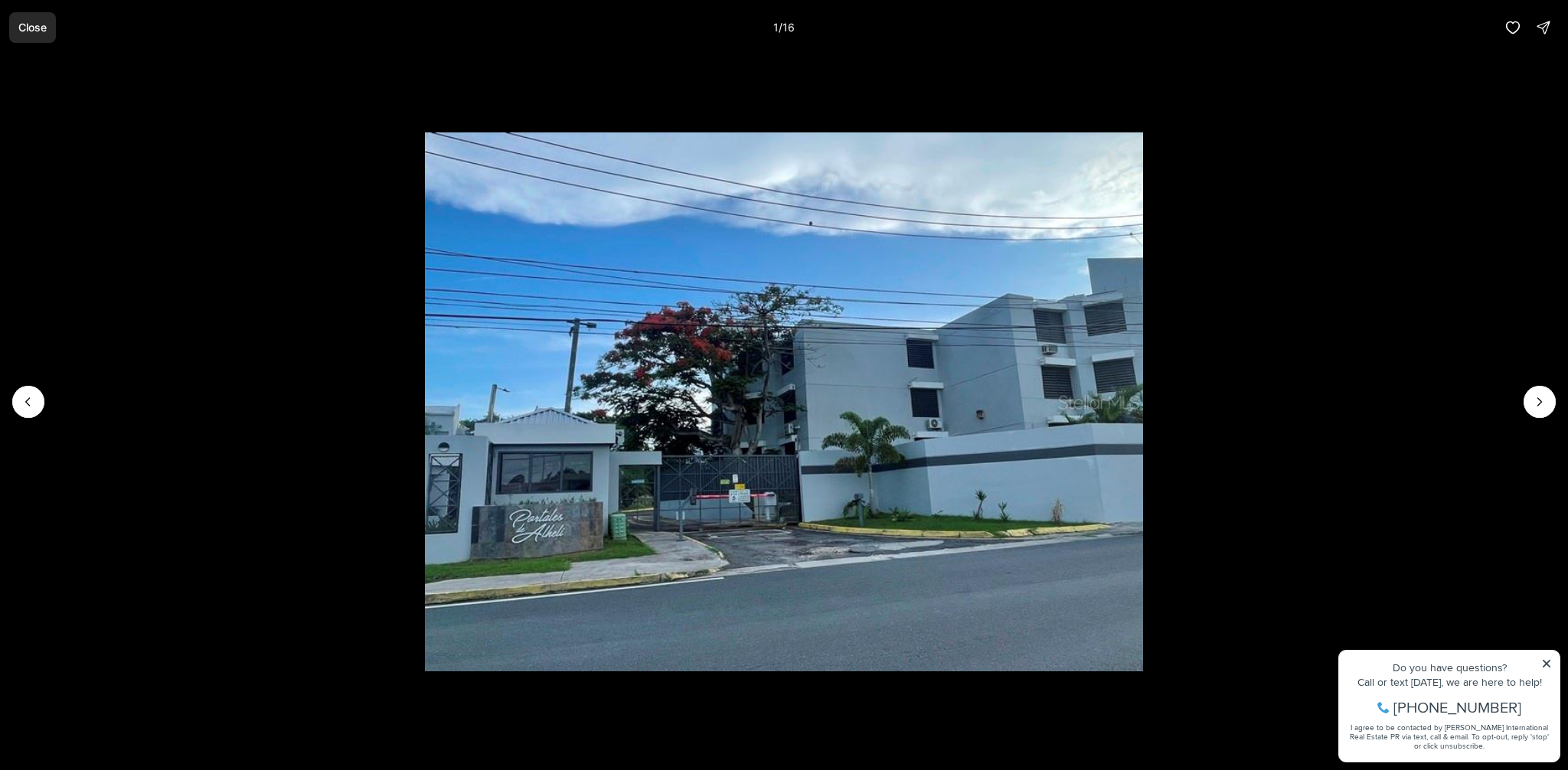
click at [36, 18] on button "Close" at bounding box center [32, 27] width 47 height 31
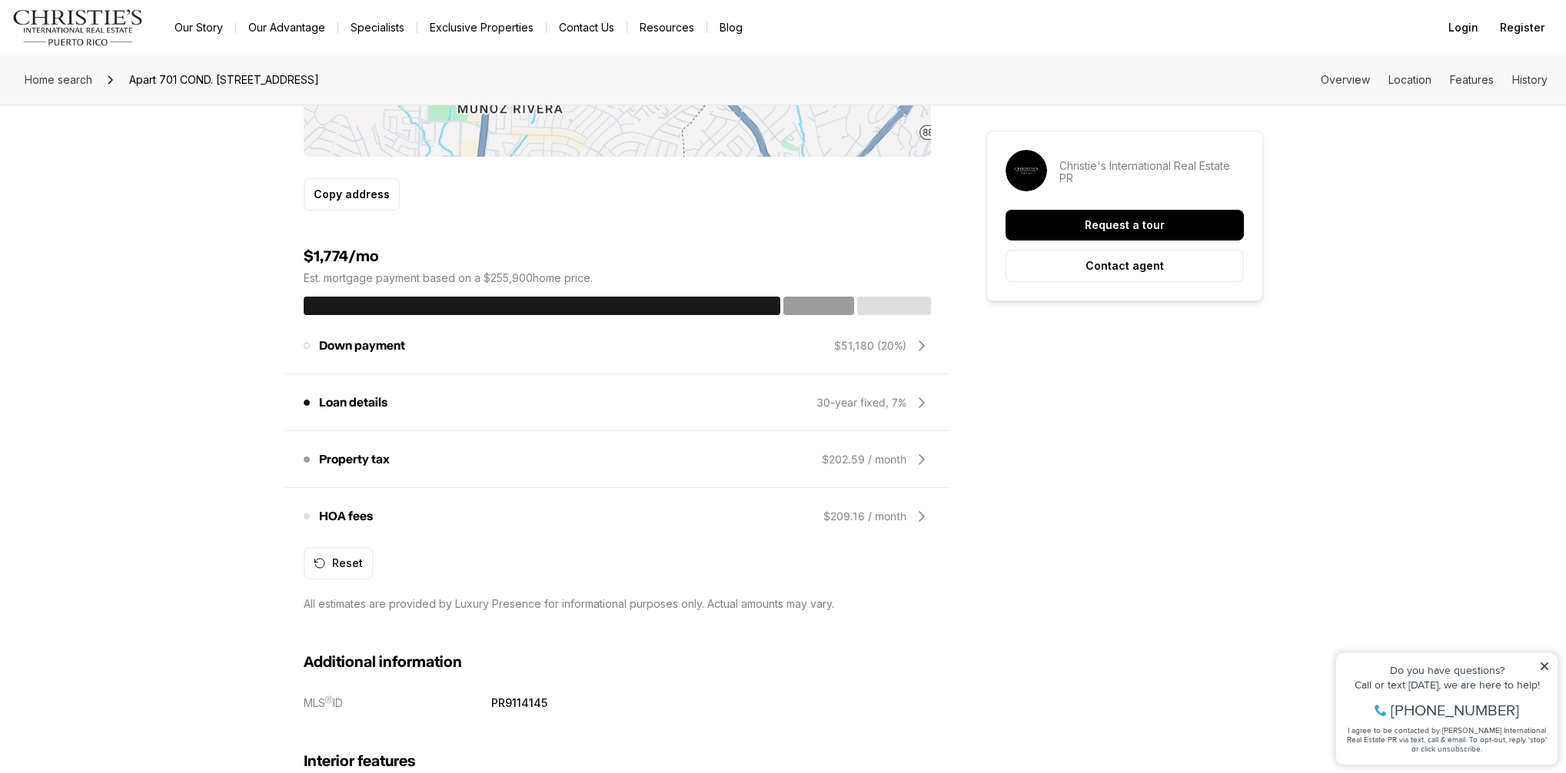
scroll to position [1104, 0]
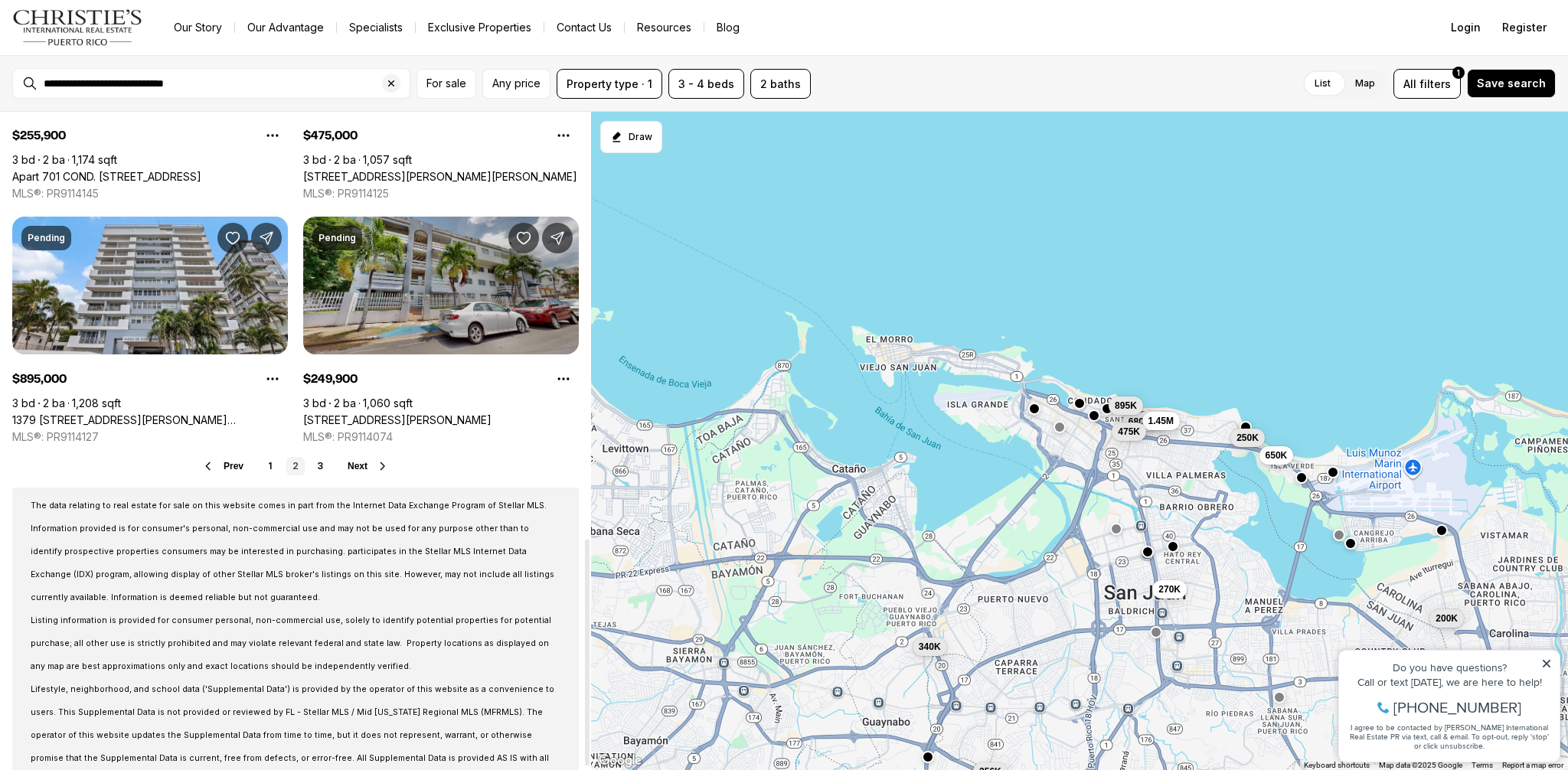
scroll to position [1239, 0]
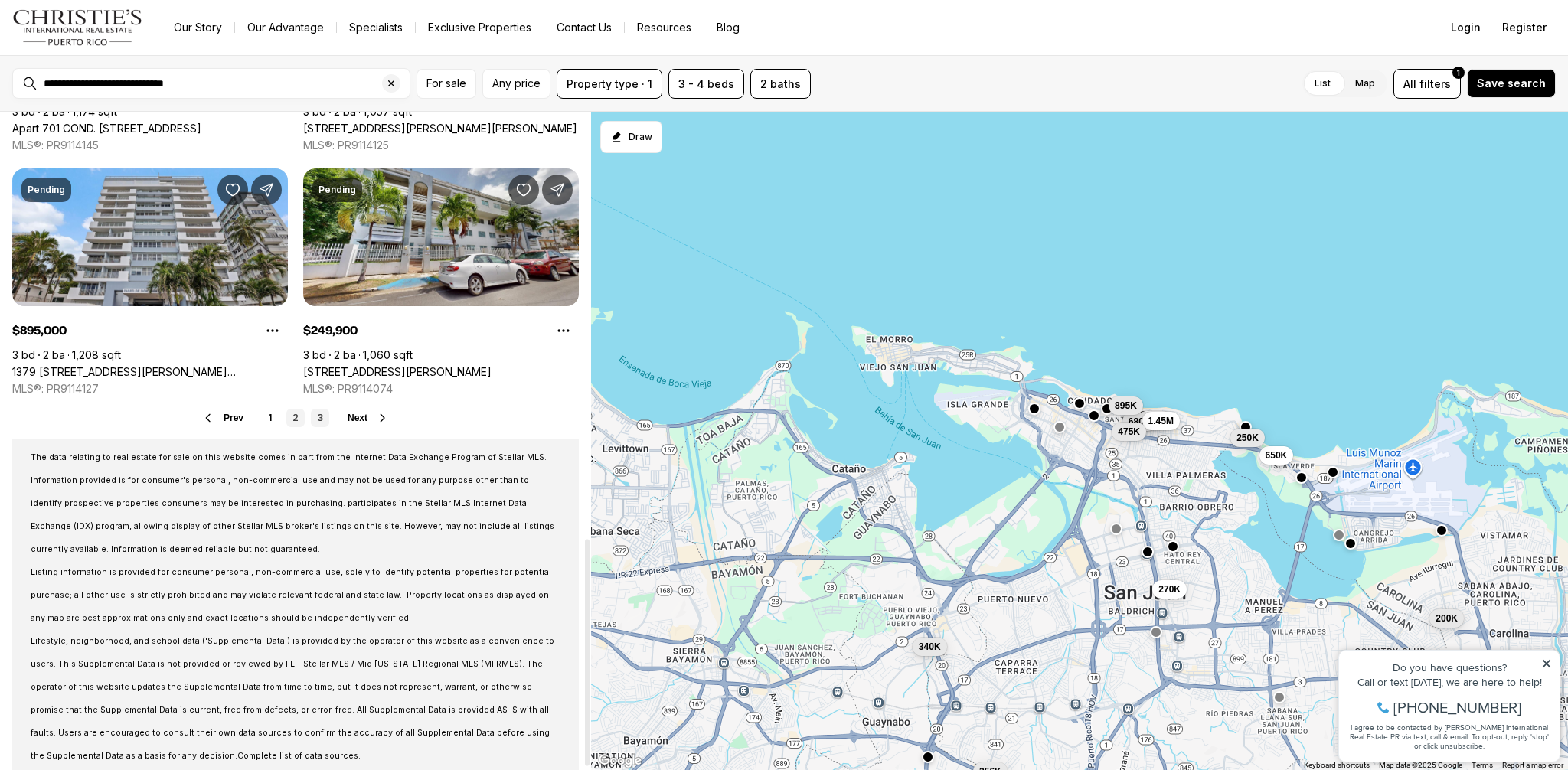
click at [316, 409] on link "3" at bounding box center [320, 418] width 18 height 18
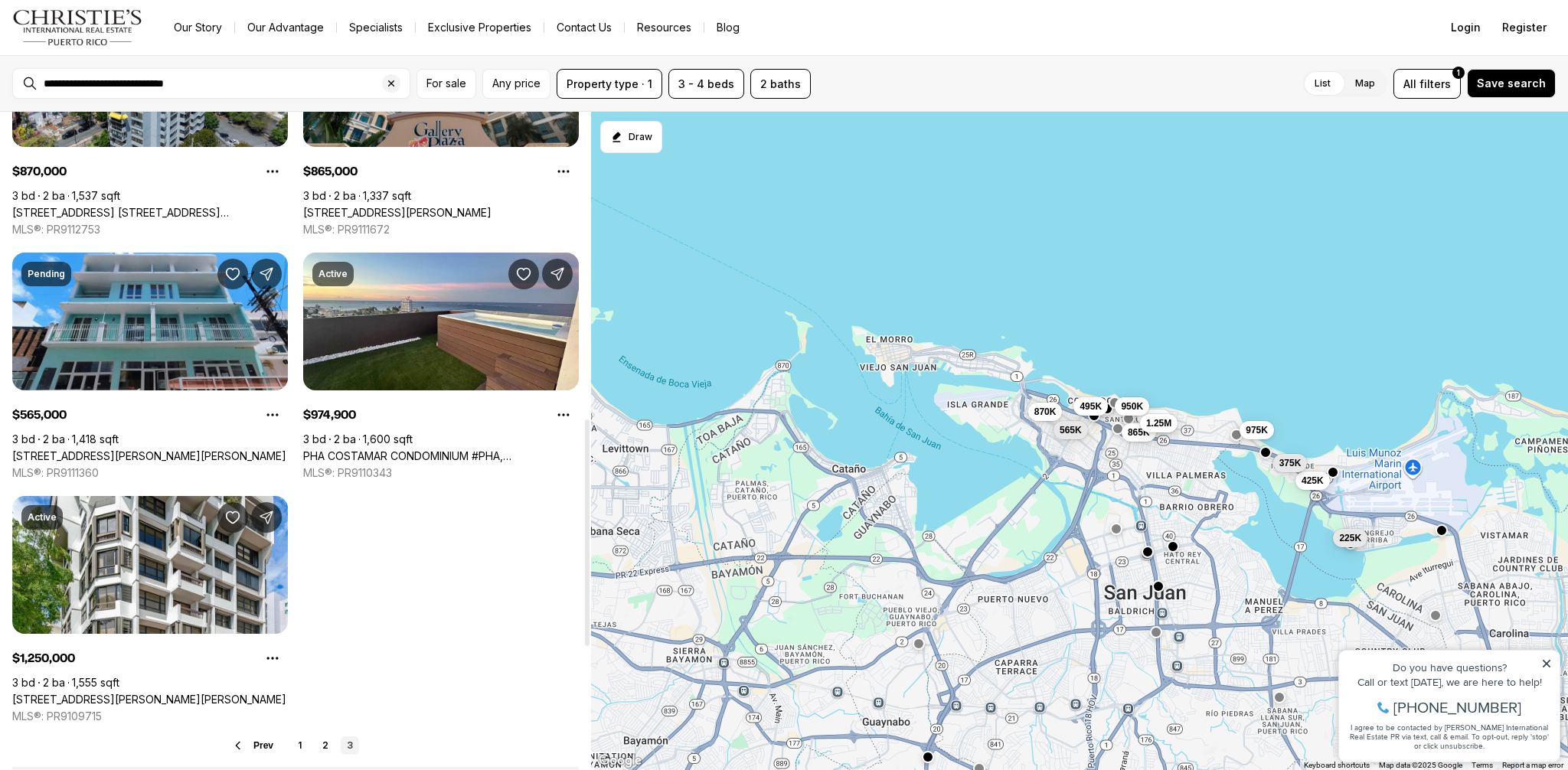
scroll to position [916, 0]
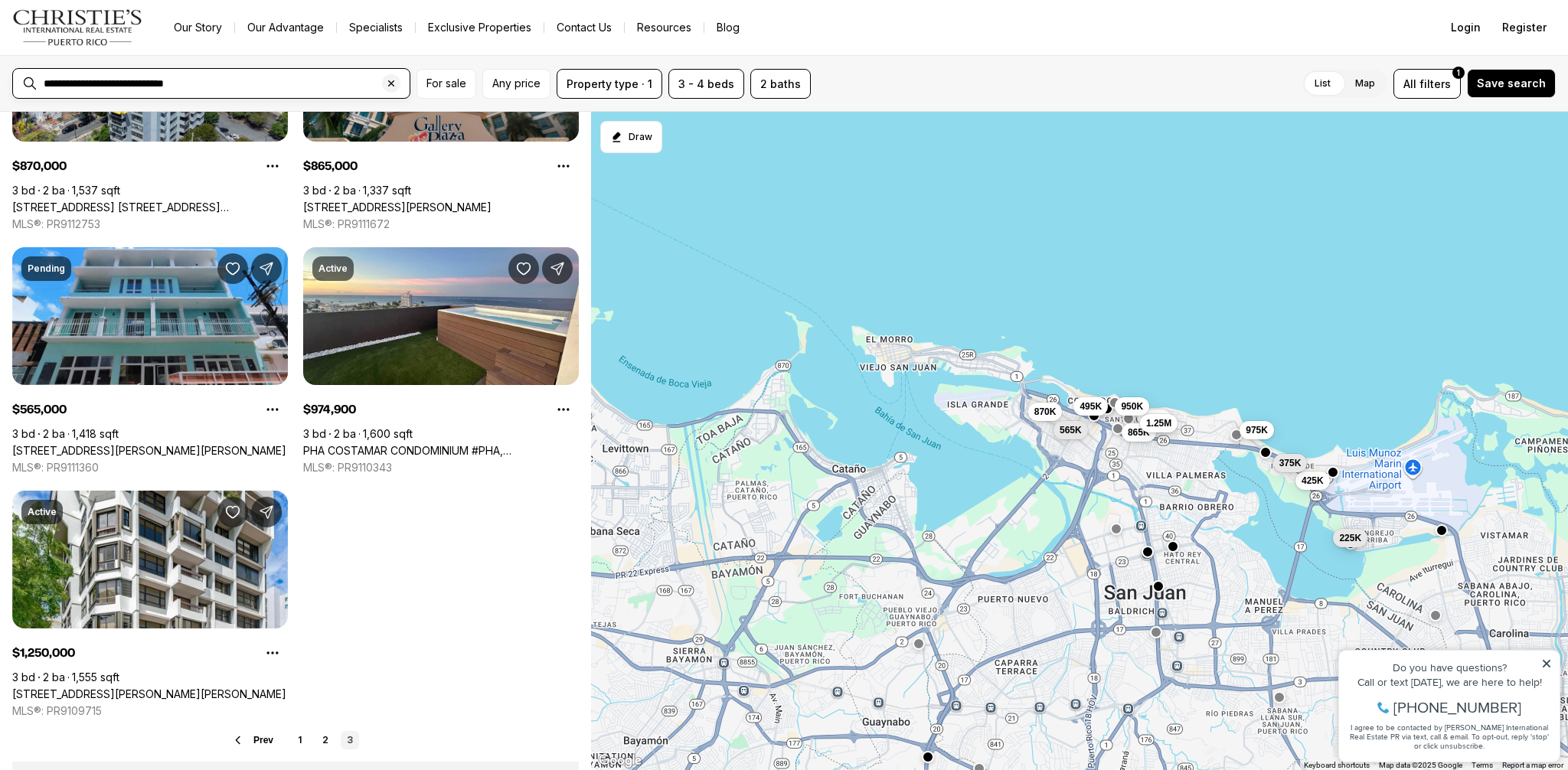
drag, startPoint x: 89, startPoint y: 83, endPoint x: 35, endPoint y: 79, distance: 54.1
click at [35, 79] on div "**********" at bounding box center [211, 83] width 398 height 31
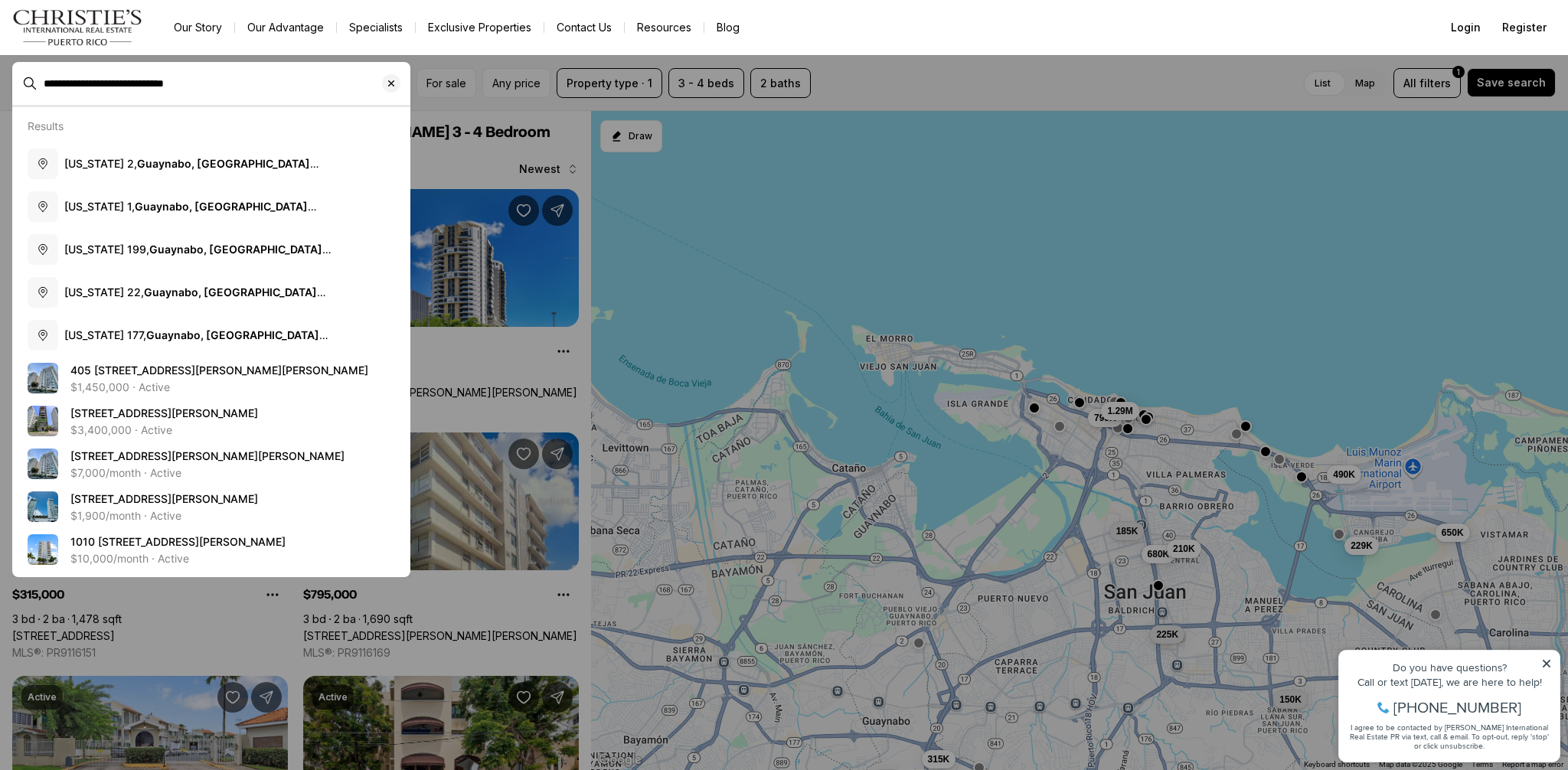
type input "**********"
click at [290, 73] on div "**********" at bounding box center [224, 83] width 373 height 25
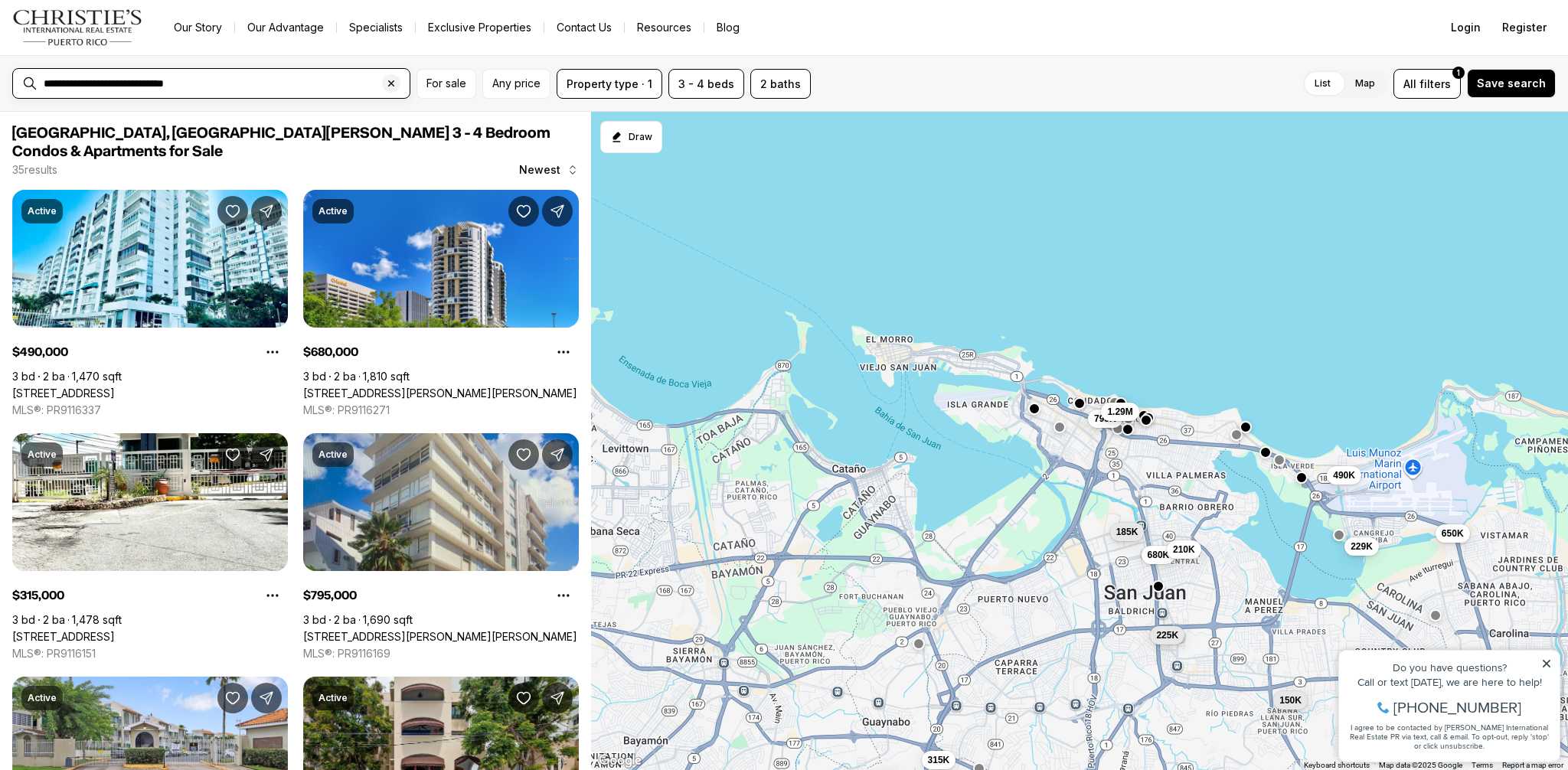
click at [293, 81] on input "**********" at bounding box center [223, 84] width 360 height 12
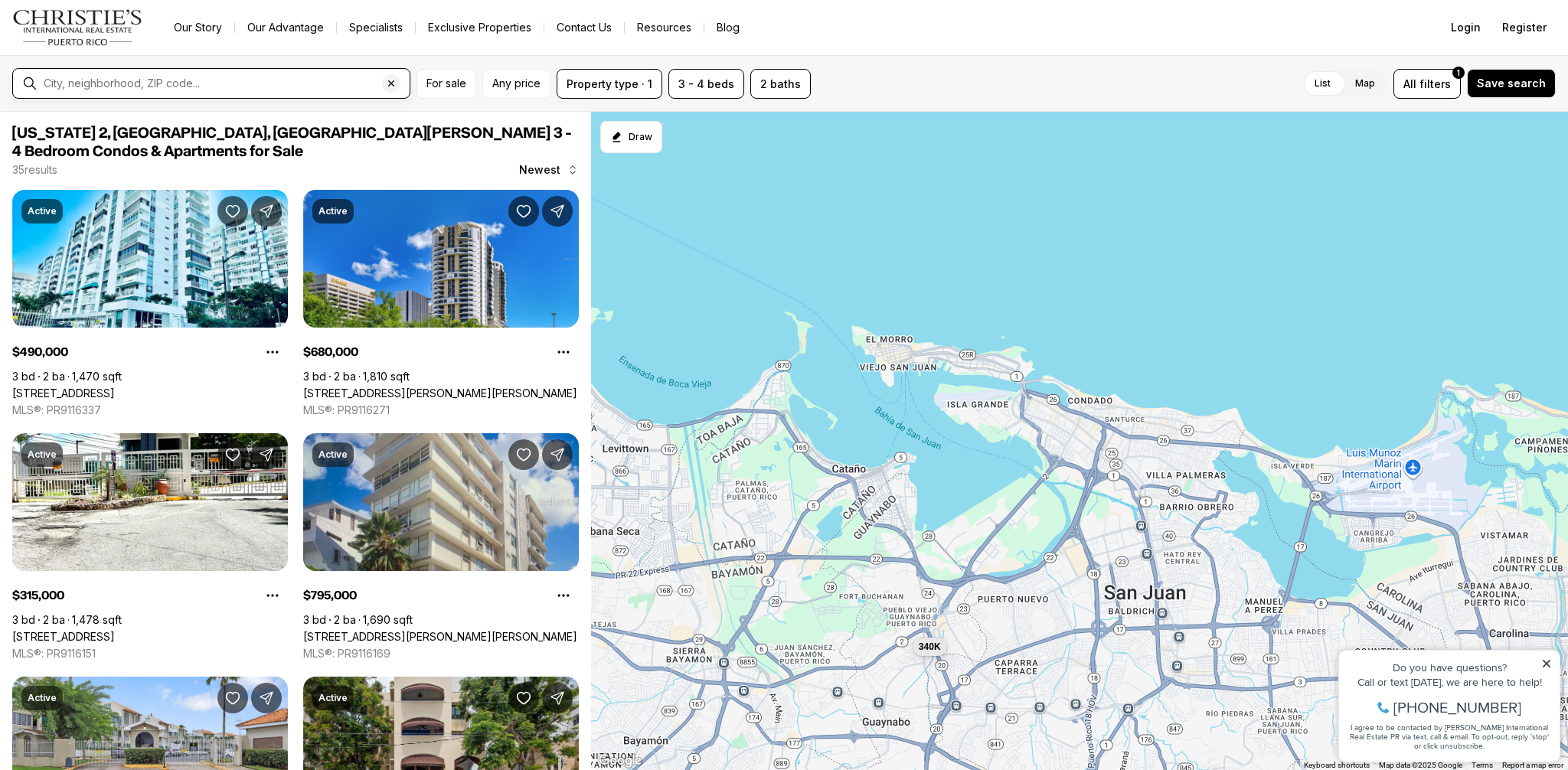
type input "**********"
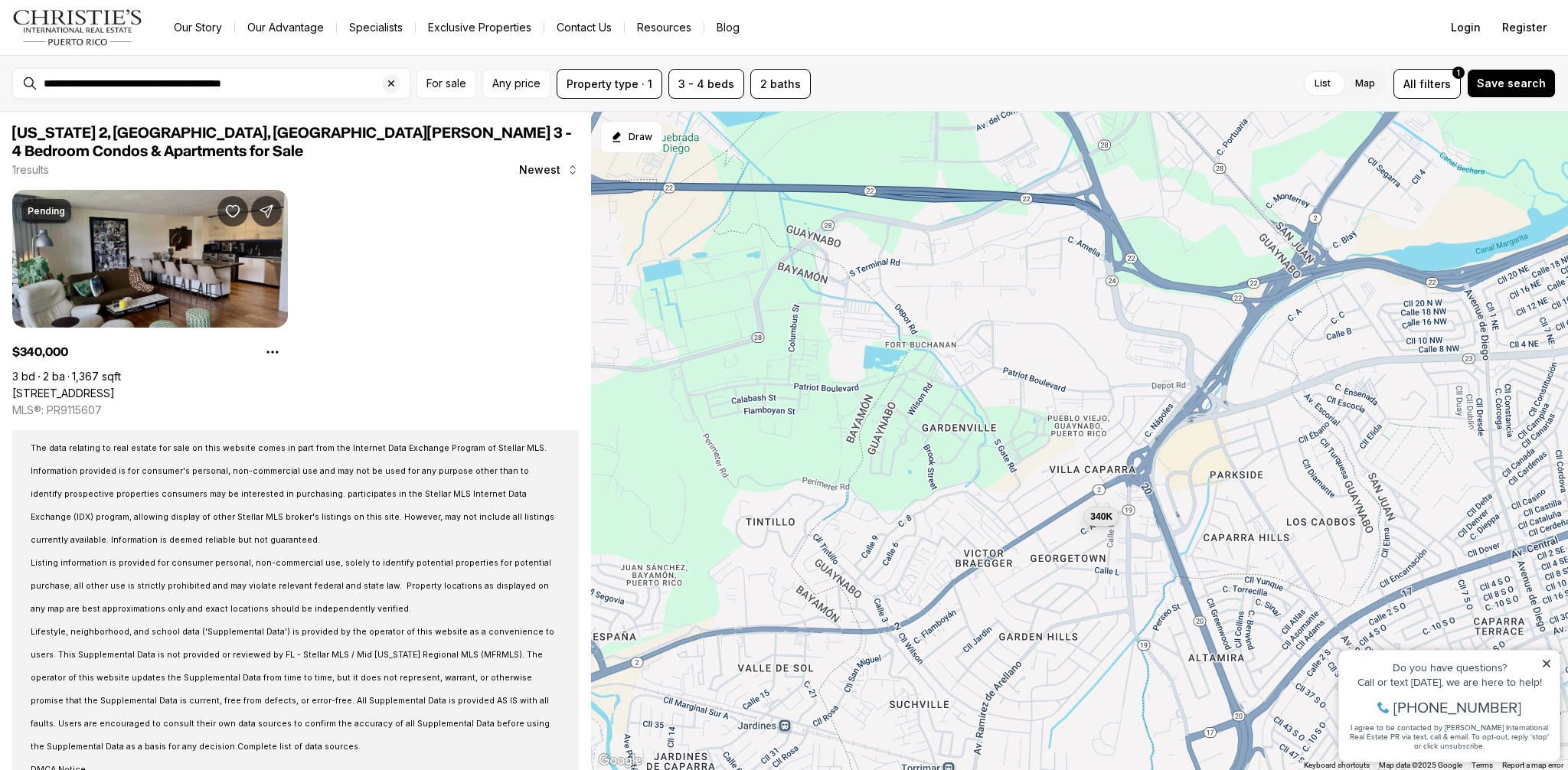
click at [115, 386] on link "229 - 2, GUAYNABO PR, 00966" at bounding box center [63, 393] width 103 height 14
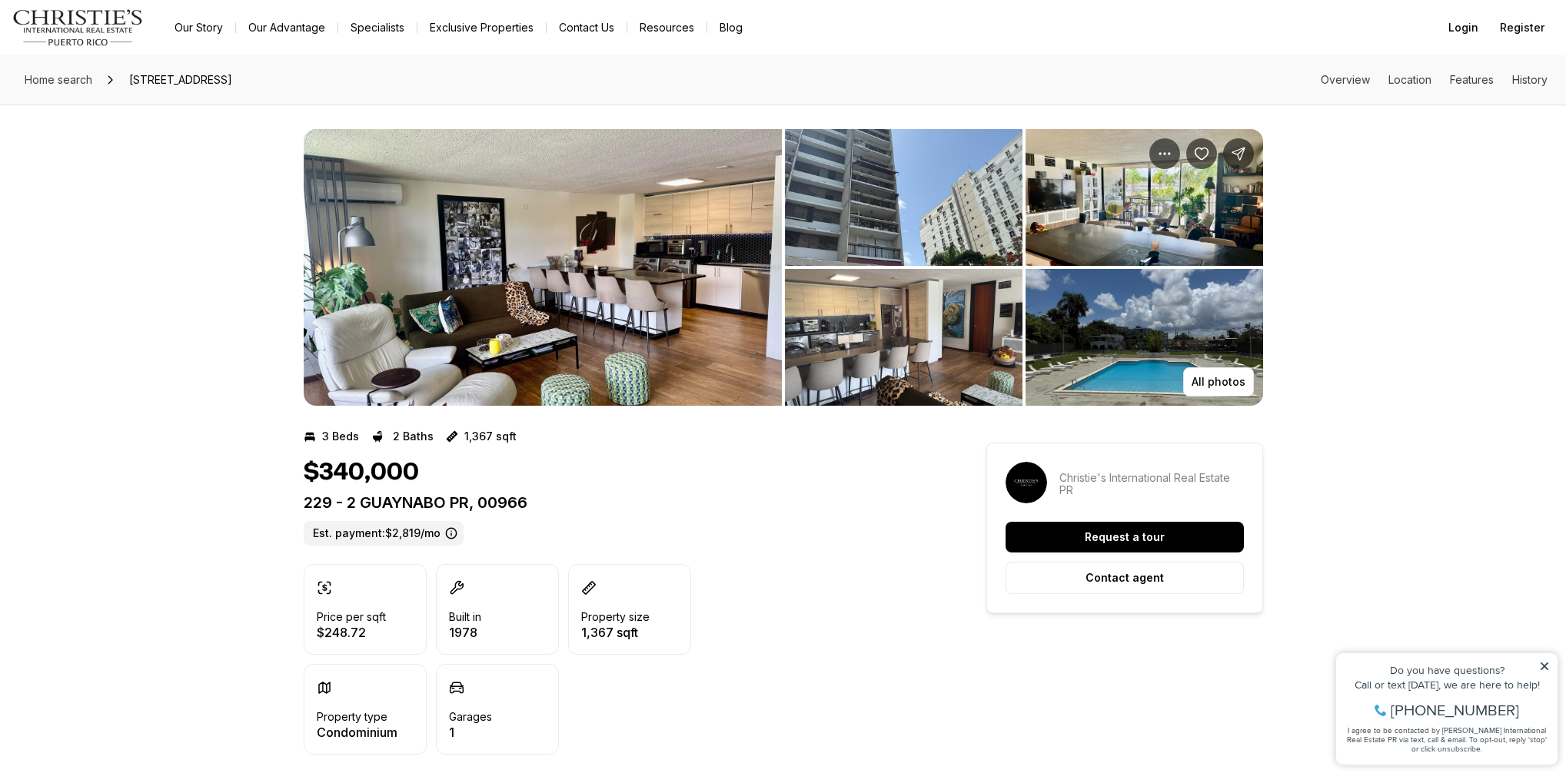
click at [617, 327] on img "View image gallery" at bounding box center [543, 267] width 478 height 277
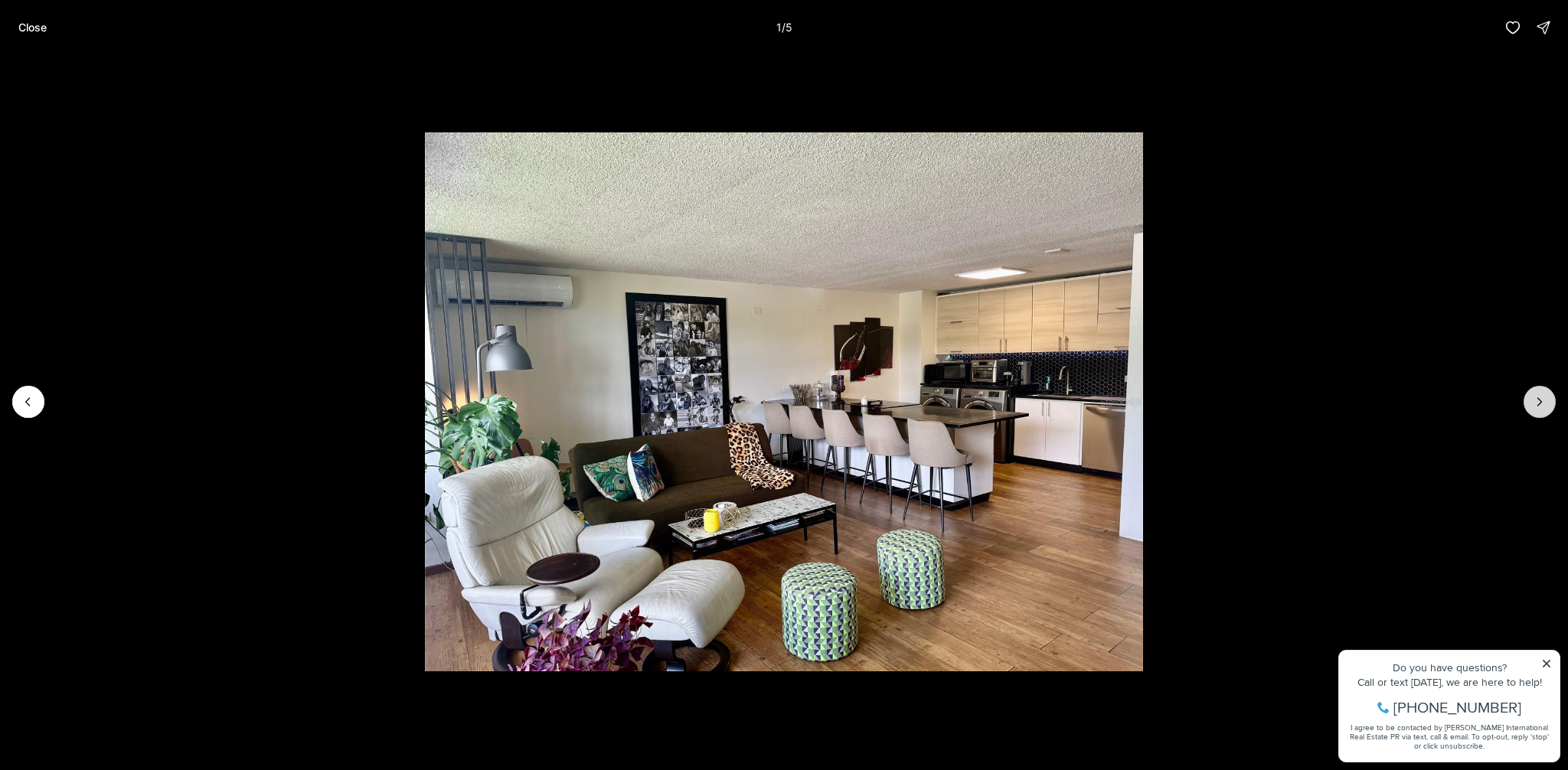
click at [1548, 409] on button "Next slide" at bounding box center [1540, 401] width 32 height 32
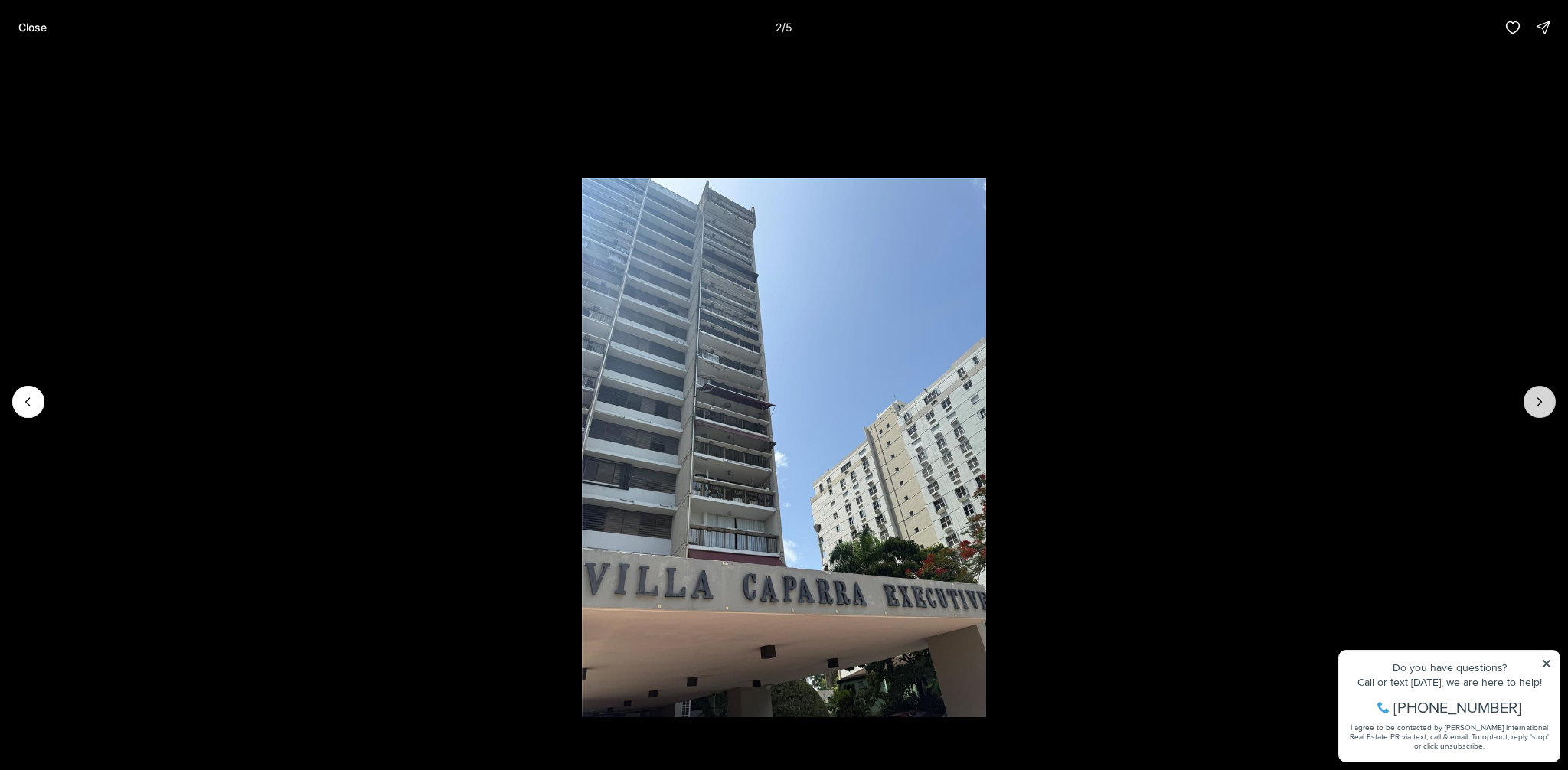
click at [1548, 409] on button "Next slide" at bounding box center [1540, 401] width 32 height 32
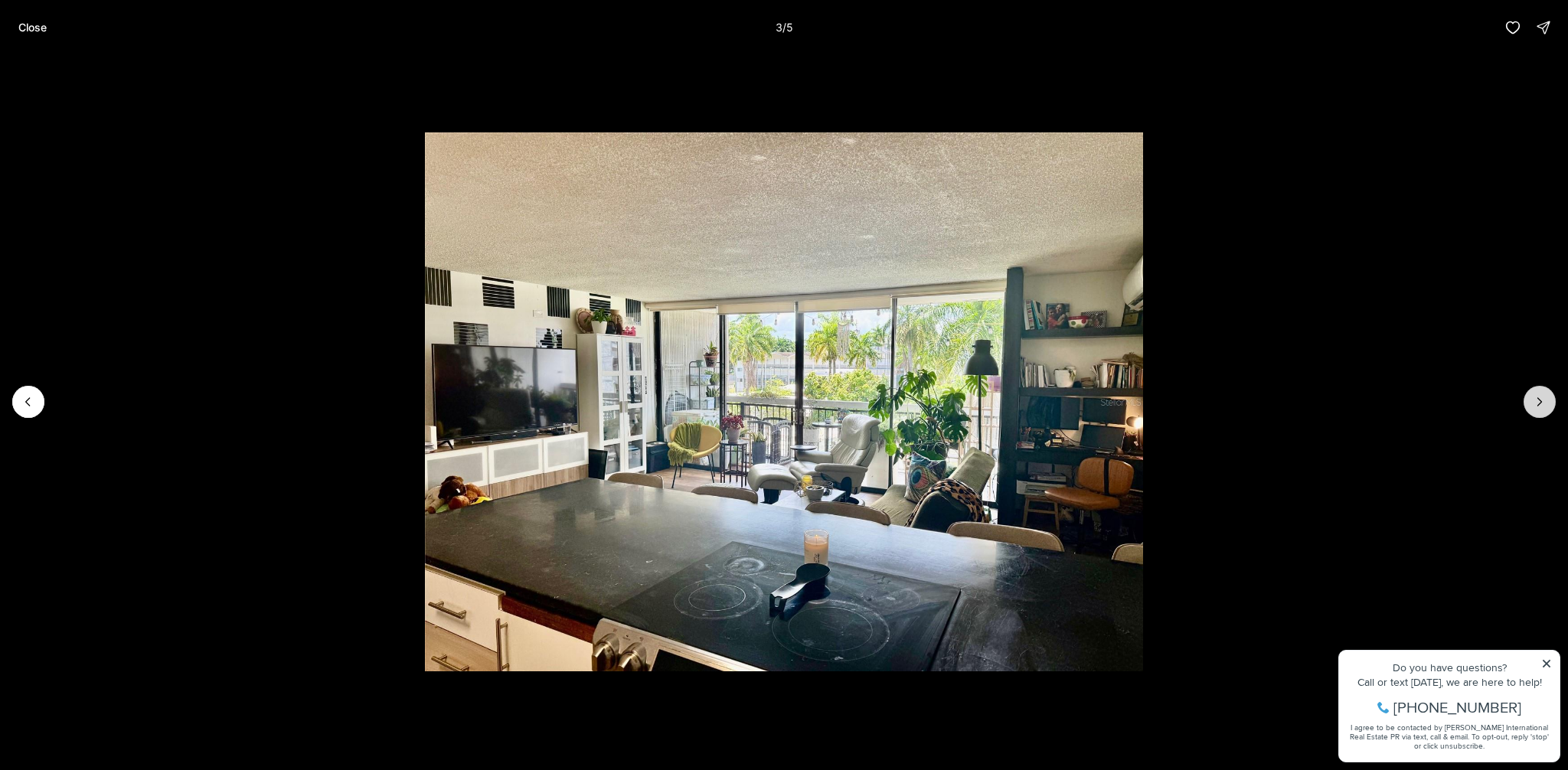
click at [1548, 409] on button "Next slide" at bounding box center [1540, 401] width 32 height 32
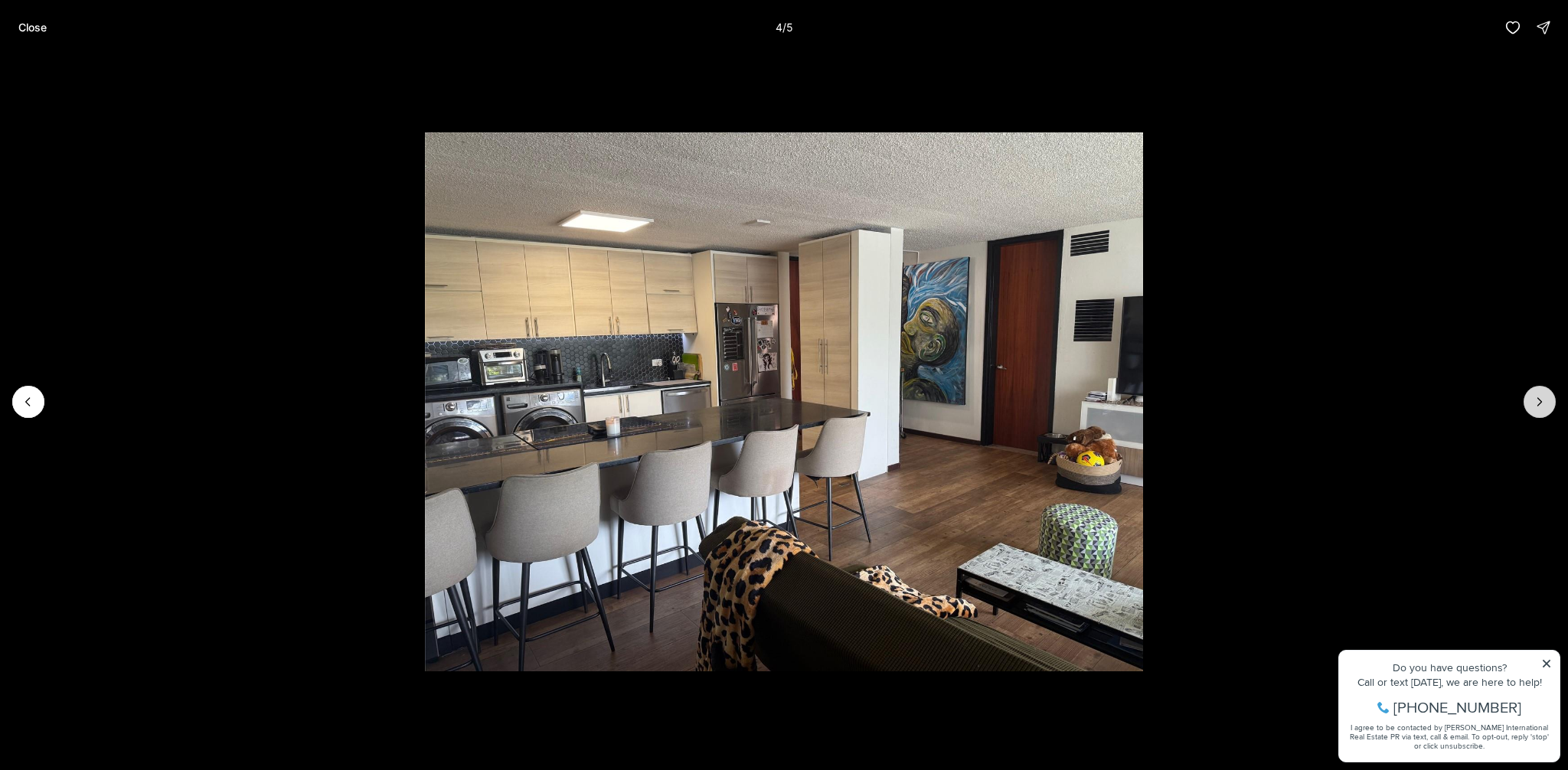
click at [1548, 409] on button "Next slide" at bounding box center [1540, 401] width 32 height 32
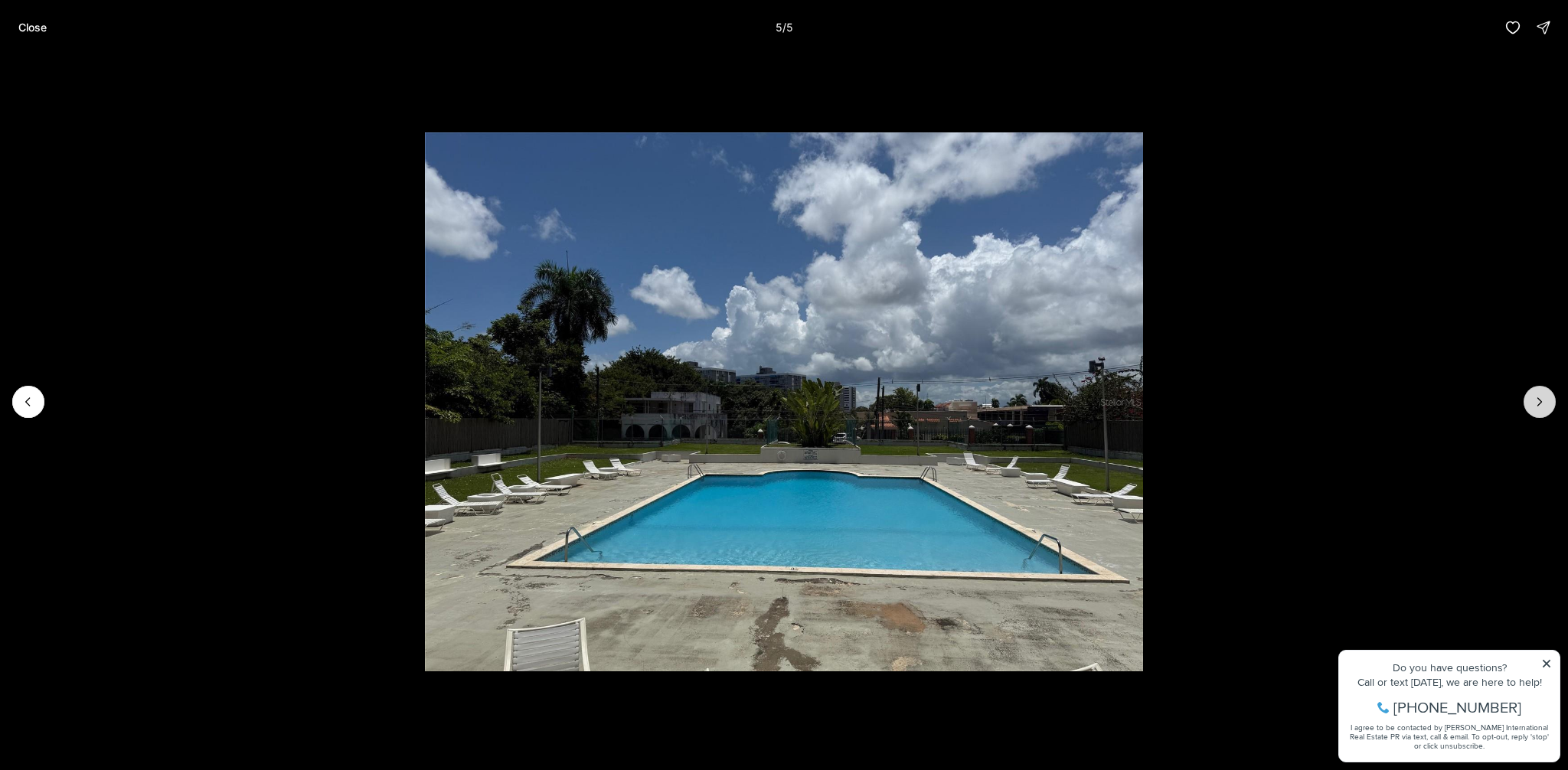
click at [1548, 409] on div at bounding box center [1540, 401] width 32 height 32
click at [1540, 402] on div at bounding box center [1540, 401] width 32 height 32
click at [35, 32] on p "Close" at bounding box center [32, 28] width 28 height 12
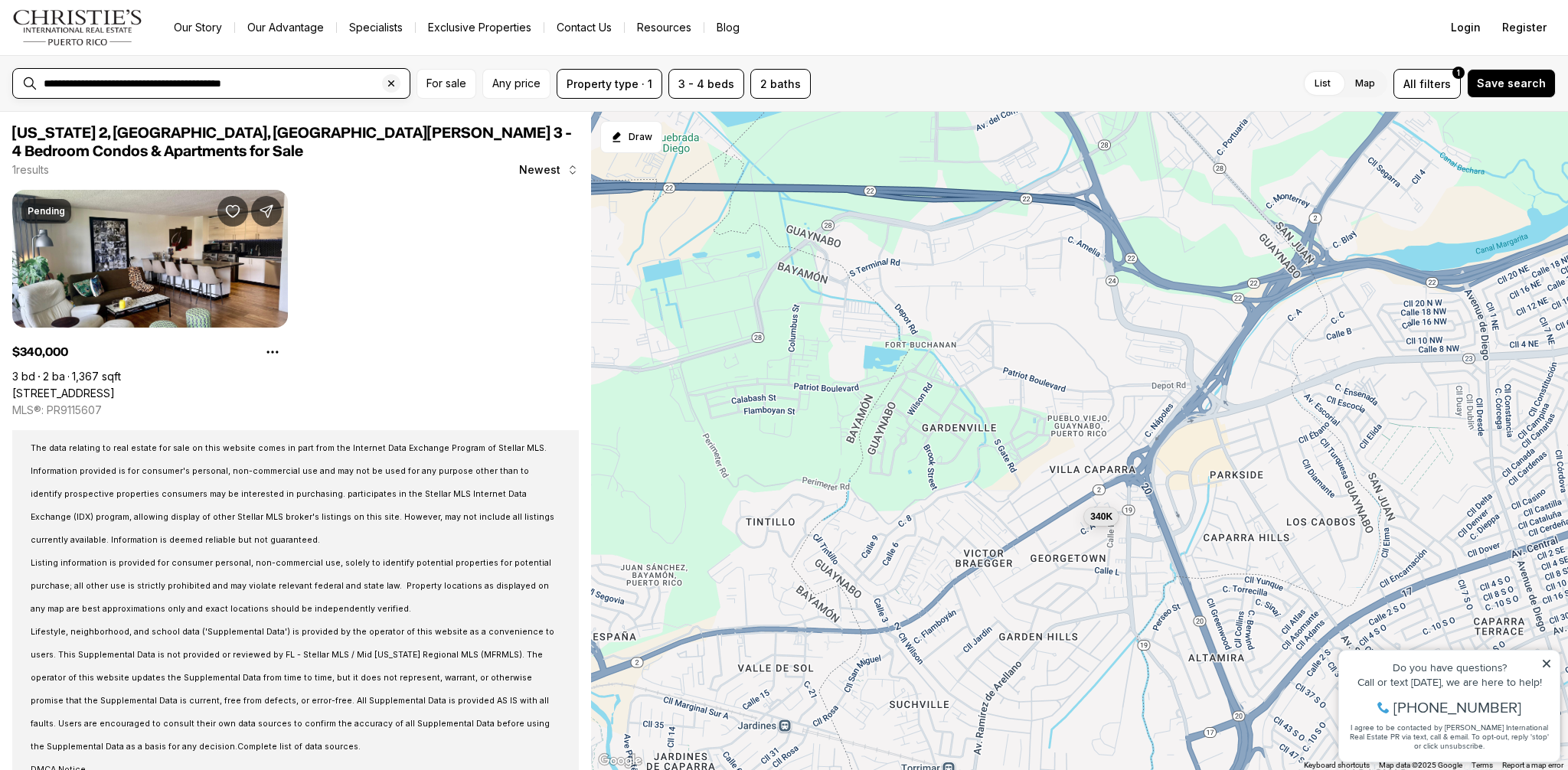
drag, startPoint x: 119, startPoint y: 81, endPoint x: 5, endPoint y: 85, distance: 114.1
click at [5, 85] on div "**********" at bounding box center [784, 83] width 1568 height 57
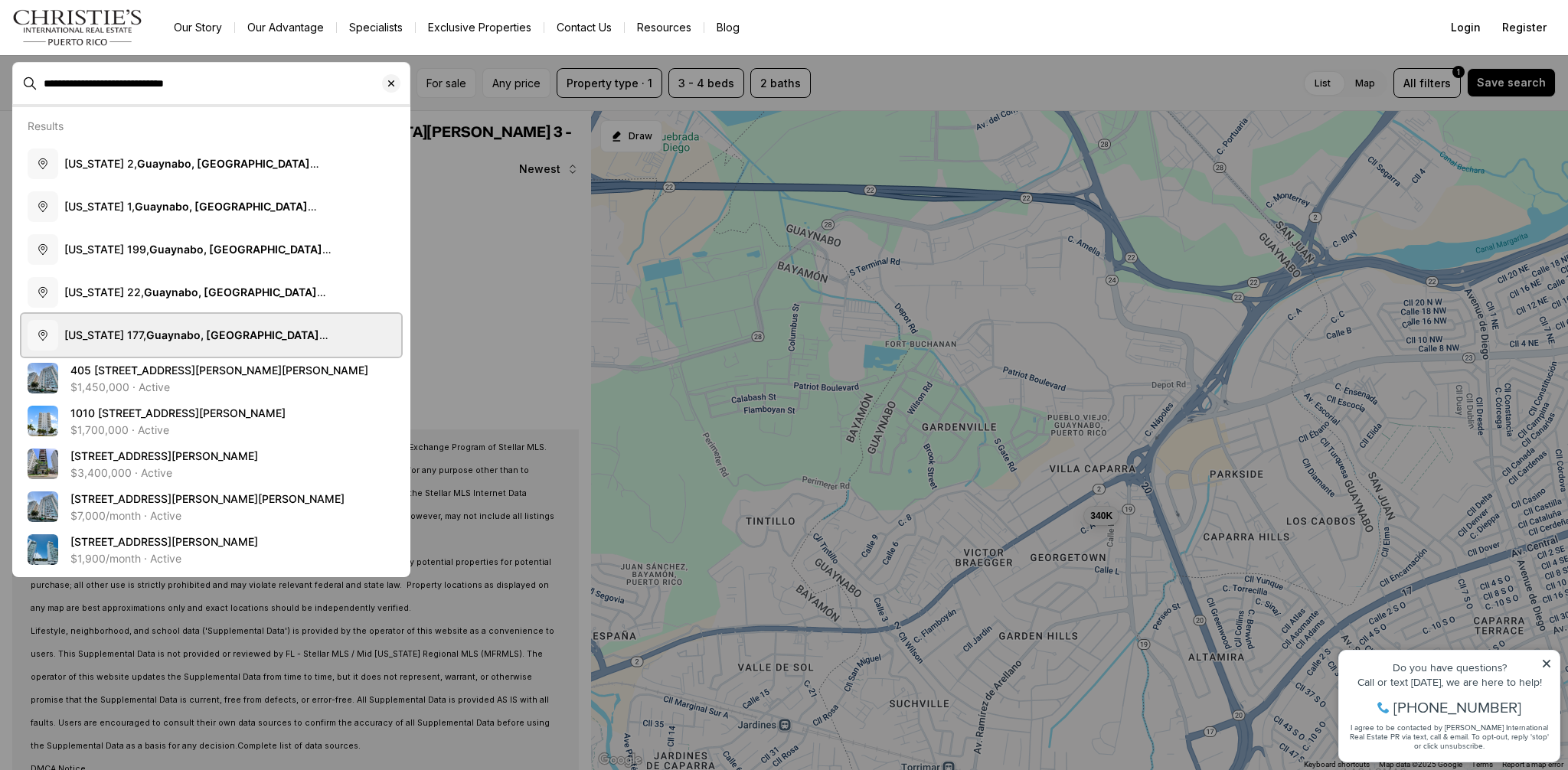
click at [196, 333] on b "Guaynabo, [GEOGRAPHIC_DATA][PERSON_NAME], [US_STATE]" at bounding box center [196, 343] width 264 height 28
type input "**********"
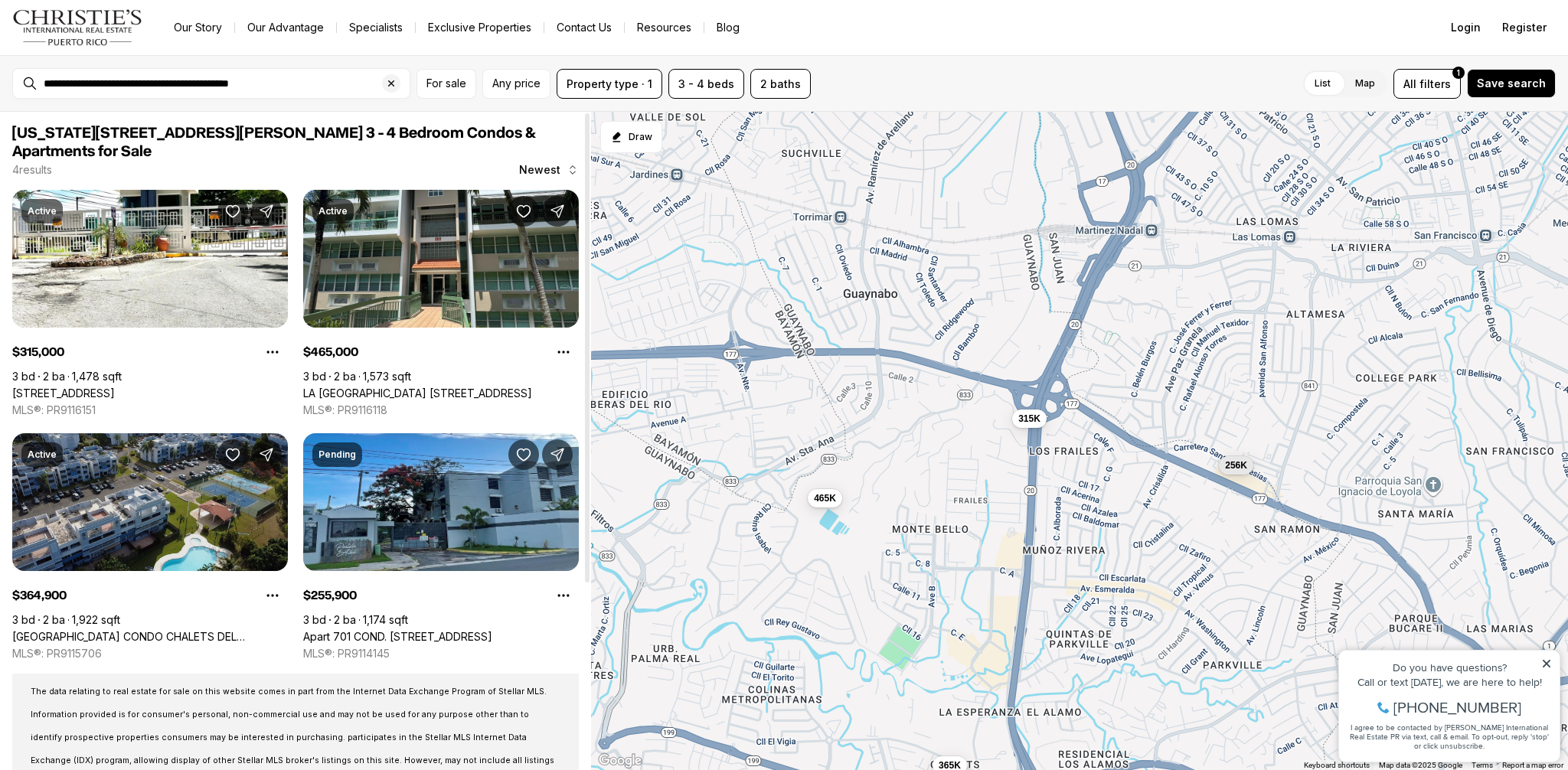
click at [140, 631] on link "[GEOGRAPHIC_DATA] CONDO CHALETS DEL [STREET_ADDRESS]" at bounding box center [149, 638] width 276 height 14
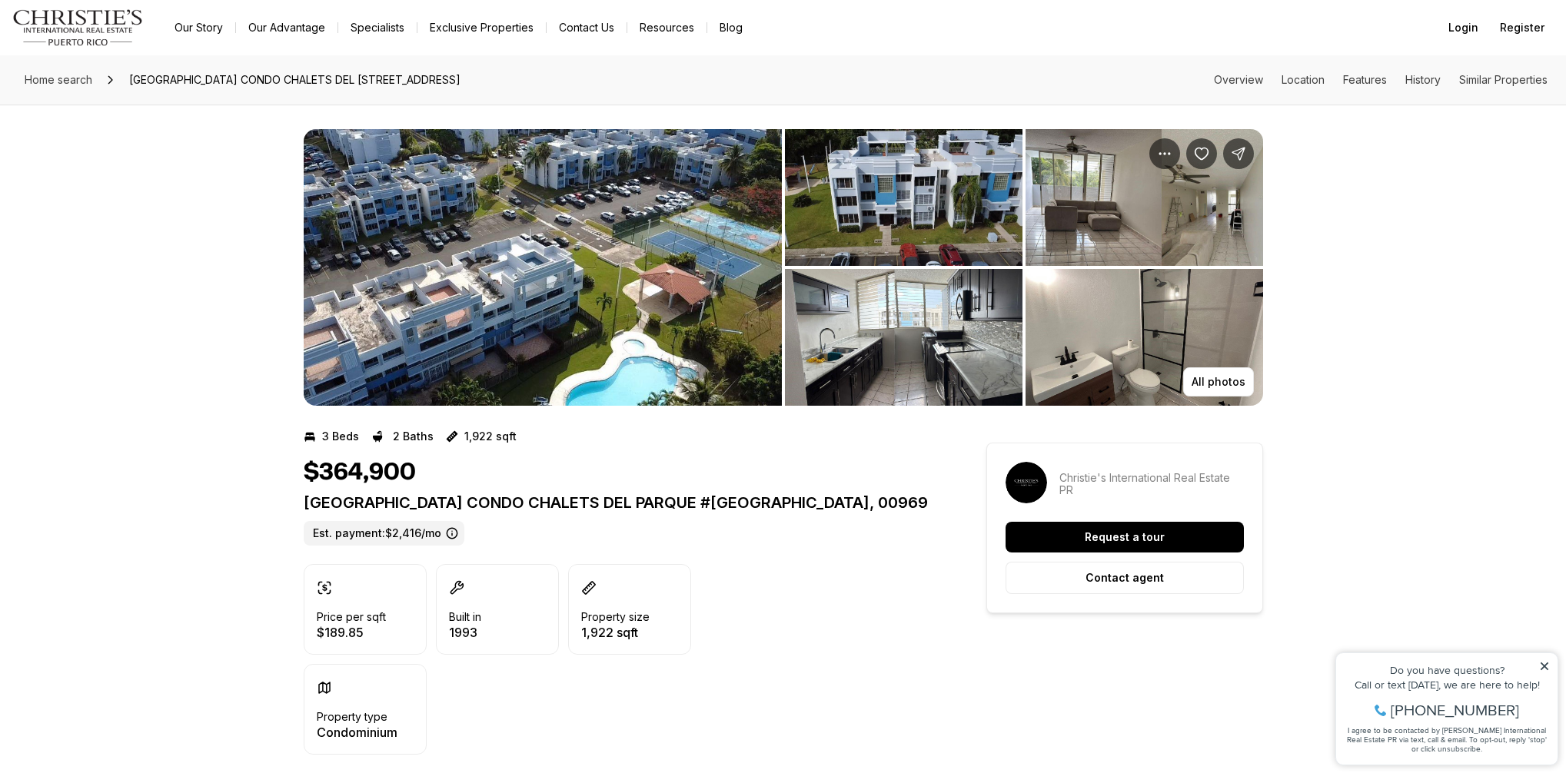
click at [573, 350] on img "View image gallery" at bounding box center [543, 267] width 478 height 277
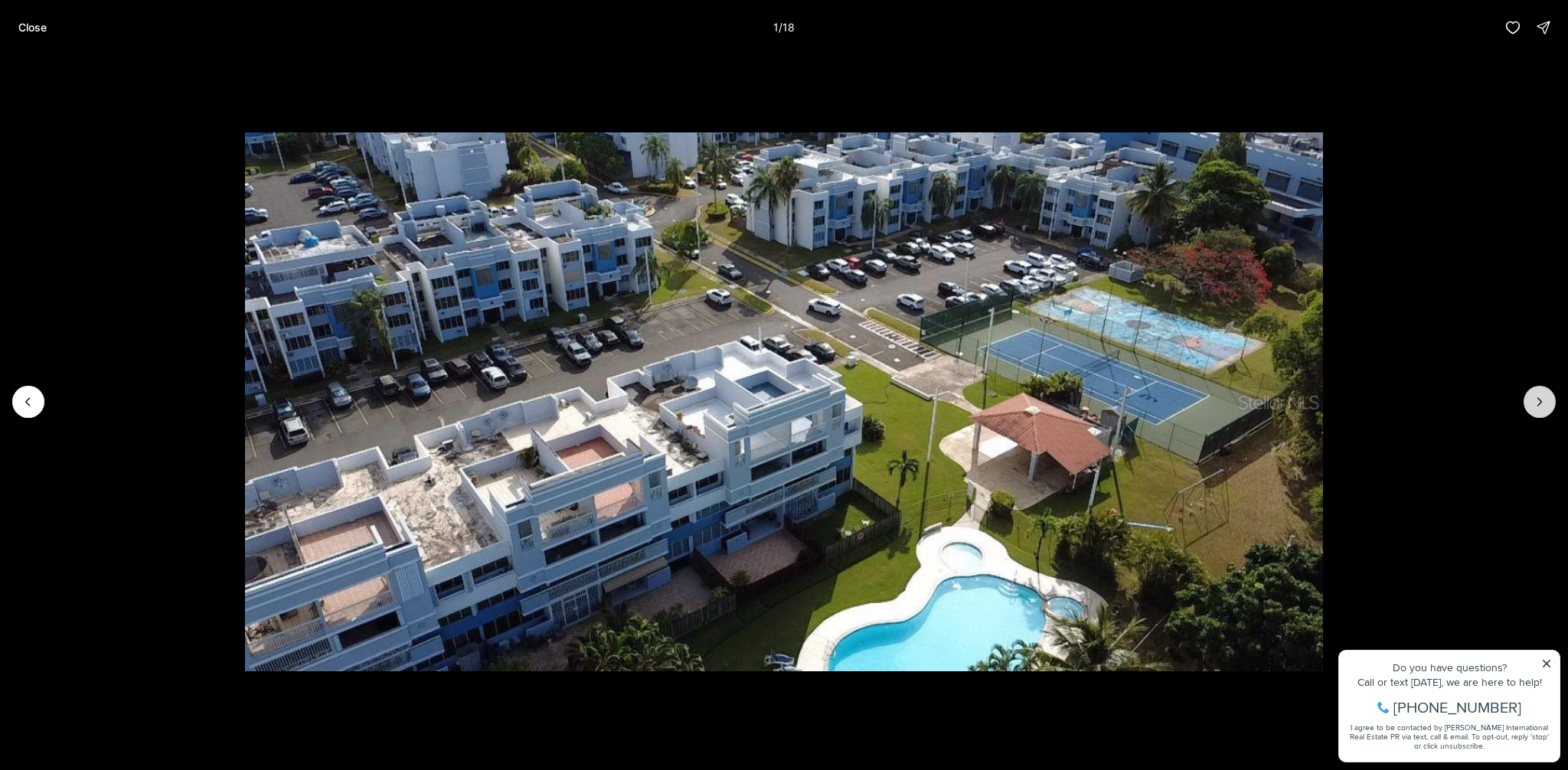
click at [1540, 400] on icon "Next slide" at bounding box center [1539, 401] width 15 height 15
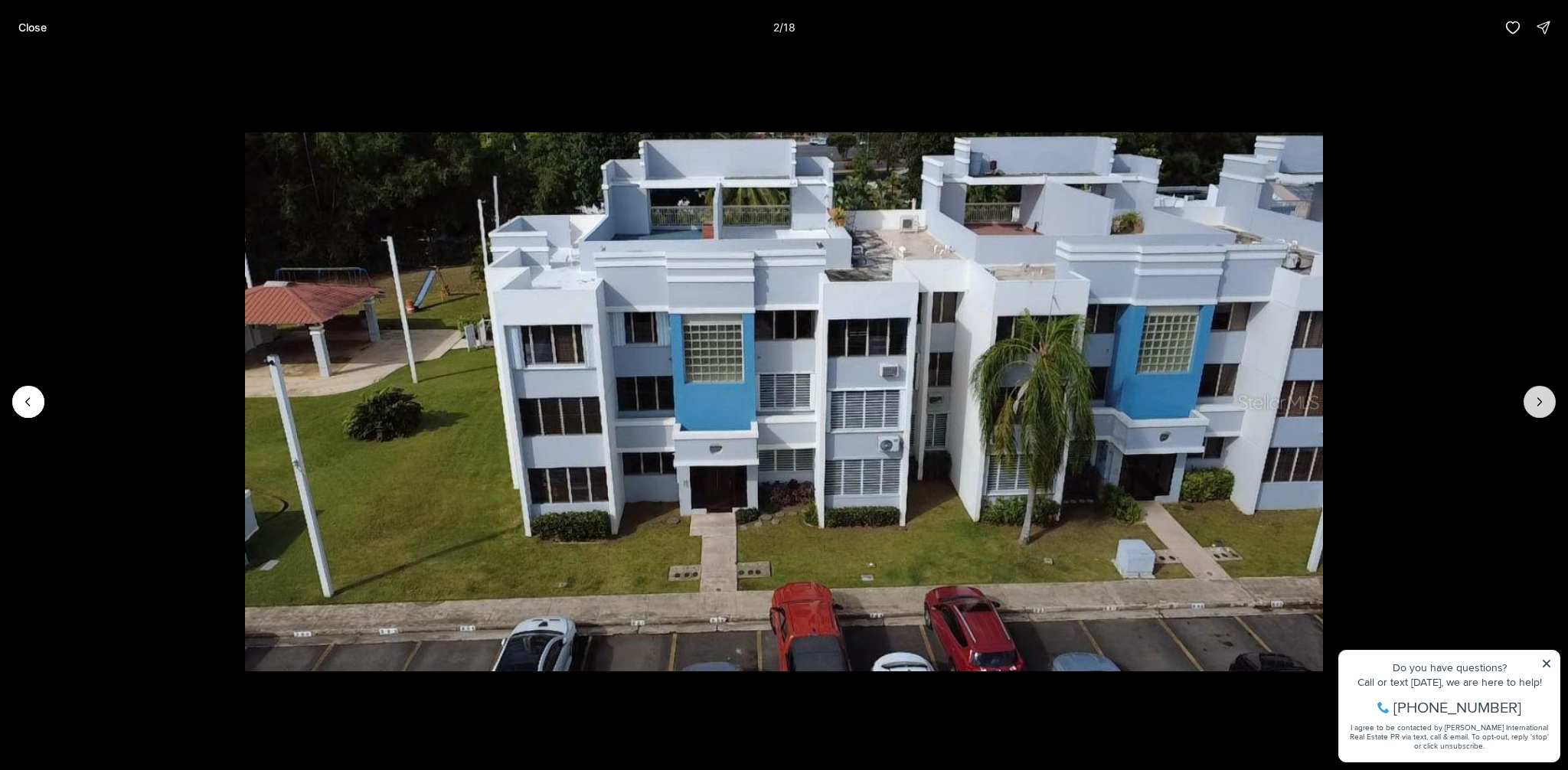
click at [1540, 400] on icon "Next slide" at bounding box center [1539, 401] width 15 height 15
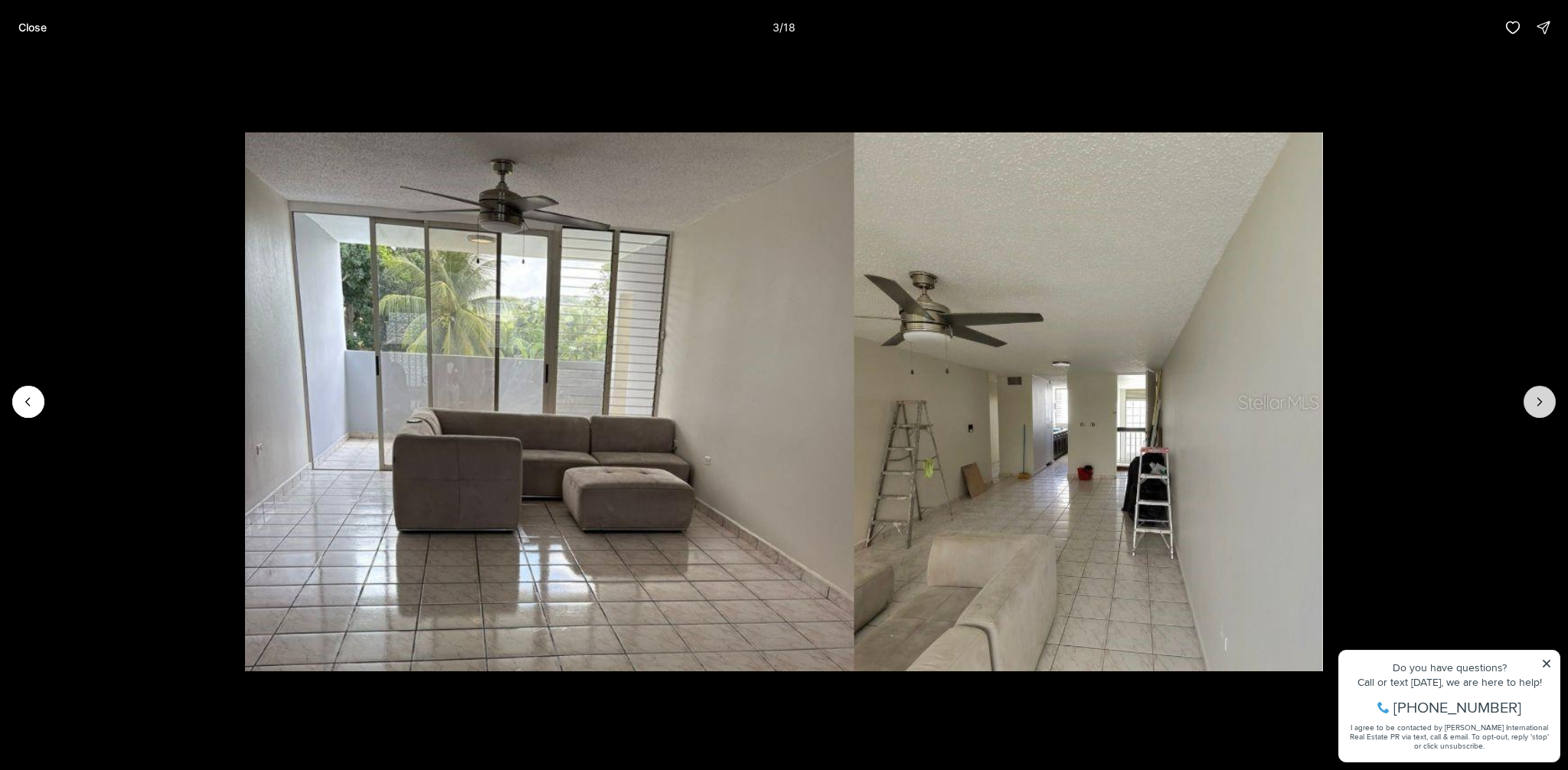
click at [1540, 400] on icon "Next slide" at bounding box center [1539, 401] width 15 height 15
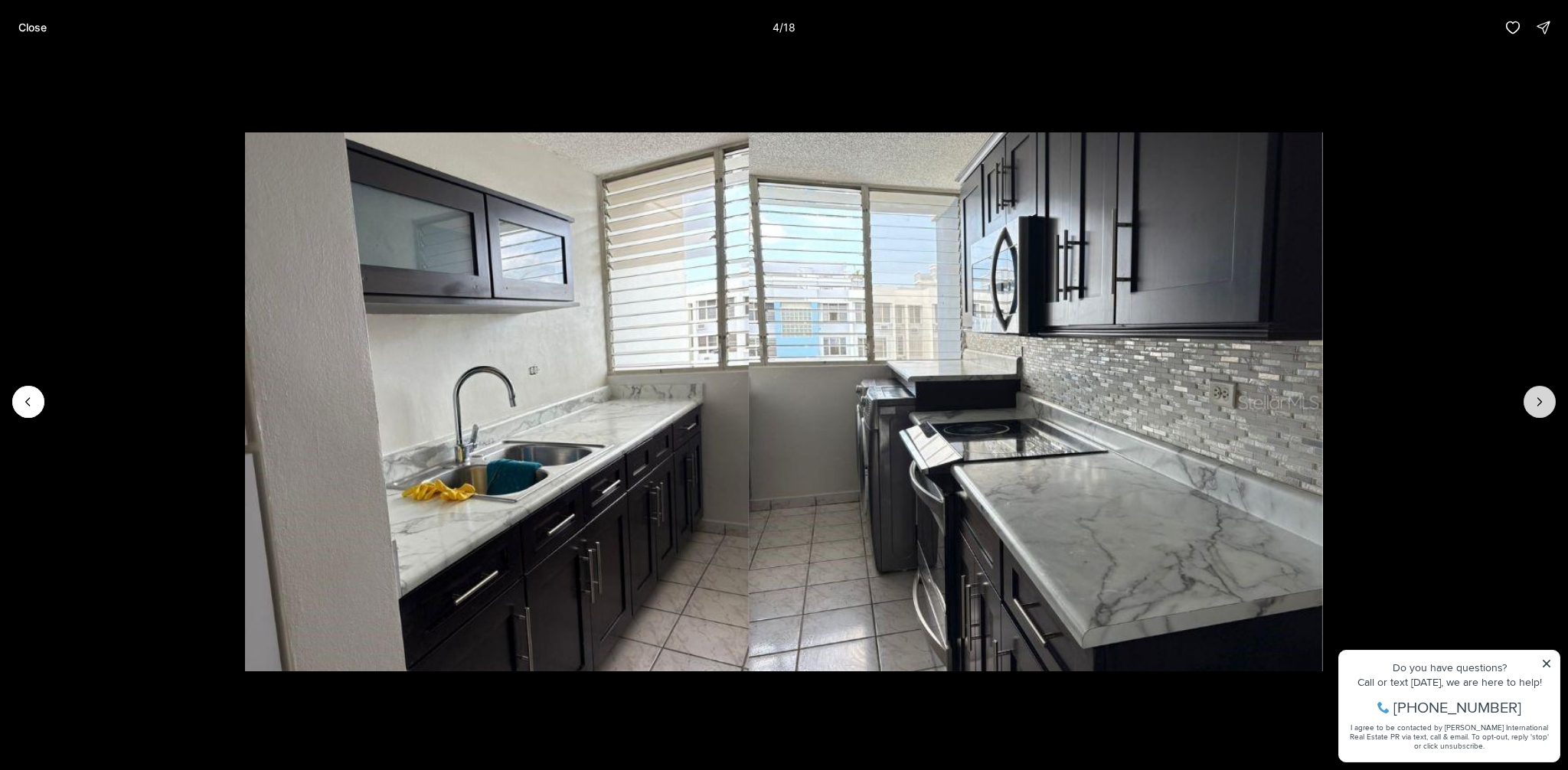
click at [1540, 400] on icon "Next slide" at bounding box center [1539, 401] width 15 height 15
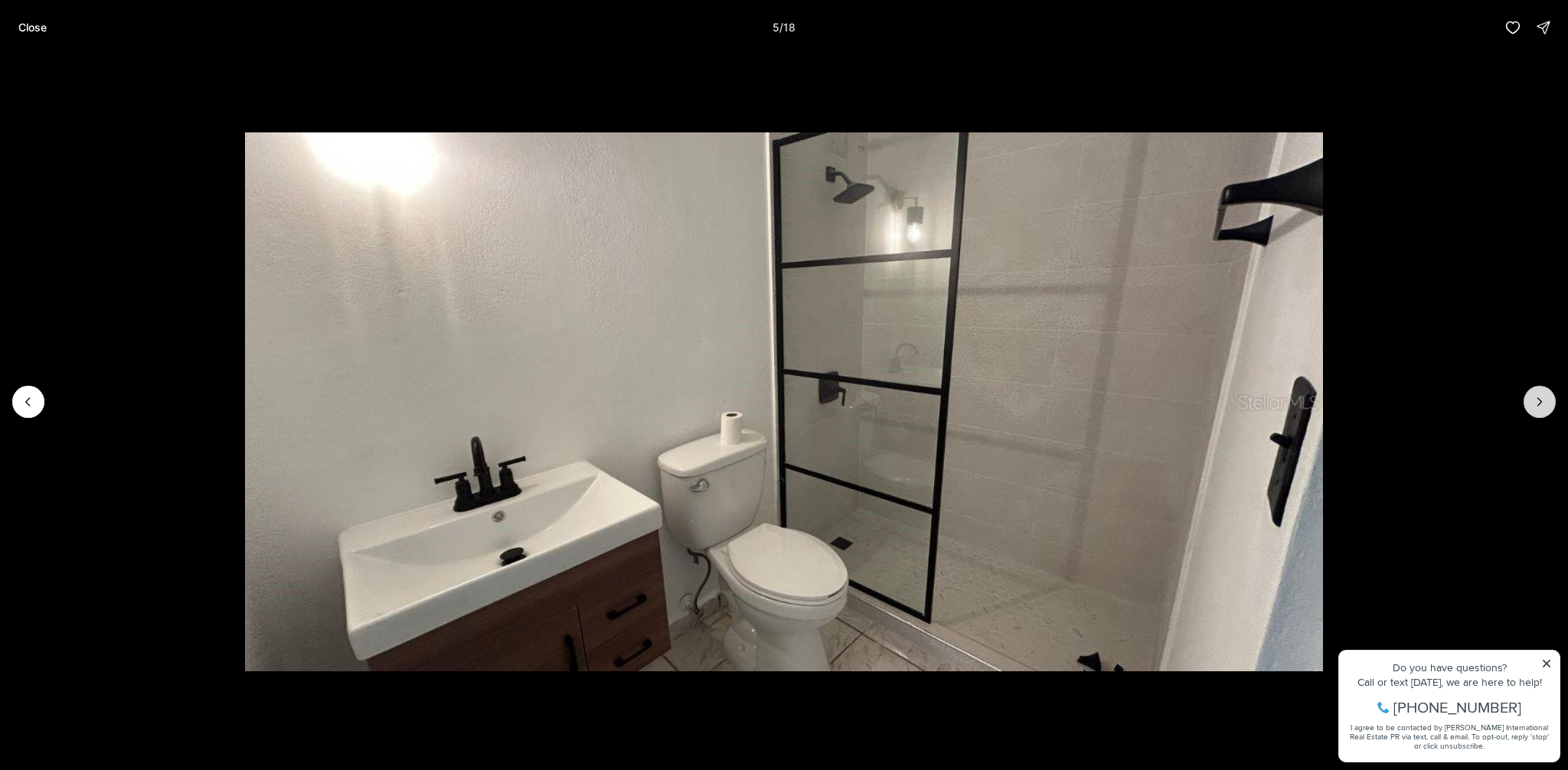
click at [1540, 400] on icon "Next slide" at bounding box center [1539, 401] width 15 height 15
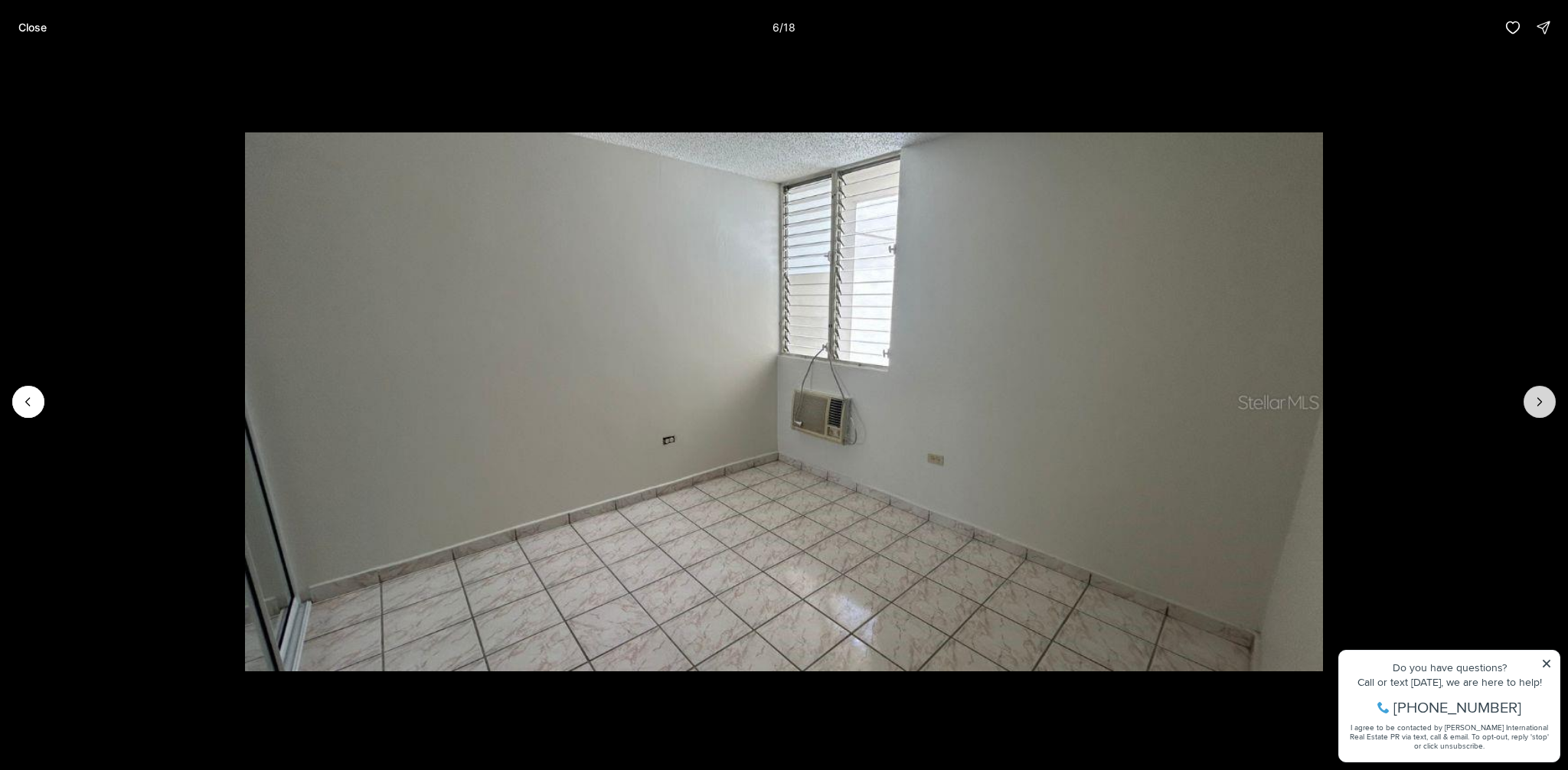
click at [1540, 400] on icon "Next slide" at bounding box center [1539, 401] width 15 height 15
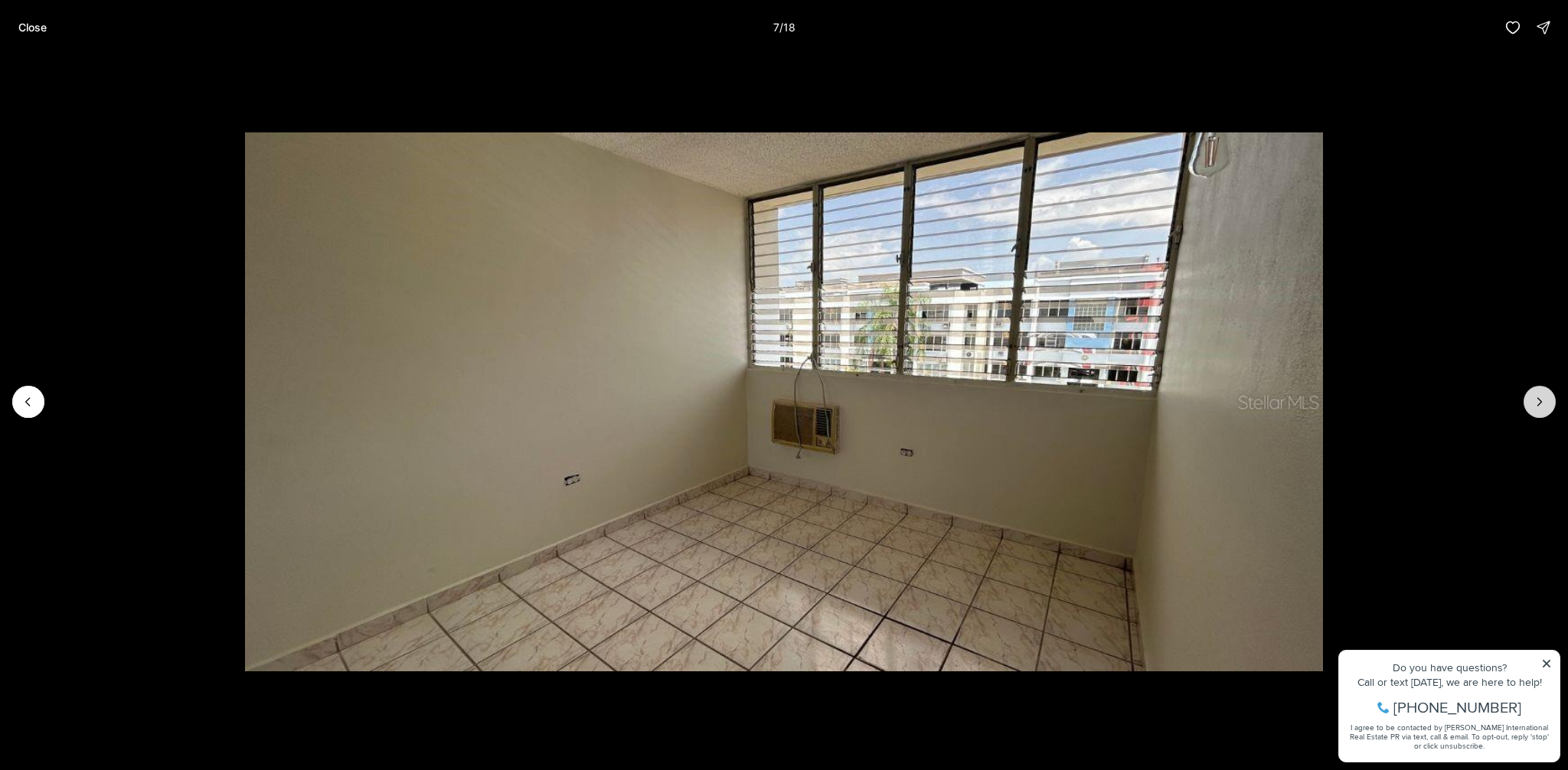
click at [1540, 400] on icon "Next slide" at bounding box center [1539, 401] width 15 height 15
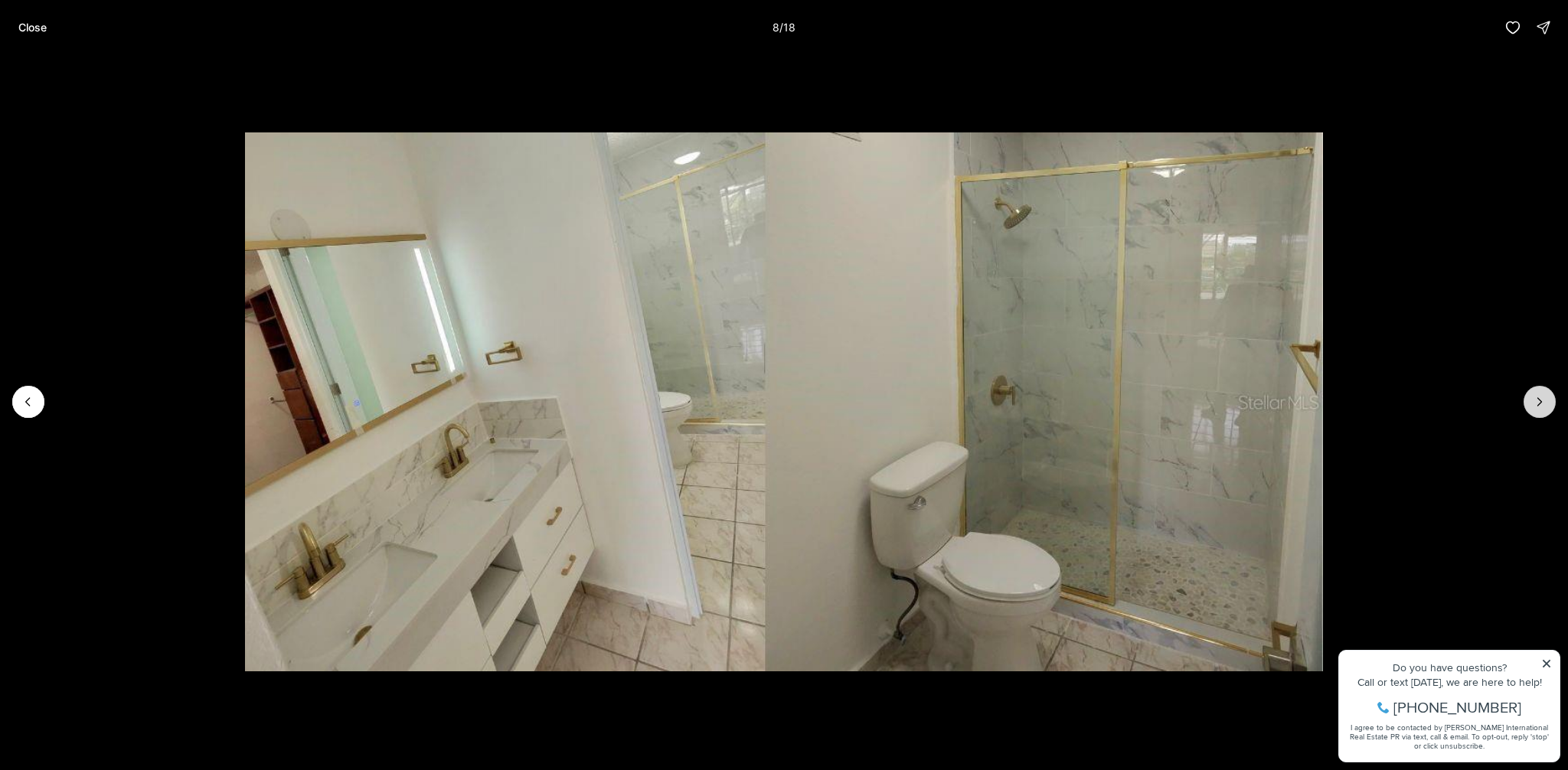
click at [1540, 400] on icon "Next slide" at bounding box center [1539, 401] width 15 height 15
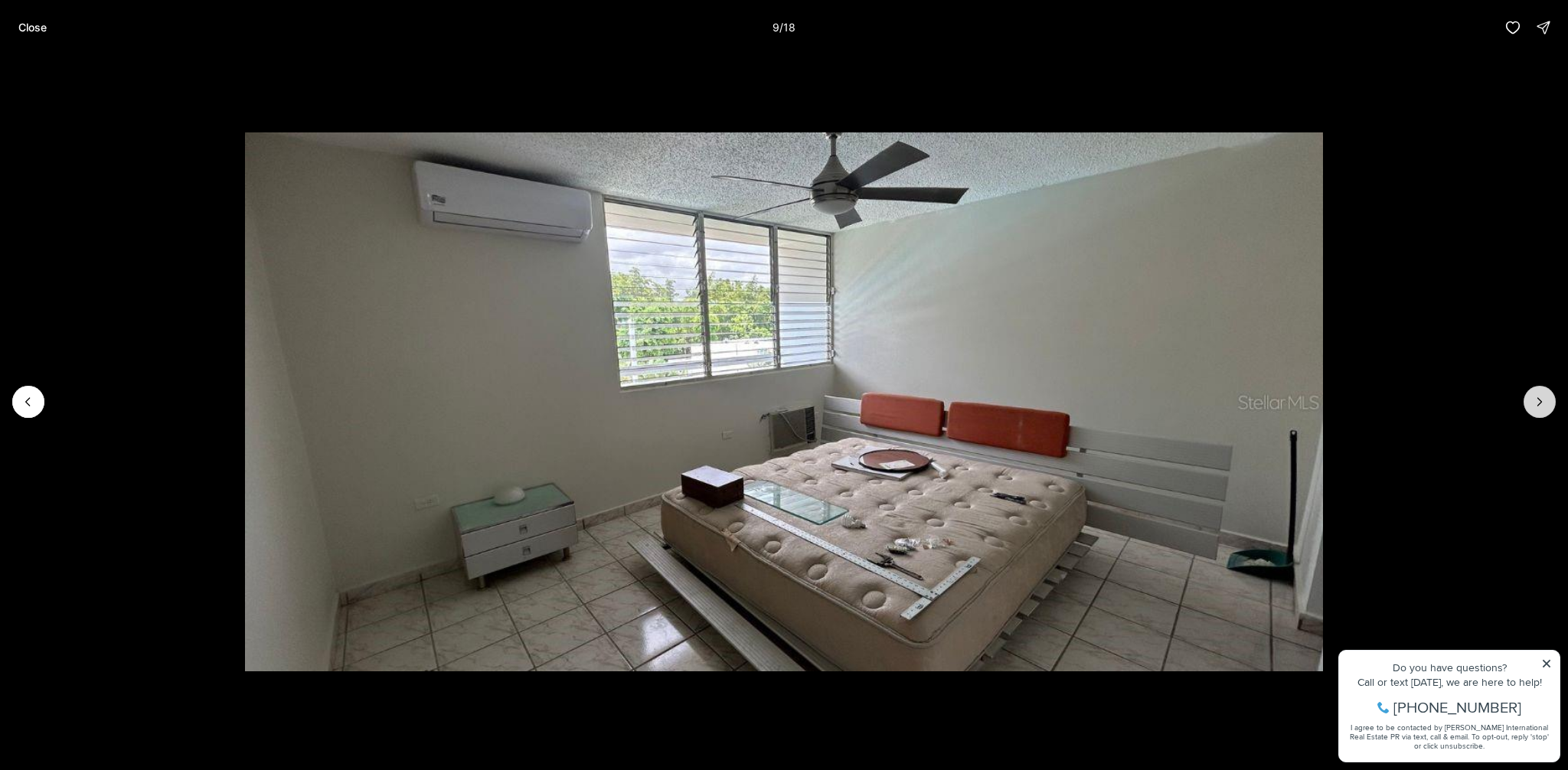
click at [1540, 400] on icon "Next slide" at bounding box center [1539, 401] width 15 height 15
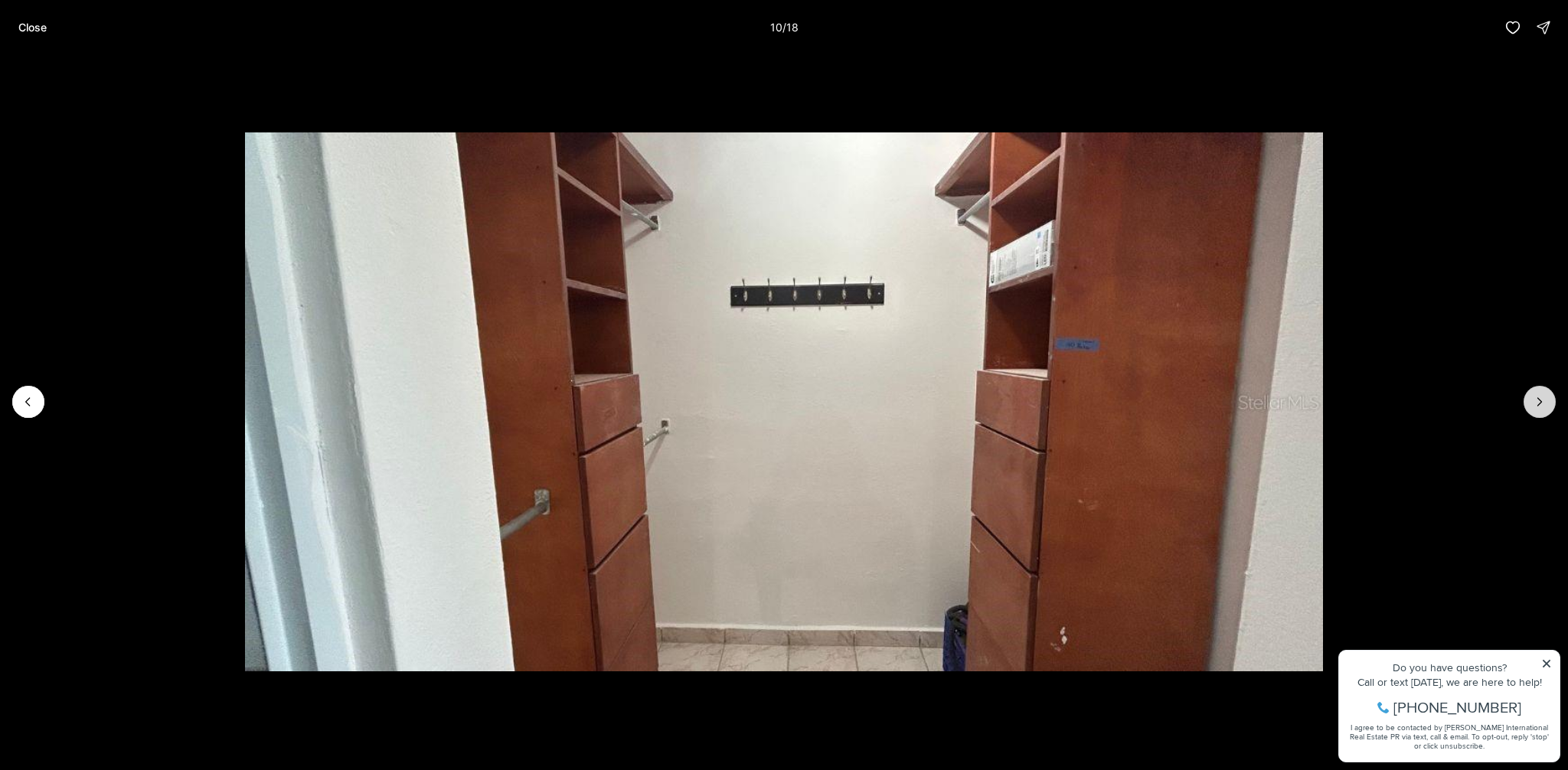
click at [1540, 400] on icon "Next slide" at bounding box center [1539, 401] width 15 height 15
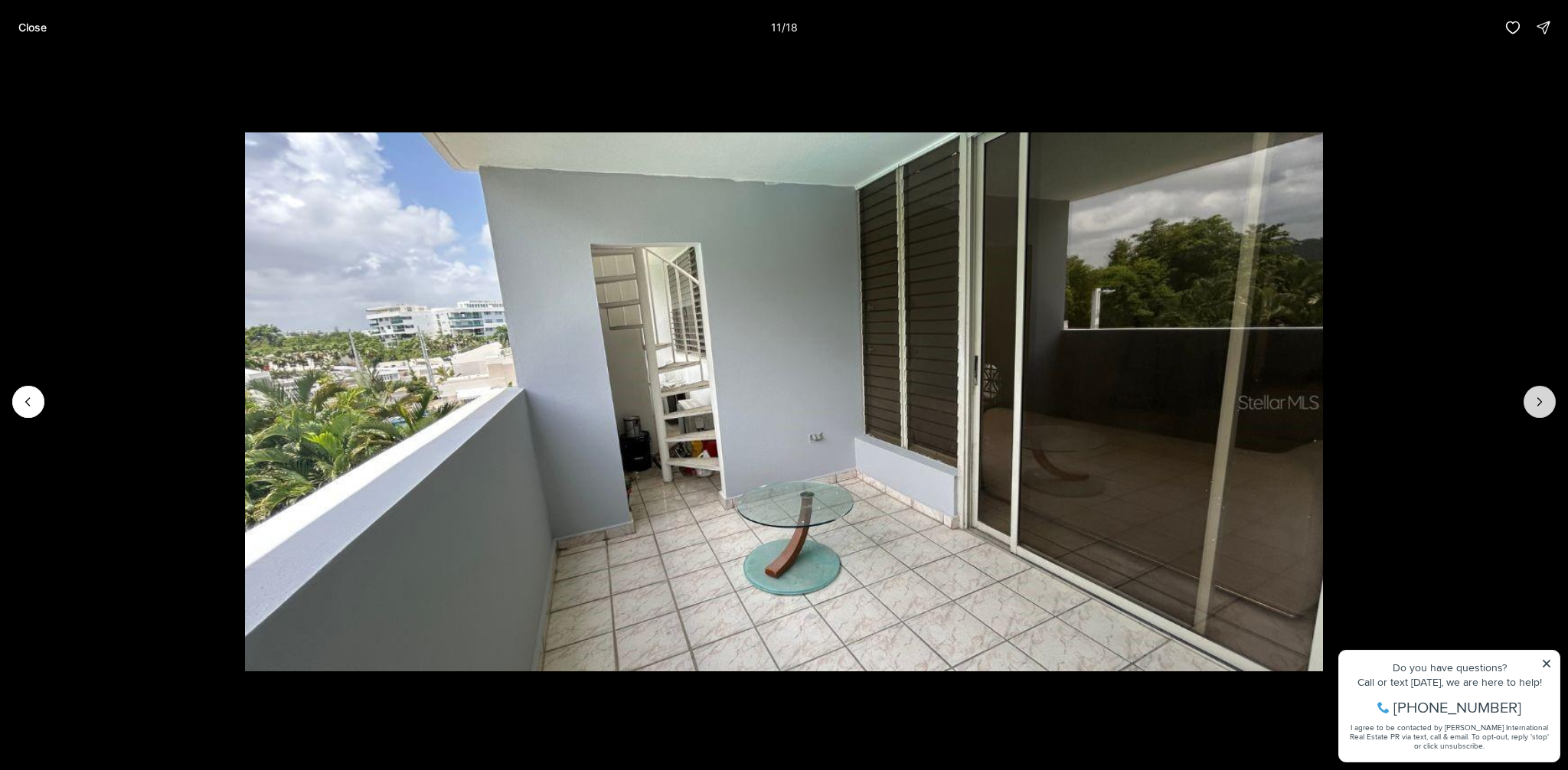
click at [1540, 400] on icon "Next slide" at bounding box center [1539, 401] width 15 height 15
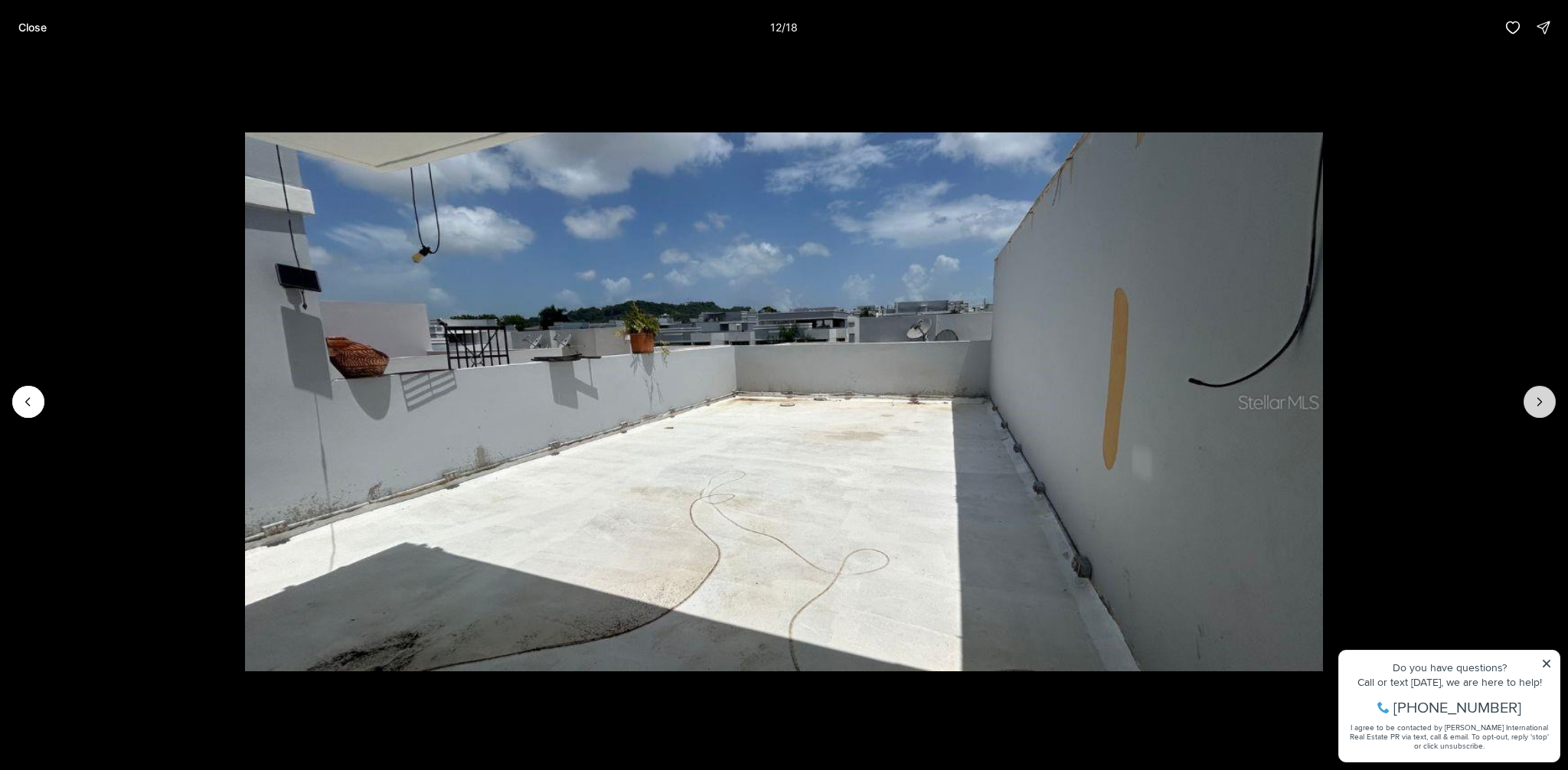
click at [1540, 400] on icon "Next slide" at bounding box center [1539, 401] width 15 height 15
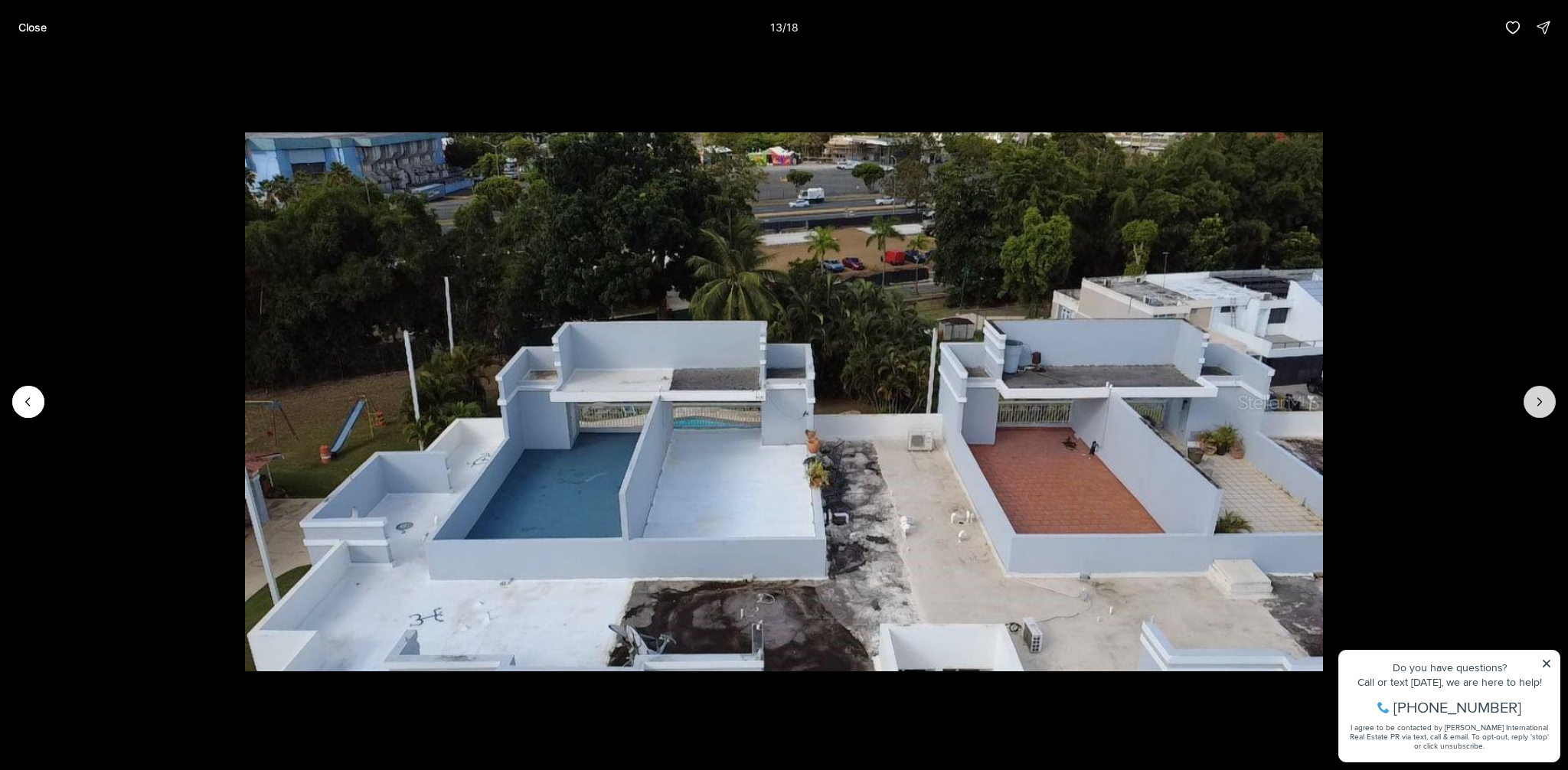
click at [1540, 400] on icon "Next slide" at bounding box center [1539, 401] width 15 height 15
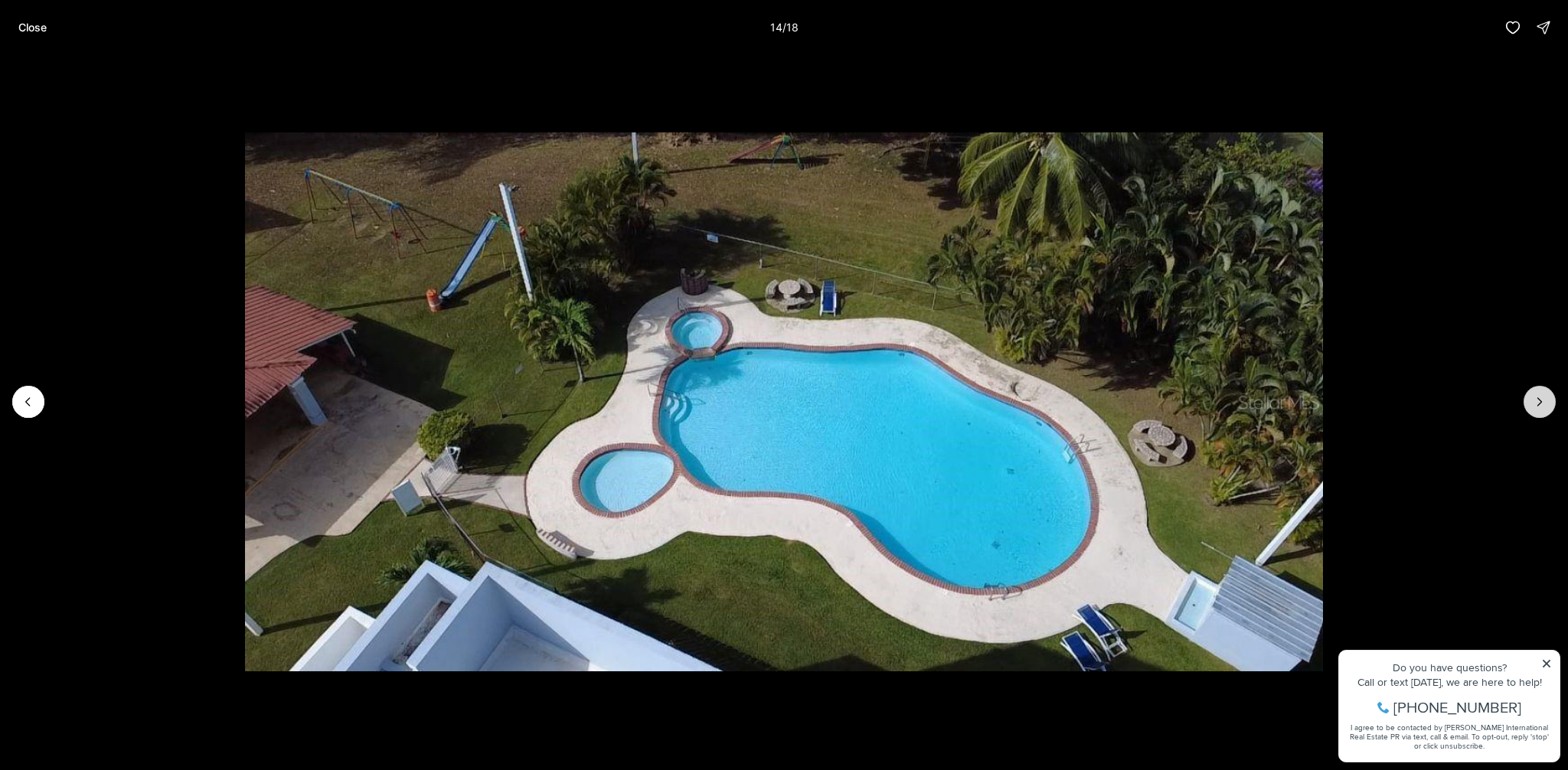
click at [1540, 400] on icon "Next slide" at bounding box center [1539, 401] width 15 height 15
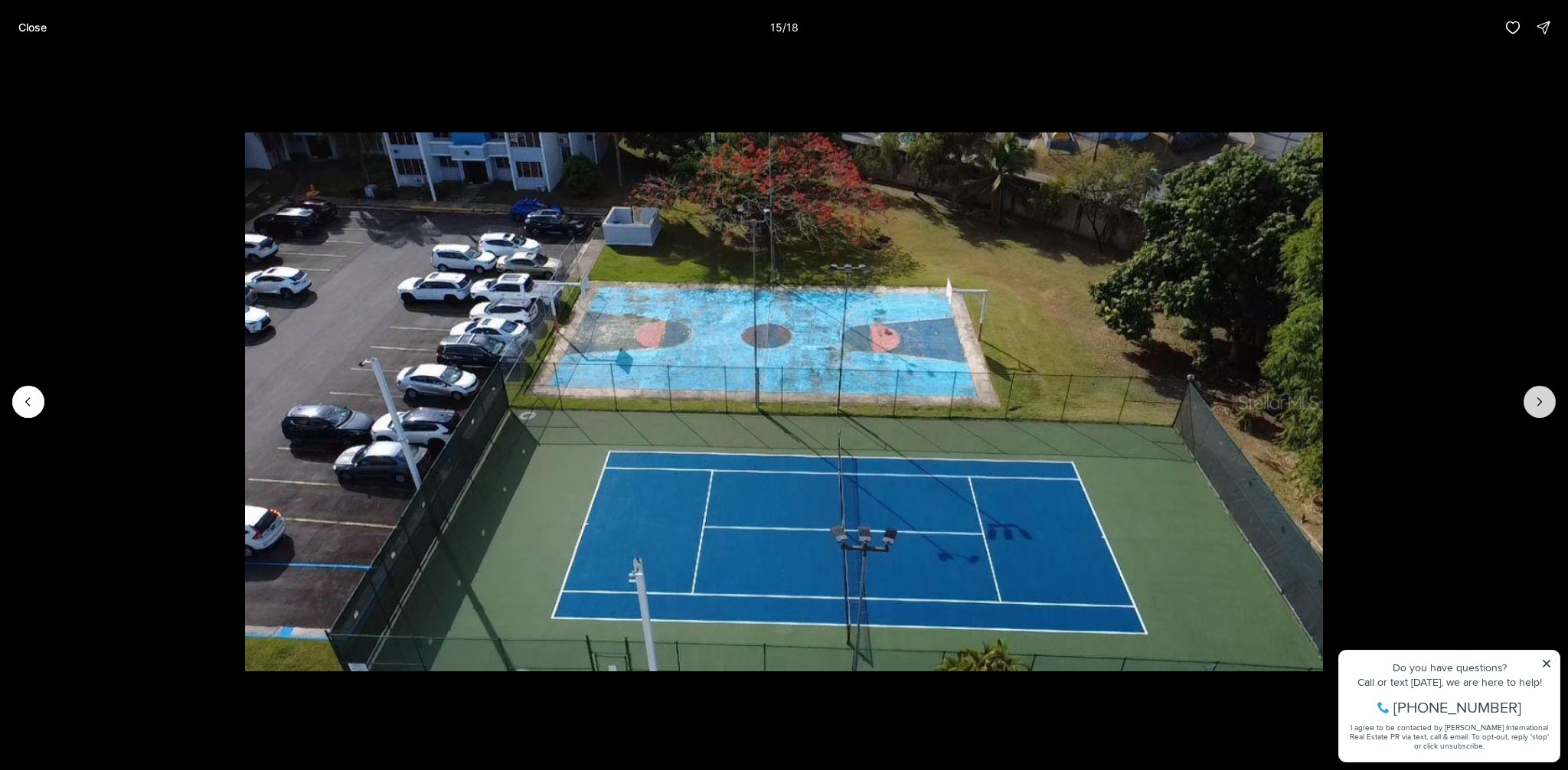
click at [1540, 400] on icon "Next slide" at bounding box center [1539, 401] width 15 height 15
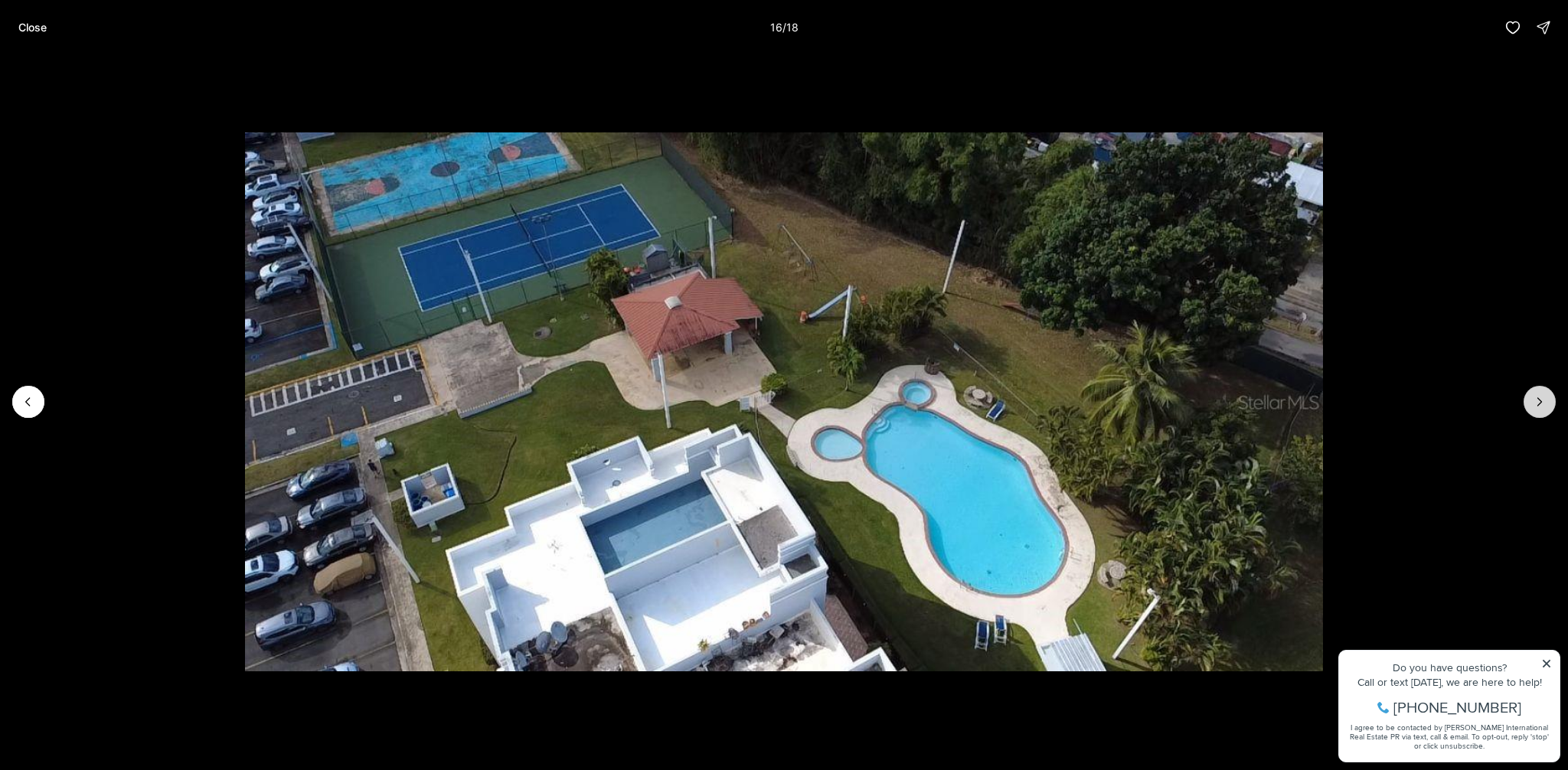
click at [1540, 400] on icon "Next slide" at bounding box center [1539, 401] width 15 height 15
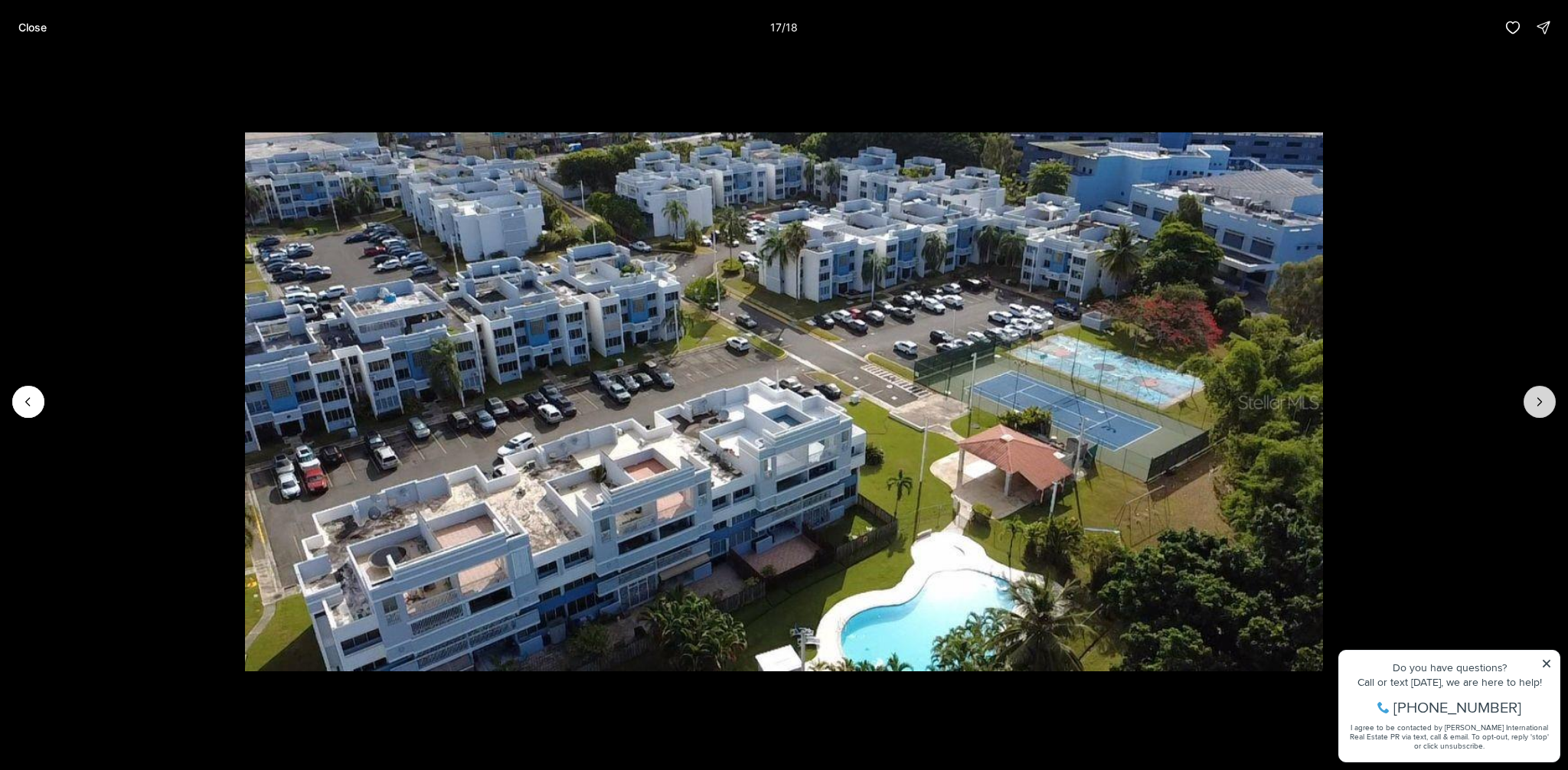
click at [1540, 400] on icon "Next slide" at bounding box center [1539, 401] width 15 height 15
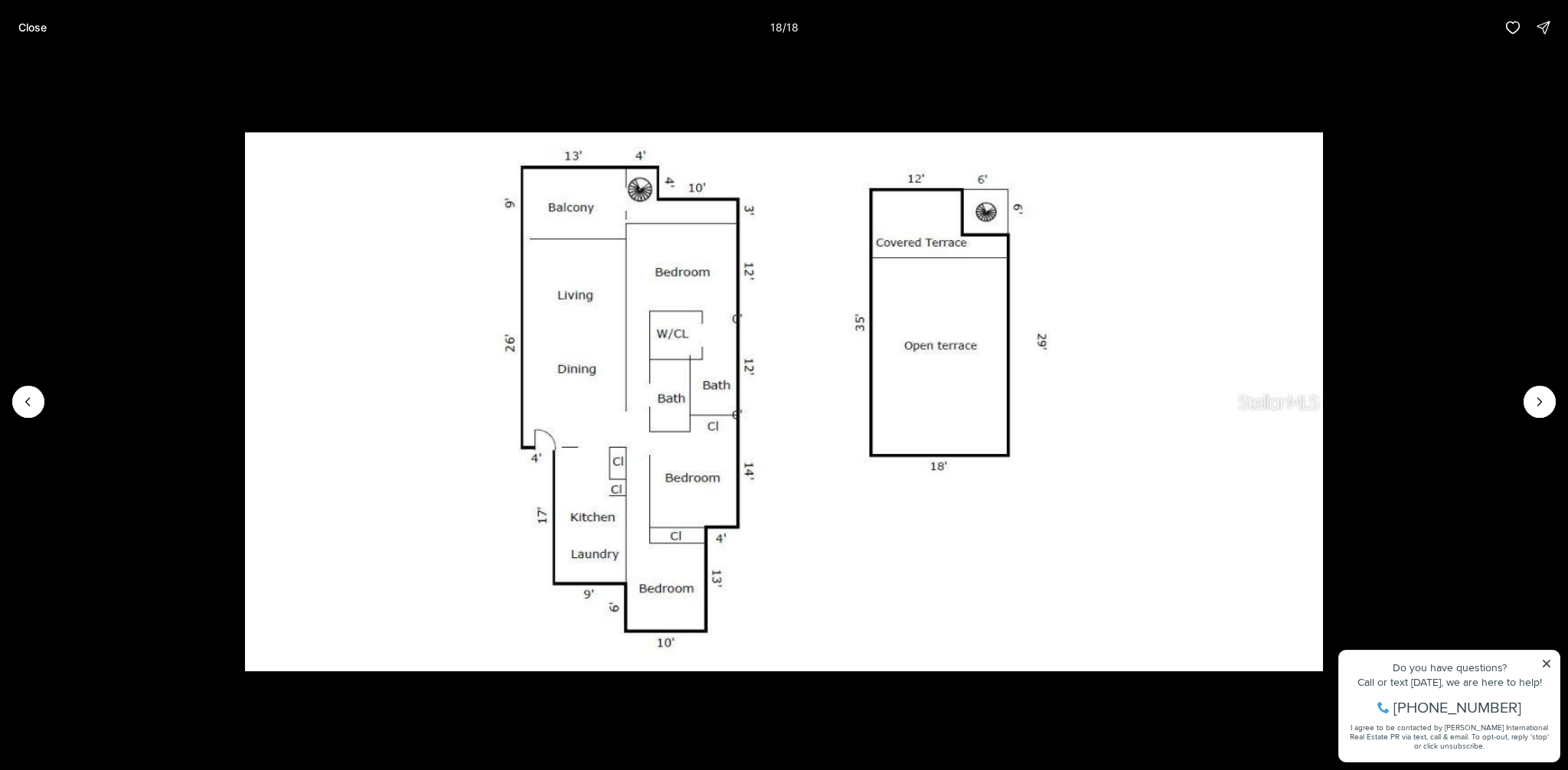
click at [704, 213] on img "18 of 18" at bounding box center [784, 401] width 1078 height 539
click at [25, 32] on p "Close" at bounding box center [32, 28] width 28 height 12
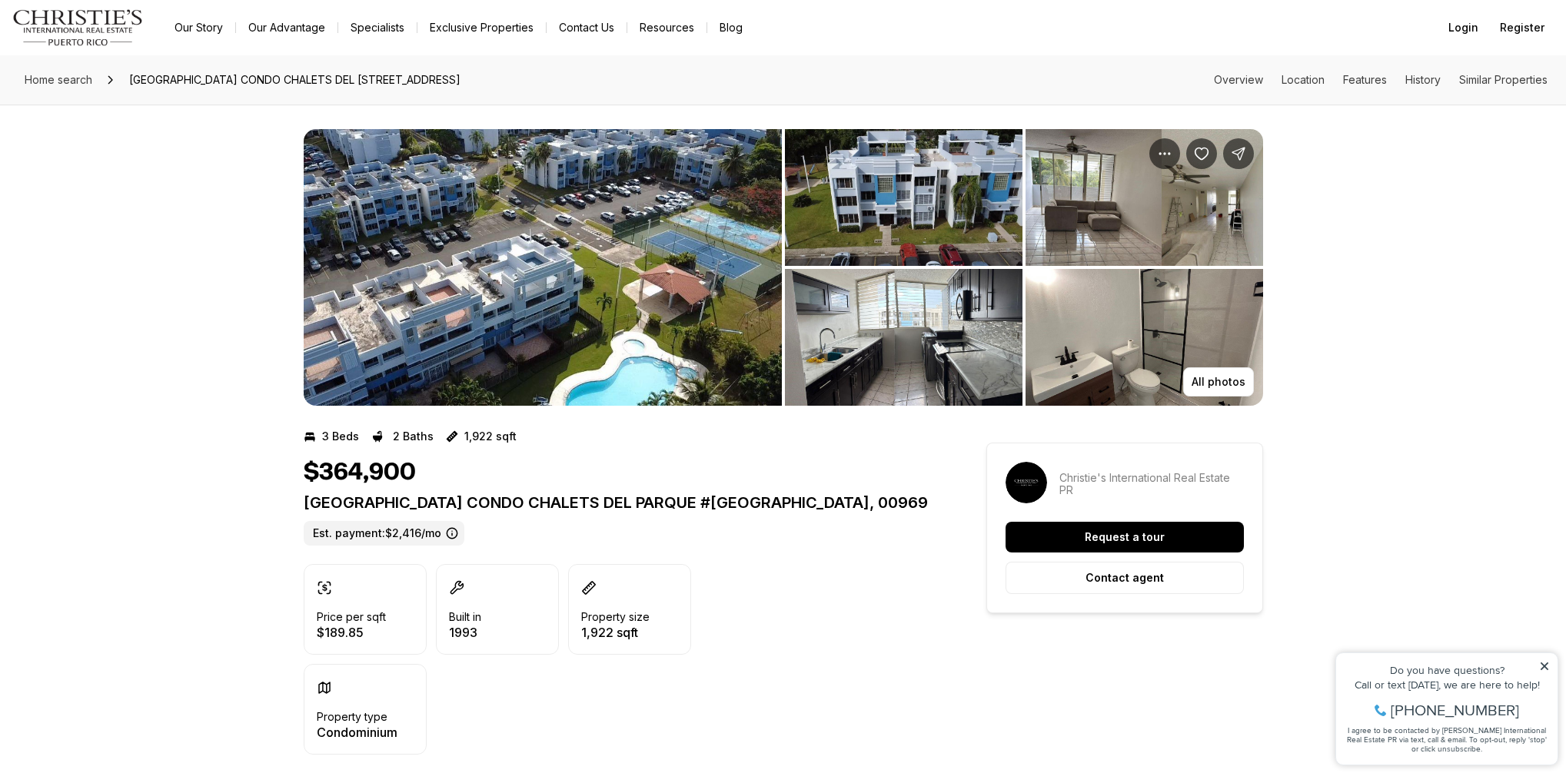
click at [574, 322] on img "View image gallery" at bounding box center [543, 267] width 478 height 277
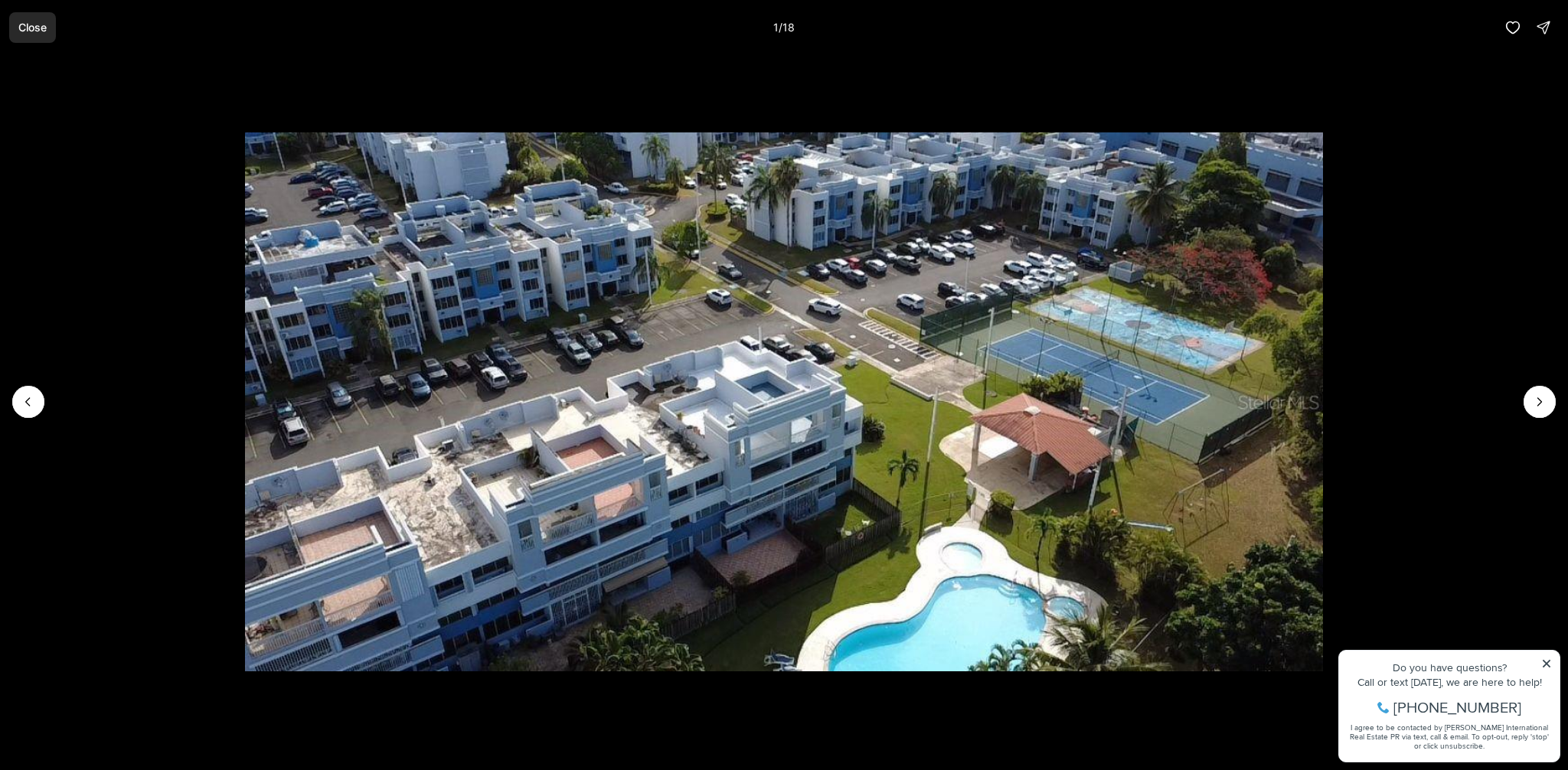
click at [48, 30] on button "Close" at bounding box center [32, 27] width 47 height 31
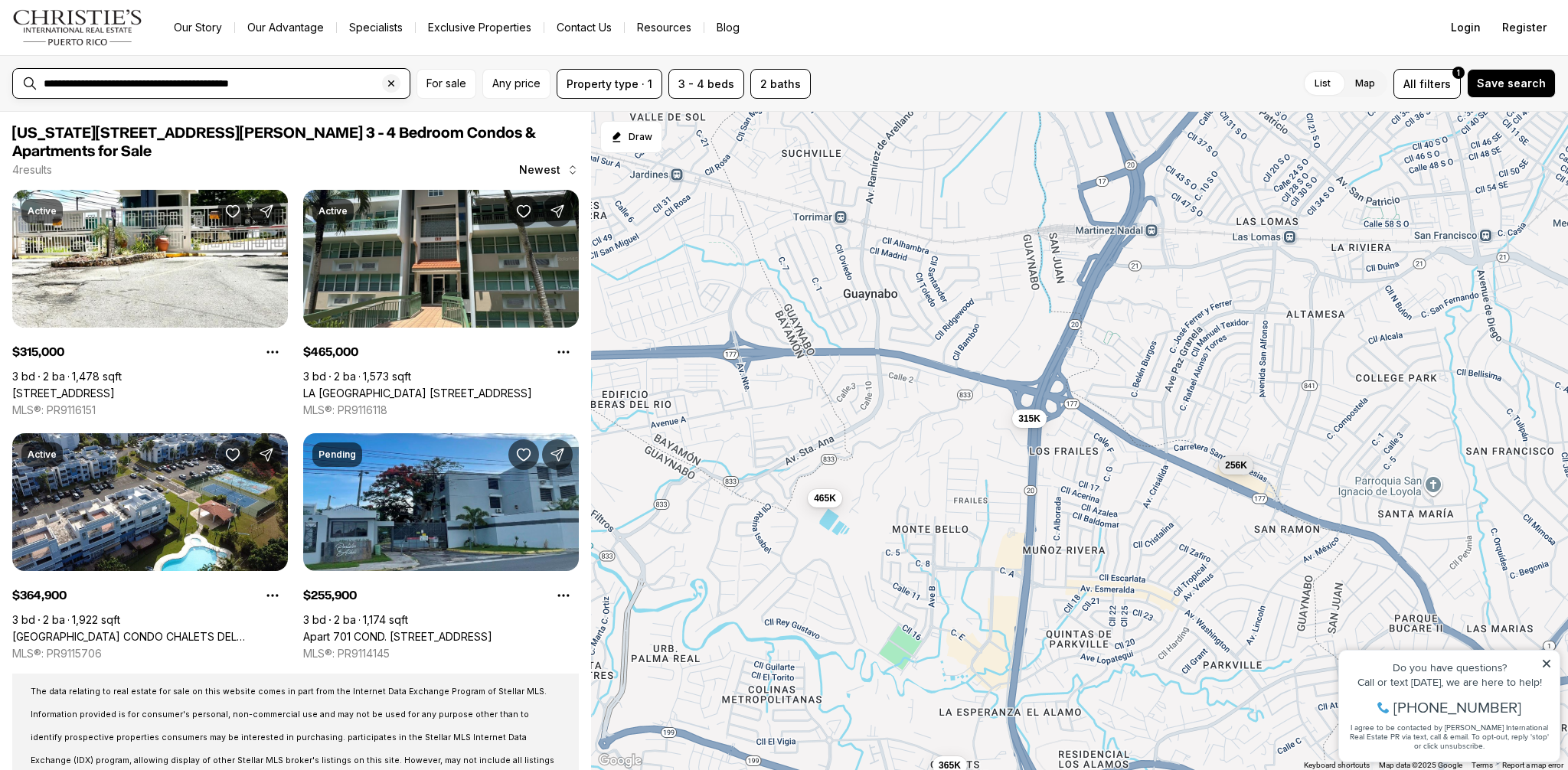
click at [361, 81] on input "**********" at bounding box center [223, 84] width 360 height 12
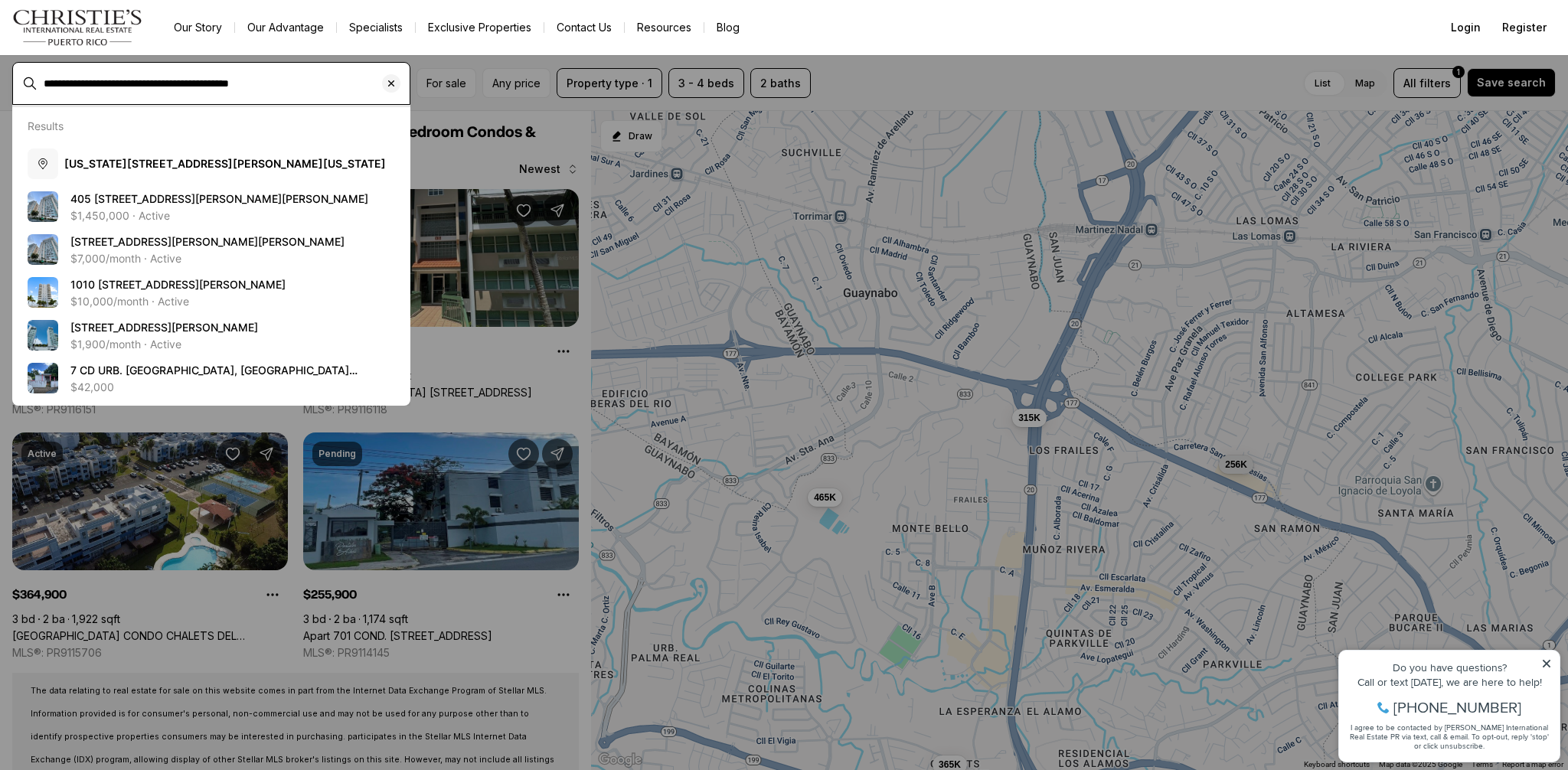
click at [120, 81] on input "**********" at bounding box center [223, 84] width 360 height 12
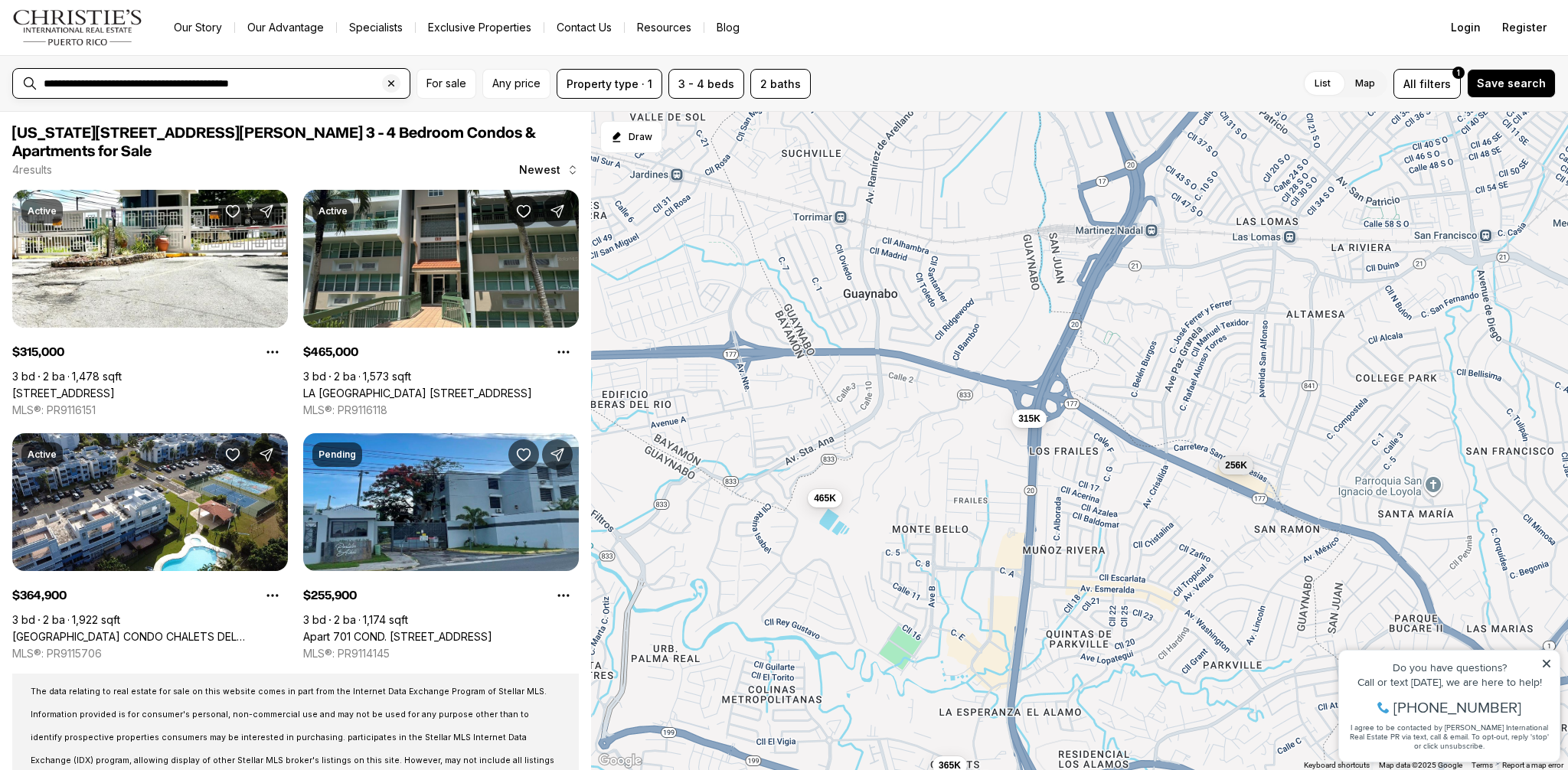
drag, startPoint x: 121, startPoint y: 81, endPoint x: 39, endPoint y: 78, distance: 82.1
click at [39, 78] on div "**********" at bounding box center [224, 83] width 373 height 25
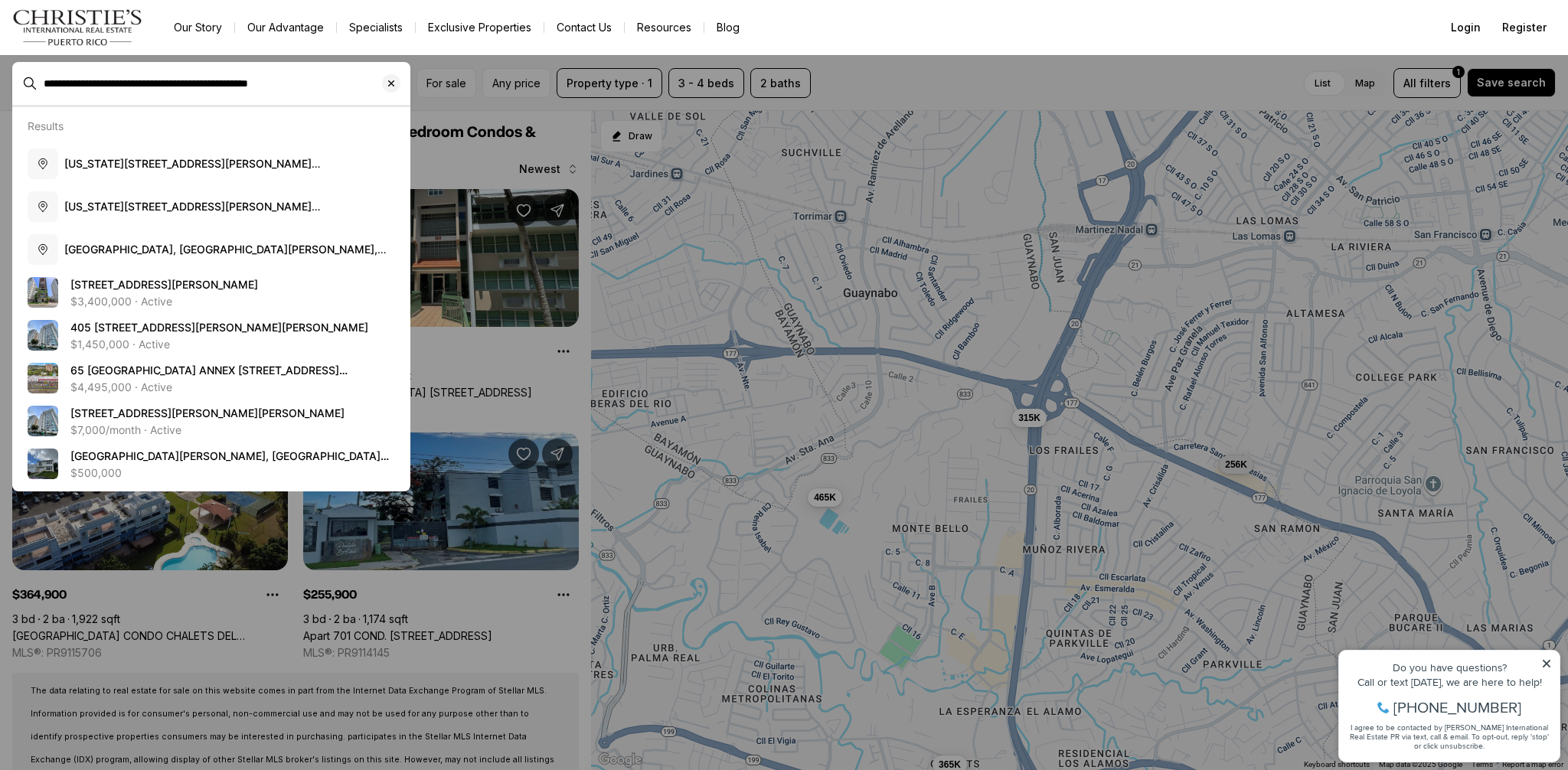
type input "**********"
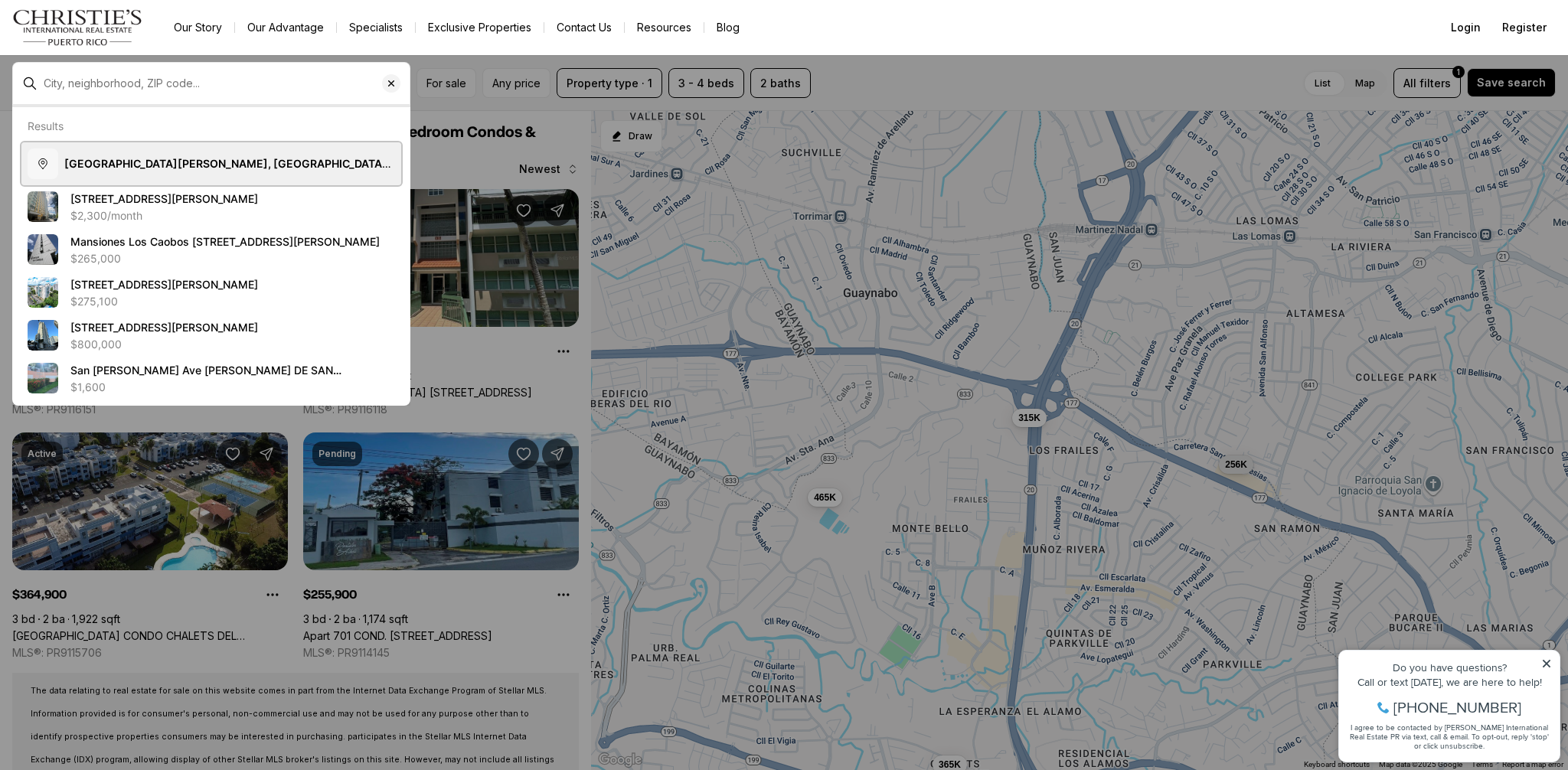
click at [149, 167] on b "Avenida San Patricio, Guaynabo, San Juan, Puerto Rico" at bounding box center [228, 171] width 327 height 28
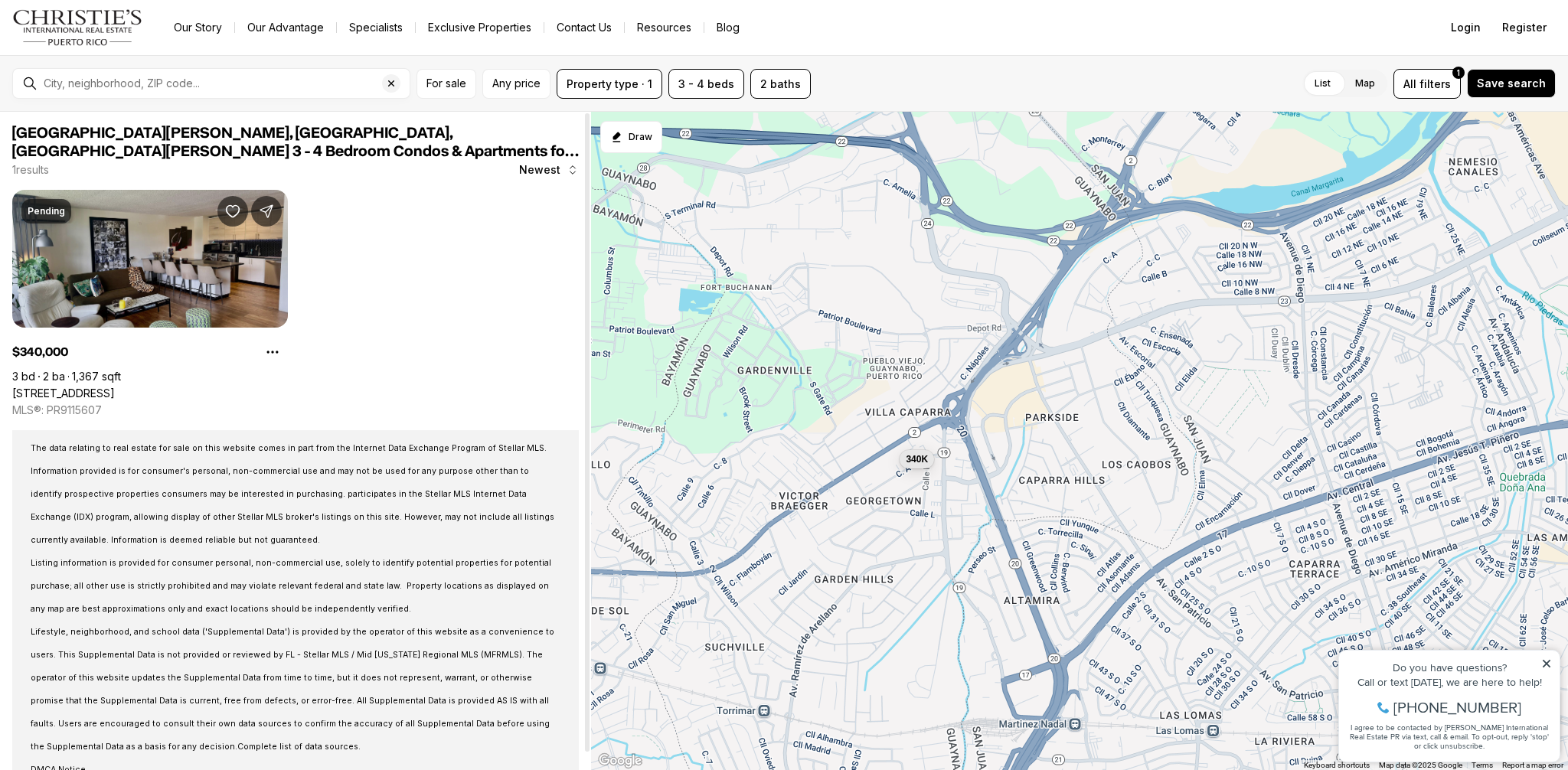
click at [115, 386] on link "[STREET_ADDRESS]" at bounding box center [63, 393] width 103 height 14
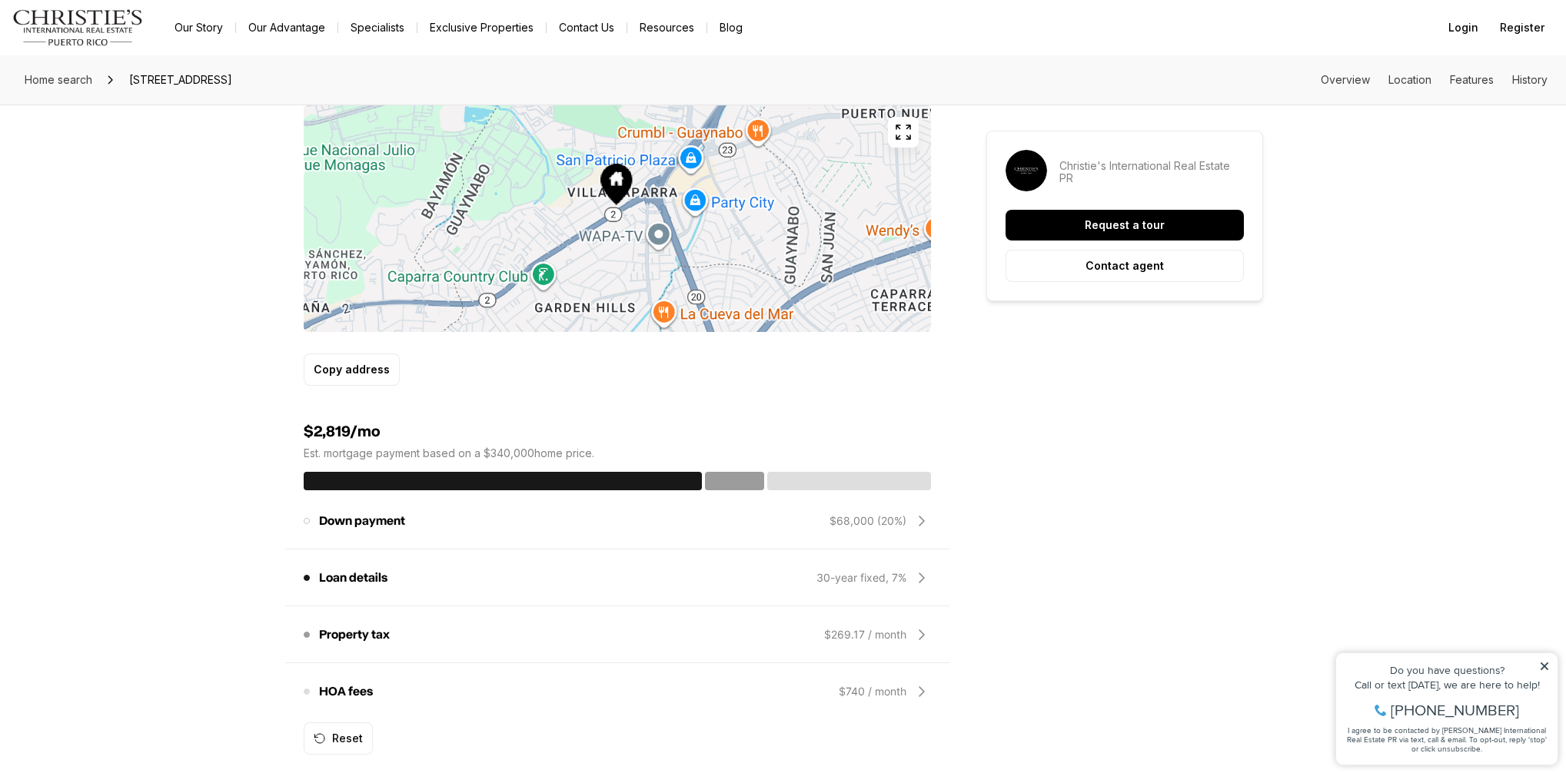
scroll to position [1008, 0]
